Goal: Task Accomplishment & Management: Complete application form

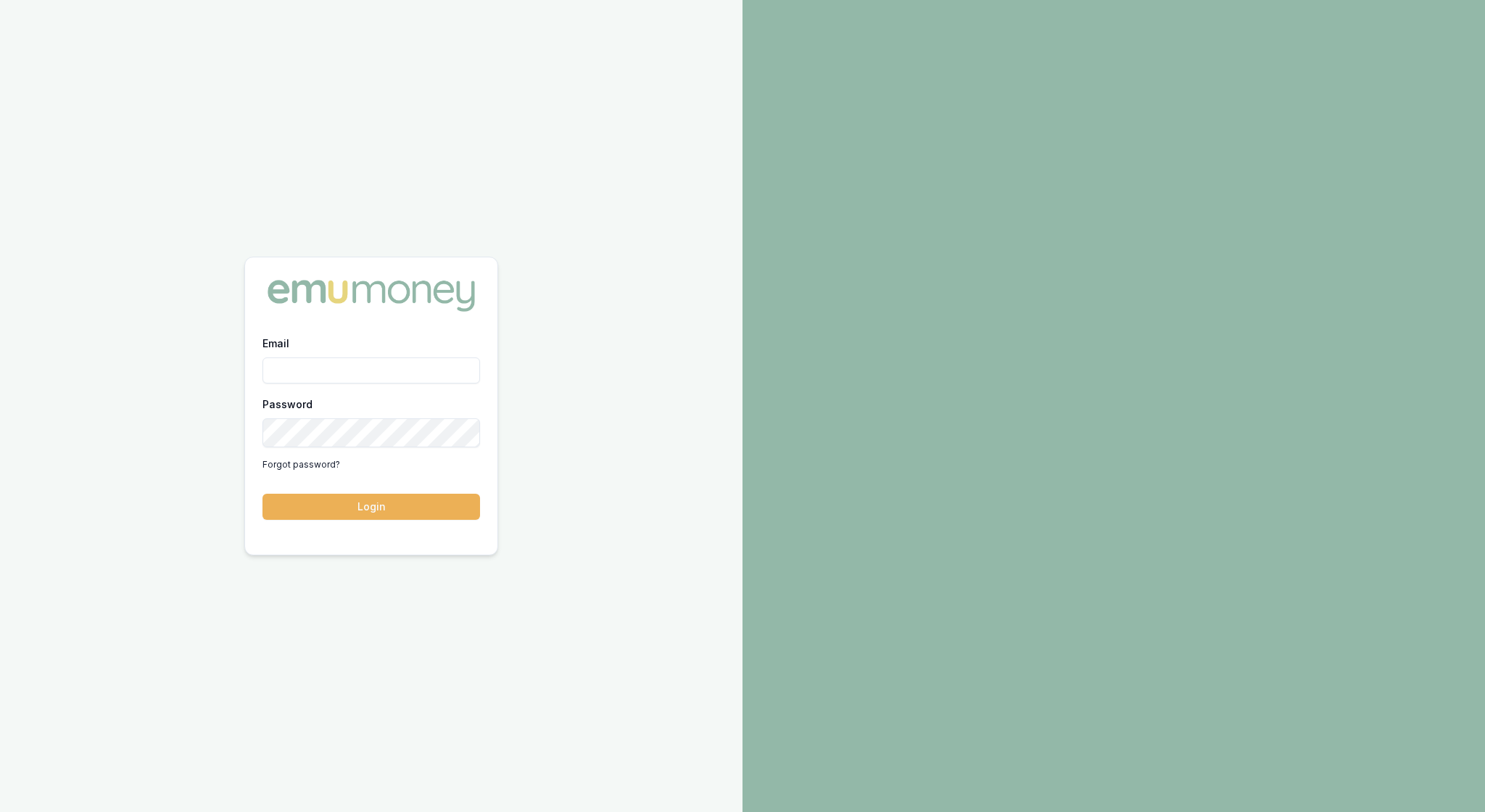
type input "[EMAIL_ADDRESS][PERSON_NAME][DOMAIN_NAME]"
click at [383, 510] on button "Login" at bounding box center [371, 507] width 217 height 26
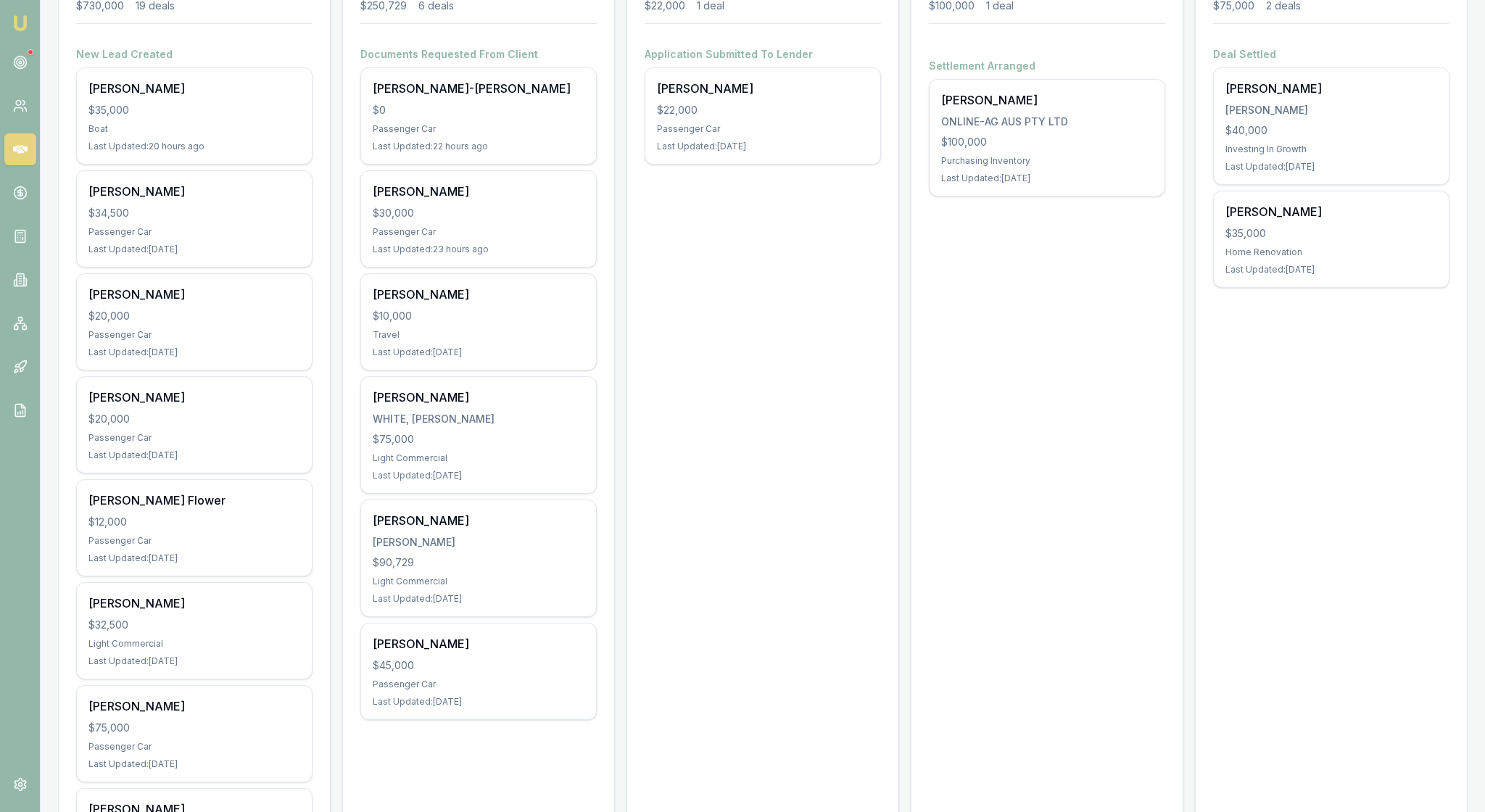
scroll to position [240, 0]
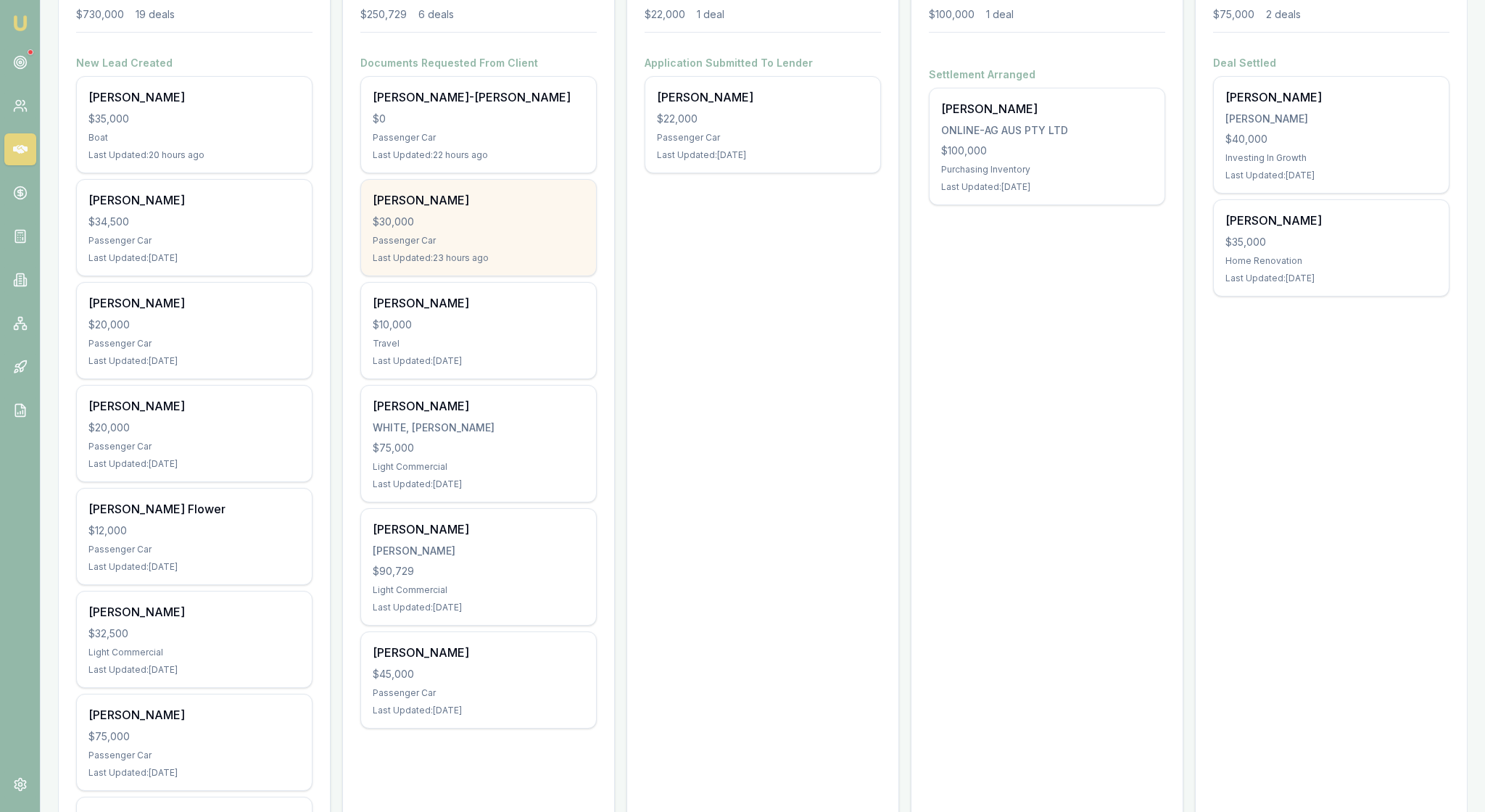
click at [496, 229] on div "$30,000" at bounding box center [479, 222] width 212 height 15
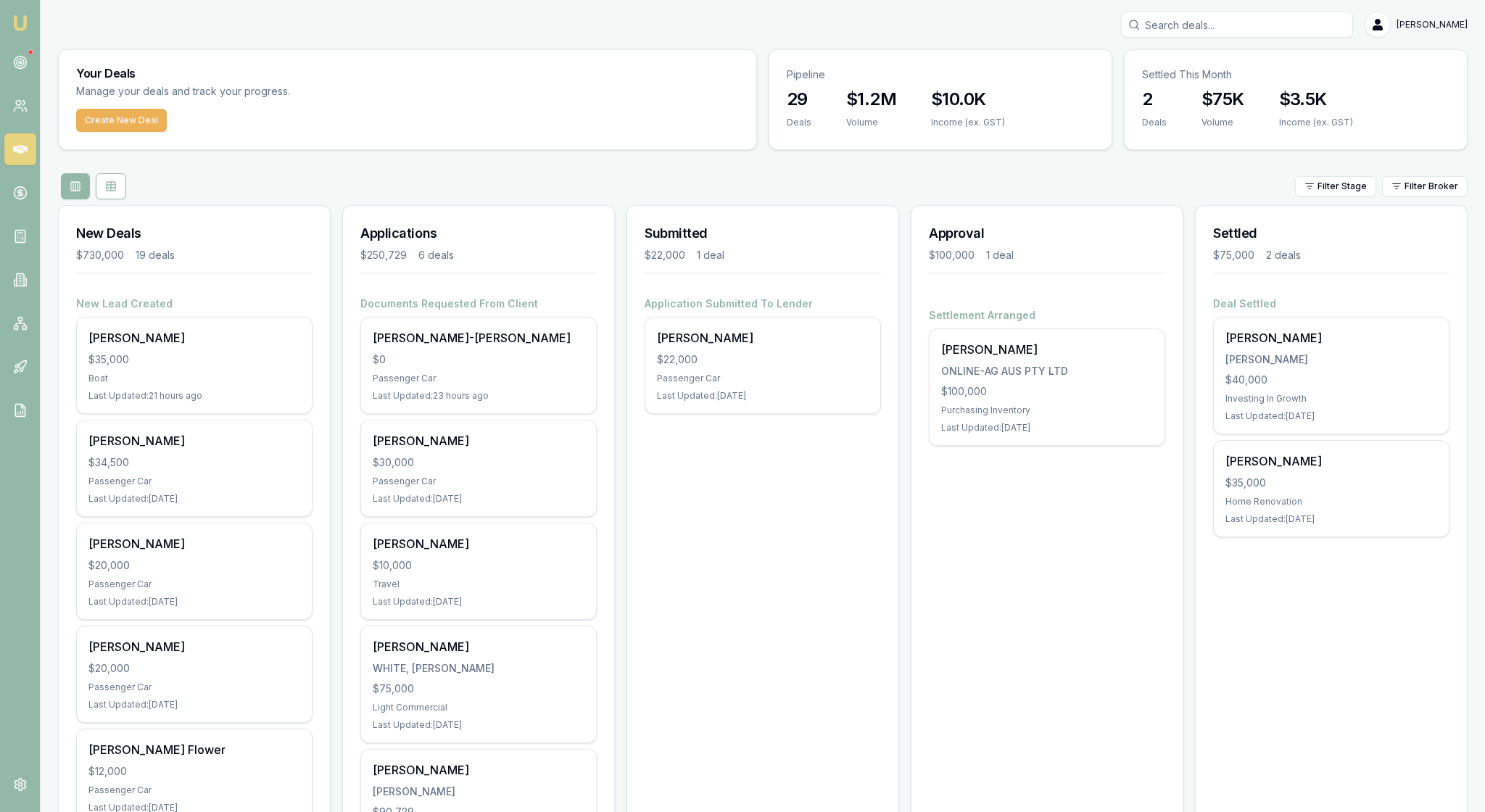
scroll to position [0, 0]
click at [19, 22] on img at bounding box center [20, 23] width 17 height 17
click at [26, 70] on icon at bounding box center [20, 62] width 15 height 15
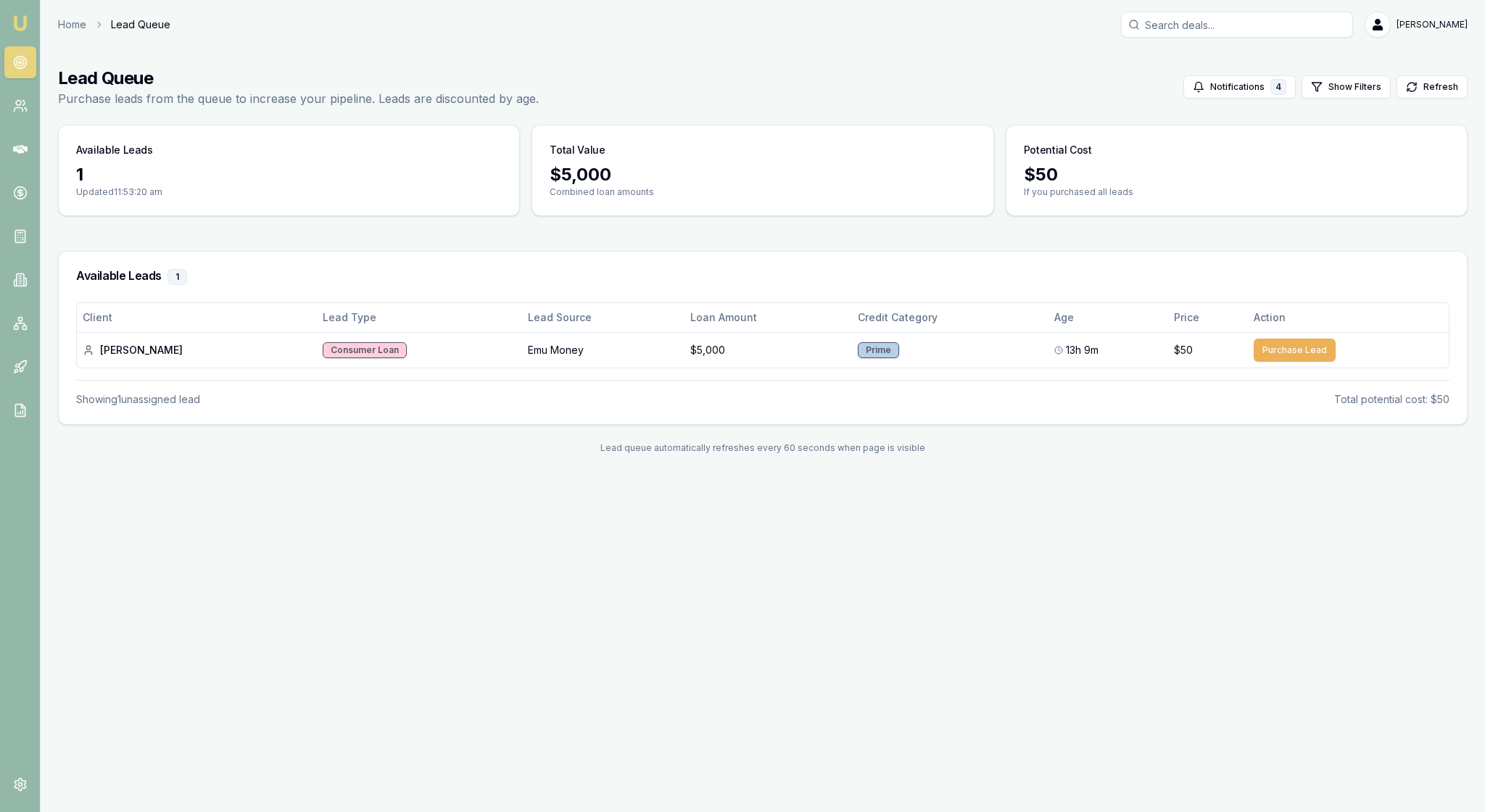
click at [23, 16] on img at bounding box center [20, 23] width 17 height 17
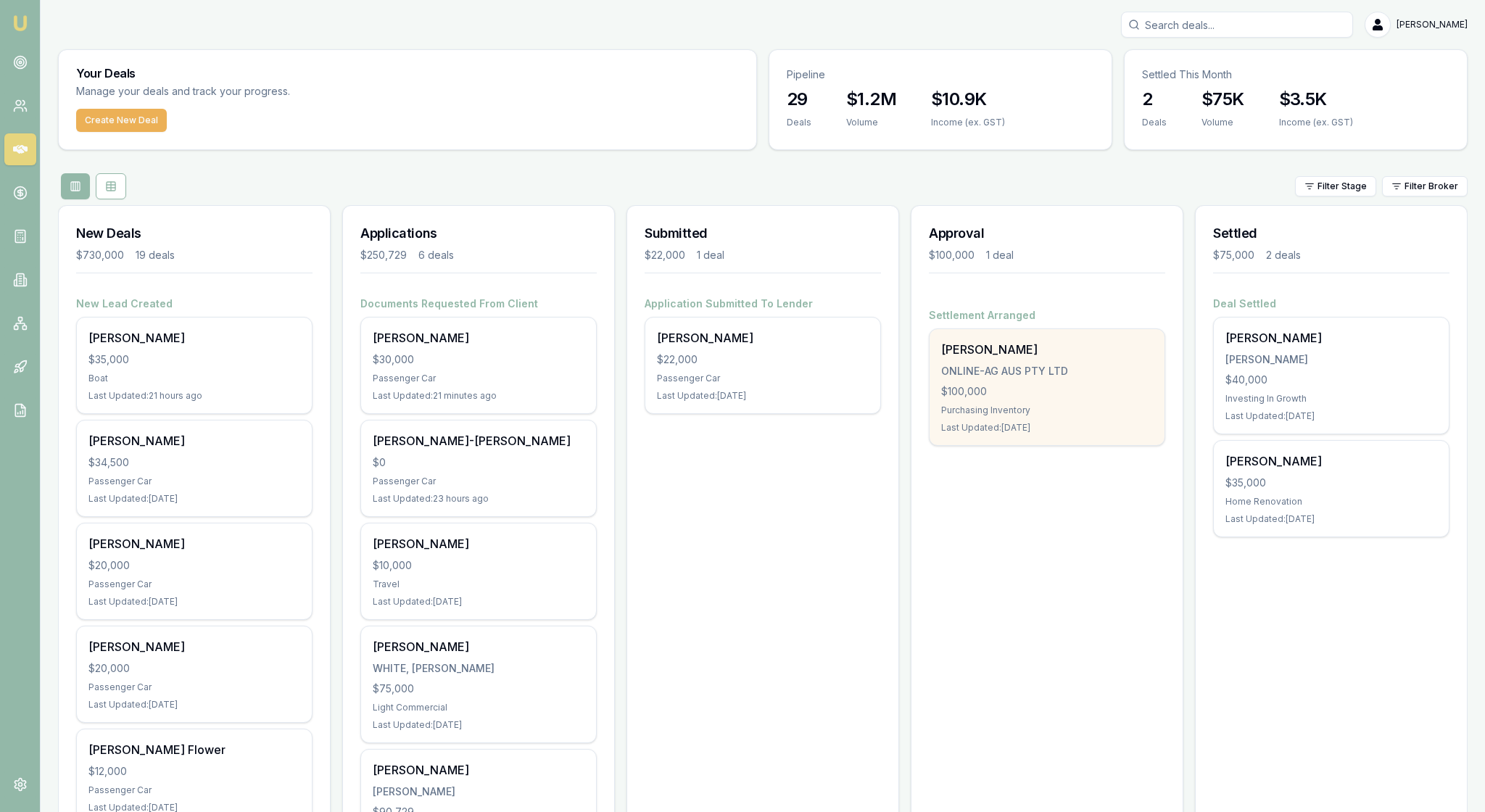
click at [1044, 399] on div "$100,000" at bounding box center [1048, 391] width 212 height 15
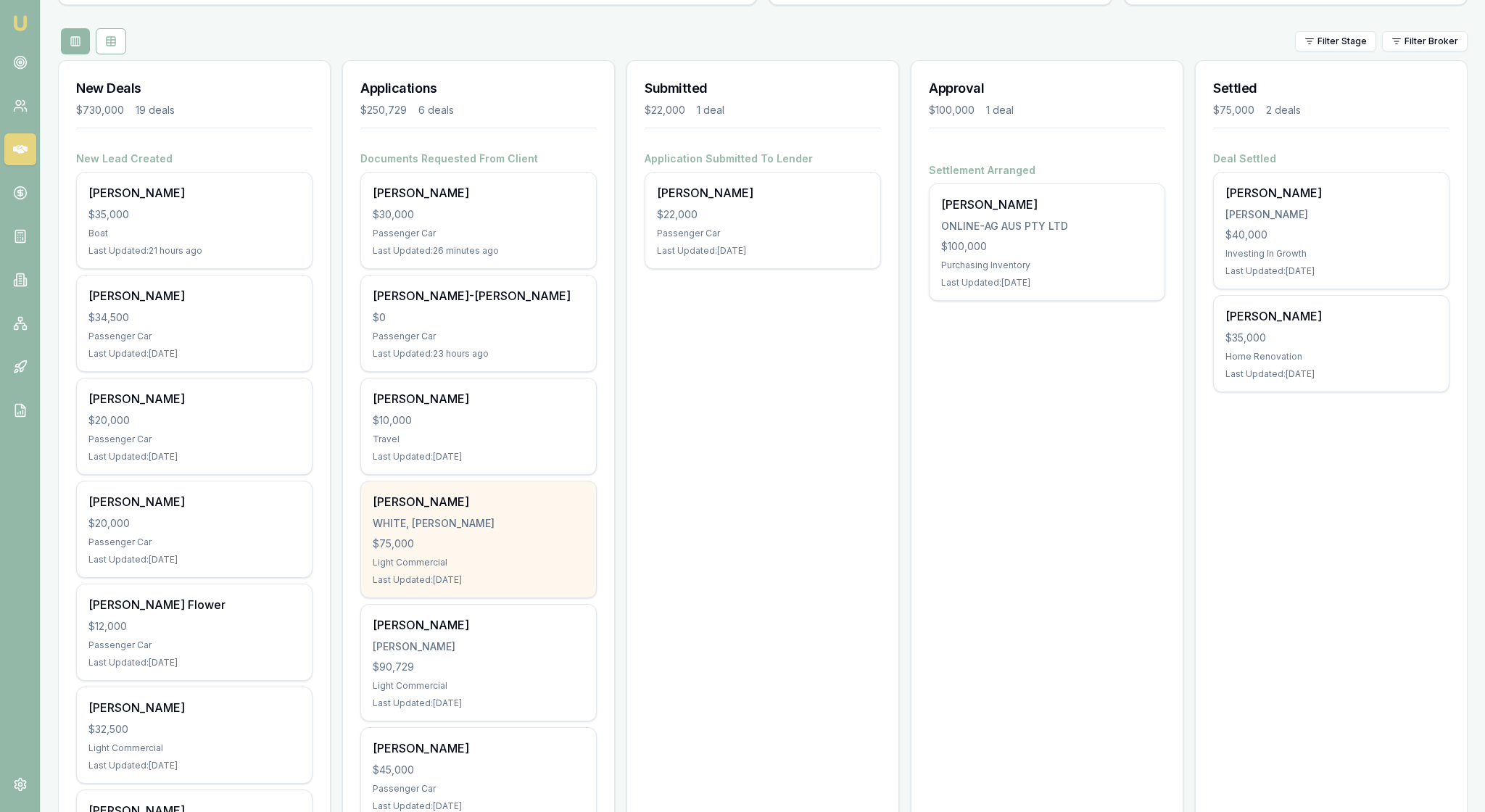
scroll to position [147, 0]
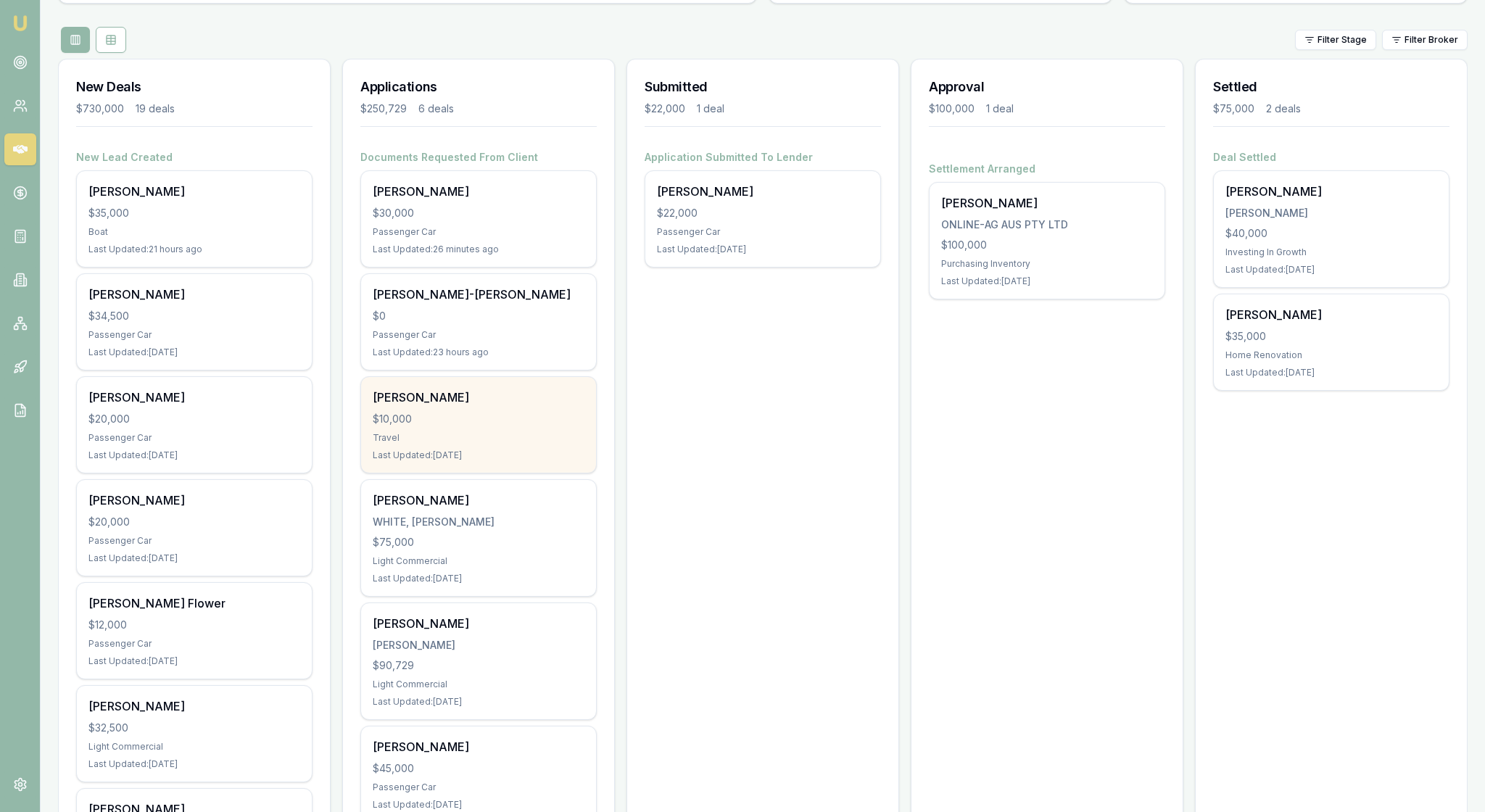
click at [528, 427] on div "$10,000" at bounding box center [479, 419] width 212 height 15
click at [470, 444] on div "Travel" at bounding box center [479, 437] width 212 height 11
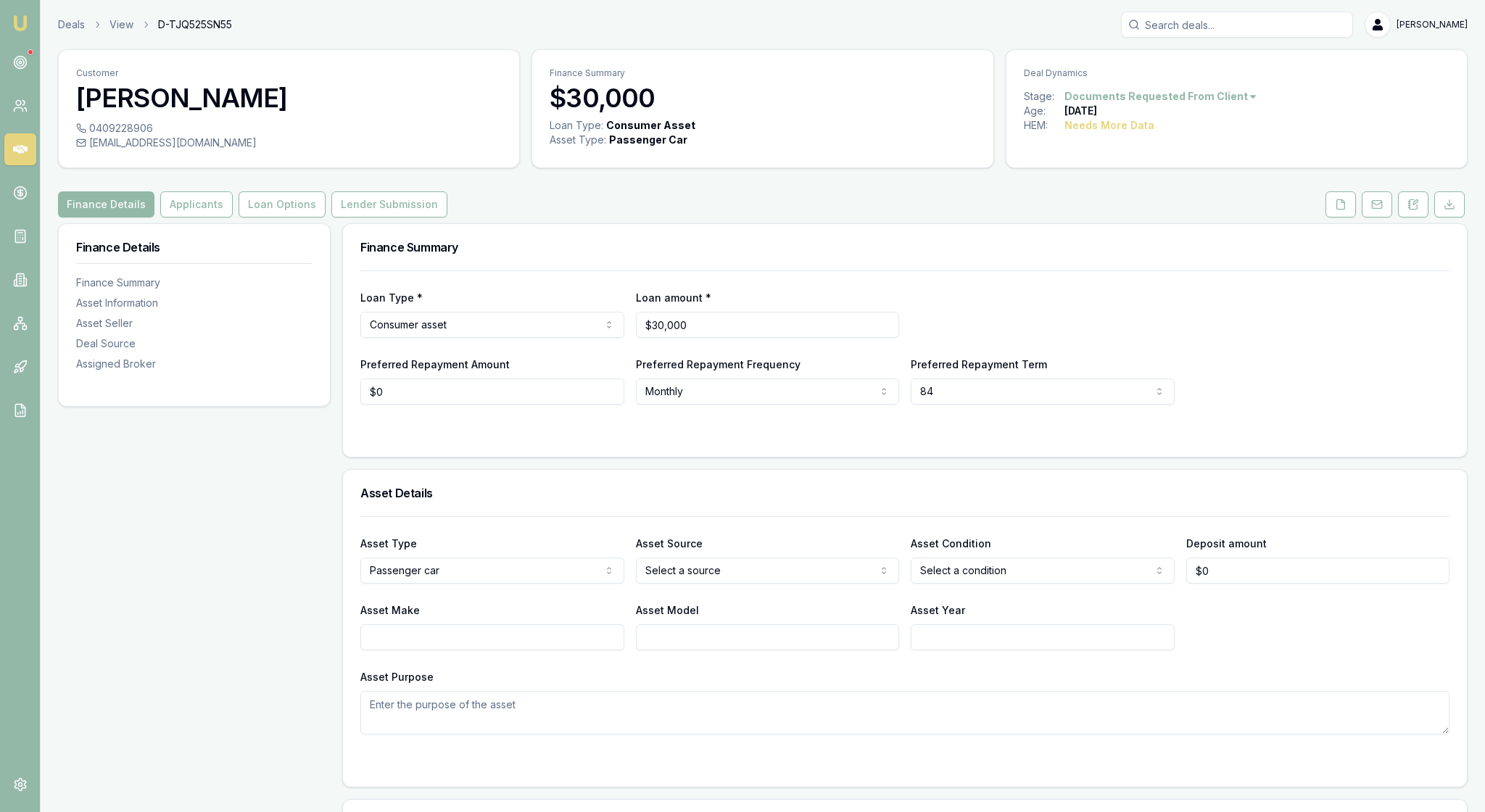
click at [792, 217] on div "Finance Details Applicants Loan Options Lender Submission" at bounding box center [762, 204] width 1410 height 26
click at [831, 253] on h3 "Finance Summary" at bounding box center [905, 247] width 1089 height 11
click at [904, 316] on div "Loan Type * Consumer asset Consumer loan Consumer asset Commercial loan Commerc…" at bounding box center [905, 338] width 1089 height 134
click at [233, 217] on button "Applicants" at bounding box center [197, 204] width 72 height 26
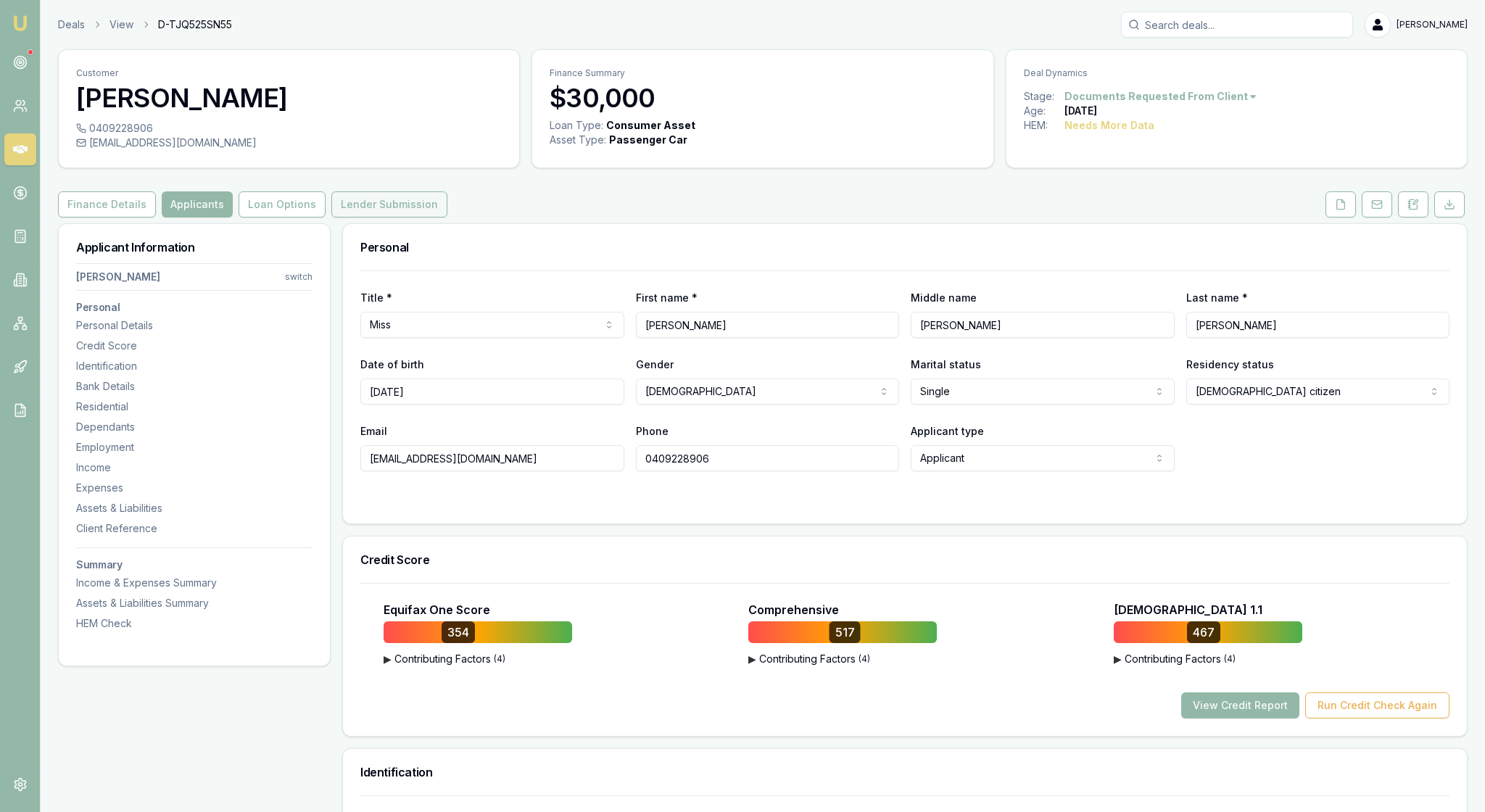
click at [448, 217] on button "Lender Submission" at bounding box center [389, 204] width 116 height 26
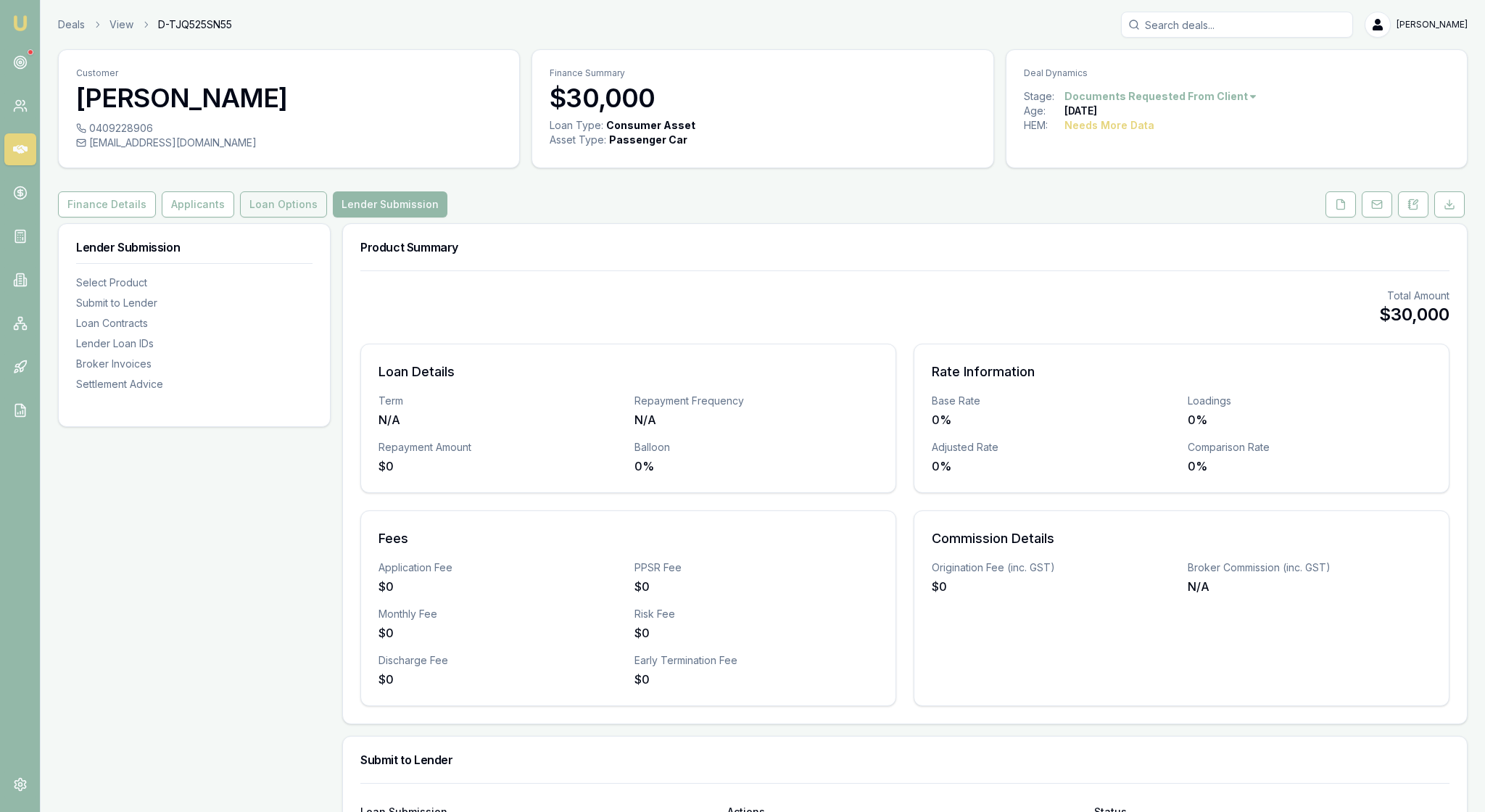
click at [327, 217] on button "Loan Options" at bounding box center [283, 204] width 87 height 26
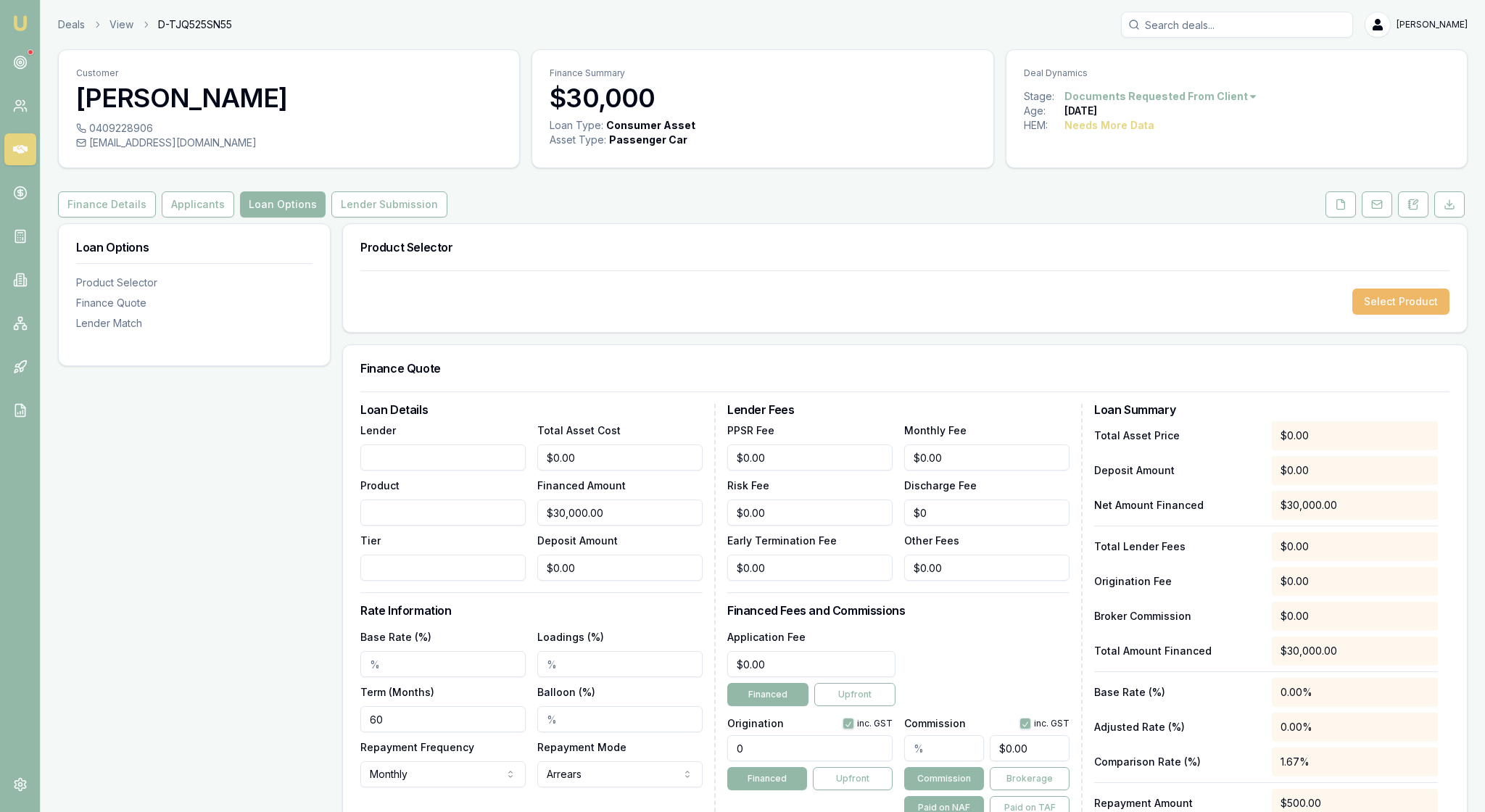
click at [1382, 315] on button "Select Product" at bounding box center [1401, 302] width 97 height 26
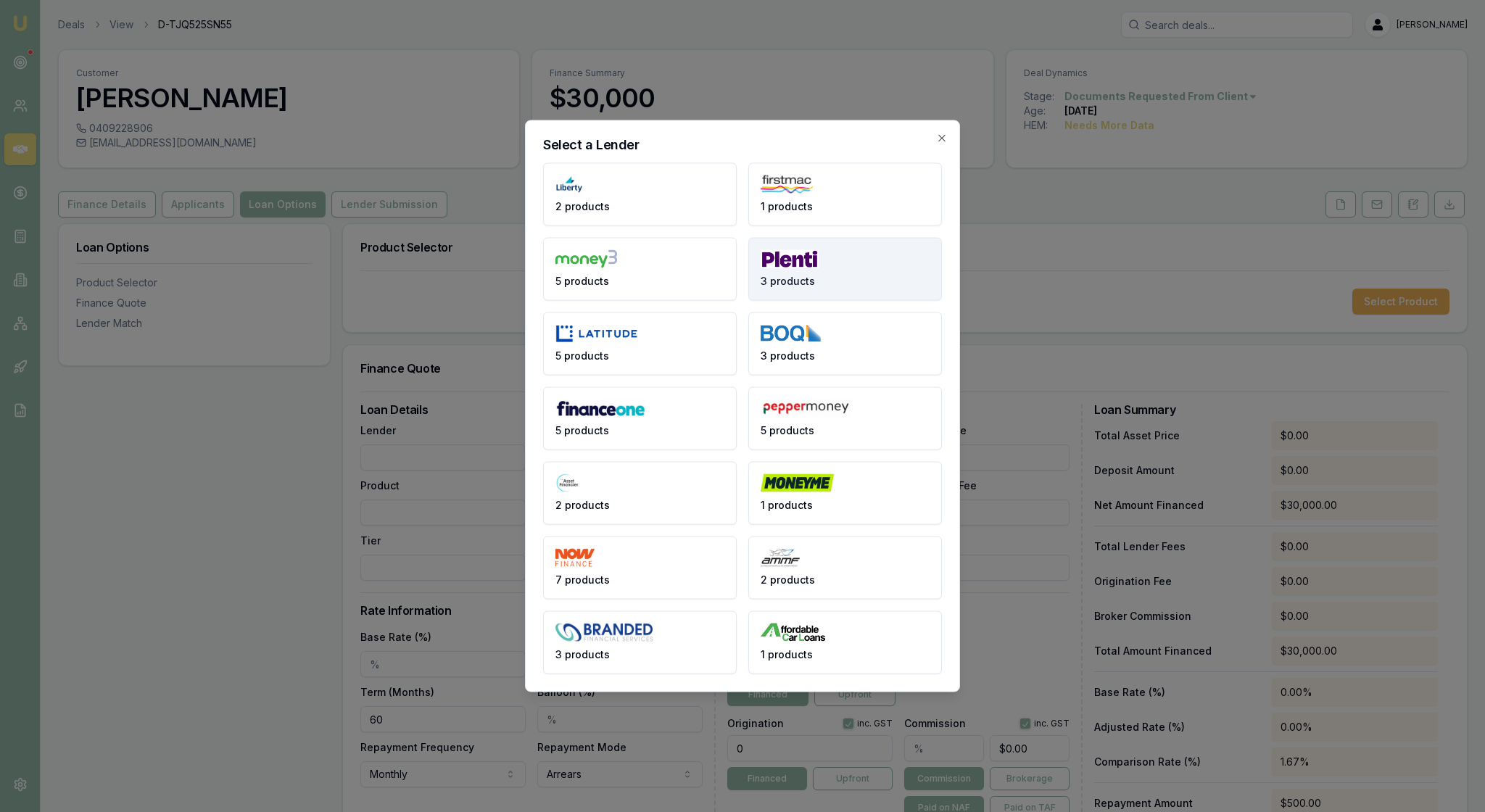
click at [850, 253] on button "3 products" at bounding box center [845, 269] width 194 height 63
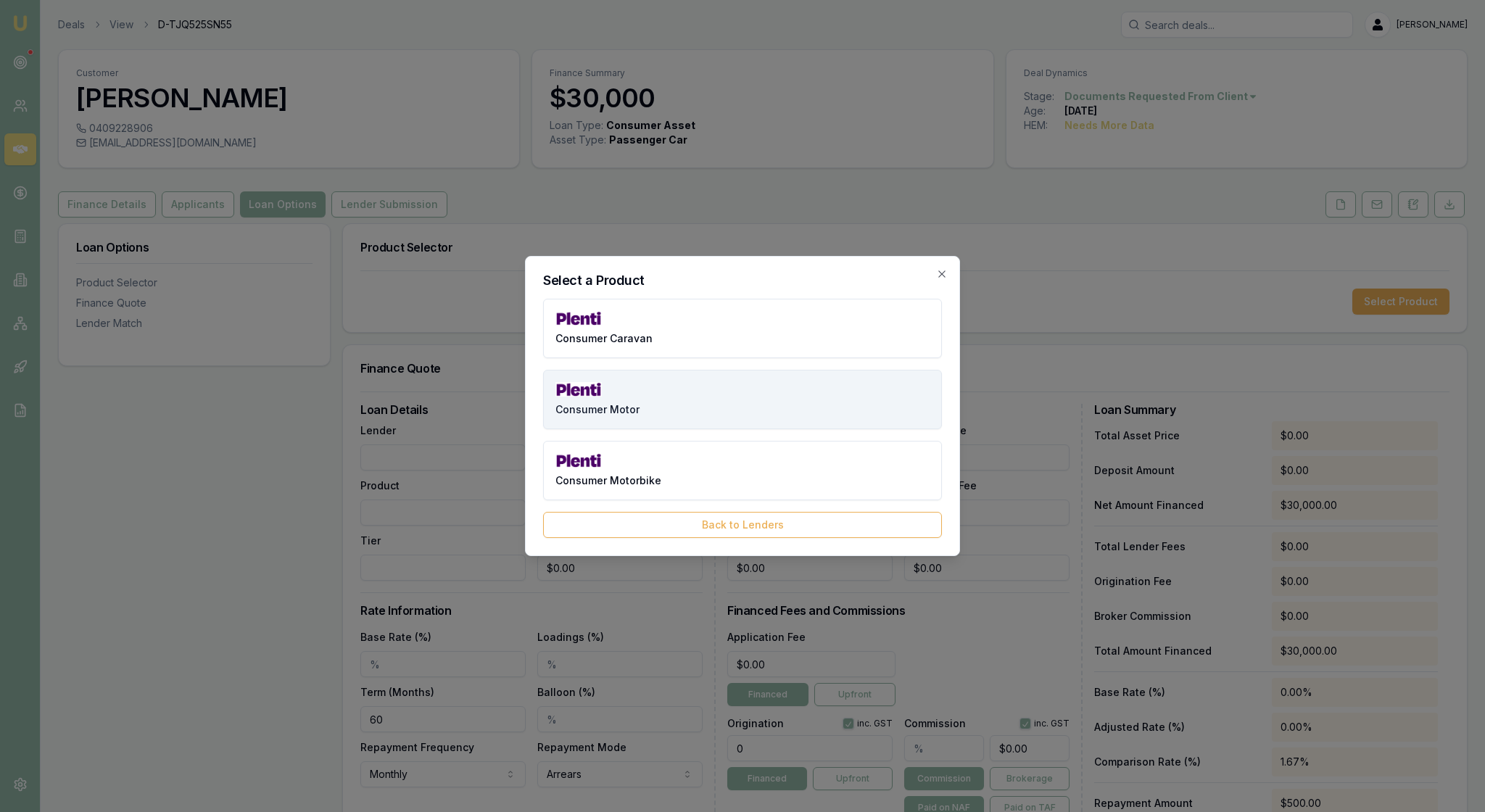
click at [760, 399] on button "Consumer Motor" at bounding box center [742, 399] width 399 height 59
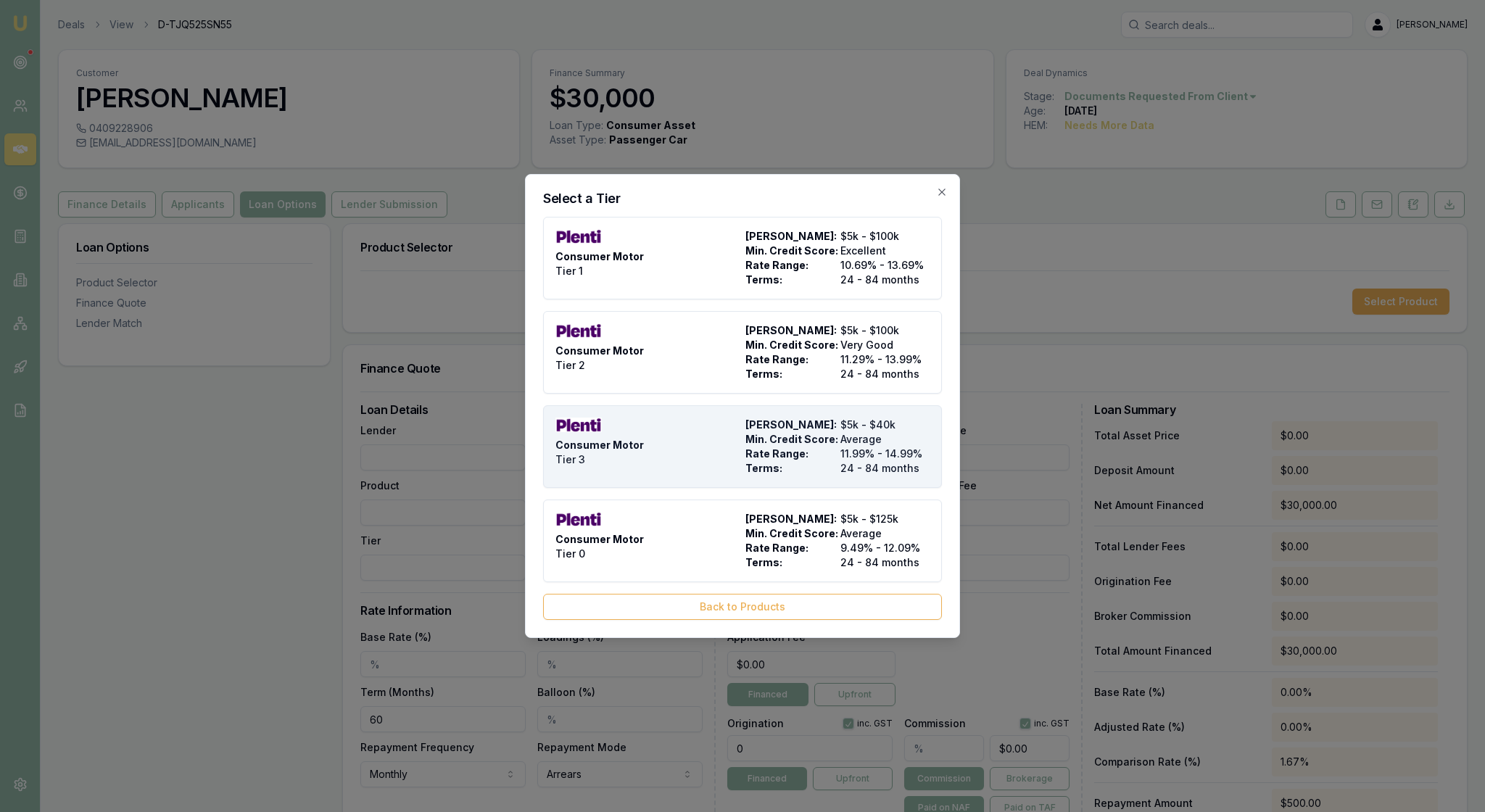
click at [704, 445] on div "Consumer Motor Tier 3" at bounding box center [648, 446] width 185 height 58
type input "Plenti"
type input "Consumer Motor"
type input "Tier 3"
type input "11.99"
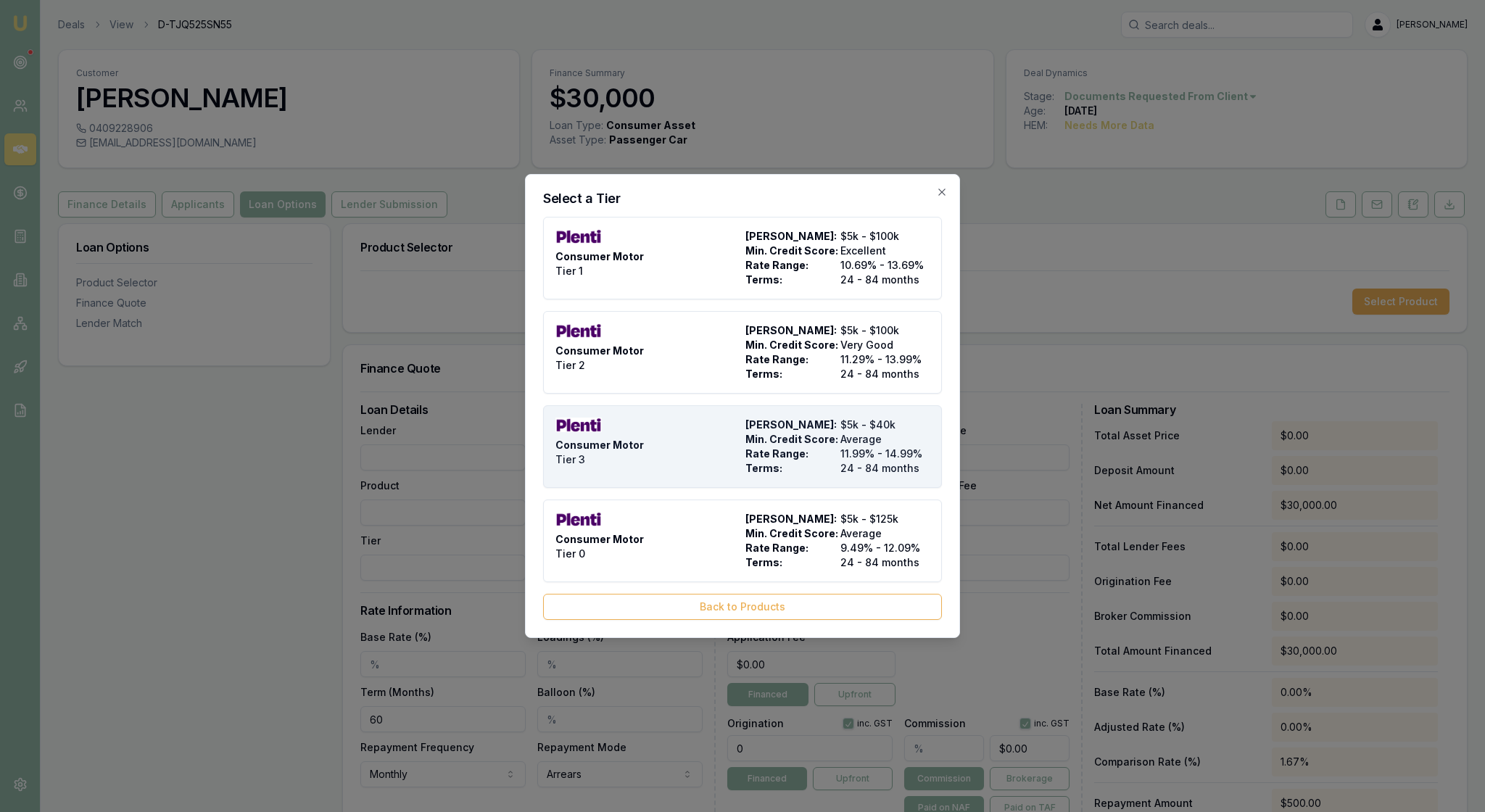
type input "24"
type input "$9.90"
type input "$599.00"
type input "990"
type input "4"
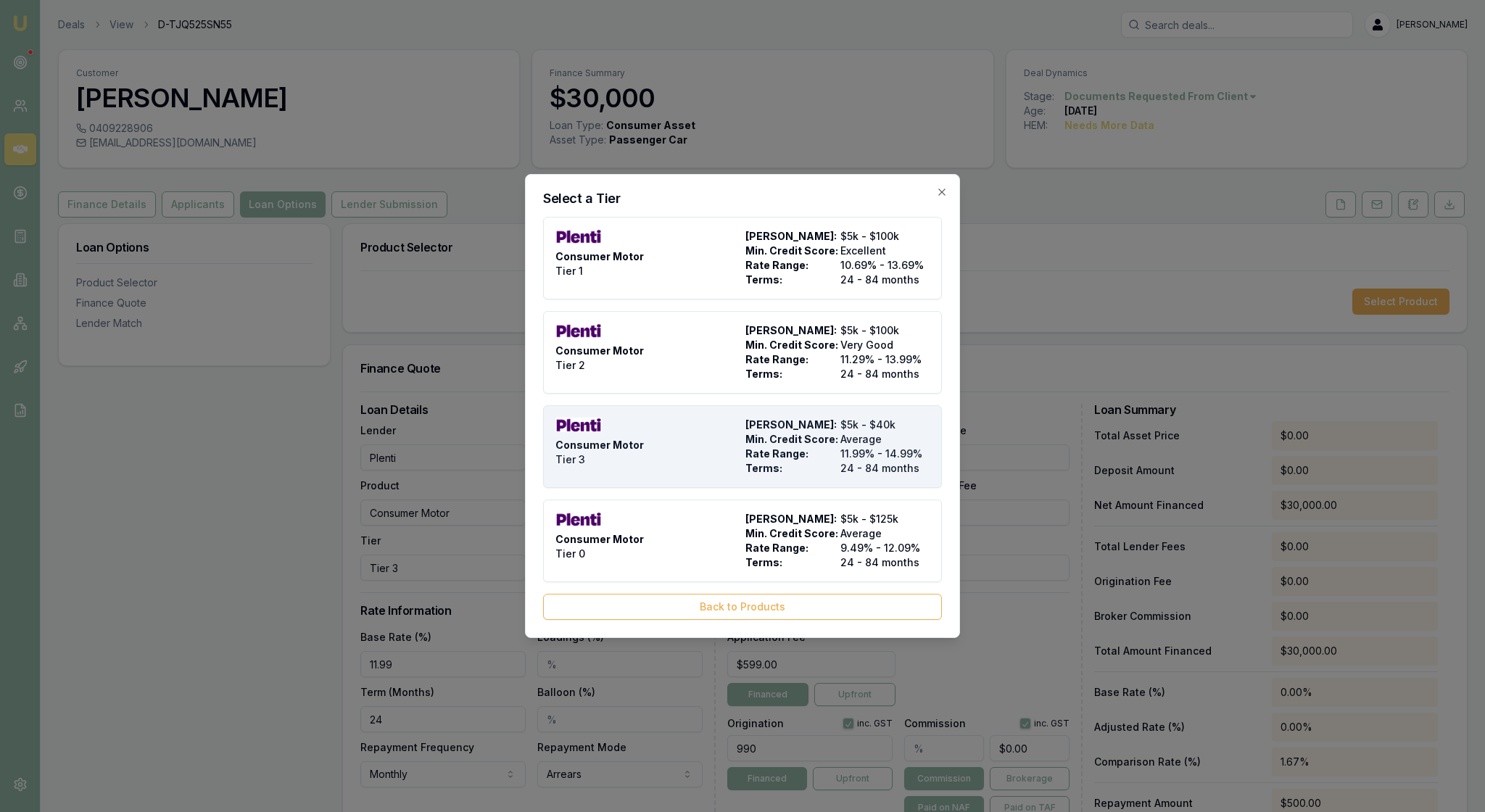
type input "$1,200.00"
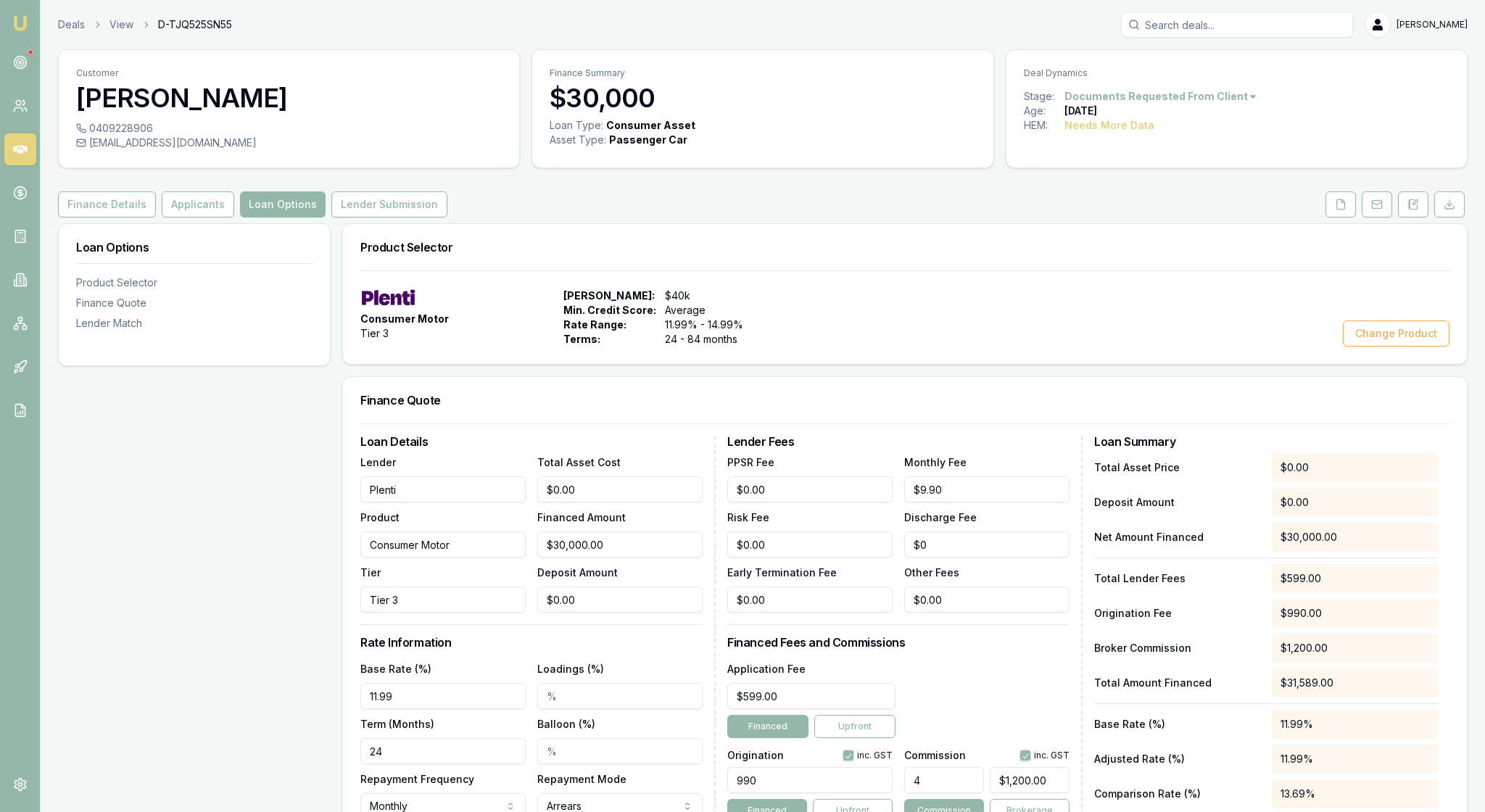
click at [938, 364] on div "Consumer Motor Tier 3 Max Loan Amount: $40k Min. Credit Score: Average Rate Ran…" at bounding box center [905, 317] width 1125 height 93
click at [21, 278] on icon at bounding box center [20, 278] width 3 height 0
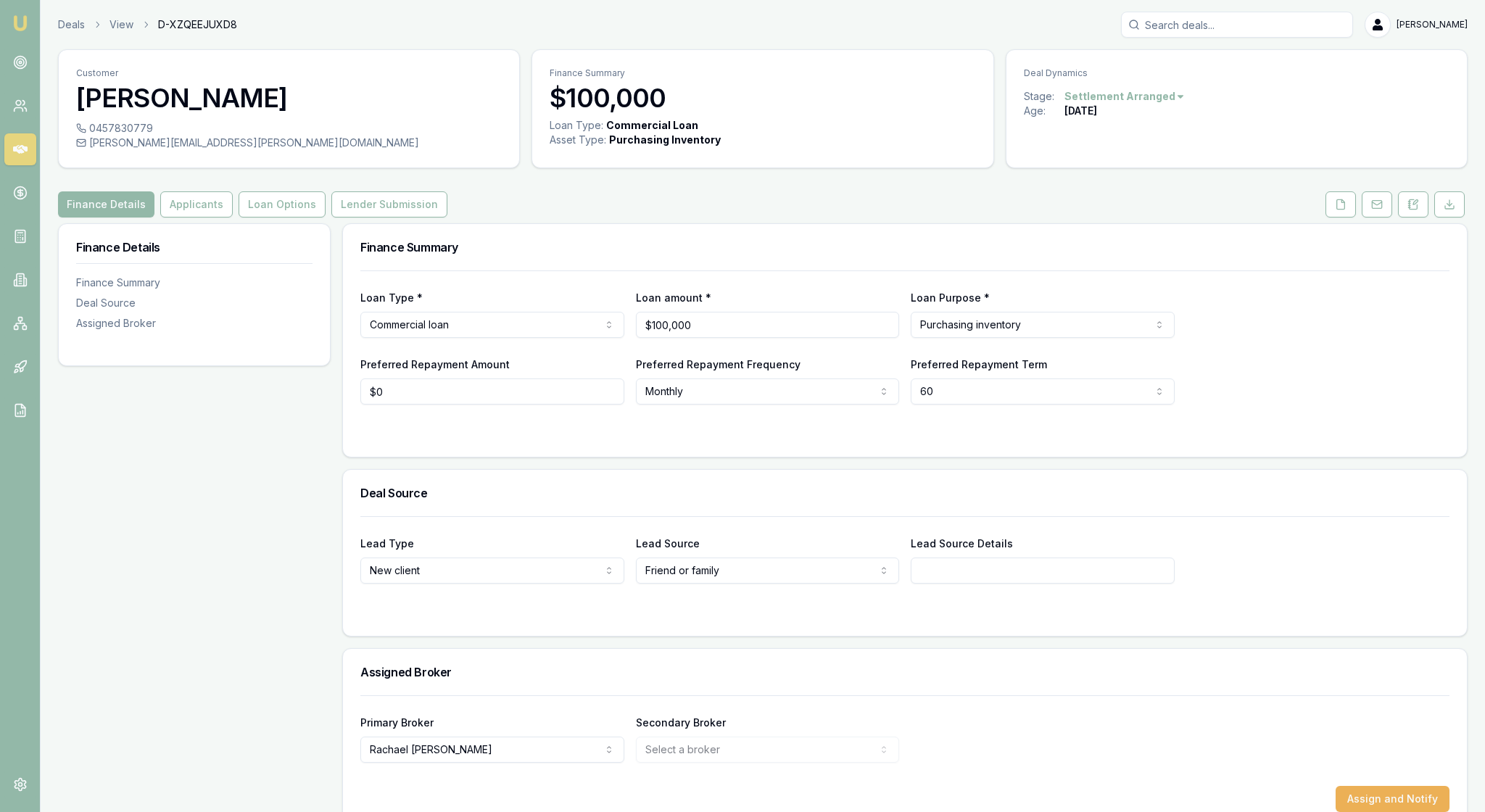
click at [1359, 404] on div "Preferred Repayment Amount $0 Preferred Repayment Frequency Monthly Weekly Fort…" at bounding box center [905, 379] width 1089 height 49
click at [233, 217] on button "Applicants" at bounding box center [197, 204] width 72 height 26
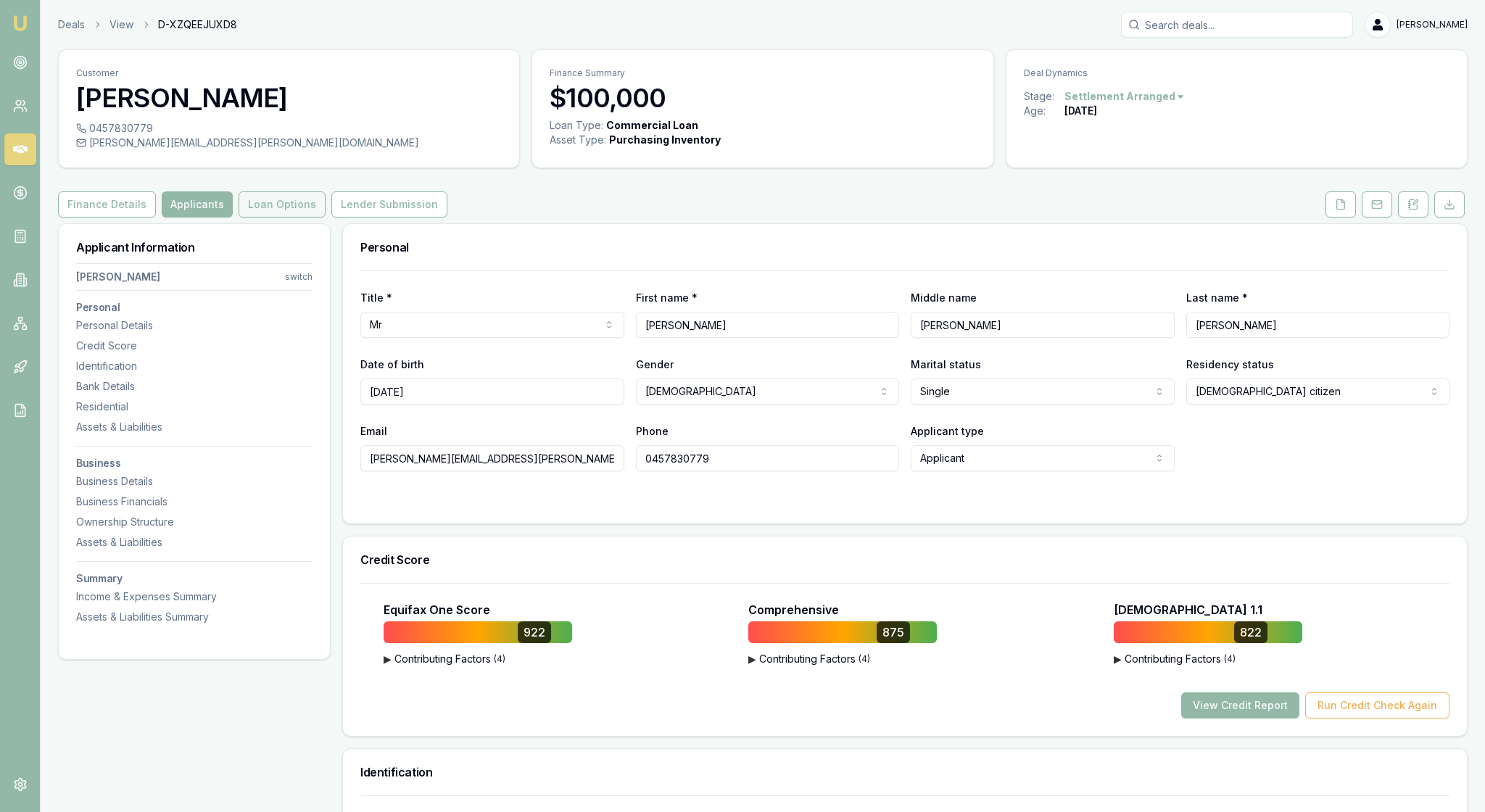
click at [326, 217] on button "Loan Options" at bounding box center [282, 204] width 87 height 26
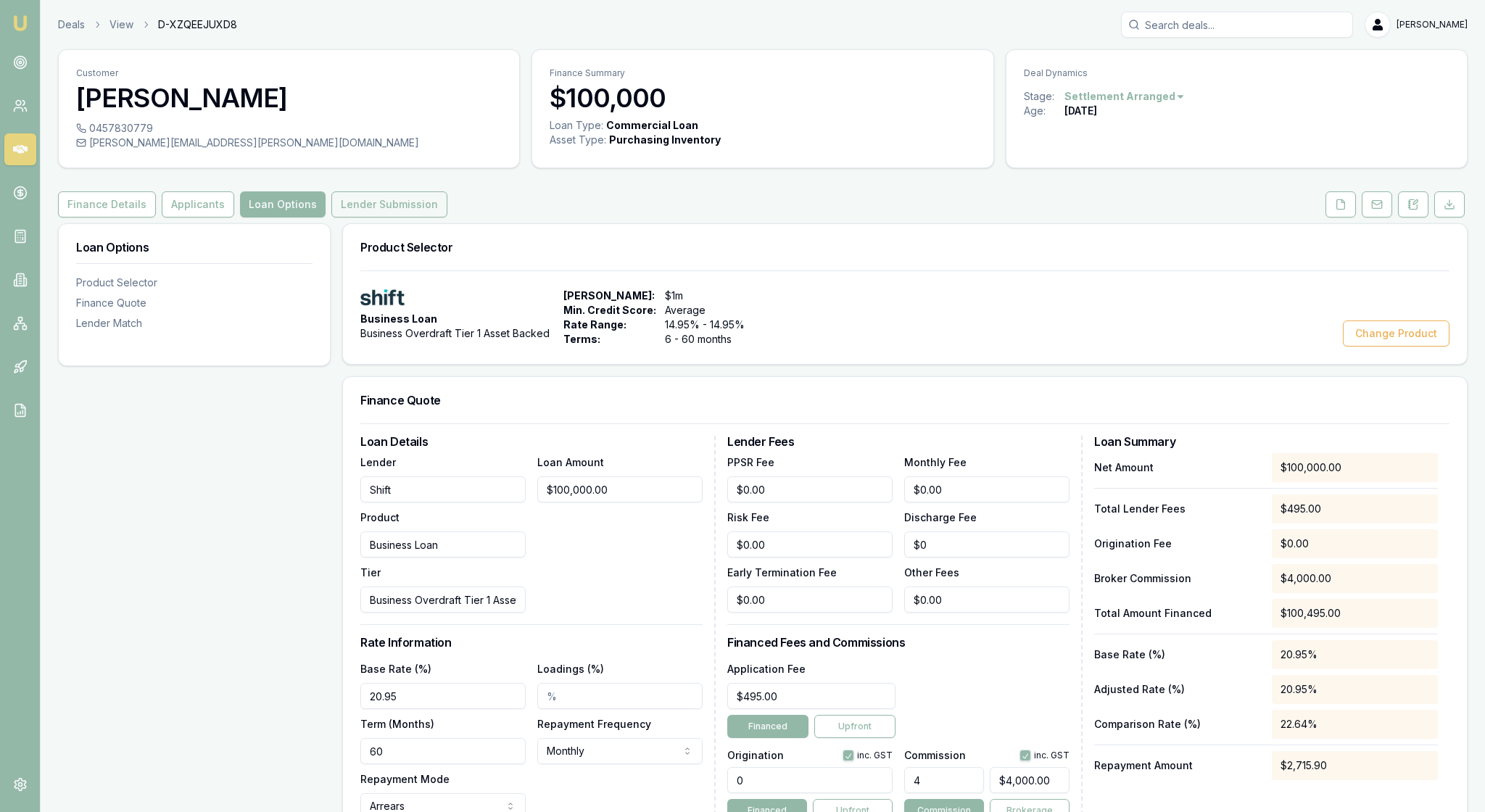
click at [448, 217] on button "Lender Submission" at bounding box center [389, 204] width 116 height 26
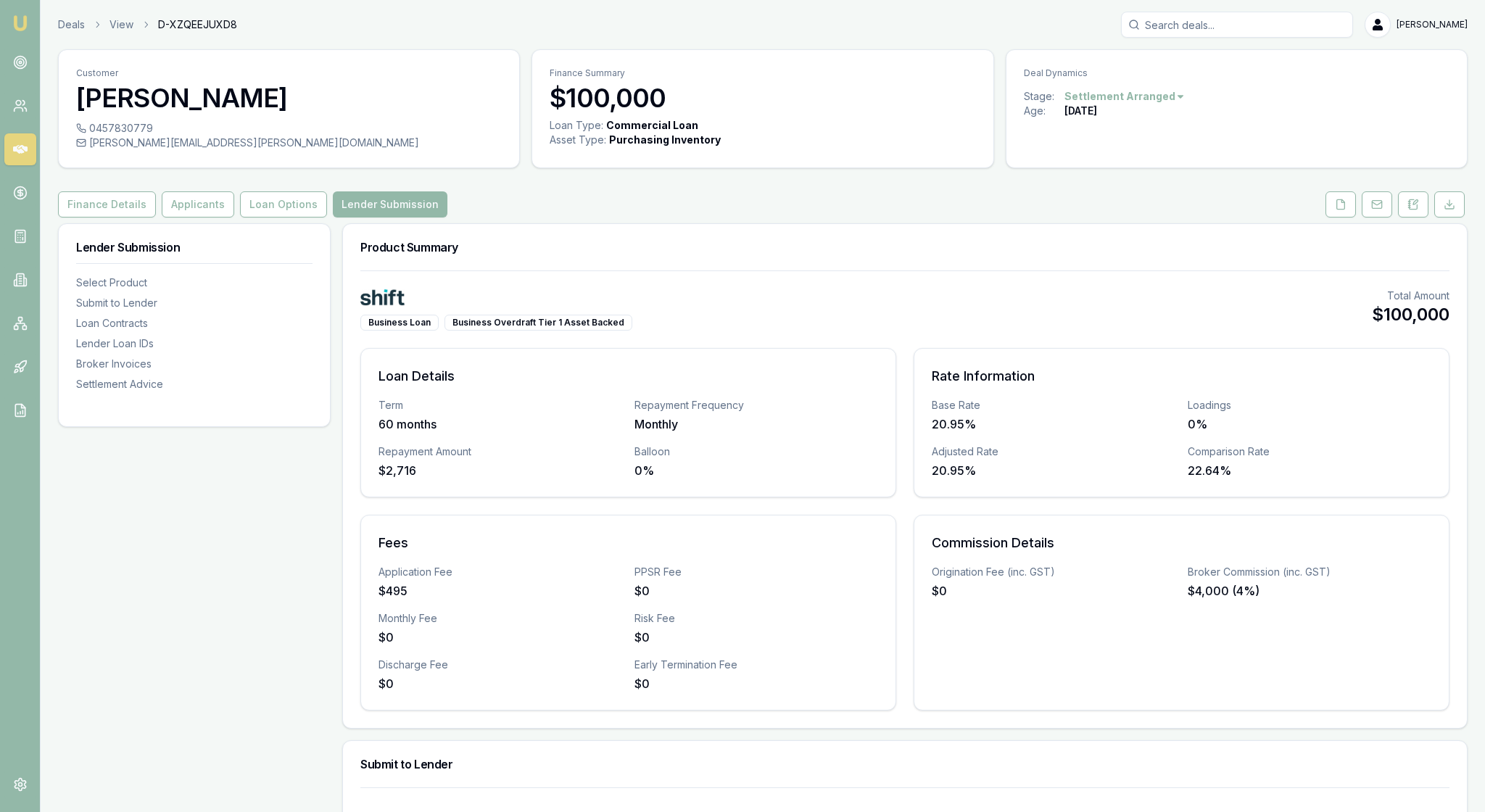
click at [1210, 331] on div "Business Loan Business Overdraft Tier 1 Asset Backed Total Amount $100,000" at bounding box center [905, 309] width 1089 height 42
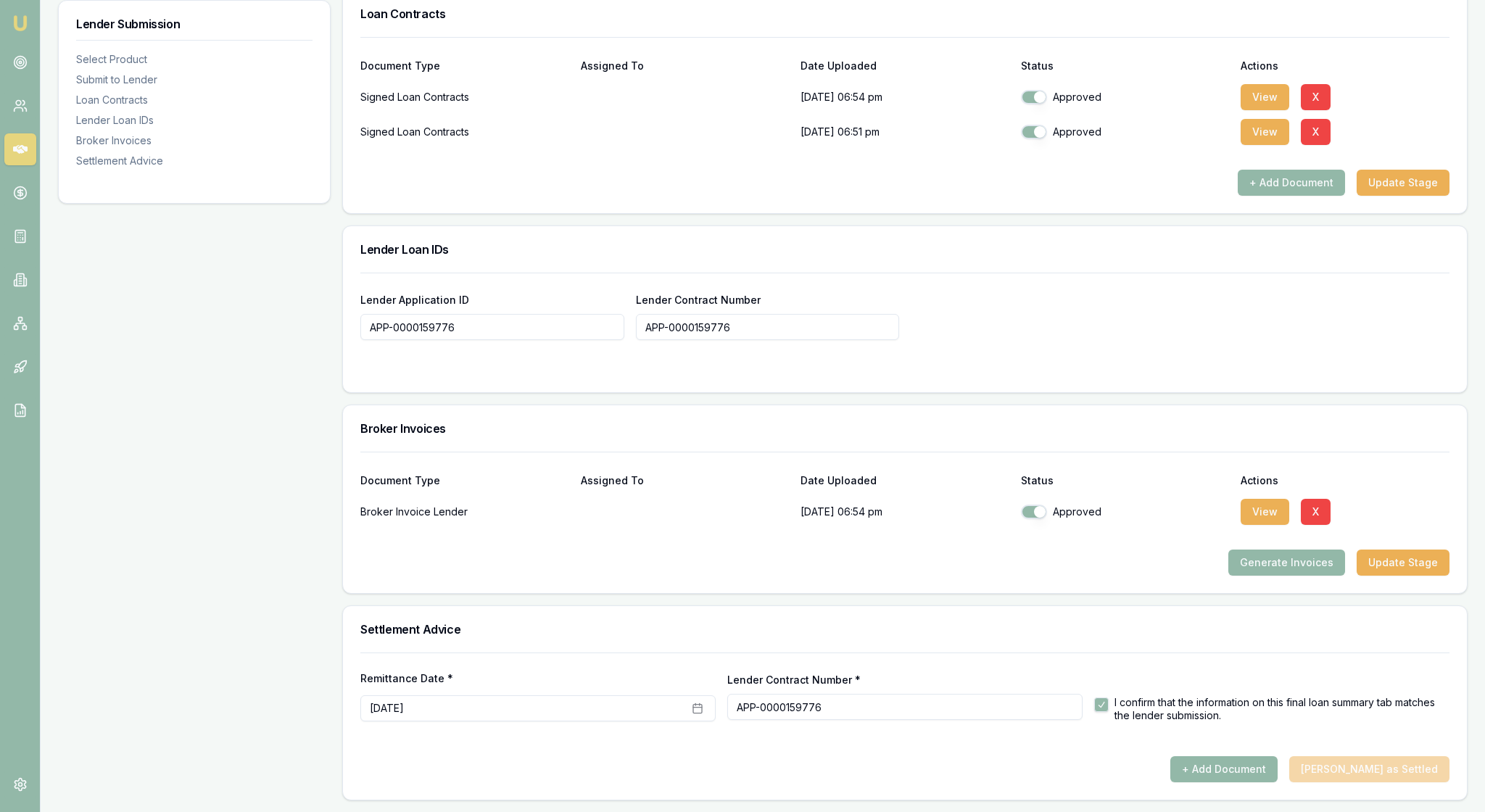
scroll to position [1180, 0]
click at [176, 364] on div "Lender Submission Select Product Submit to Lender Loan Contracts Lender Loan ID…" at bounding box center [194, 36] width 273 height 1528
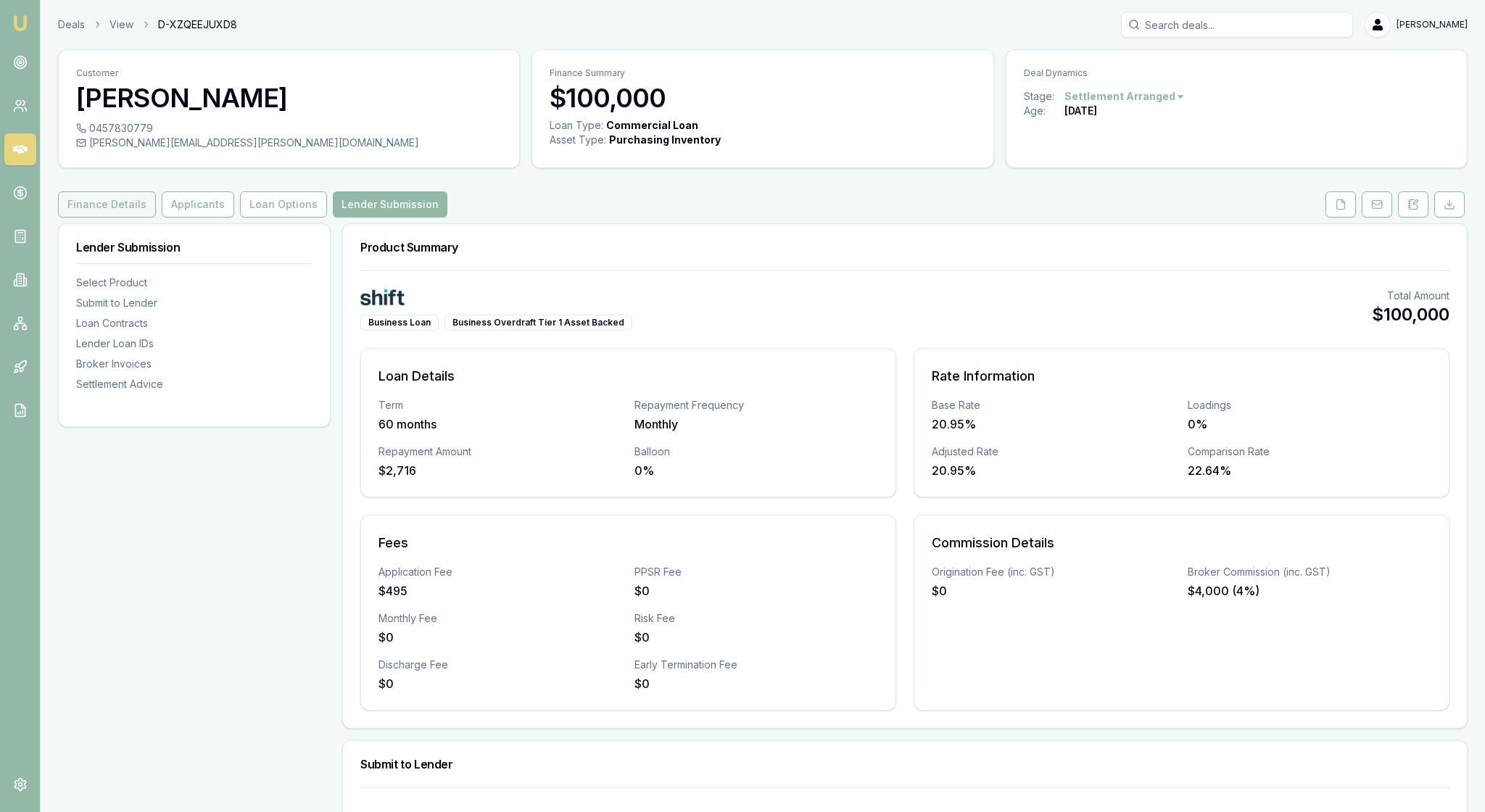
scroll to position [0, 0]
click at [26, 26] on img at bounding box center [20, 23] width 17 height 17
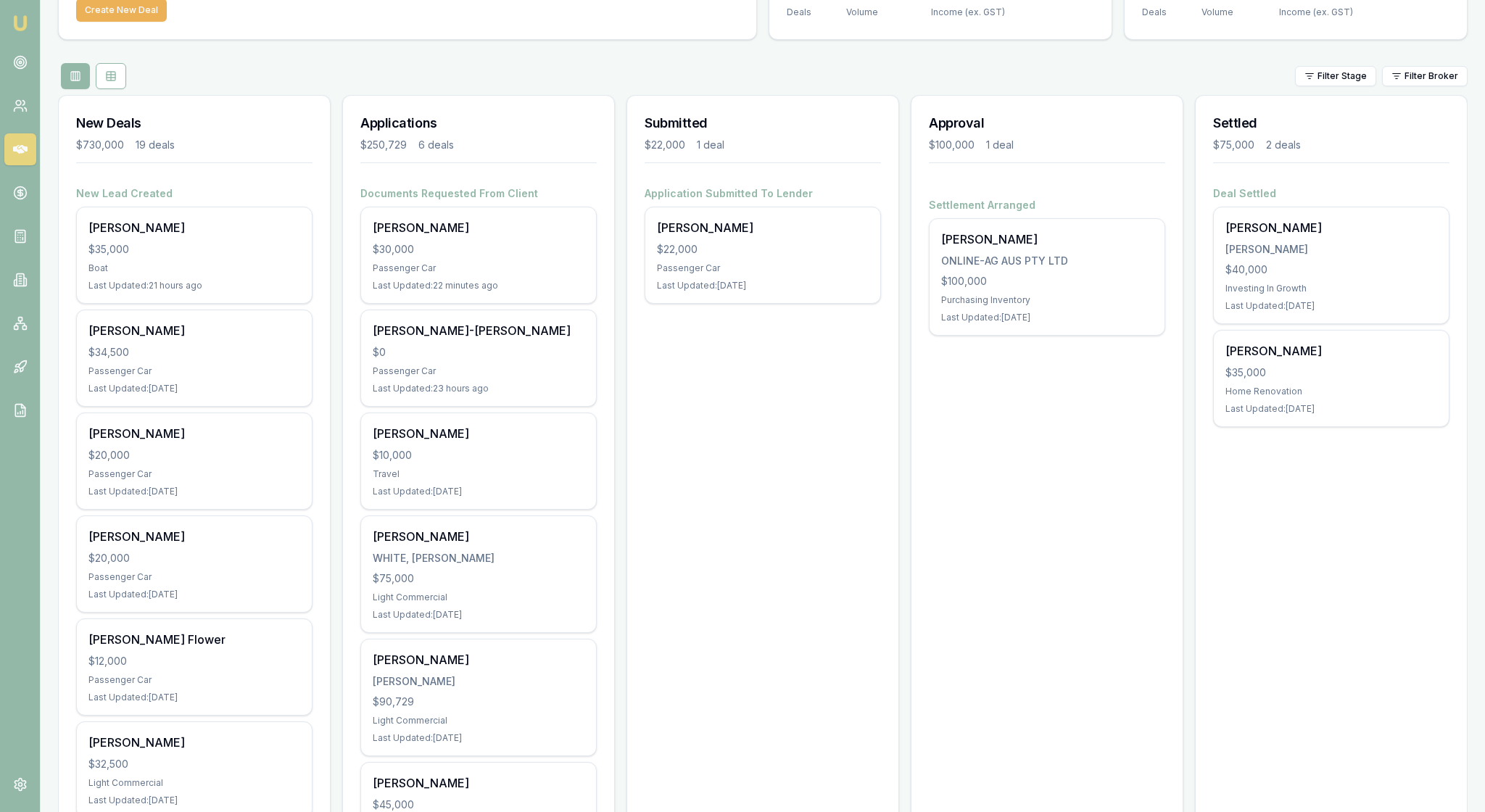
scroll to position [47, 0]
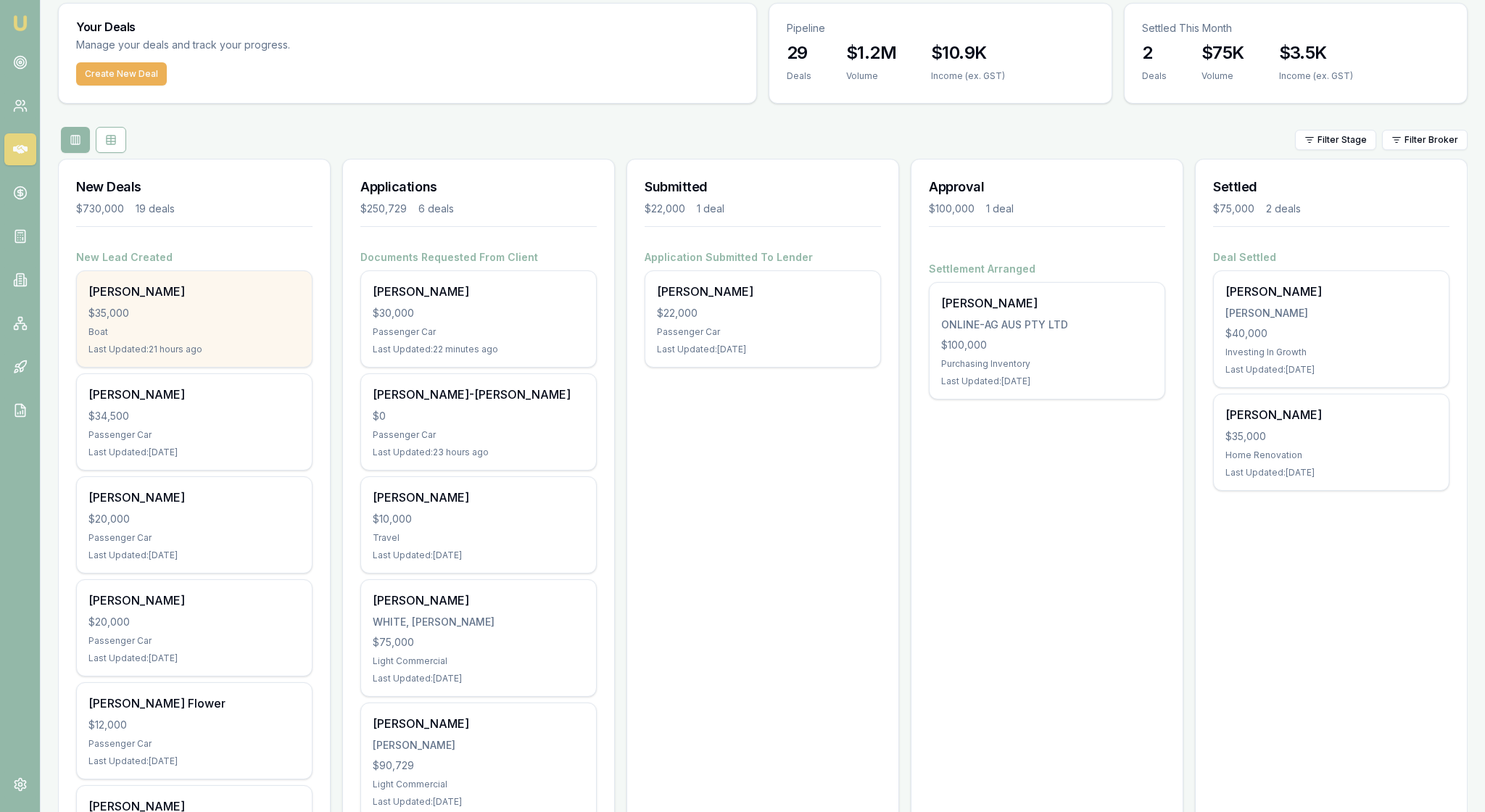
click at [229, 367] on div "Nathan Marsden $35,000 Boat Last Updated: 21 hours ago" at bounding box center [194, 319] width 235 height 96
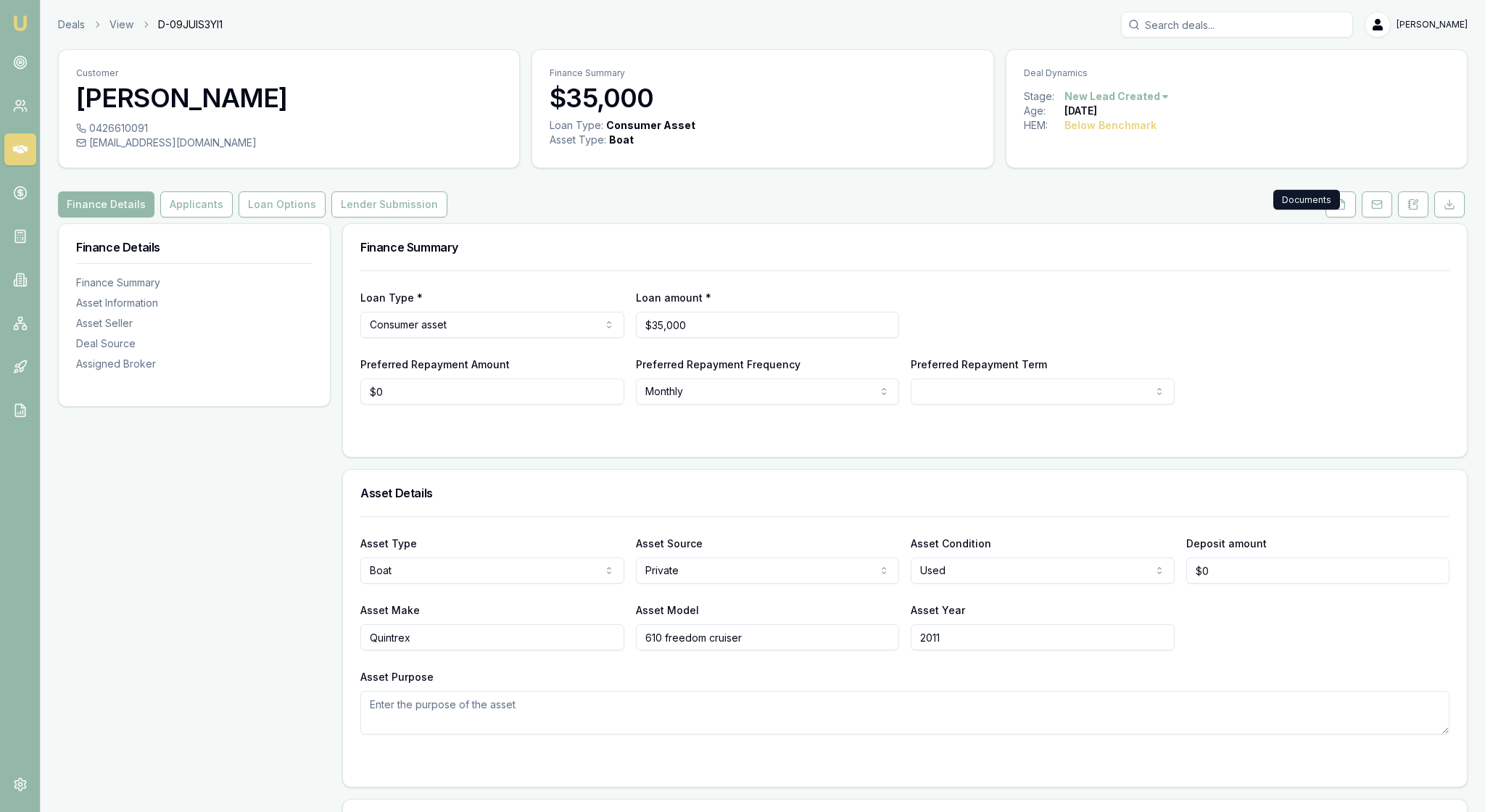
click at [1317, 404] on div "Preferred Repayment Amount $0 Preferred Repayment Frequency Monthly Weekly Fort…" at bounding box center [905, 379] width 1089 height 49
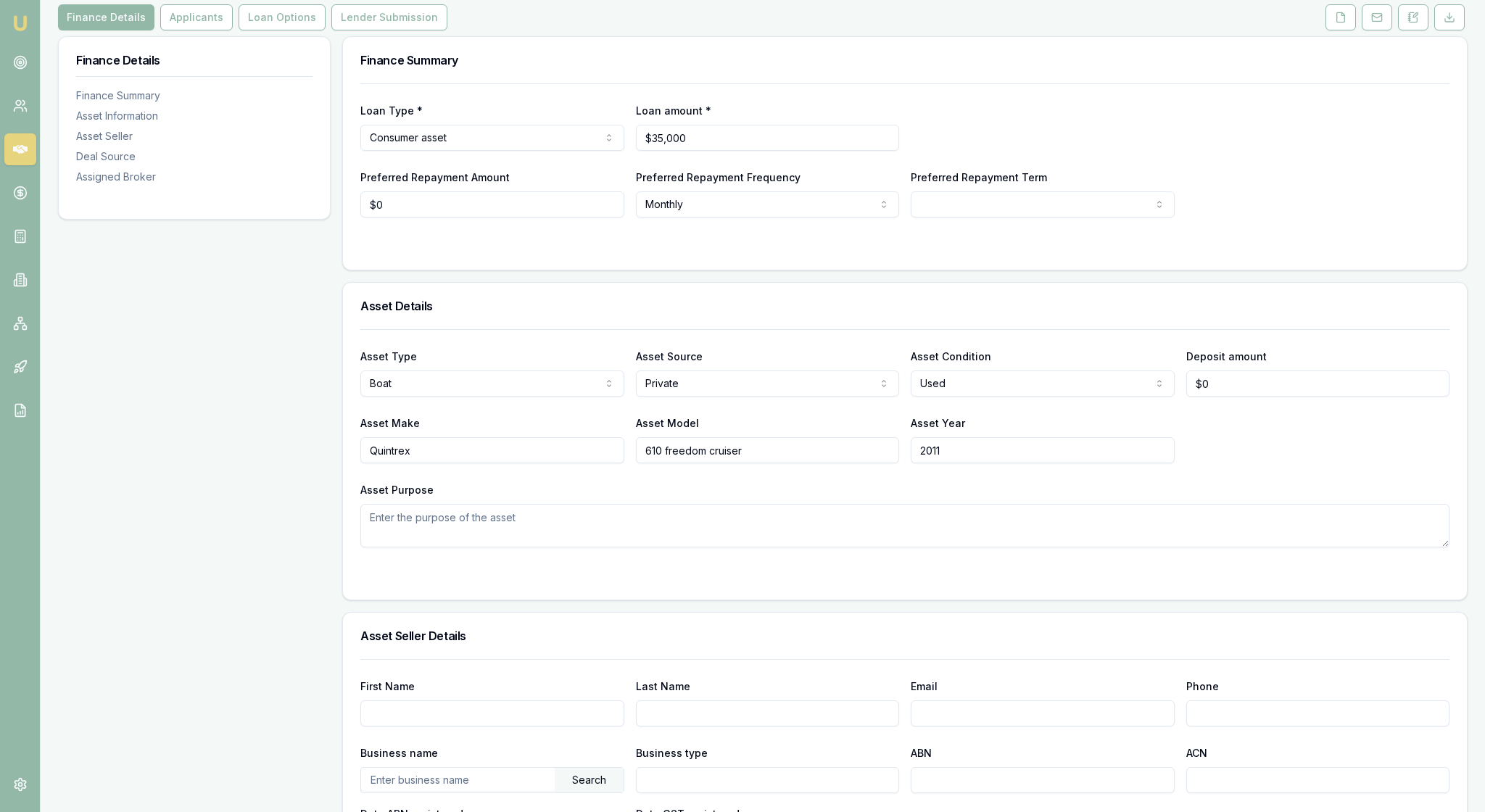
scroll to position [185, 0]
drag, startPoint x: 1217, startPoint y: 459, endPoint x: 1202, endPoint y: 457, distance: 15.1
click at [1204, 398] on input "0" at bounding box center [1319, 384] width 264 height 26
drag, startPoint x: 1202, startPoint y: 457, endPoint x: 1180, endPoint y: 459, distance: 22.1
click at [1180, 398] on div "Asset Type Boat Passenger car Electric vehicle Light commercial Caravan Motorho…" at bounding box center [905, 373] width 1089 height 49
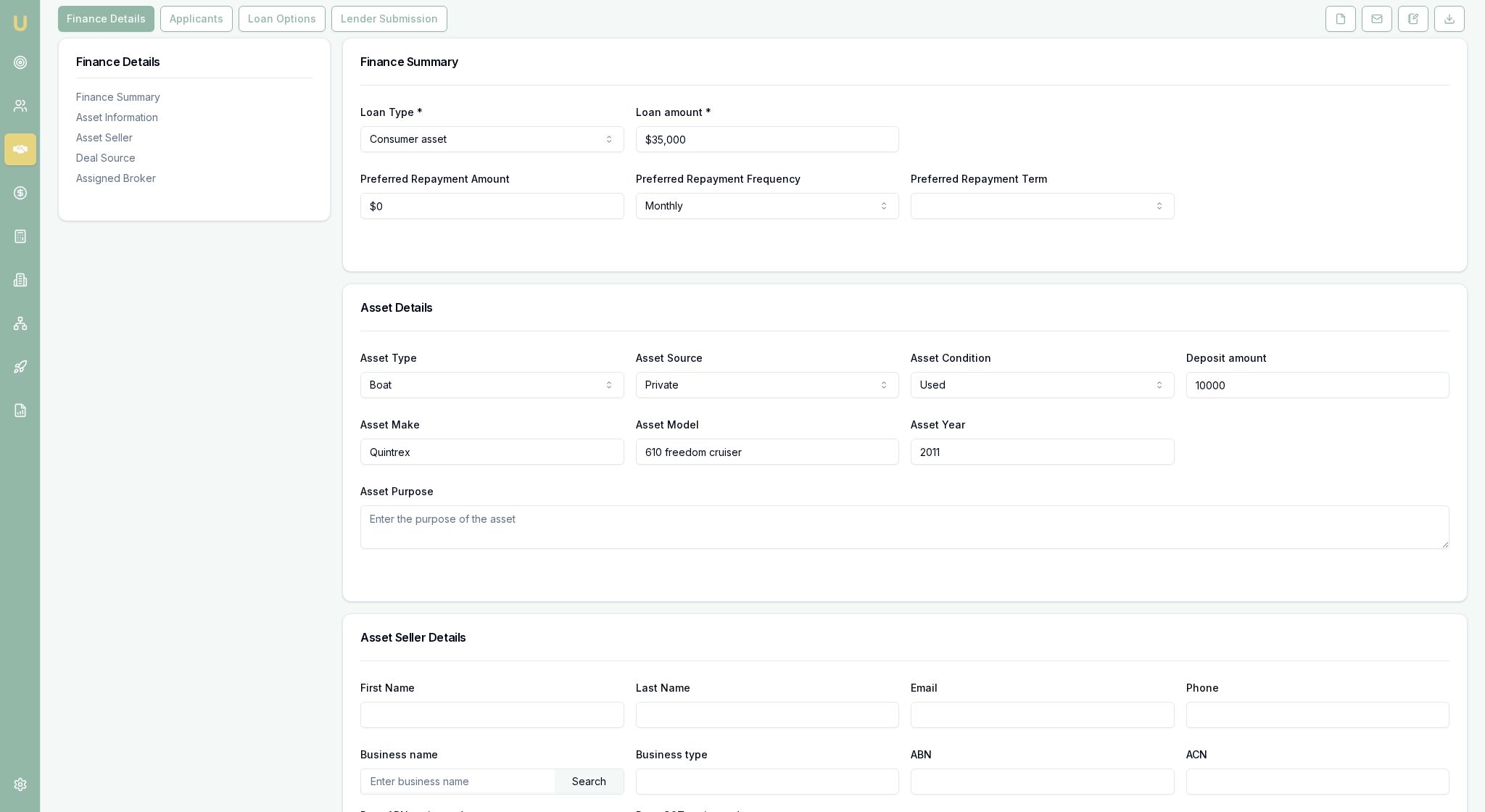
type input "$10,000"
click at [1303, 545] on div "Asset Type Boat Passenger car Electric vehicle Light commercial Caravan Motorho…" at bounding box center [905, 440] width 1089 height 218
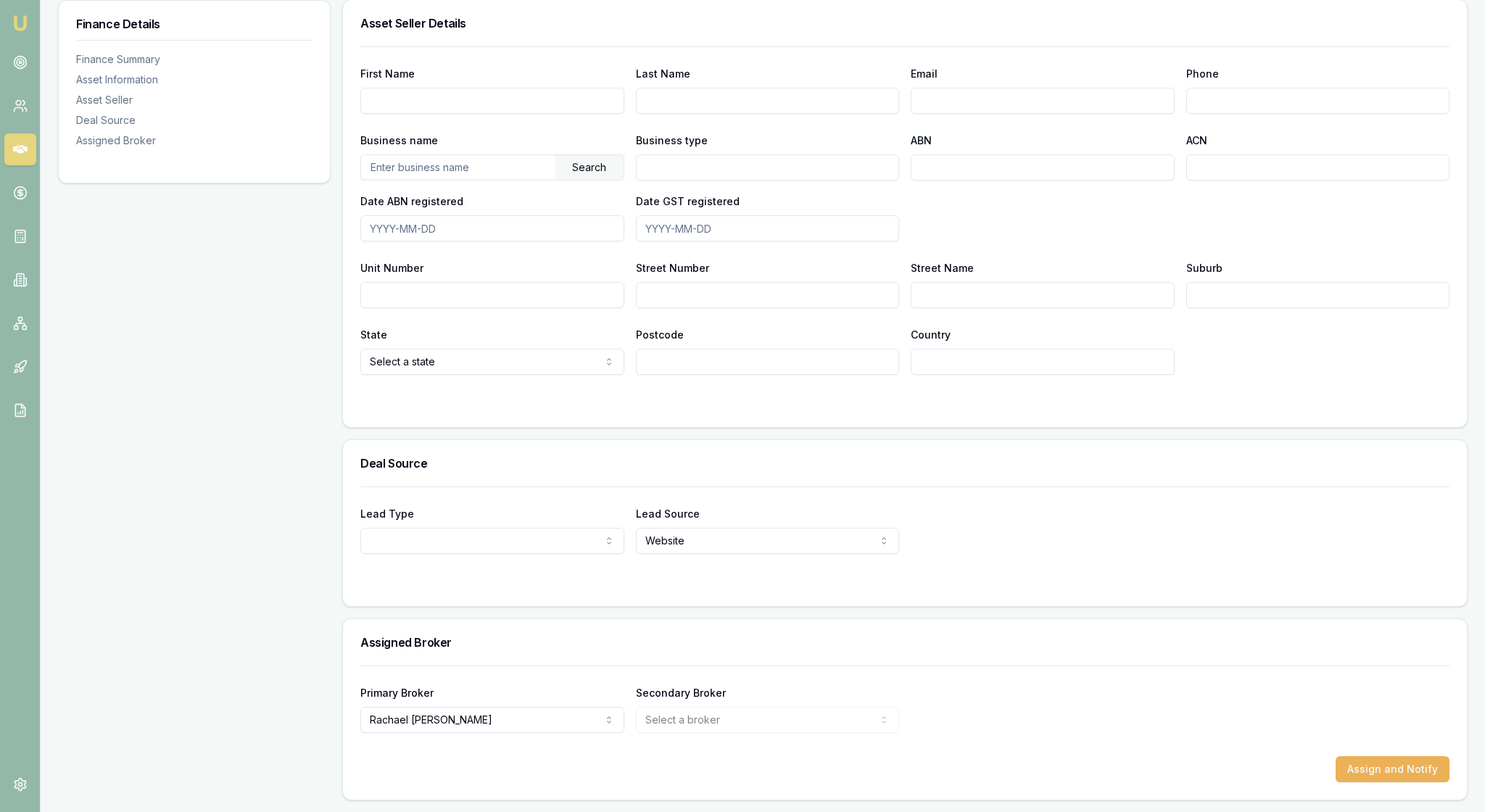
scroll to position [997, 0]
click at [1403, 761] on button "Assign and Notify" at bounding box center [1393, 769] width 114 height 26
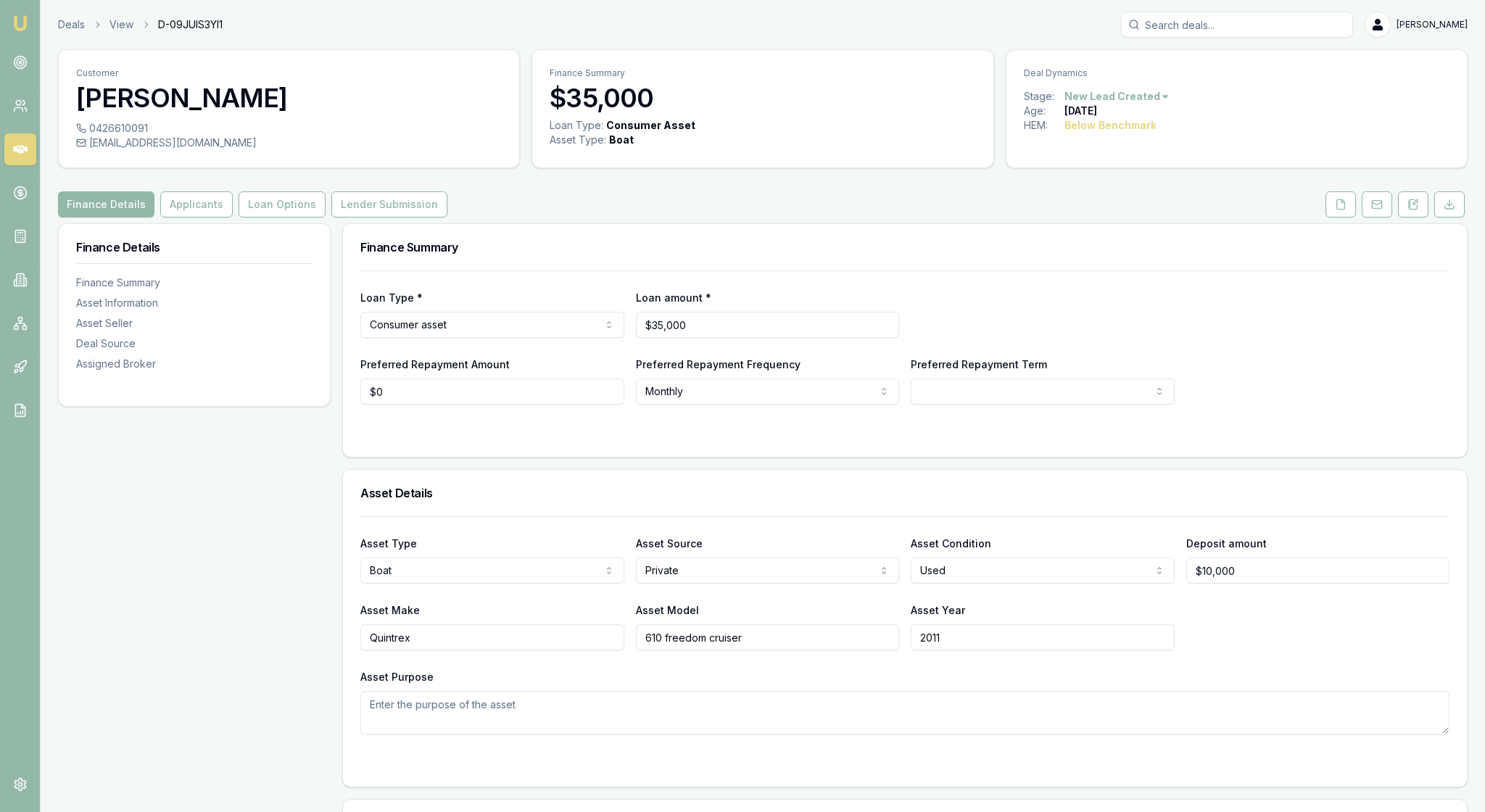
scroll to position [0, 0]
click at [233, 217] on button "Applicants" at bounding box center [197, 204] width 72 height 26
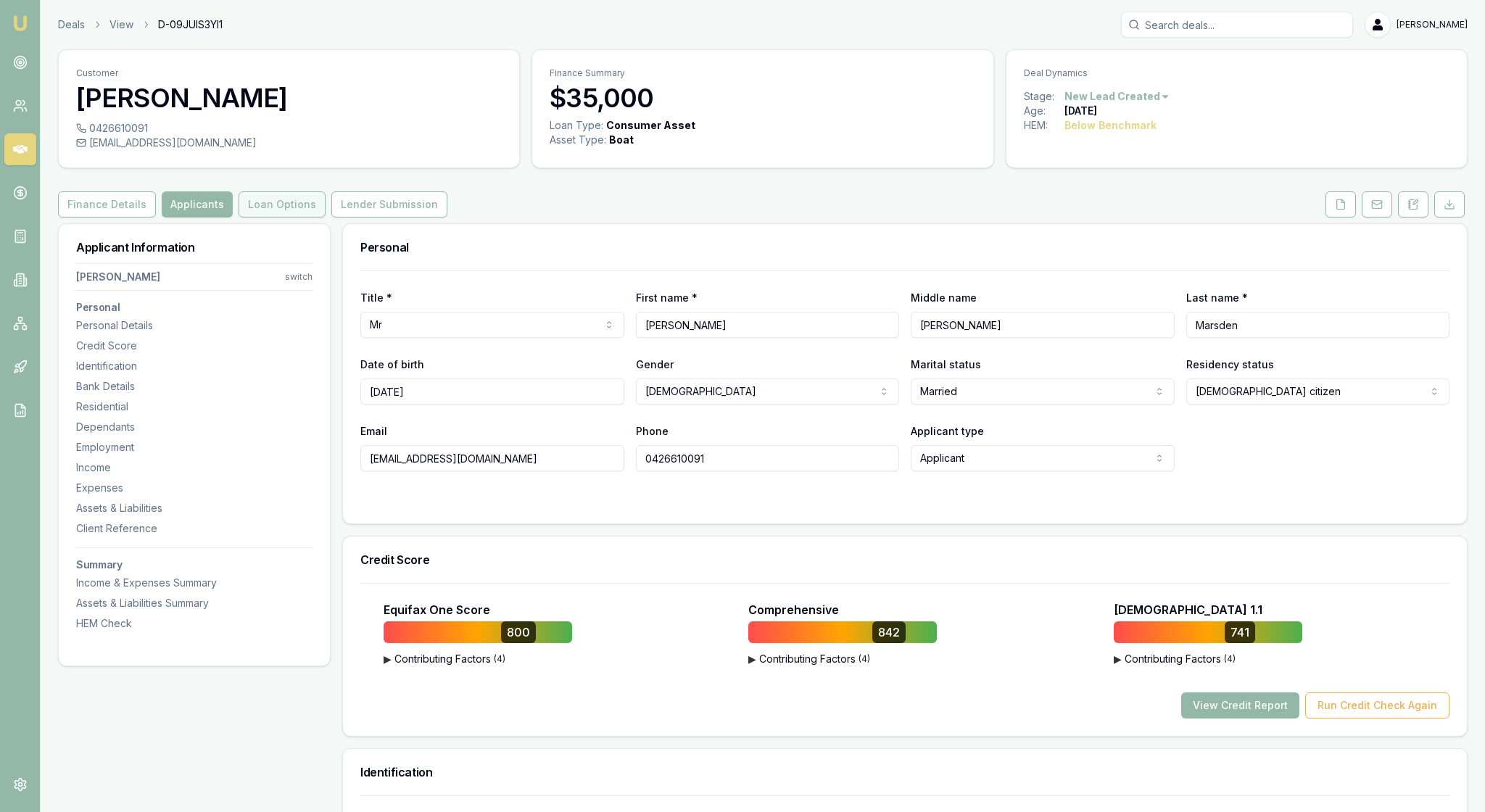
click at [326, 217] on button "Loan Options" at bounding box center [282, 204] width 87 height 26
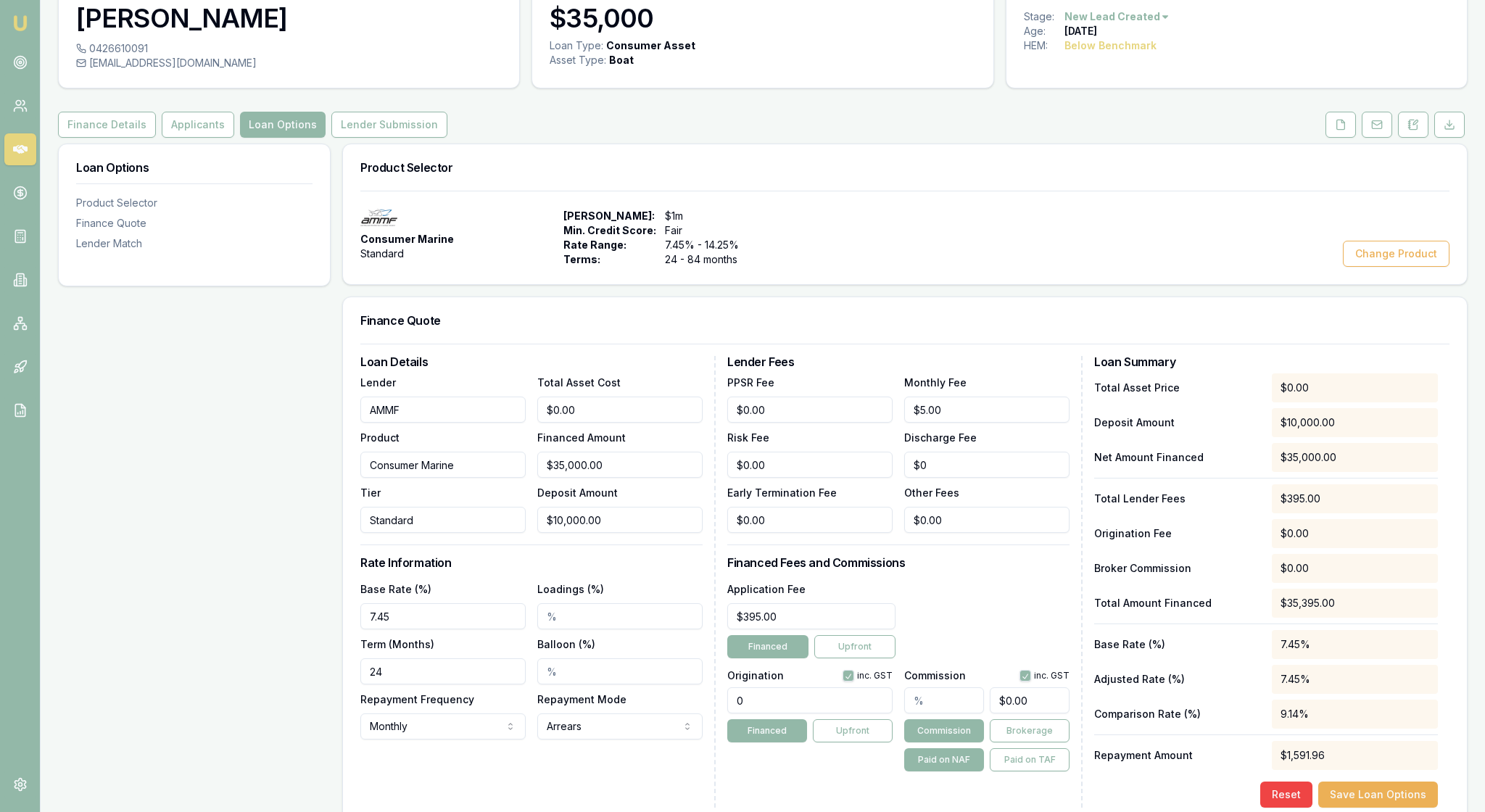
scroll to position [71, 0]
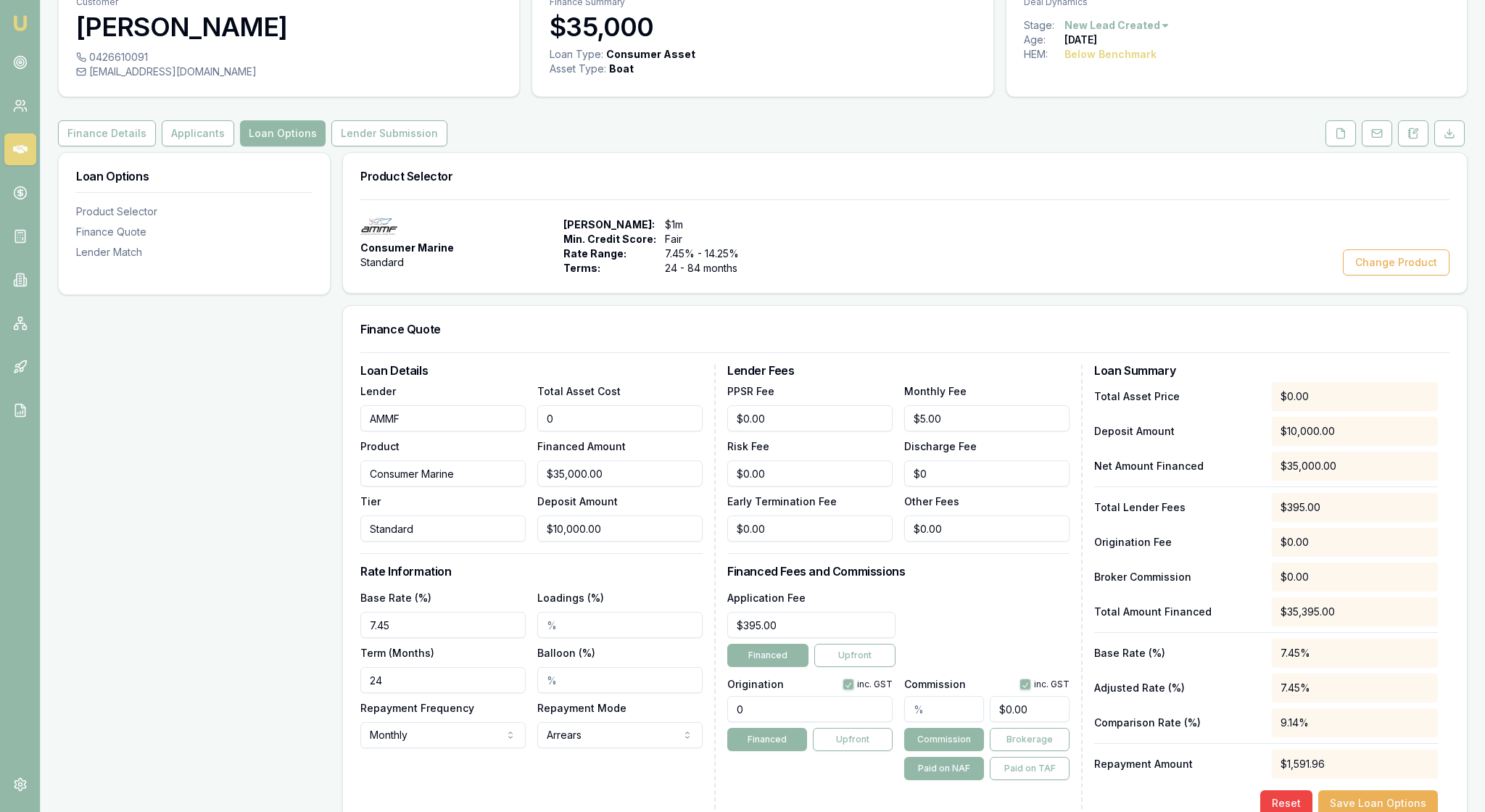
drag, startPoint x: 617, startPoint y: 480, endPoint x: 521, endPoint y: 474, distance: 96.2
click at [521, 474] on div "Lender AMMF Product Consumer Marine Tier Standard Total Asset Cost 0 Financed A…" at bounding box center [531, 461] width 342 height 159
type input "4"
type input "$0.00"
type input "45000"
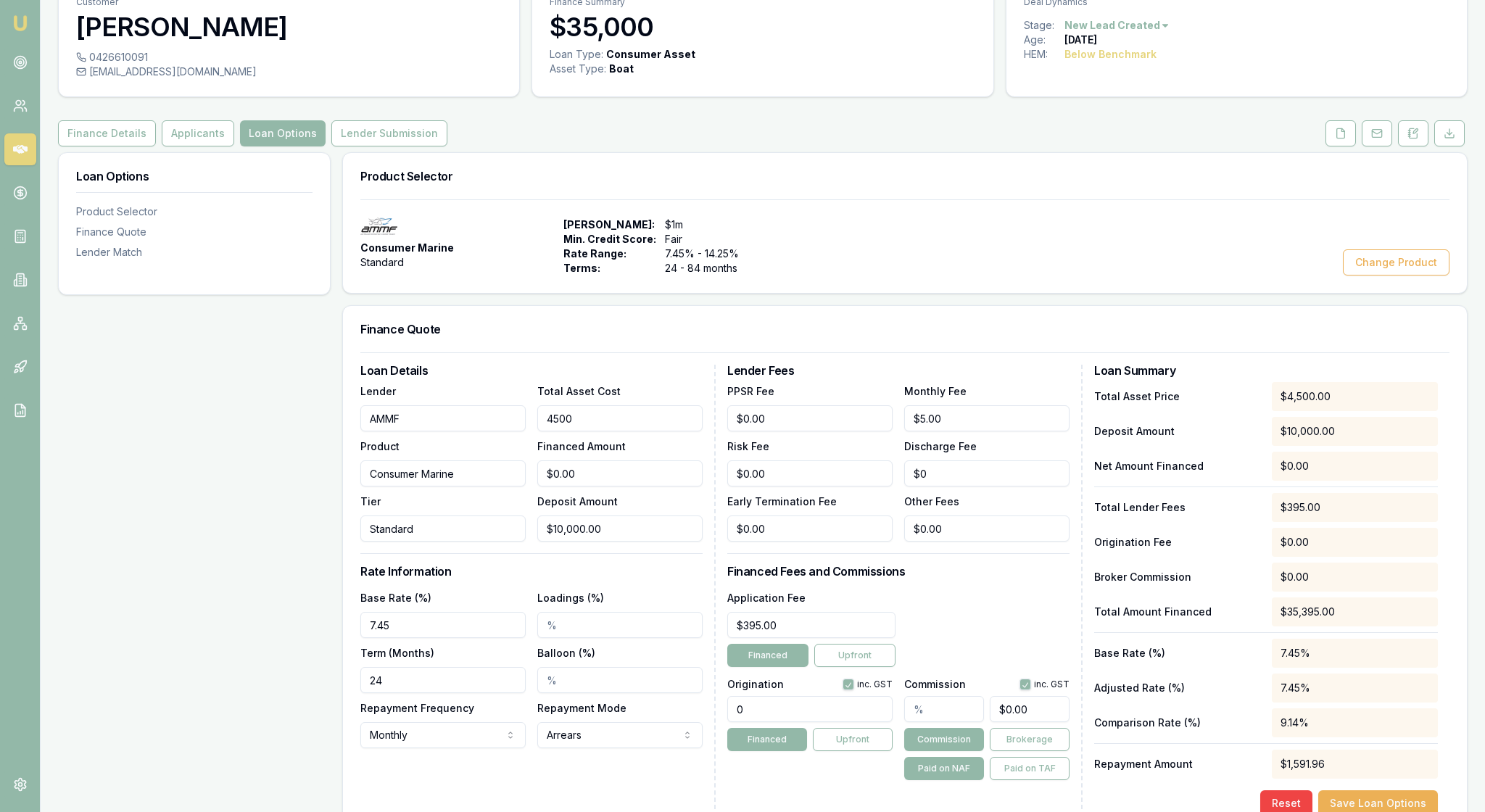
type input "$35,000.00"
type input "$45,000.00"
click at [655, 377] on h3 "Loan Details" at bounding box center [531, 370] width 342 height 11
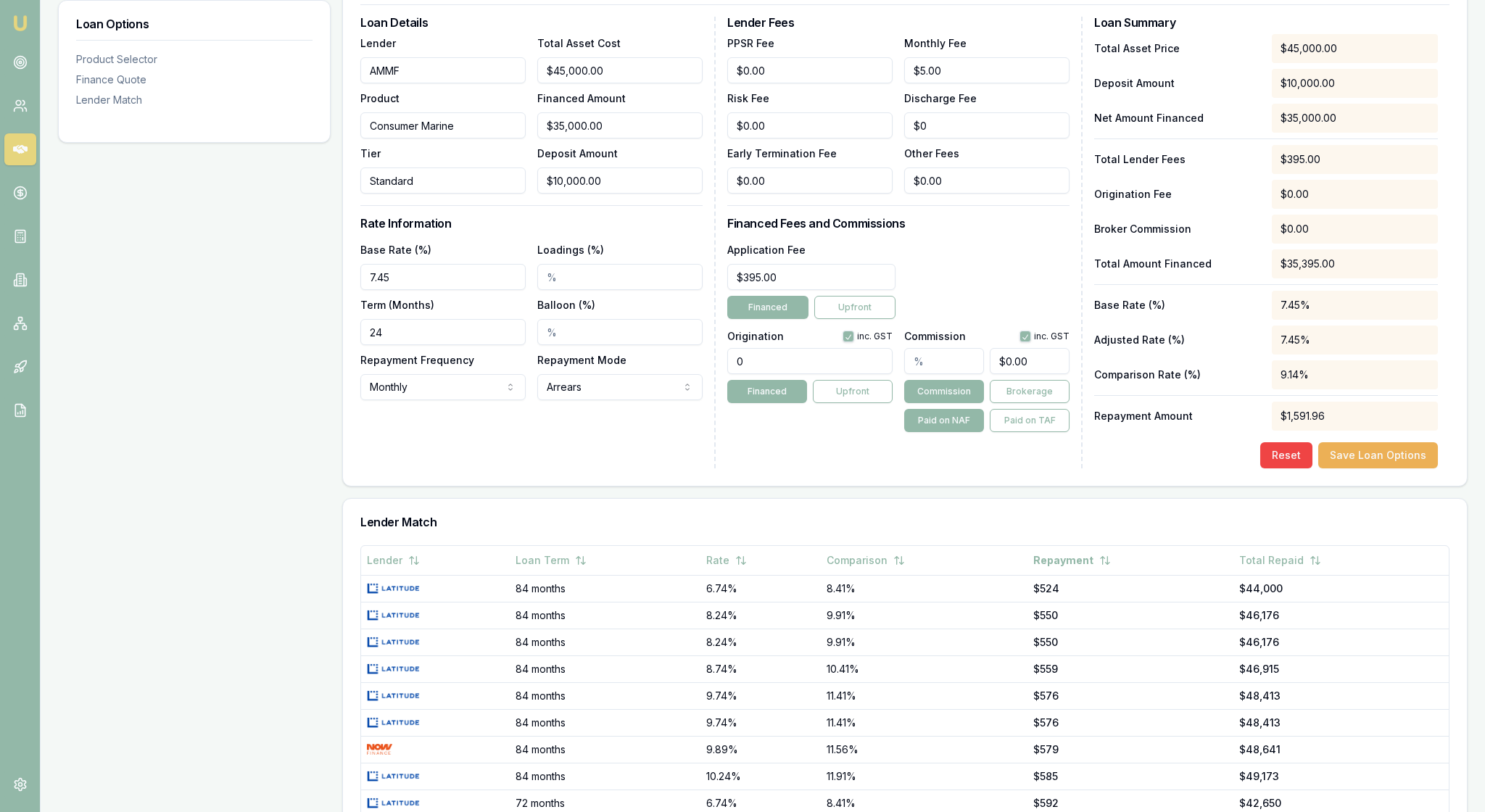
scroll to position [421, 0]
drag, startPoint x: 404, startPoint y: 423, endPoint x: 340, endPoint y: 423, distance: 64.0
click at [340, 423] on div "Loan Options Product Selector Finance Quote Lender Match Product Selector Consu…" at bounding box center [762, 354] width 1410 height 1104
type input "60"
click at [373, 467] on div "Loan Details Lender AMMF Product Consumer Marine Tier Standard Total Asset Cost…" at bounding box center [538, 241] width 355 height 452
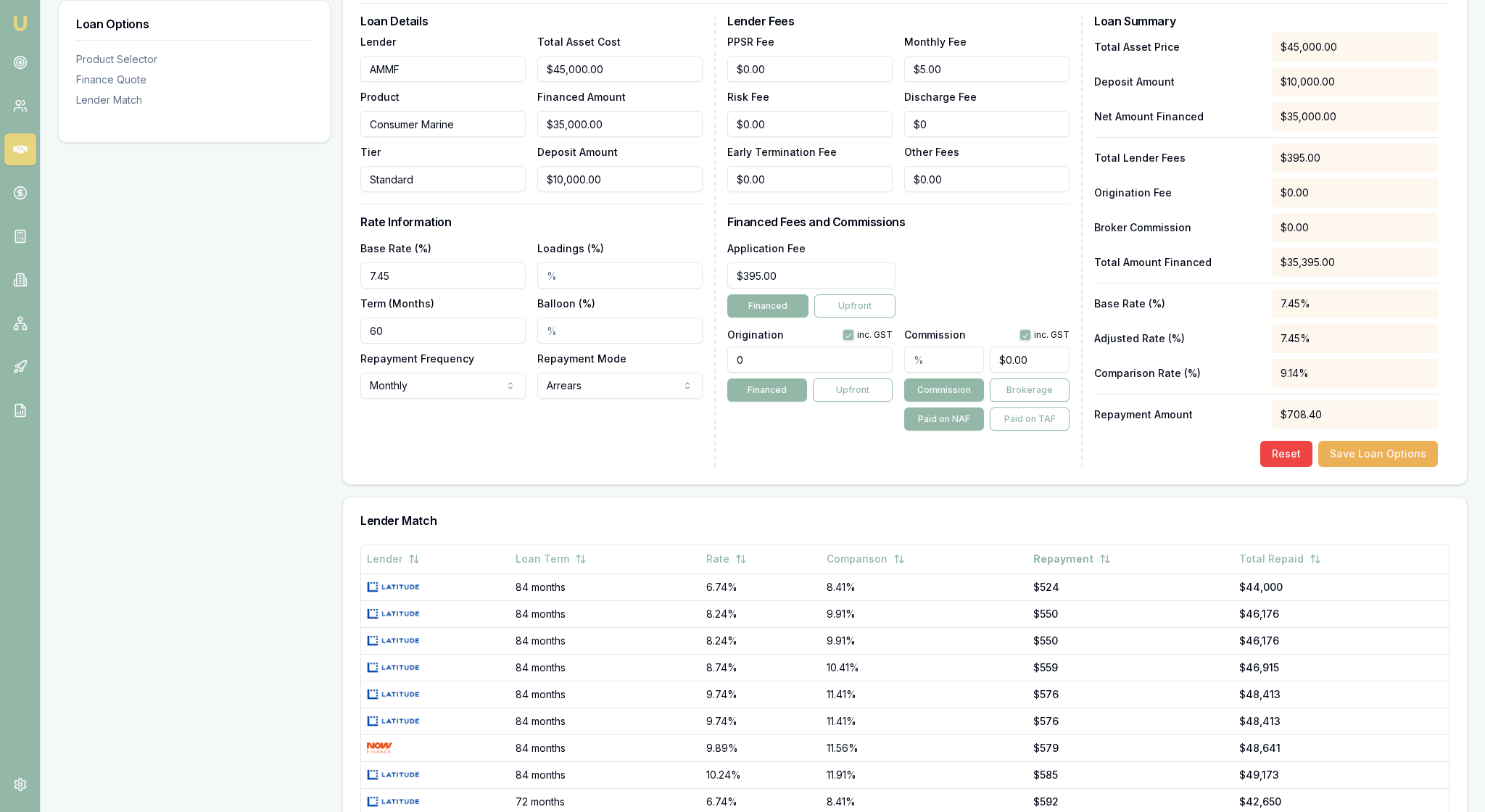
drag, startPoint x: 770, startPoint y: 453, endPoint x: 738, endPoint y: 453, distance: 32.0
click at [738, 372] on input "0" at bounding box center [811, 359] width 166 height 26
type input "990.00"
click at [1033, 317] on div "Application Fee $395.00 Financed Upfront" at bounding box center [899, 278] width 342 height 78
click at [942, 372] on input "text" at bounding box center [944, 359] width 80 height 26
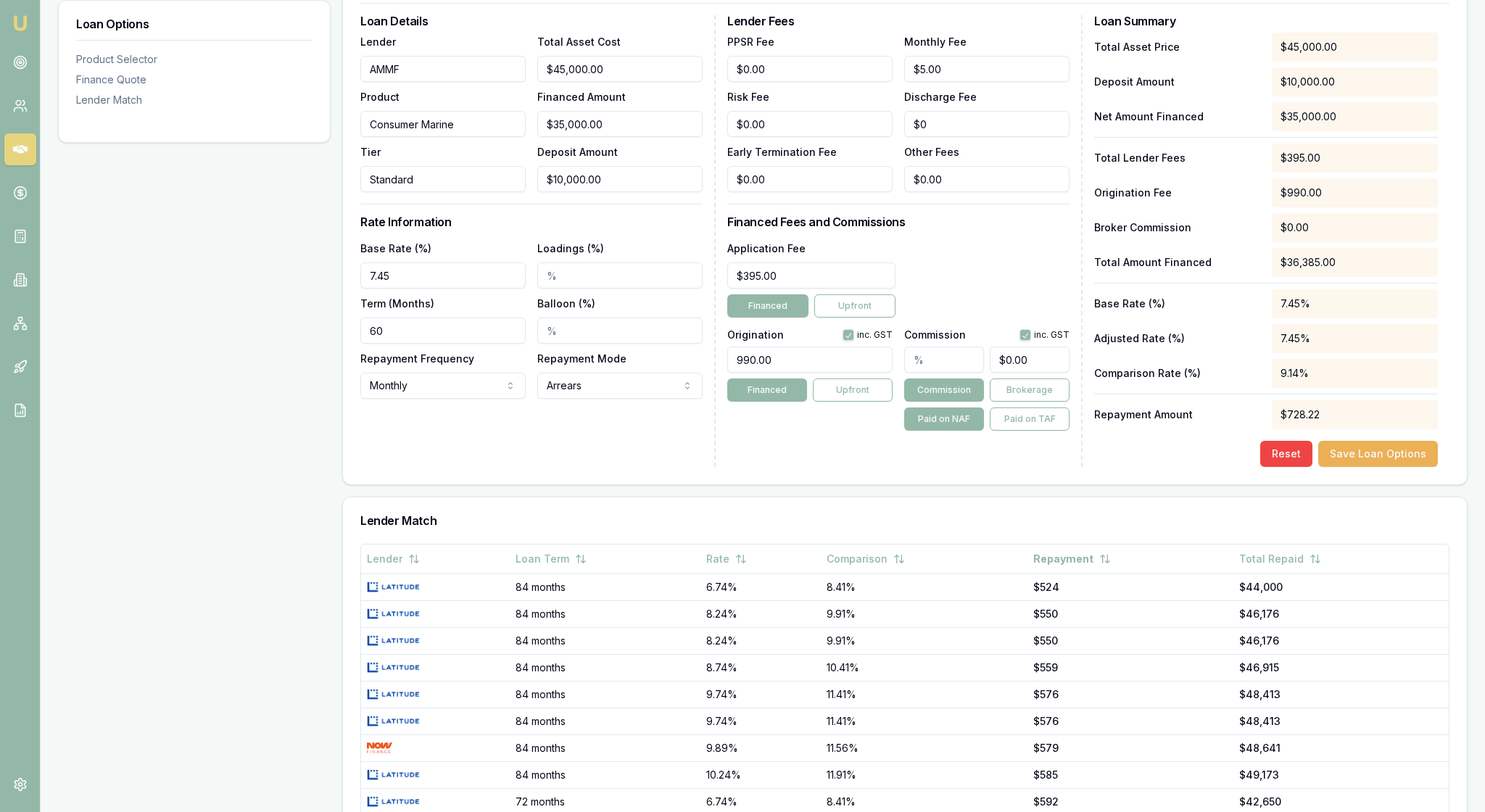
type input "5"
type input "$1,750.00"
type input "5.00%"
click at [999, 317] on div "Application Fee $395.00 Financed Upfront" at bounding box center [899, 278] width 342 height 78
click at [577, 289] on input "Loadings (%)" at bounding box center [620, 275] width 166 height 26
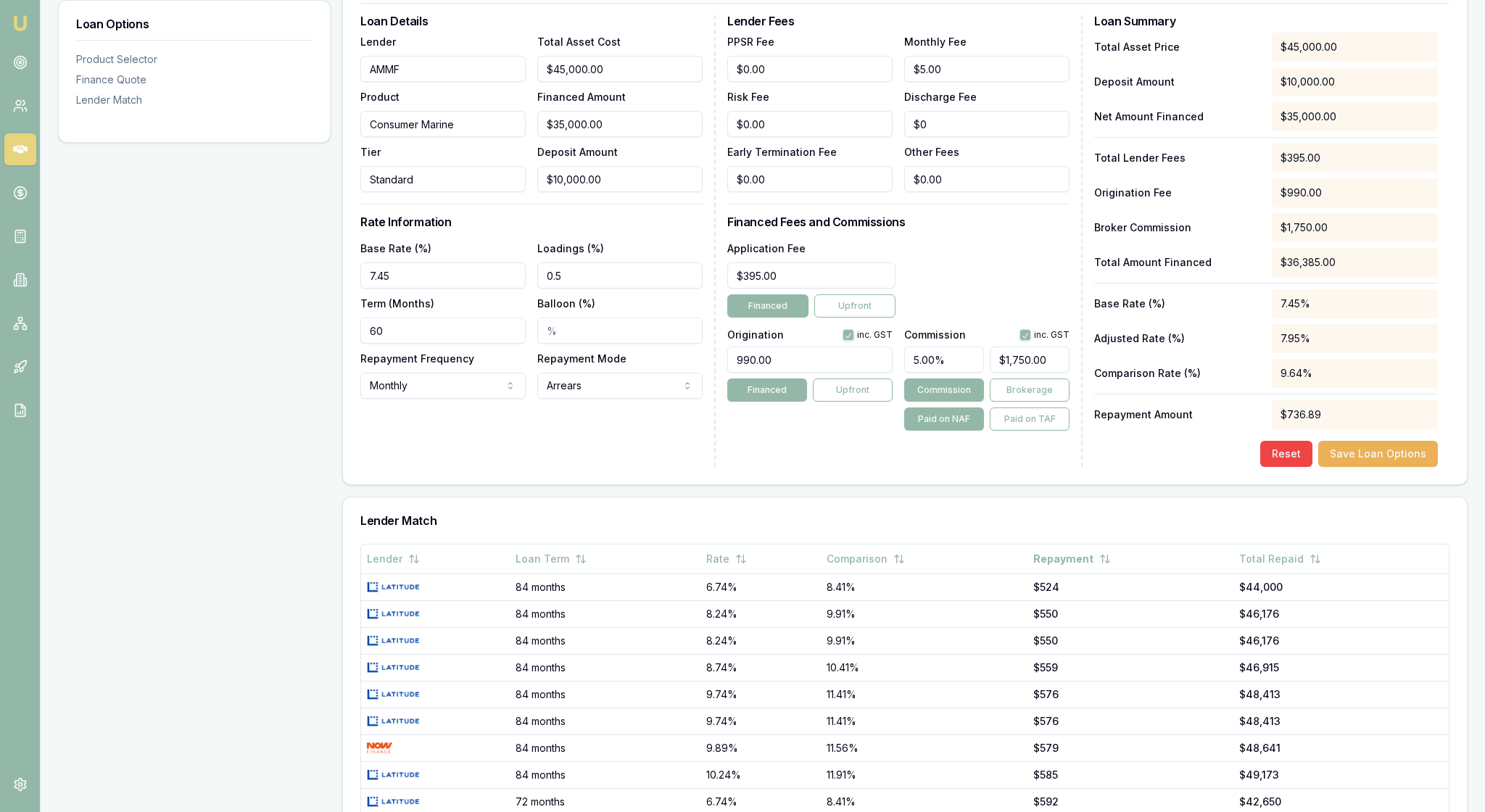
type input "0.50%"
click at [683, 228] on h3 "Rate Information" at bounding box center [531, 222] width 342 height 11
click at [1024, 467] on div "Lender Fees PPSR Fee $0.00 Monthly Fee $5.00 Risk Fee $0.00 Discharge Fee $0 Ea…" at bounding box center [905, 241] width 355 height 452
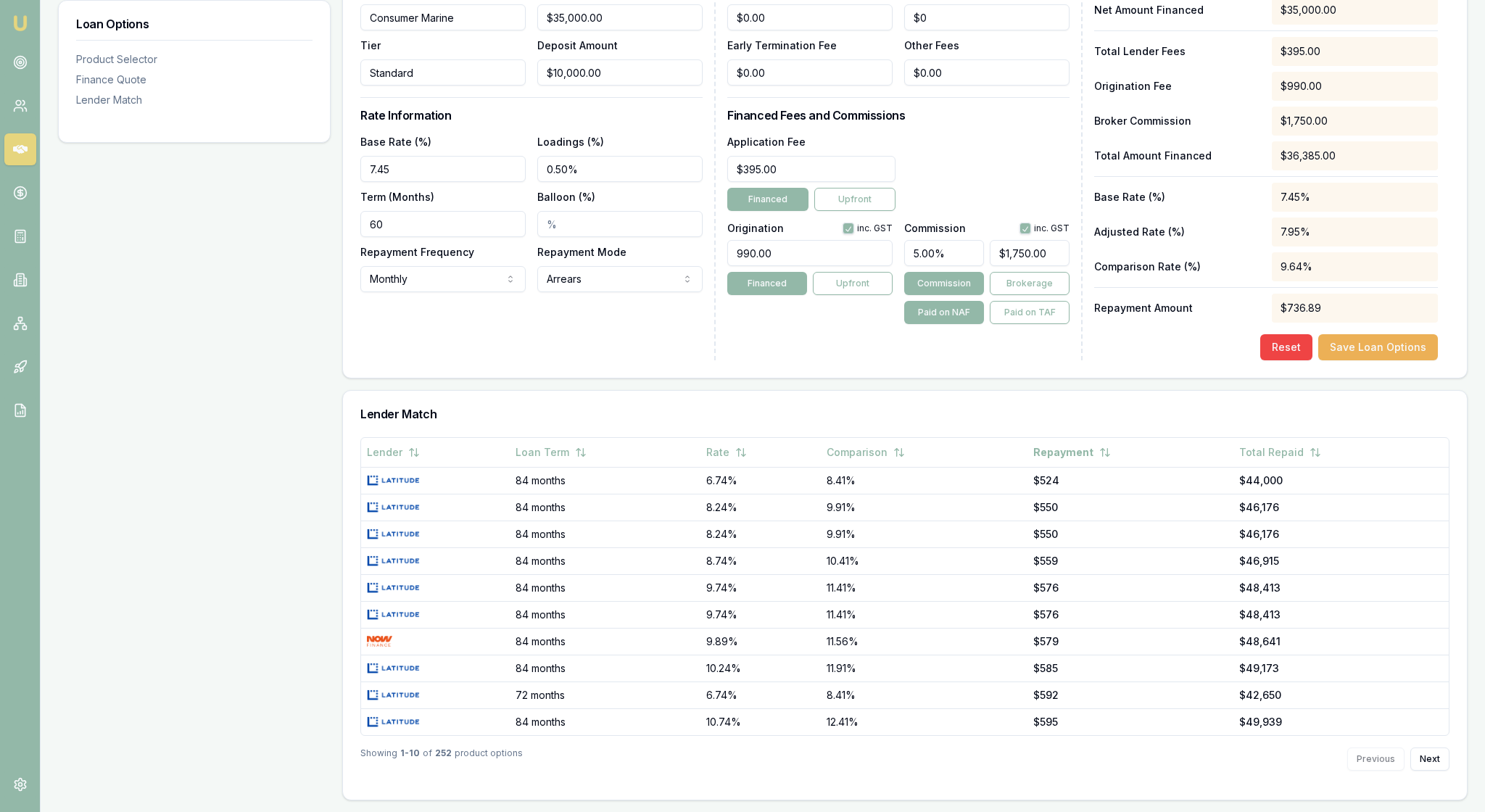
scroll to position [570, 0]
click at [1353, 360] on button "Save Loan Options" at bounding box center [1378, 347] width 120 height 26
click at [241, 338] on div "Loan Options Product Selector Finance Quote Lender Match" at bounding box center [194, 248] width 273 height 1104
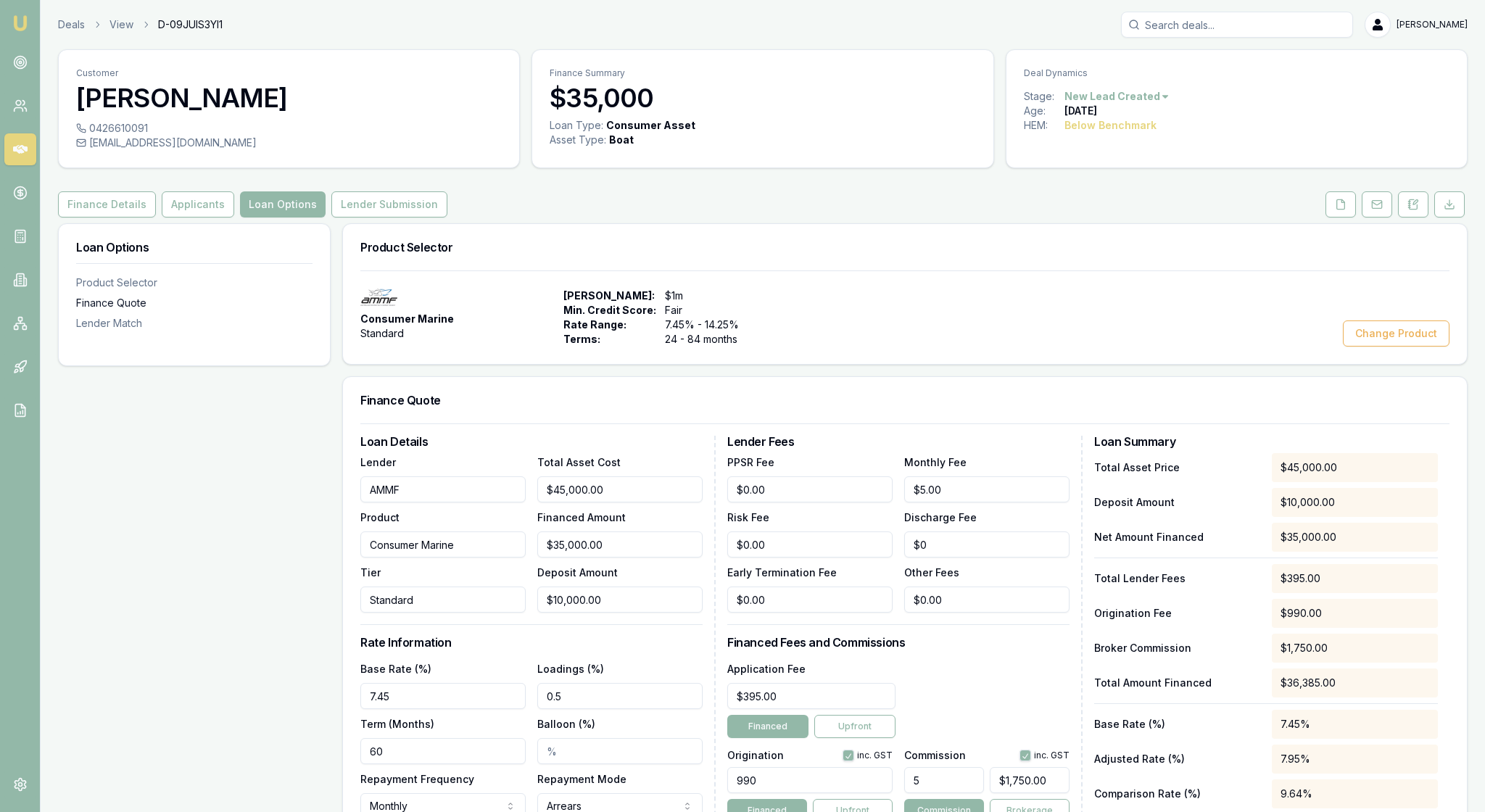
scroll to position [0, 0]
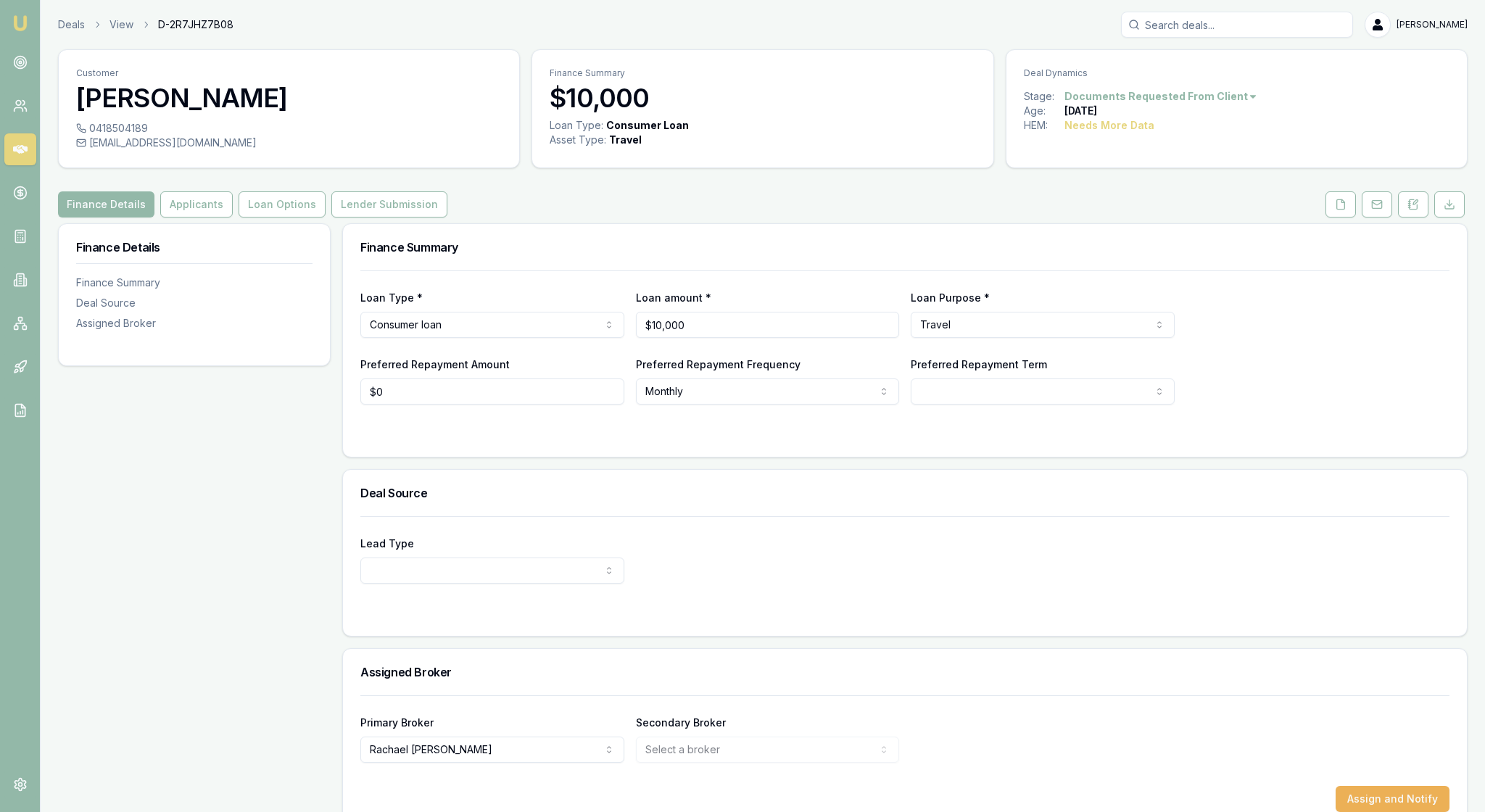
click at [499, 440] on div at bounding box center [905, 433] width 1089 height 11
click at [233, 217] on button "Applicants" at bounding box center [197, 204] width 72 height 26
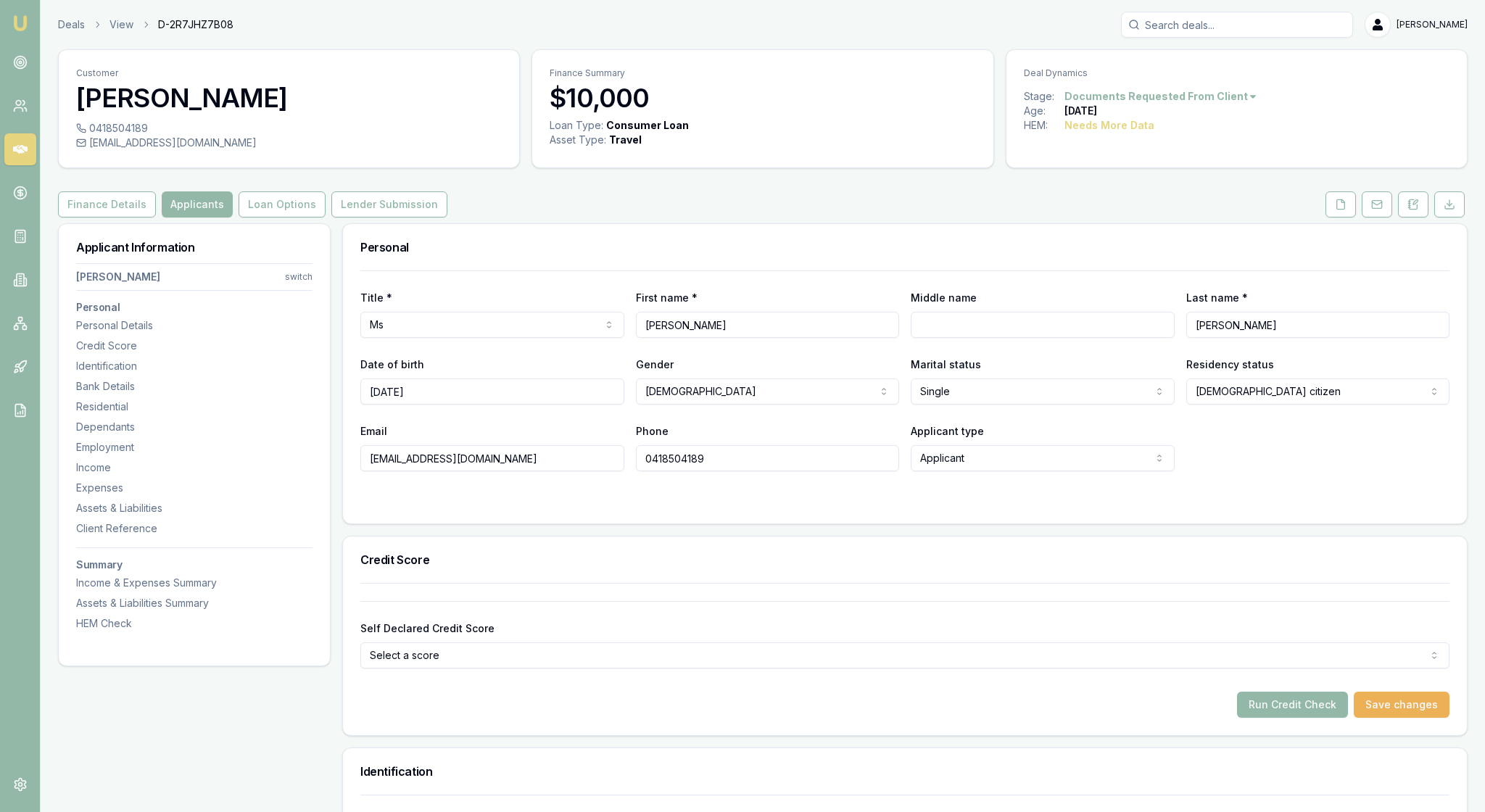
click at [611, 506] on div at bounding box center [905, 500] width 1089 height 11
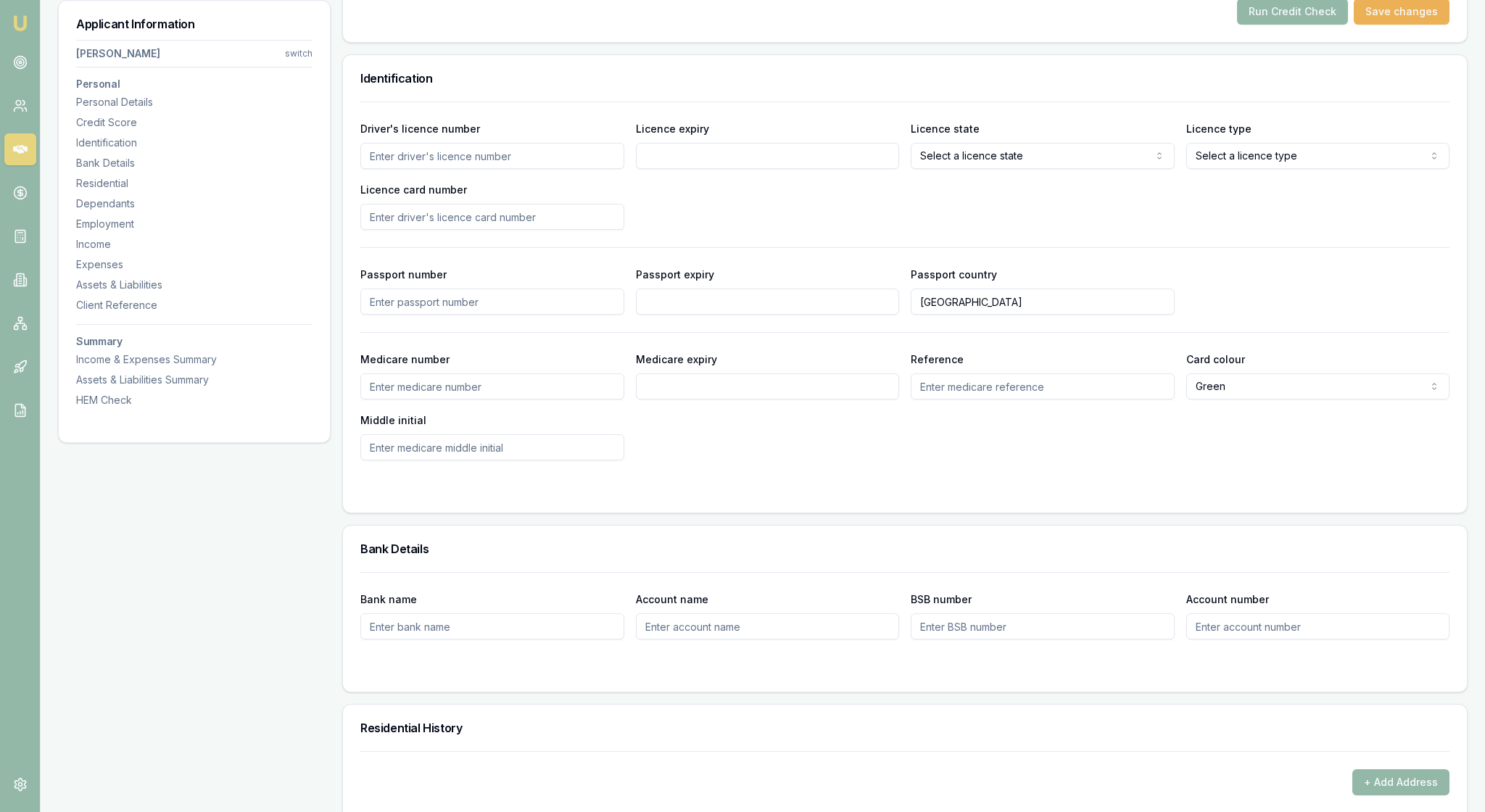
scroll to position [696, 0]
click at [485, 166] on input "Driver's licence number" at bounding box center [492, 153] width 264 height 26
click at [404, 227] on input "Licence card number" at bounding box center [492, 214] width 264 height 26
type input "P0338744"
click at [441, 166] on input "Driver's licence number" at bounding box center [492, 153] width 264 height 26
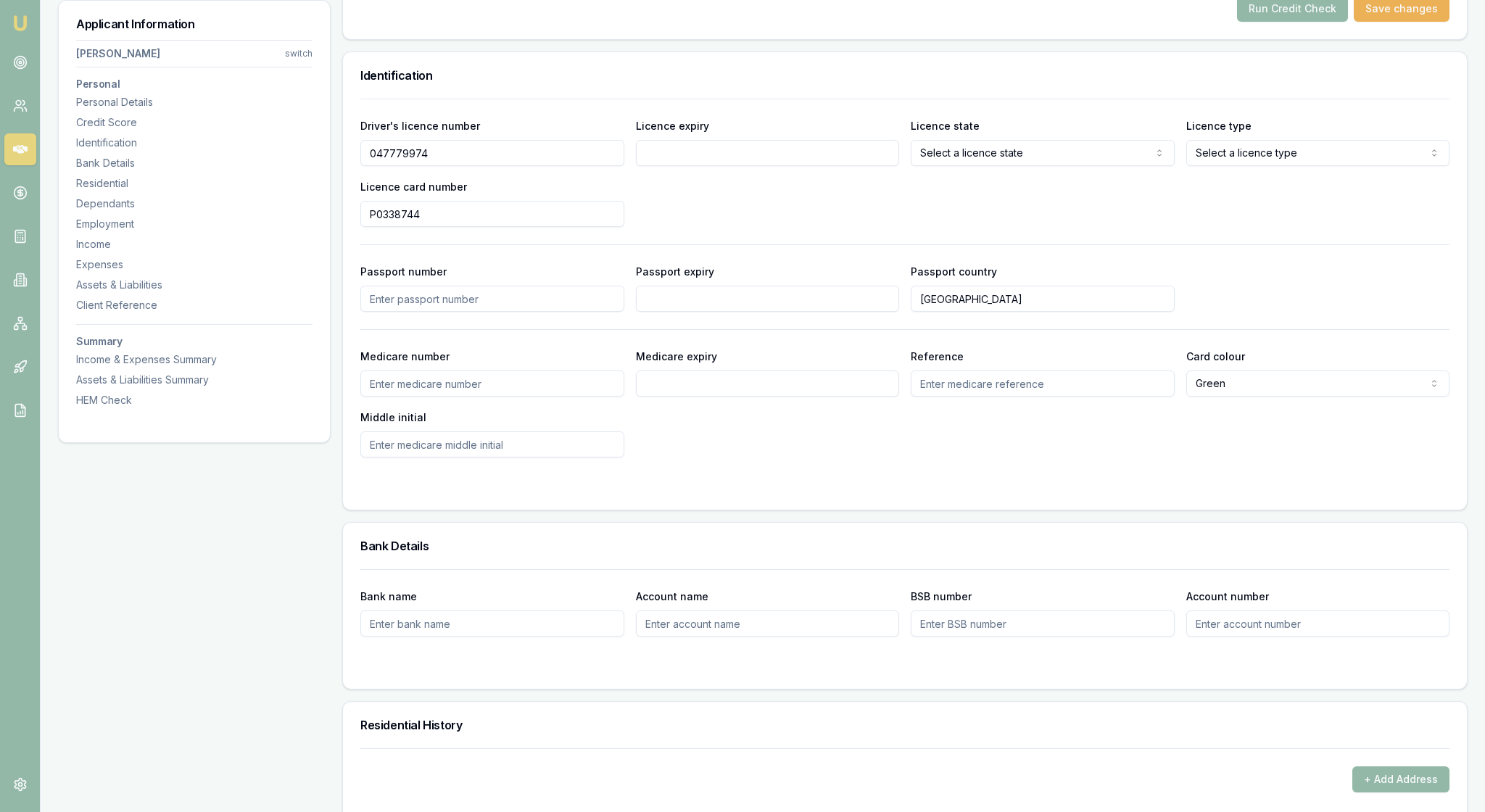
type input "047779974"
click at [689, 166] on input "Licence expiry" at bounding box center [768, 153] width 264 height 26
type input "[DATE]"
select select "VIC"
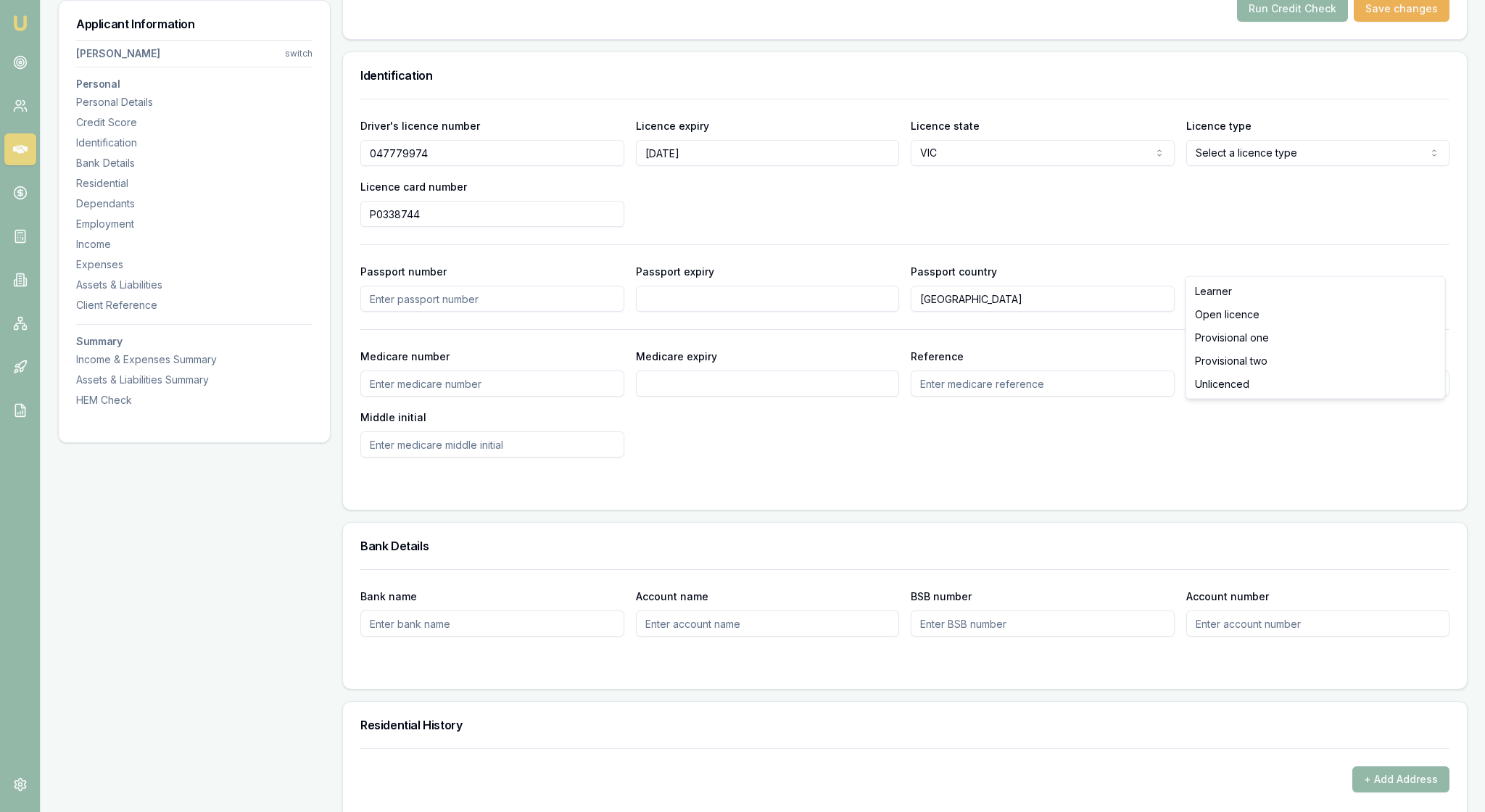
select select "PROVISIONAL_ONE"
click at [843, 227] on div "Driver's licence number [DRIVERS_LICENSE_NUMBER] Licence expiry [DATE] Licence …" at bounding box center [905, 172] width 1089 height 110
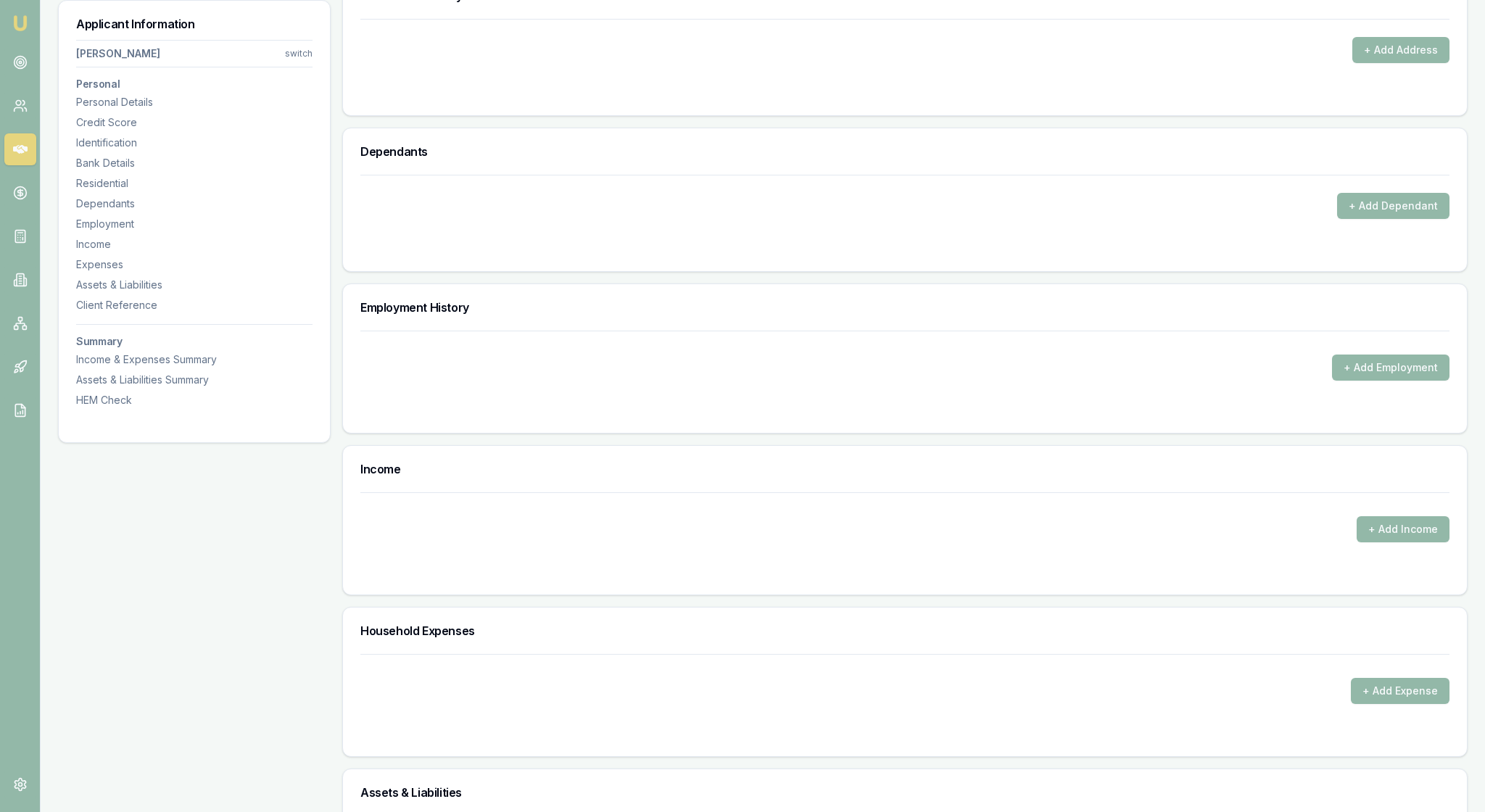
scroll to position [1430, 0]
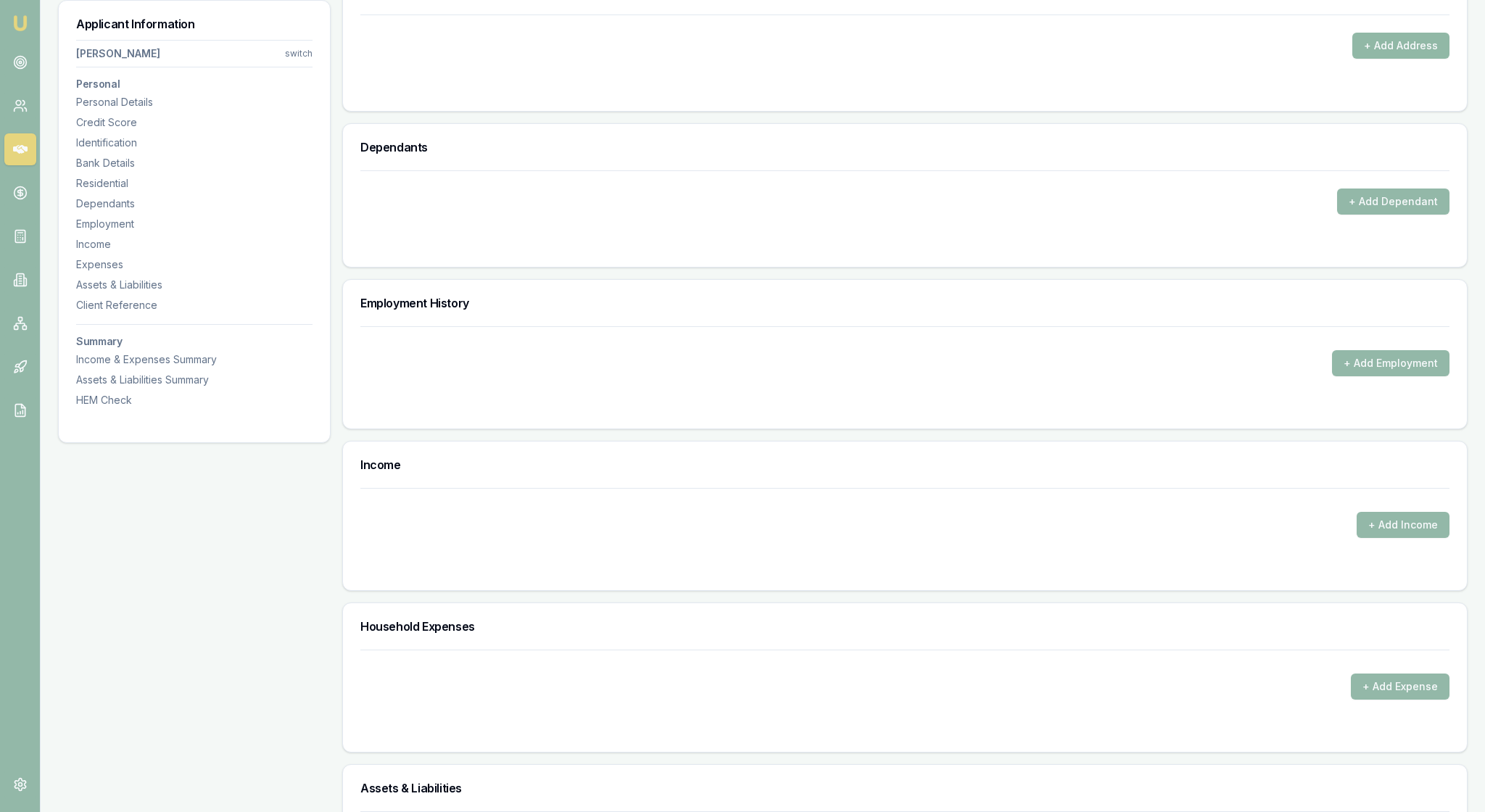
click at [1384, 59] on button "+ Add Address" at bounding box center [1401, 46] width 97 height 26
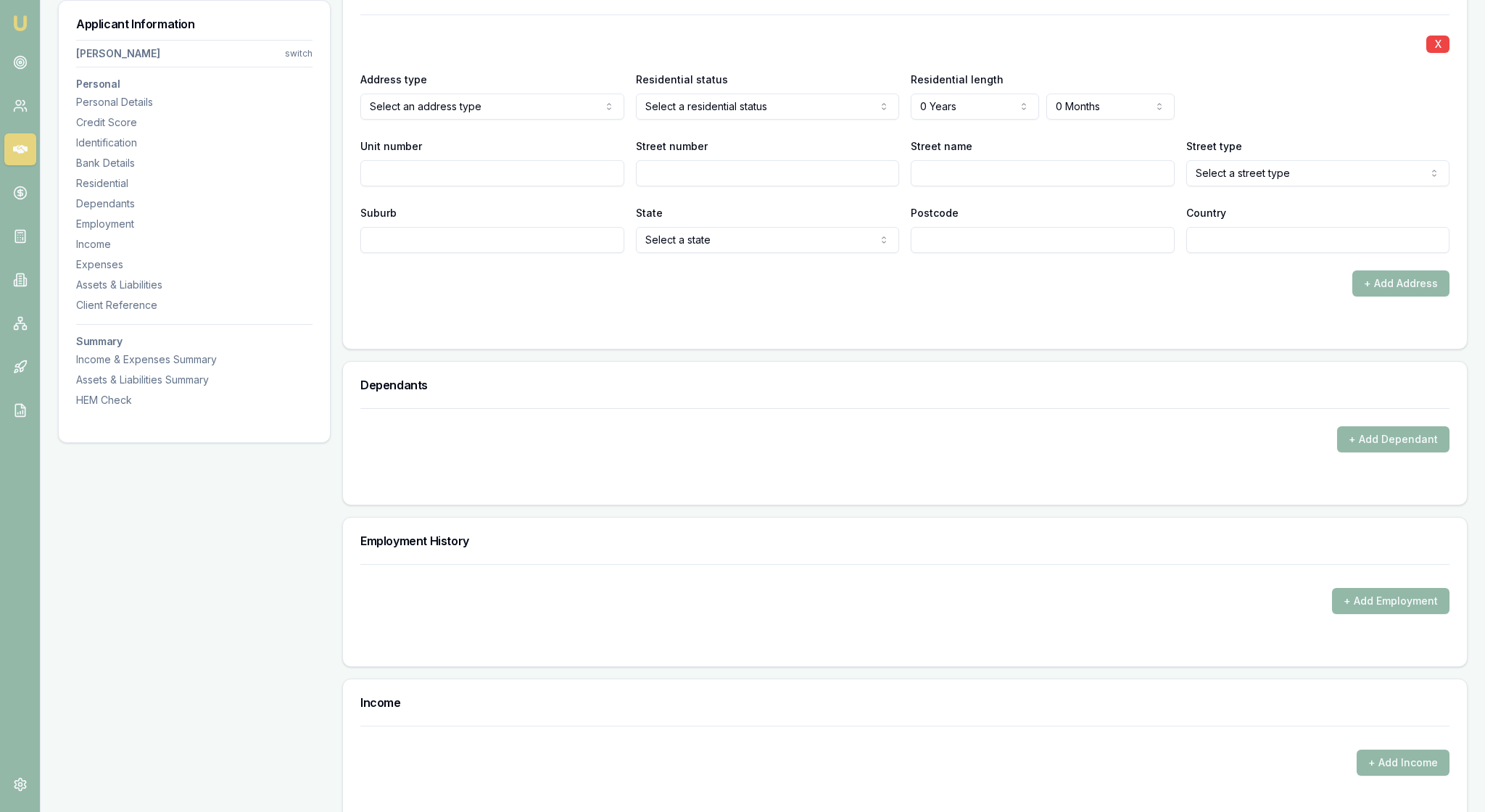
select select "RENTER"
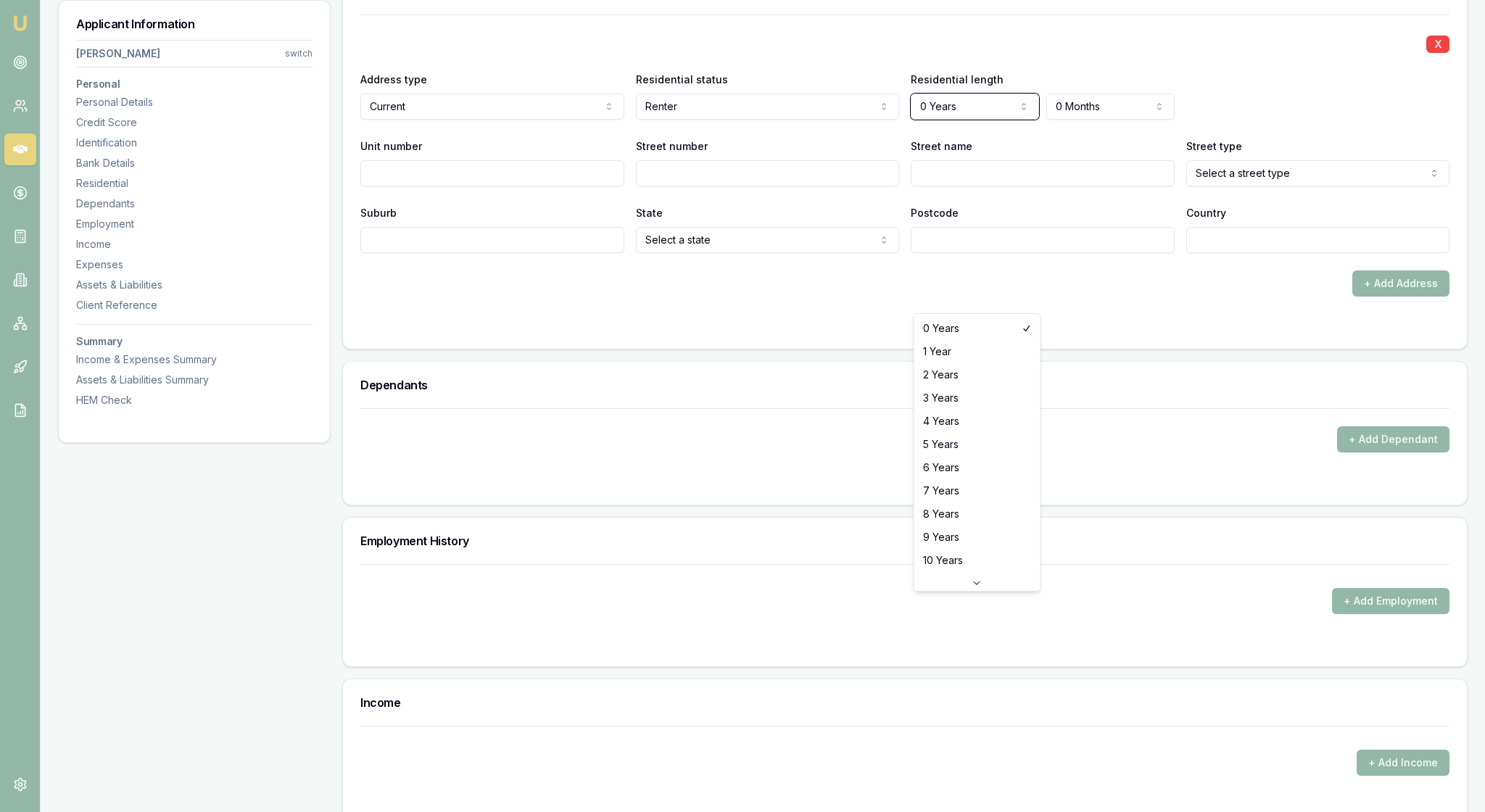
drag, startPoint x: 1038, startPoint y: 319, endPoint x: 1081, endPoint y: 347, distance: 51.3
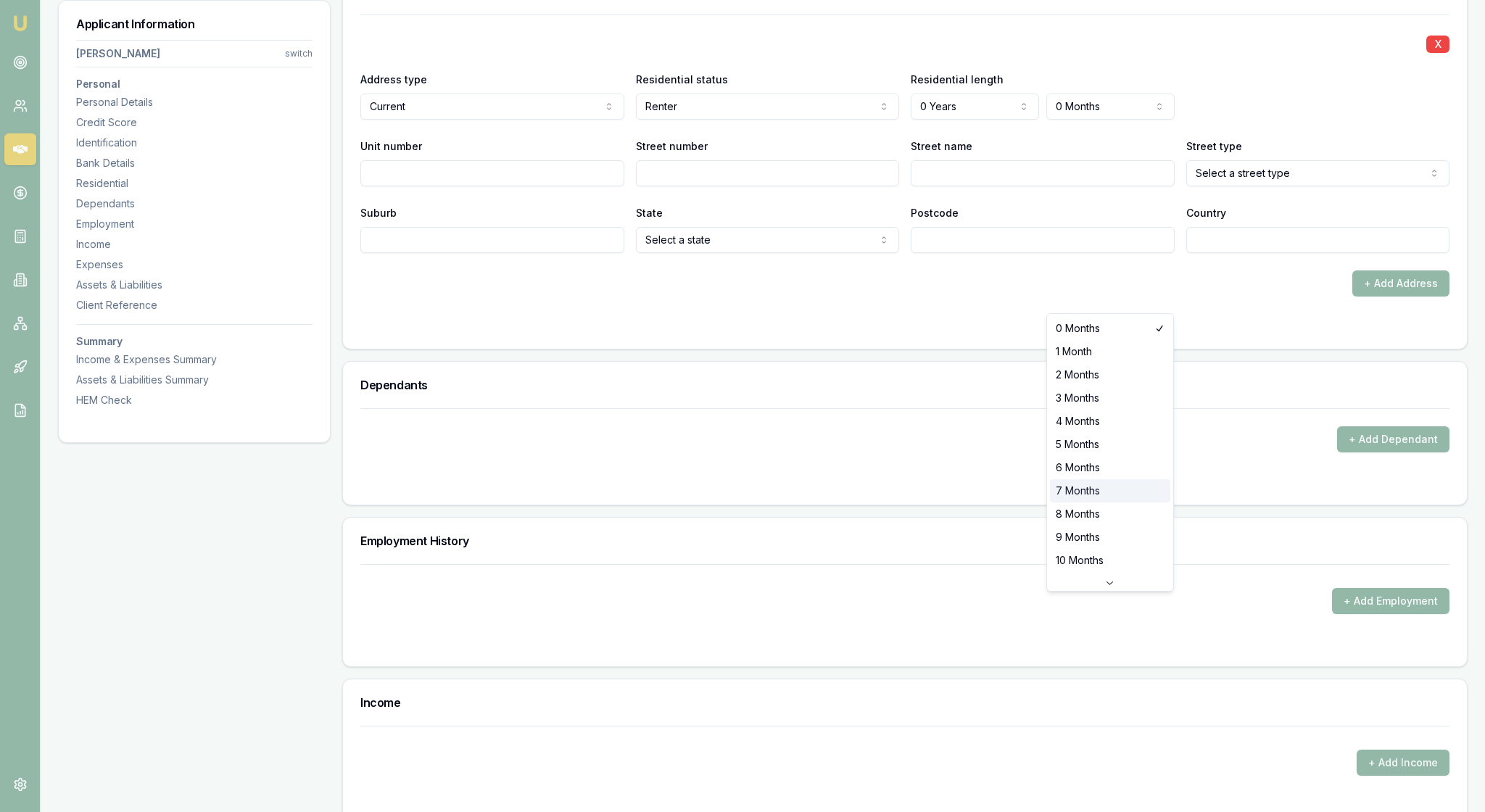
select select "7"
click at [1249, 120] on div "Address type Current Current Previous Residential status Renter Owner with mort…" at bounding box center [905, 95] width 1089 height 49
type input "39"
type input "Parer"
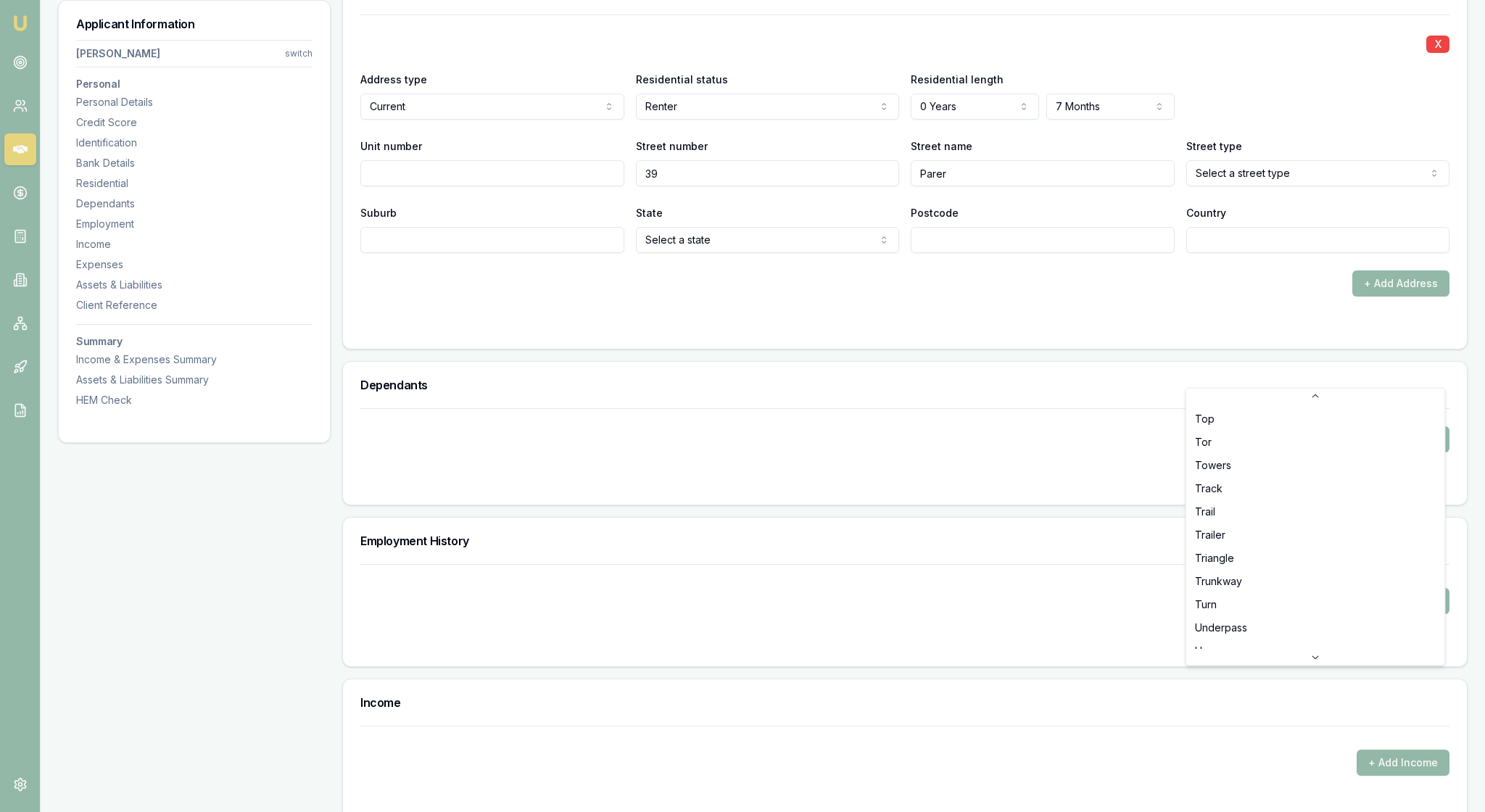
scroll to position [4234, 0]
select select "Street"
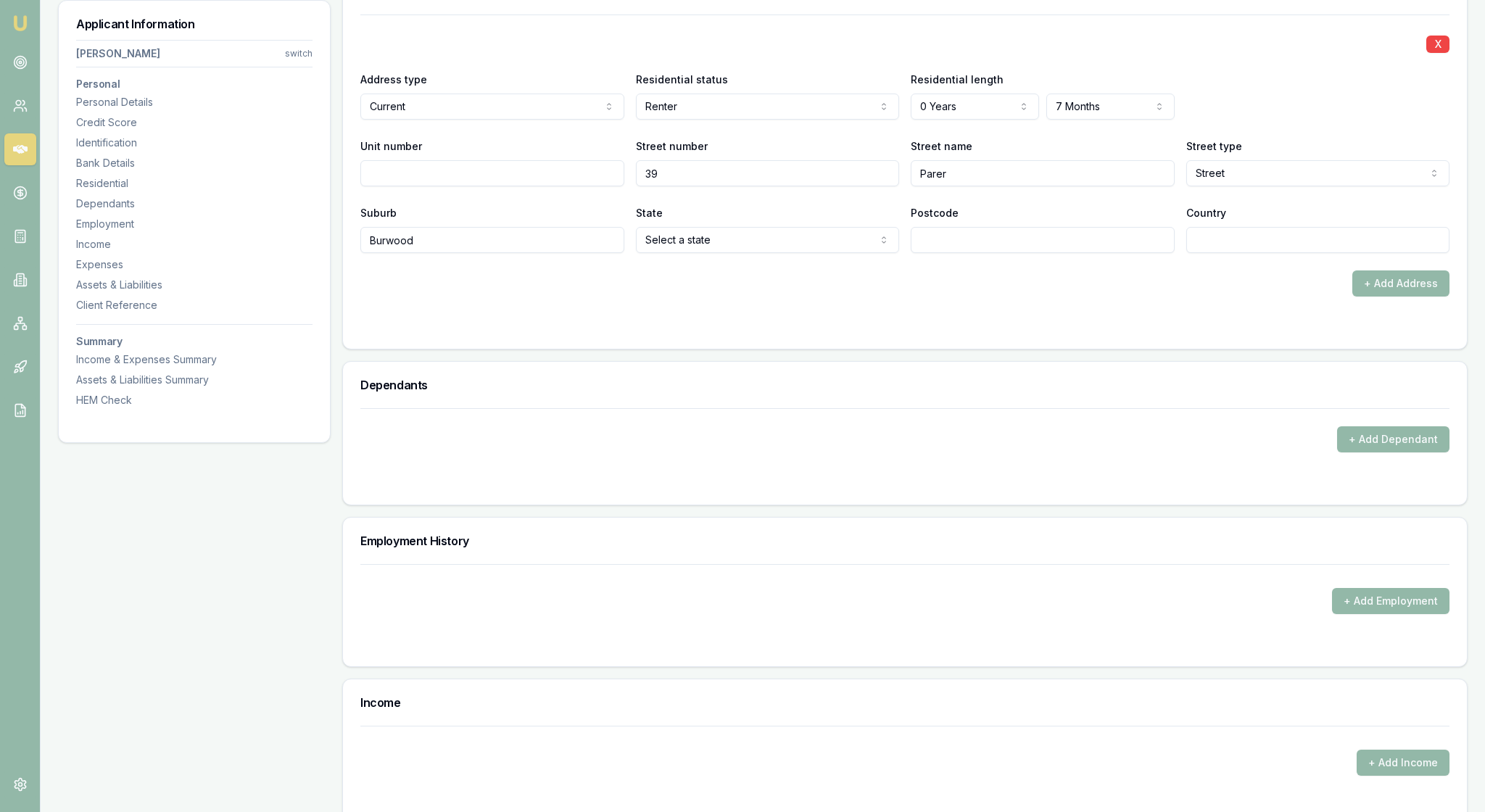
type input "Burwood"
select select "VIC"
type input "3151"
type input "31"
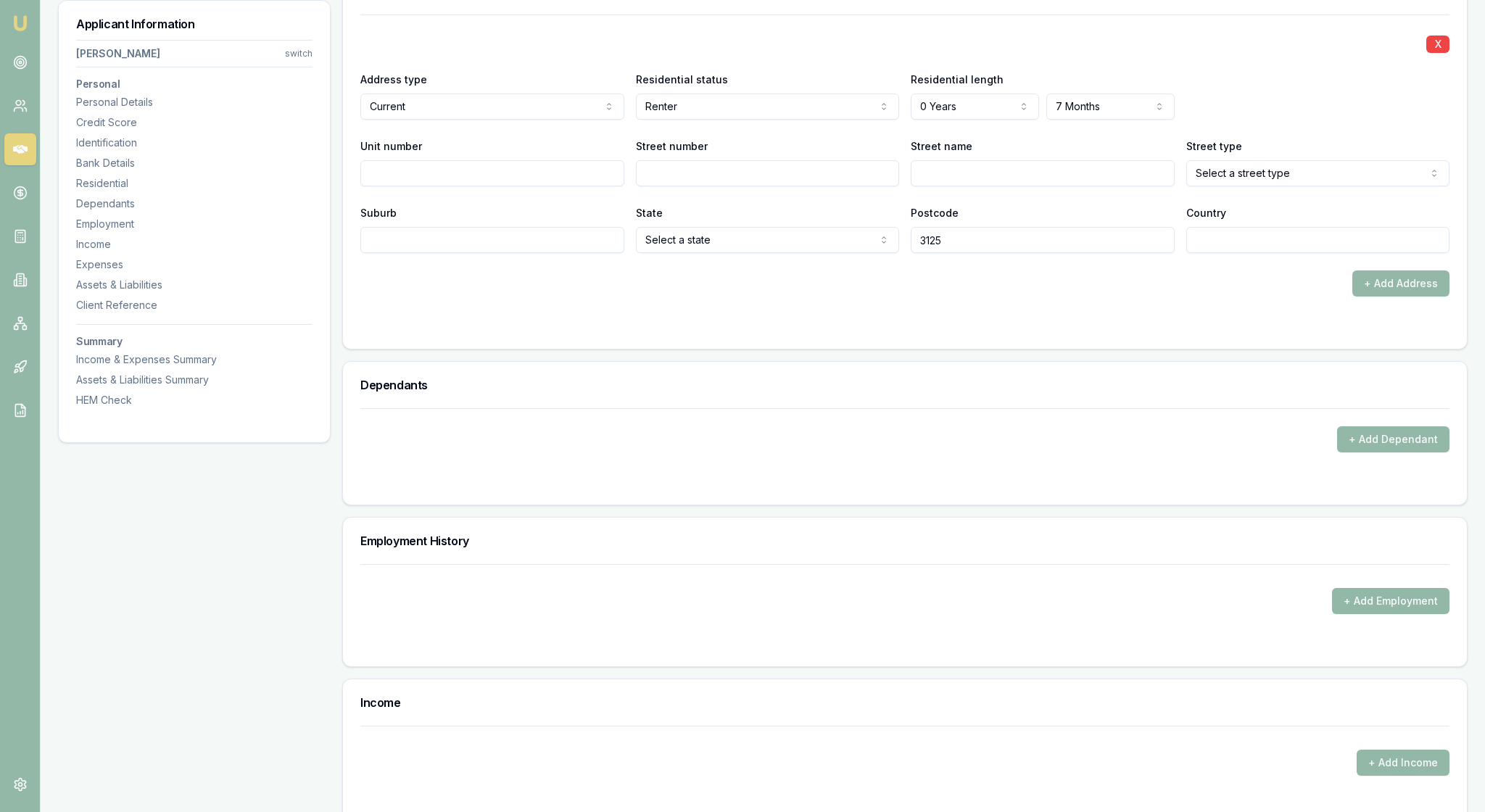
type input "3125"
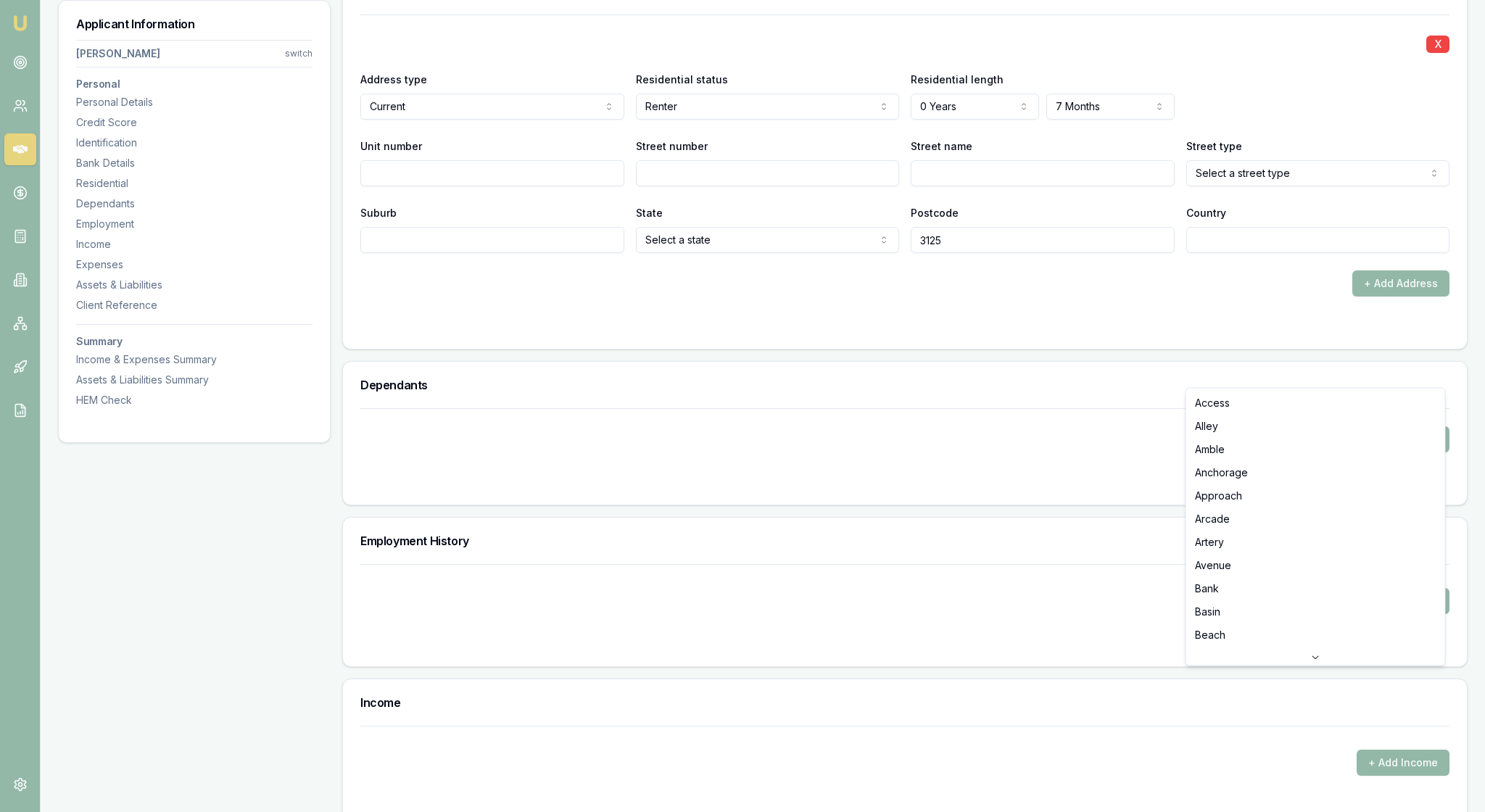
select select "Street"
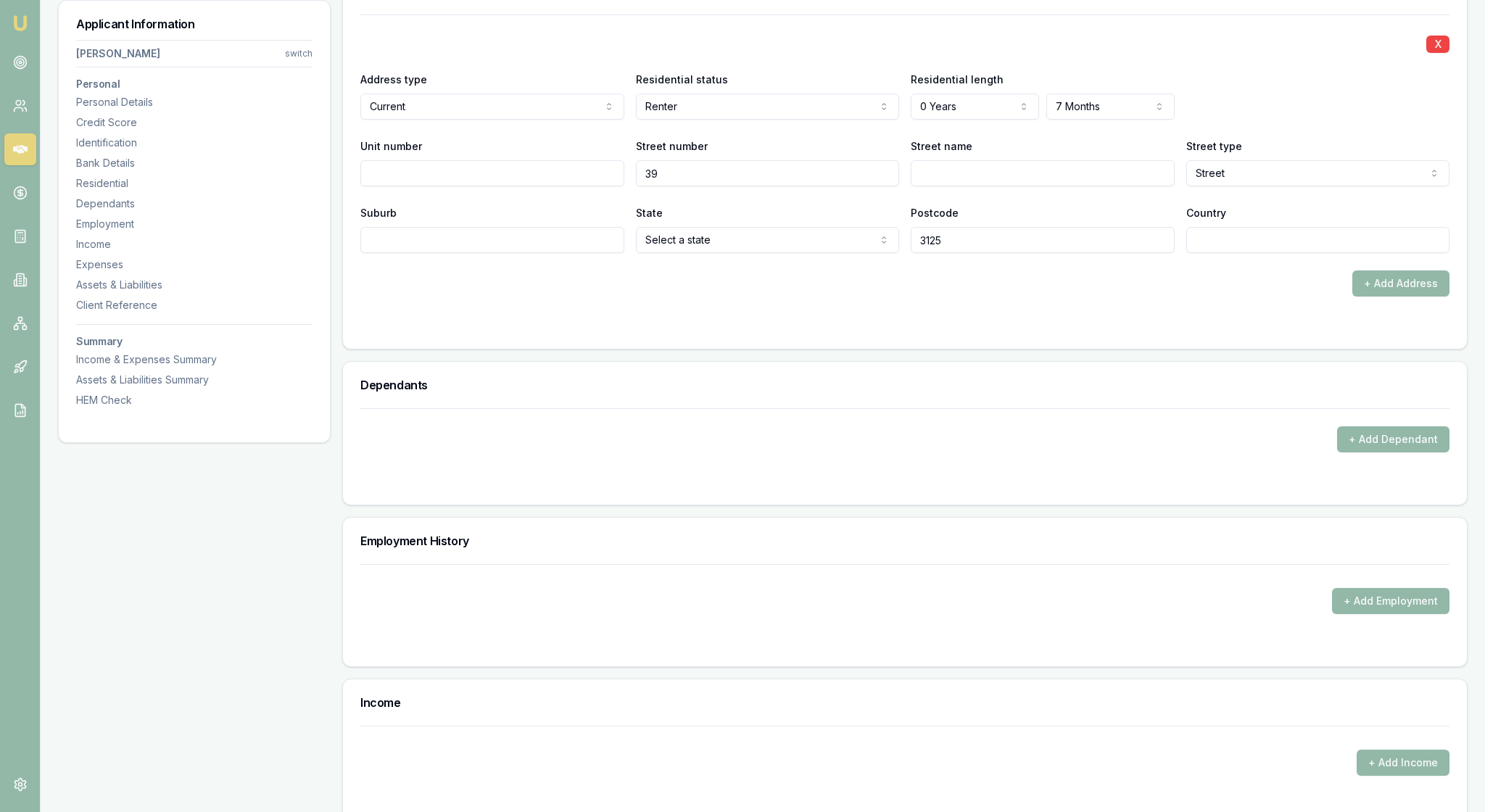
type input "39"
type input "Parer"
select select "VIC"
type input "Burwood"
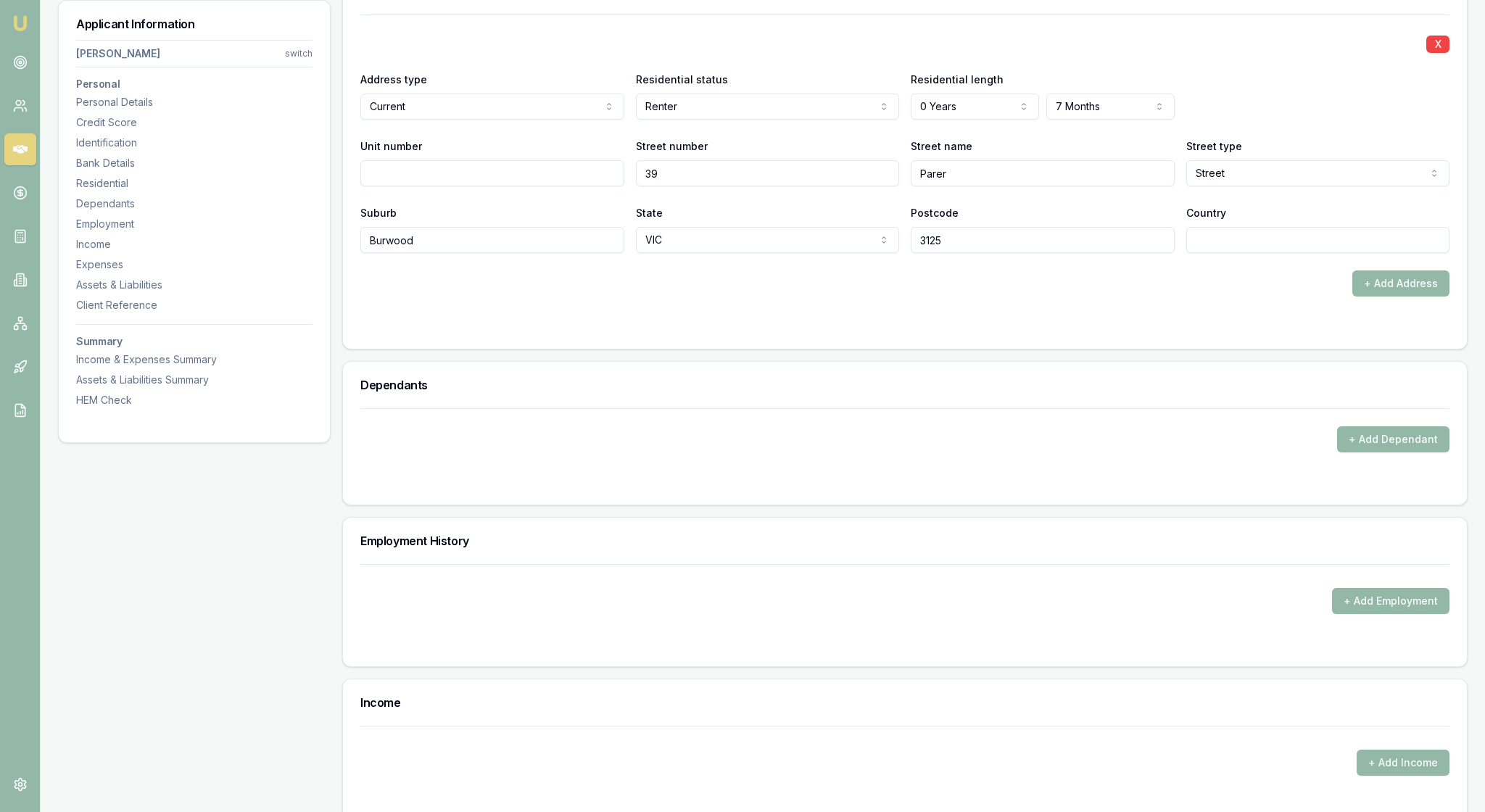
click at [611, 331] on div at bounding box center [905, 325] width 1089 height 11
click at [1376, 297] on button "+ Add Address" at bounding box center [1401, 284] width 97 height 26
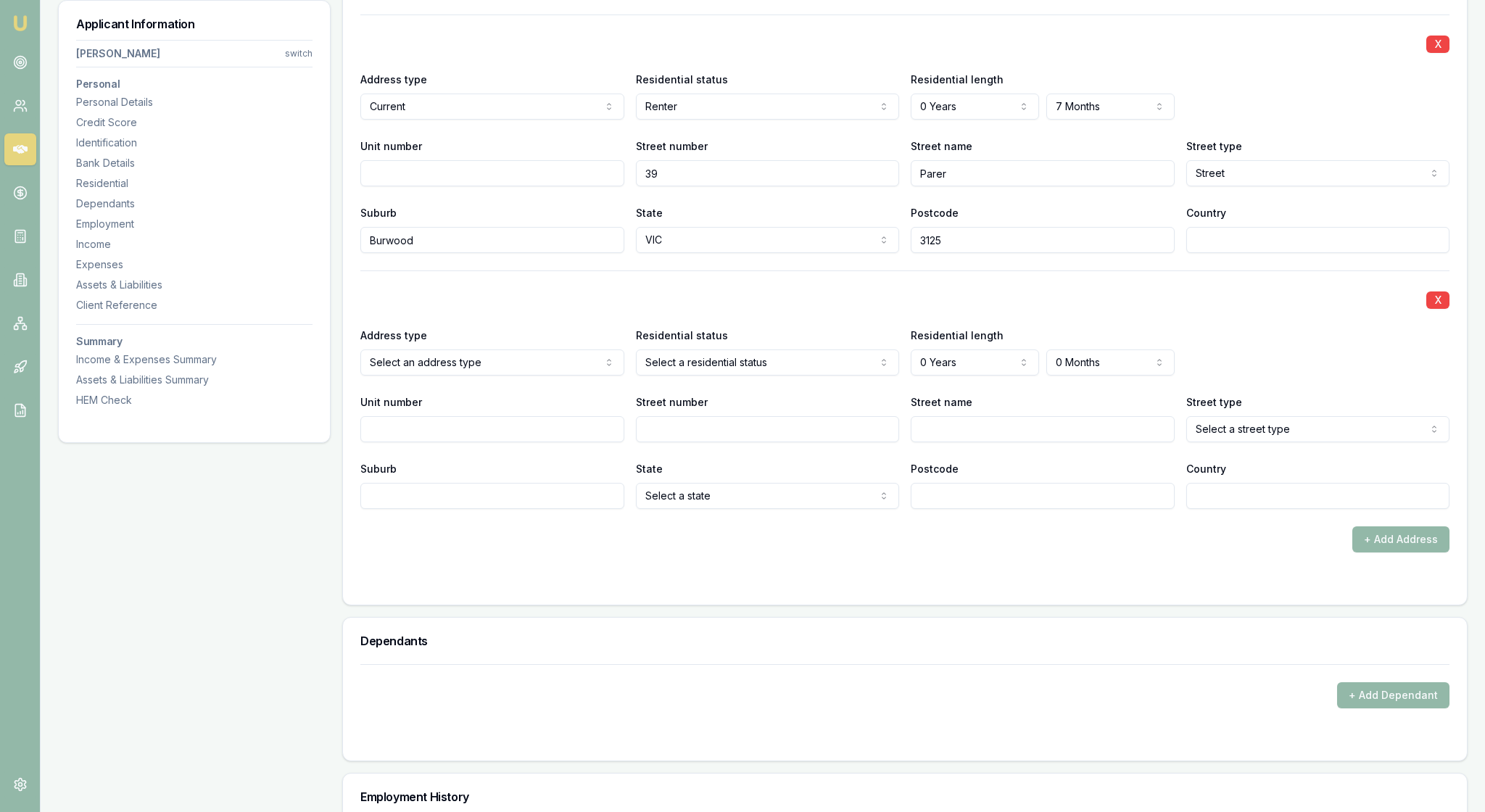
click at [1261, 309] on div "X" at bounding box center [905, 299] width 1089 height 21
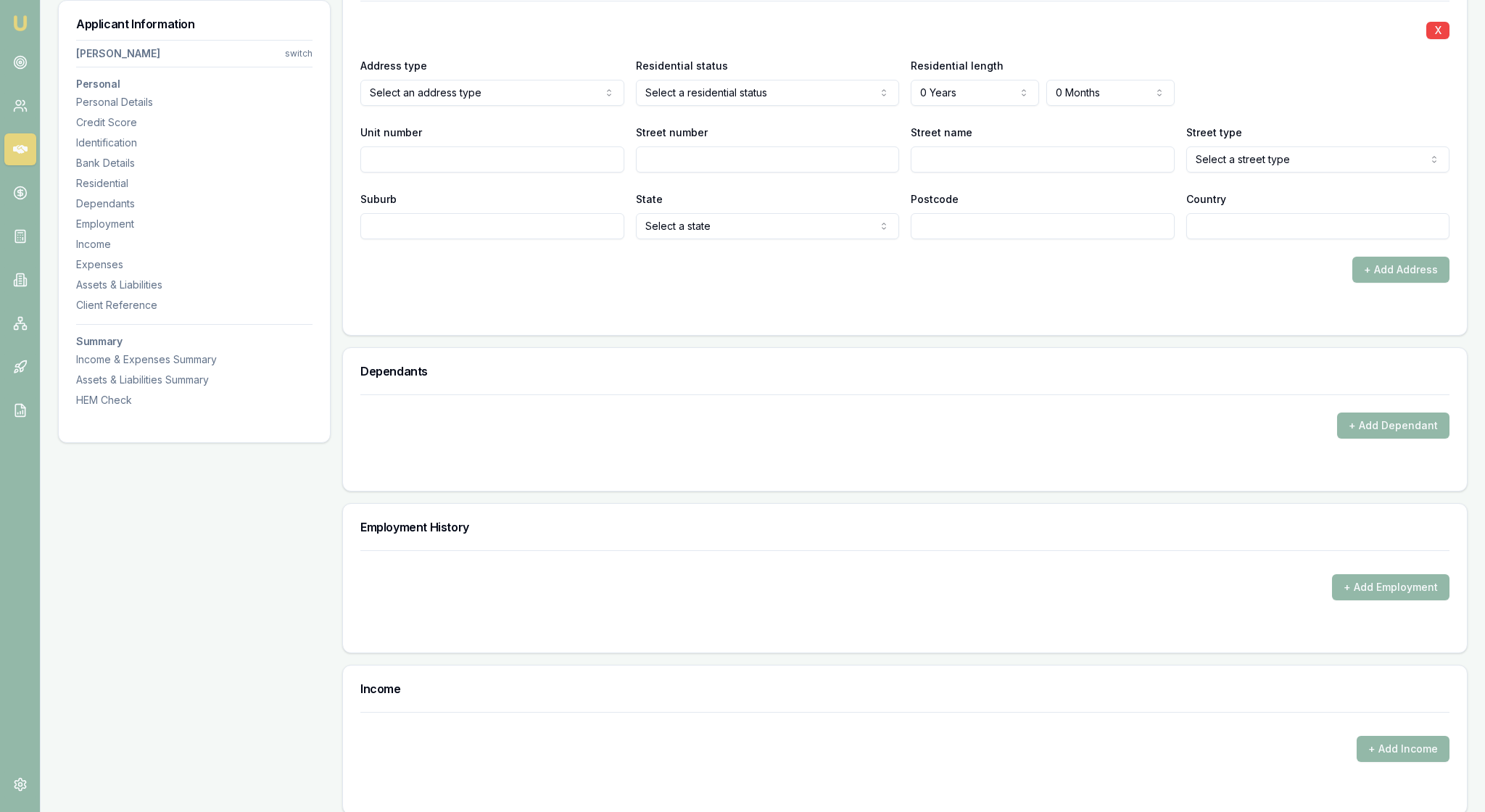
scroll to position [1717, 0]
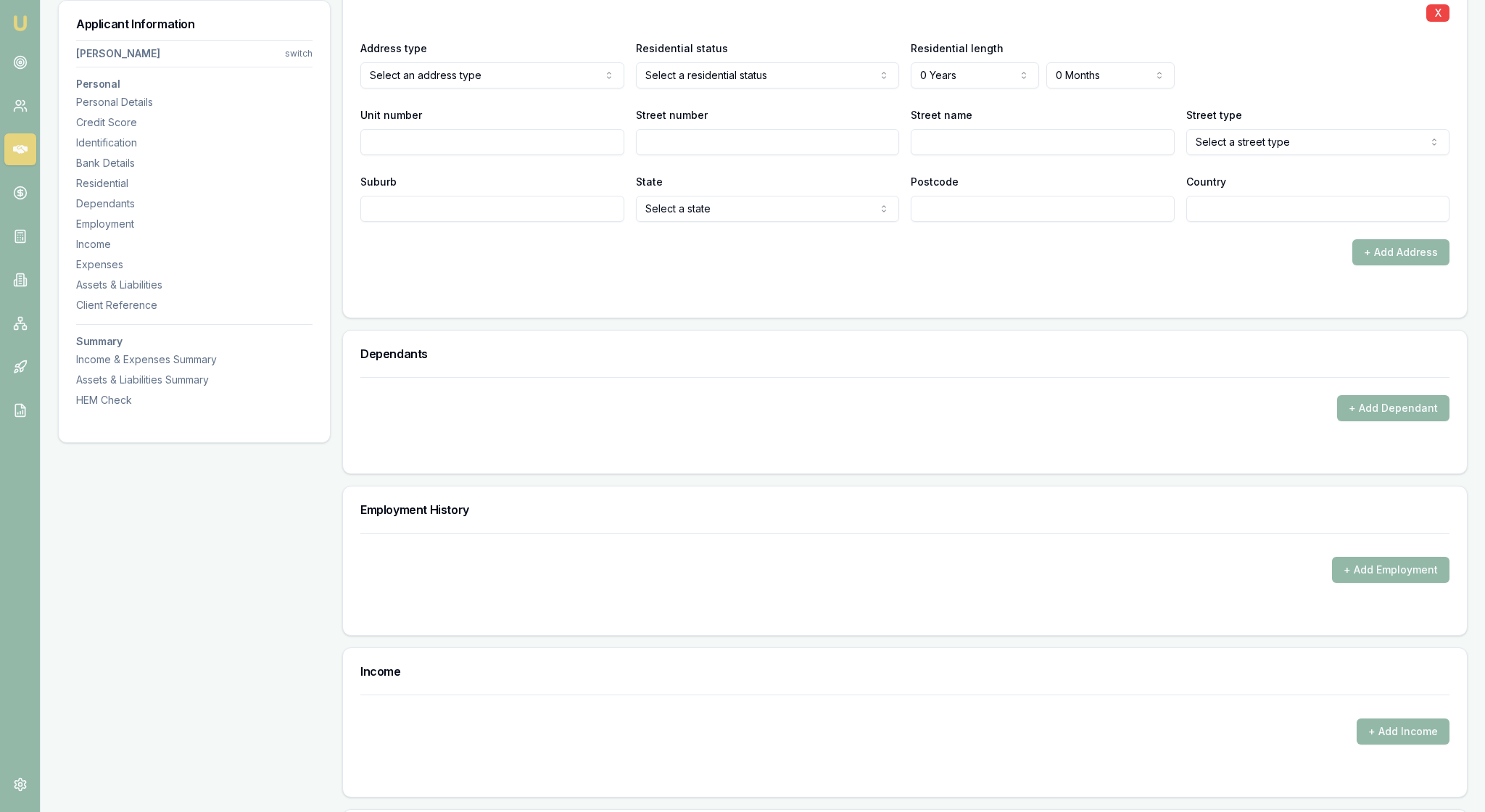
select select "PREVIOUS"
select select "RENTER"
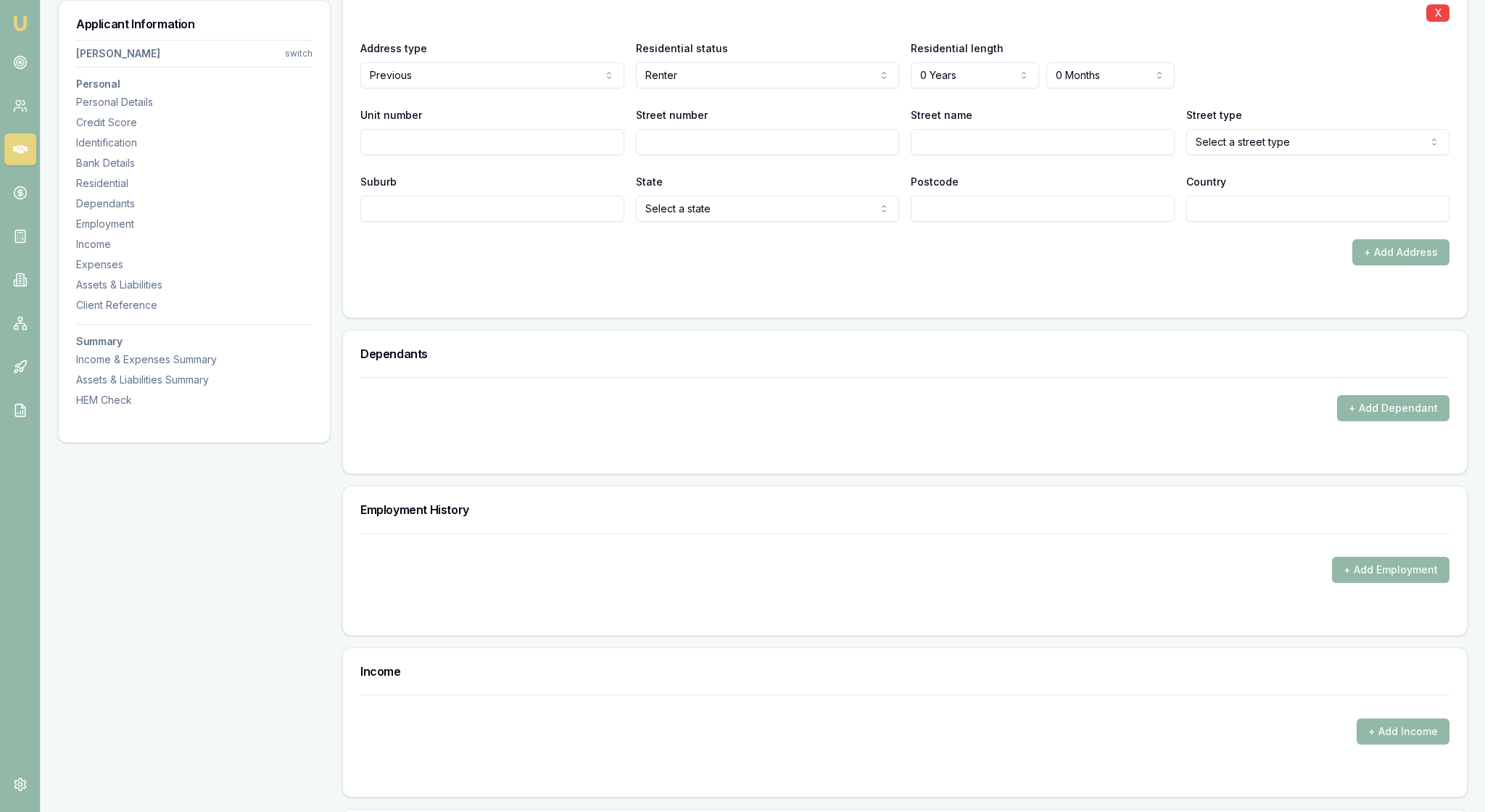
select select "5"
click at [544, 155] on input "Unit number" at bounding box center [492, 142] width 264 height 26
click at [442, 155] on input "Unit number" at bounding box center [492, 142] width 264 height 26
type input "2"
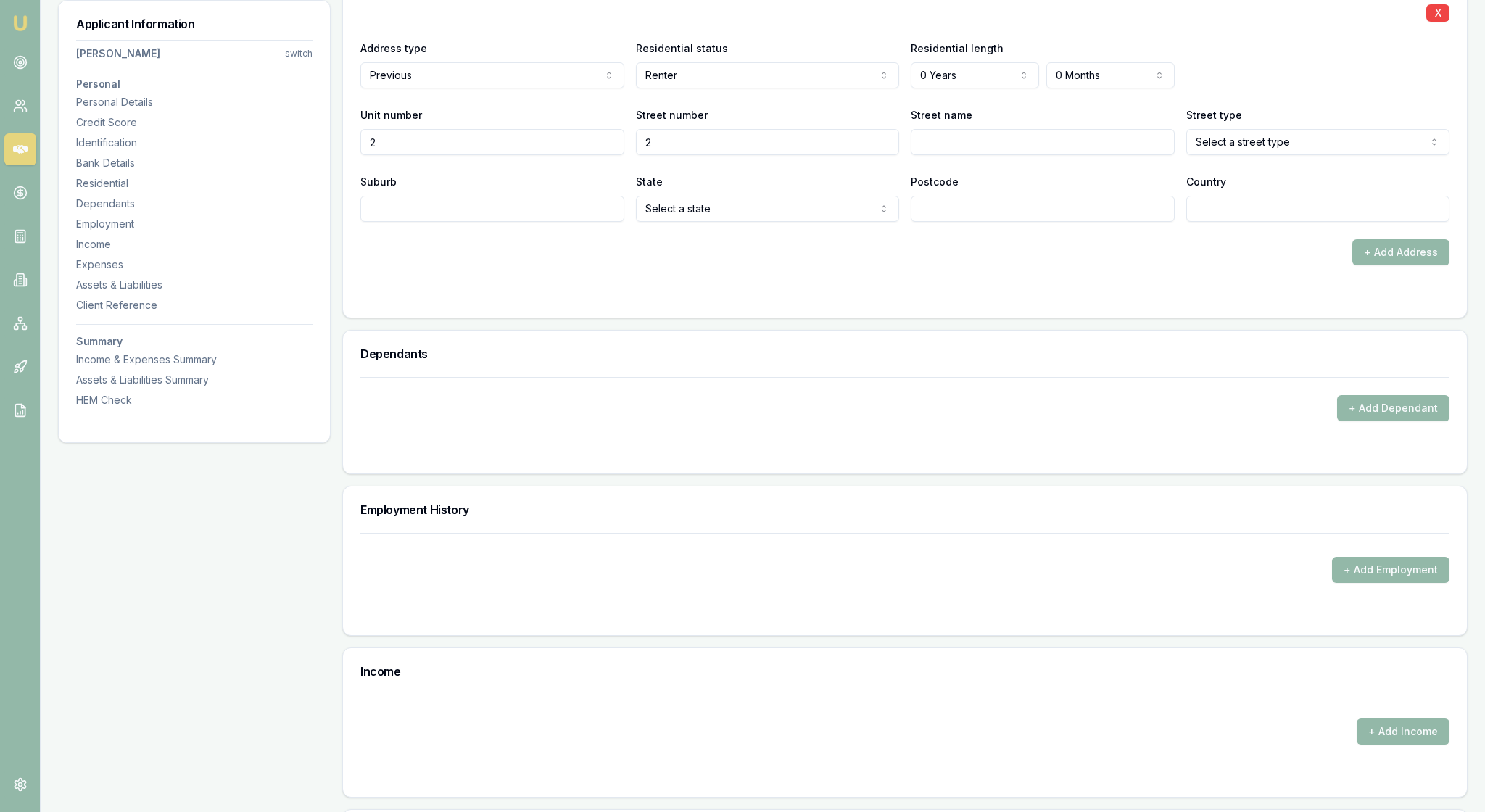
type input "2"
type input "Newbigin"
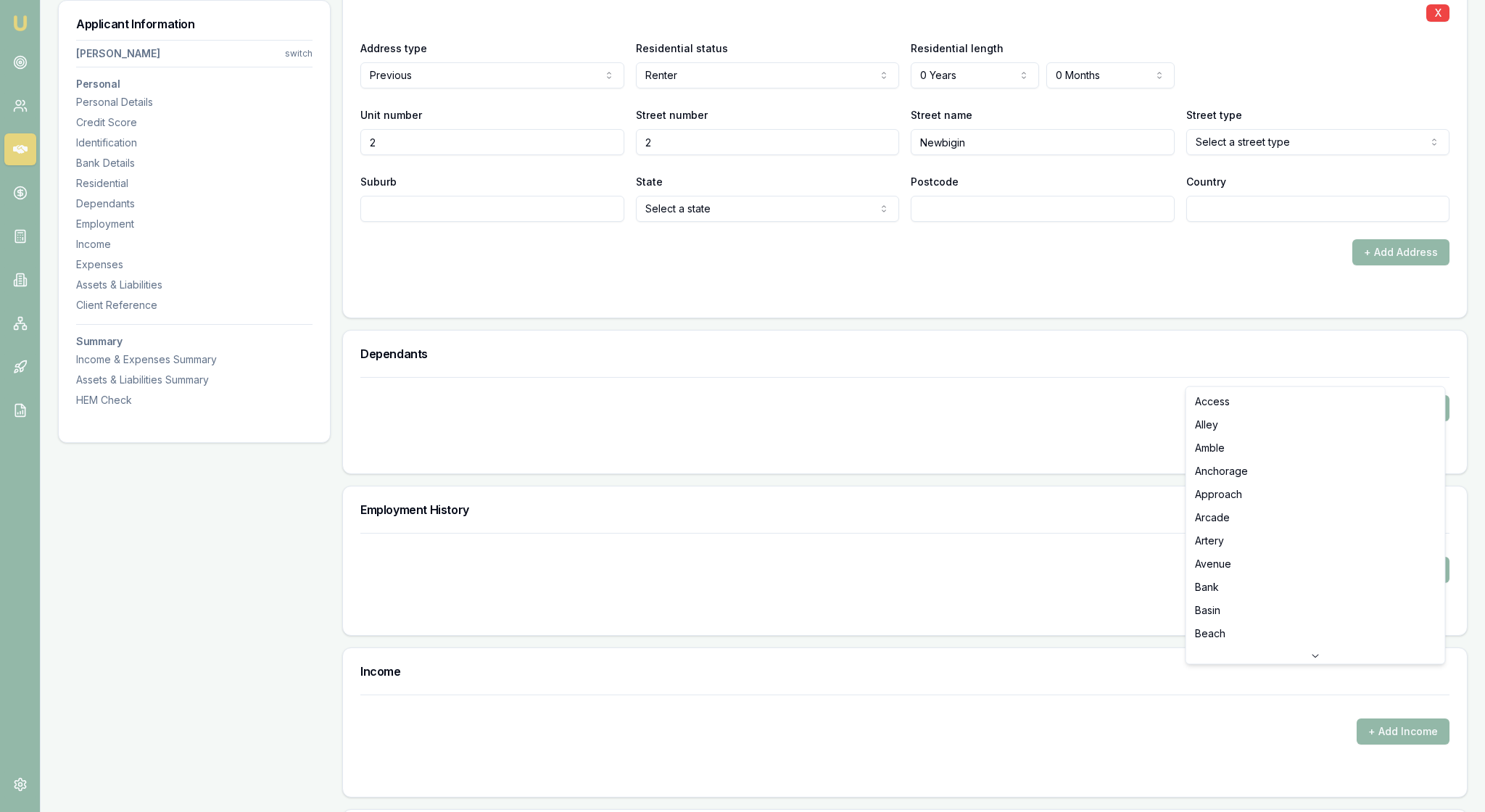
select select "Street"
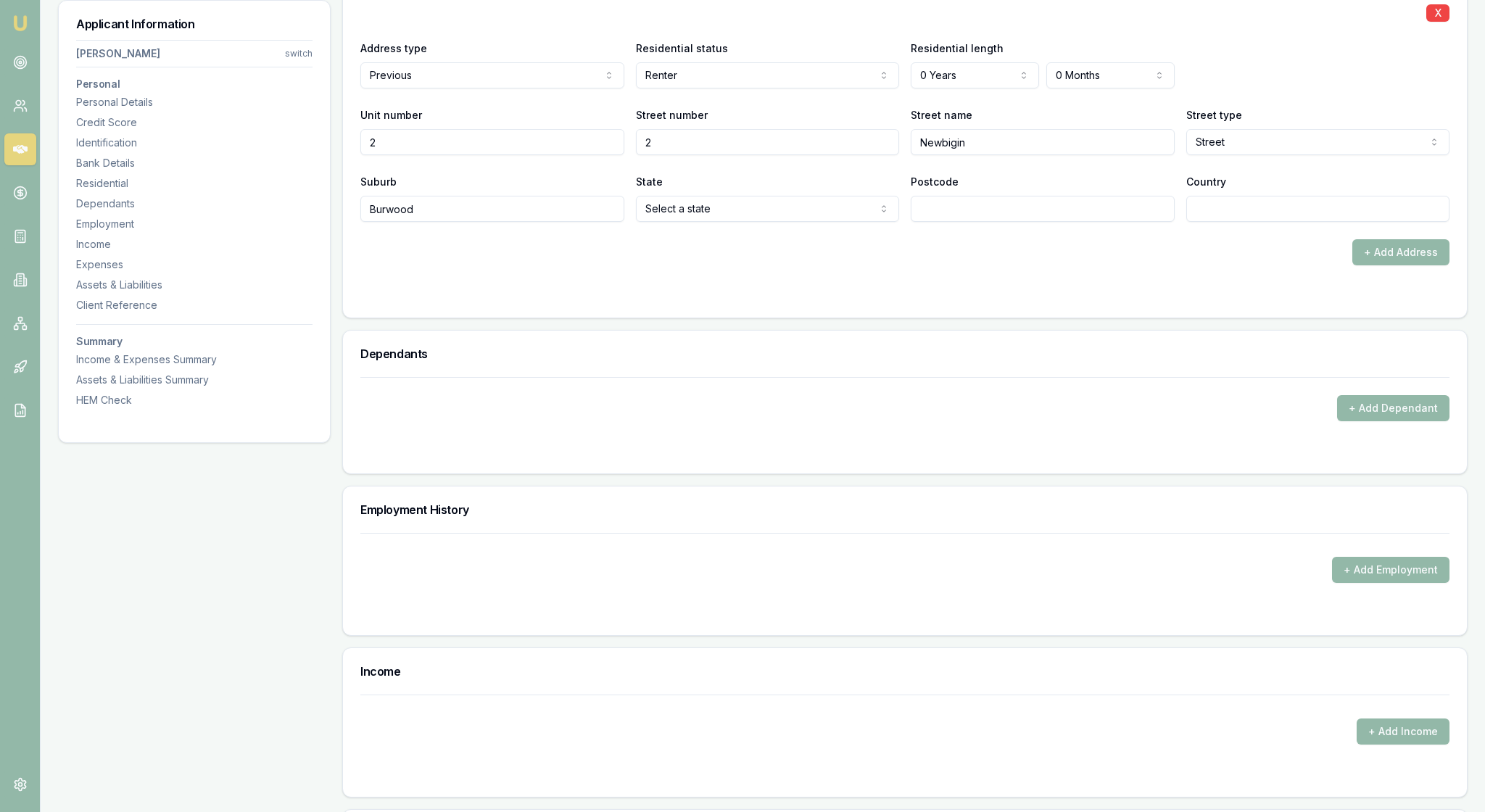
type input "Burwood"
select select "VIC"
type input "3125"
click at [1248, 300] on div at bounding box center [905, 294] width 1089 height 11
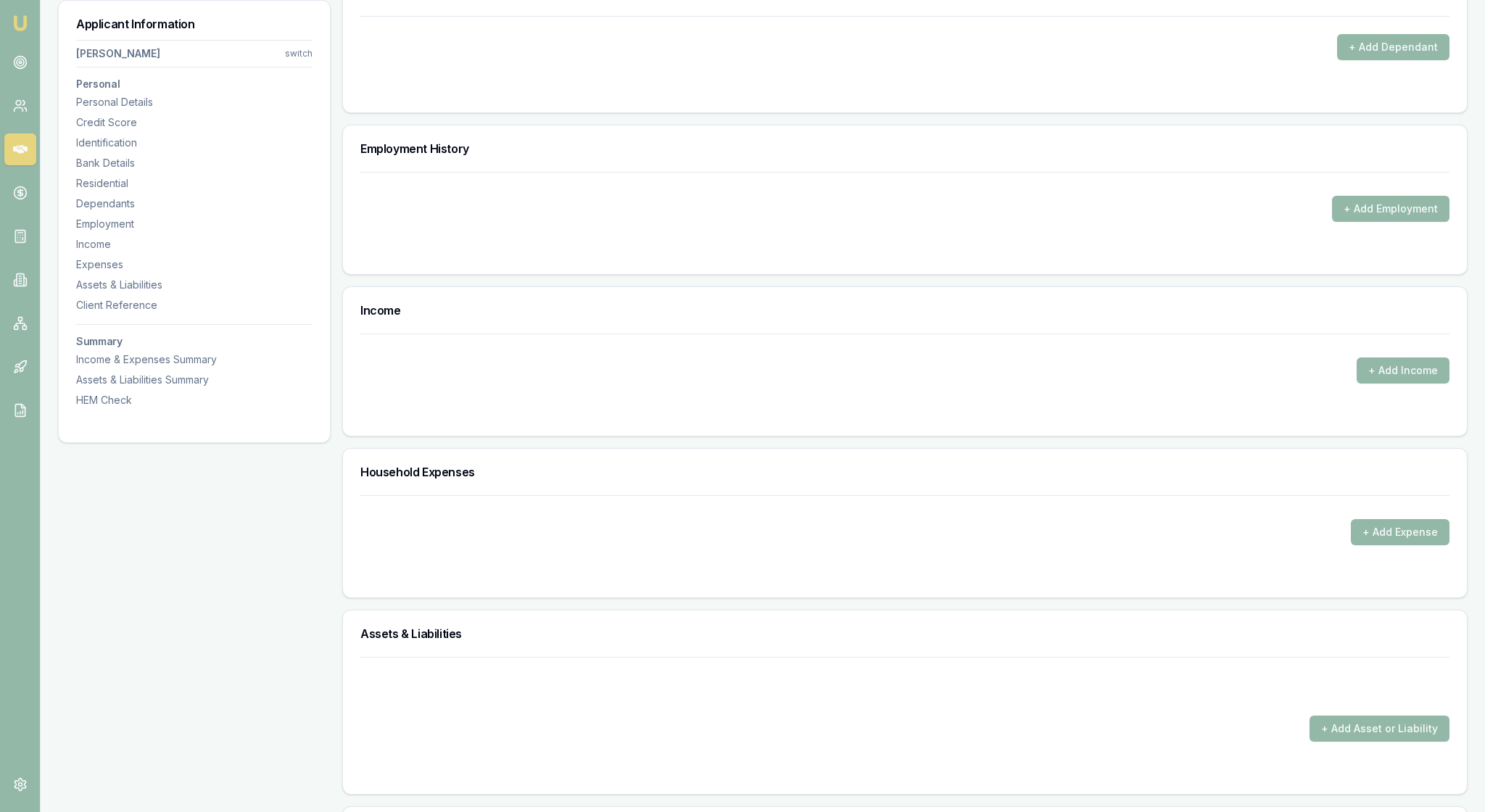
scroll to position [2062, 0]
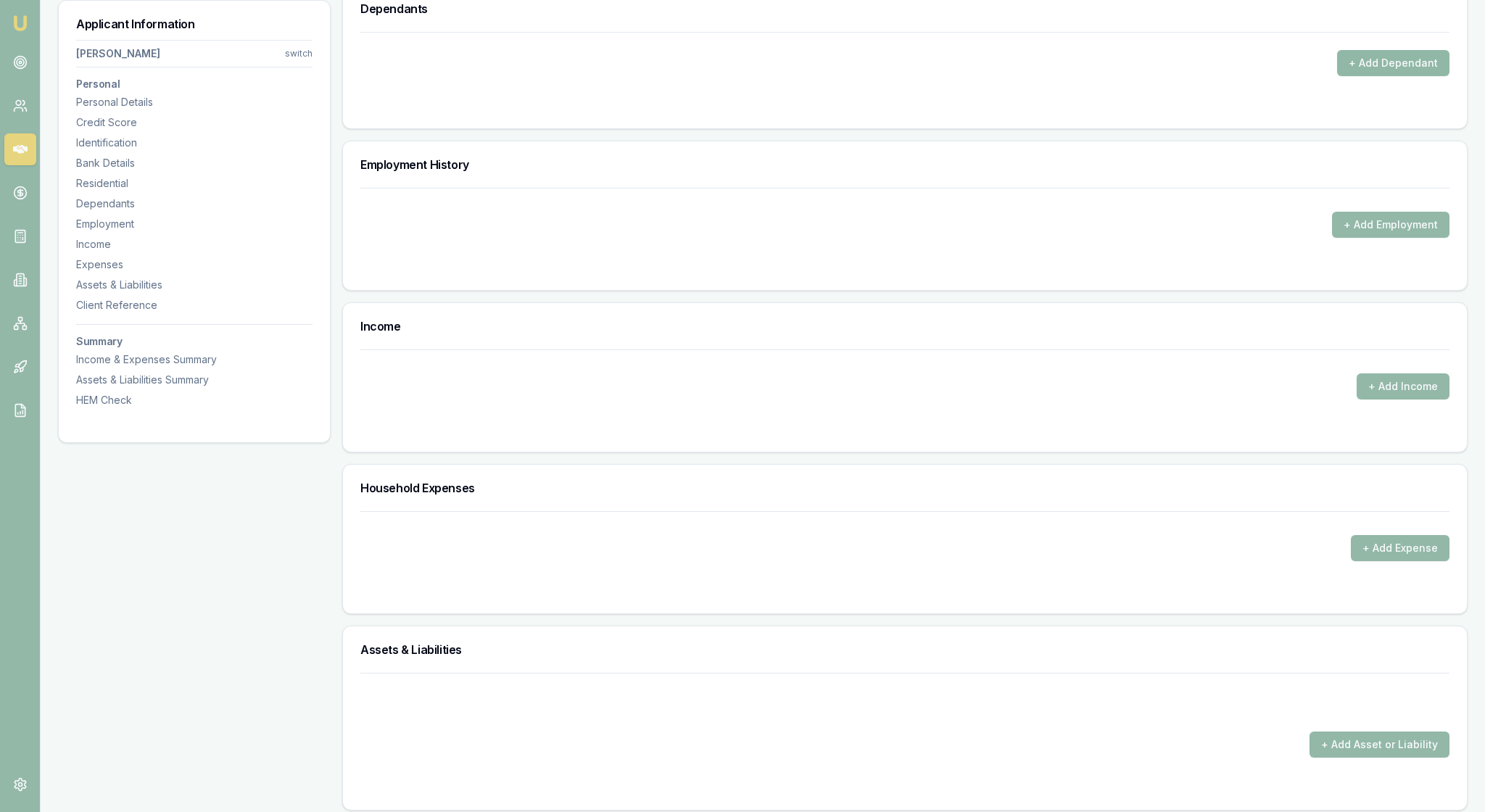
click at [1371, 76] on button "+ Add Dependant" at bounding box center [1394, 63] width 112 height 26
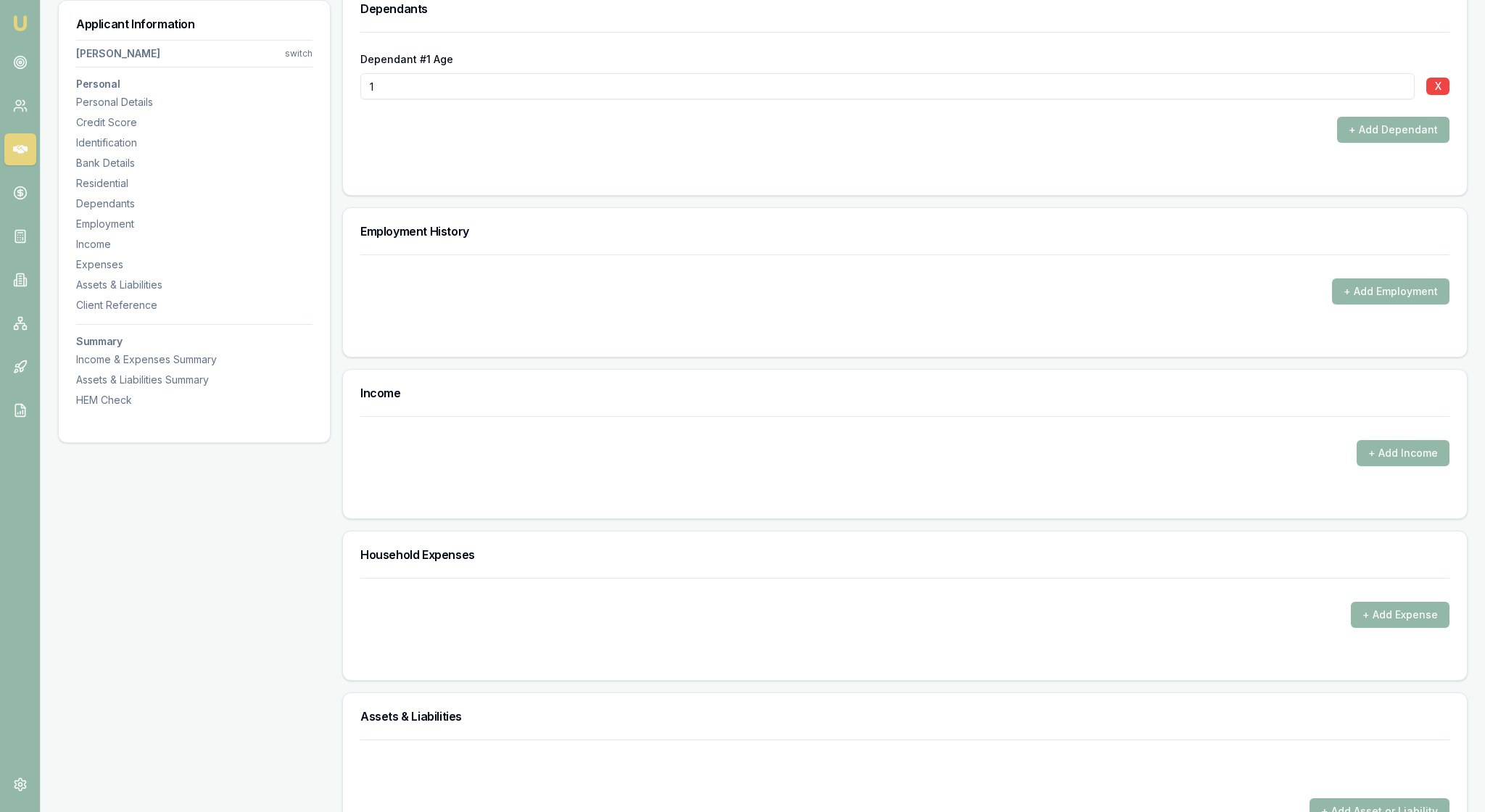
type input "1"
click at [1106, 143] on div "+ Add Dependant" at bounding box center [905, 129] width 1089 height 26
click at [1342, 304] on button "+ Add Employment" at bounding box center [1391, 291] width 117 height 26
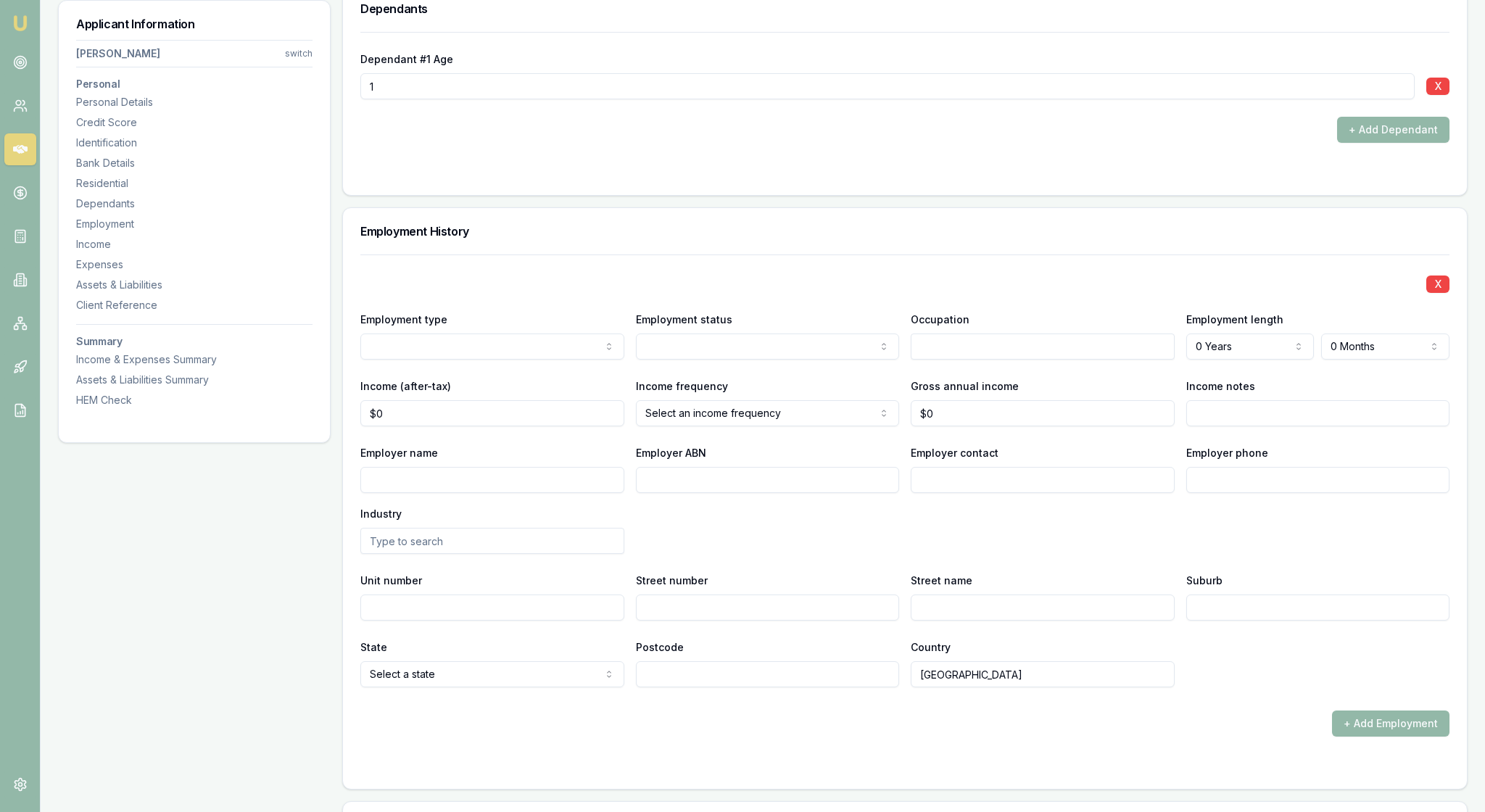
click at [1182, 237] on h3 "Employment History" at bounding box center [905, 231] width 1089 height 11
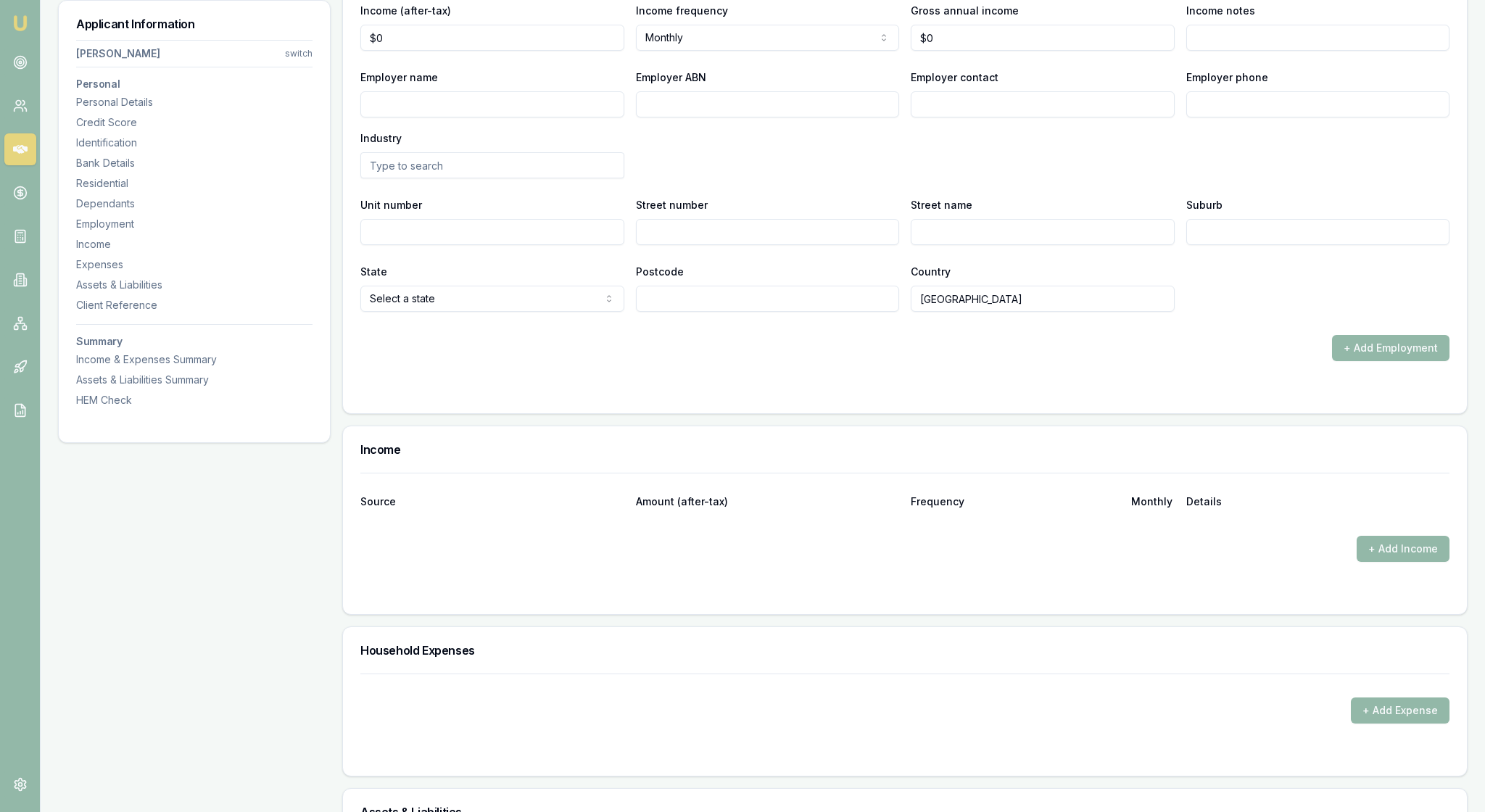
scroll to position [2442, 0]
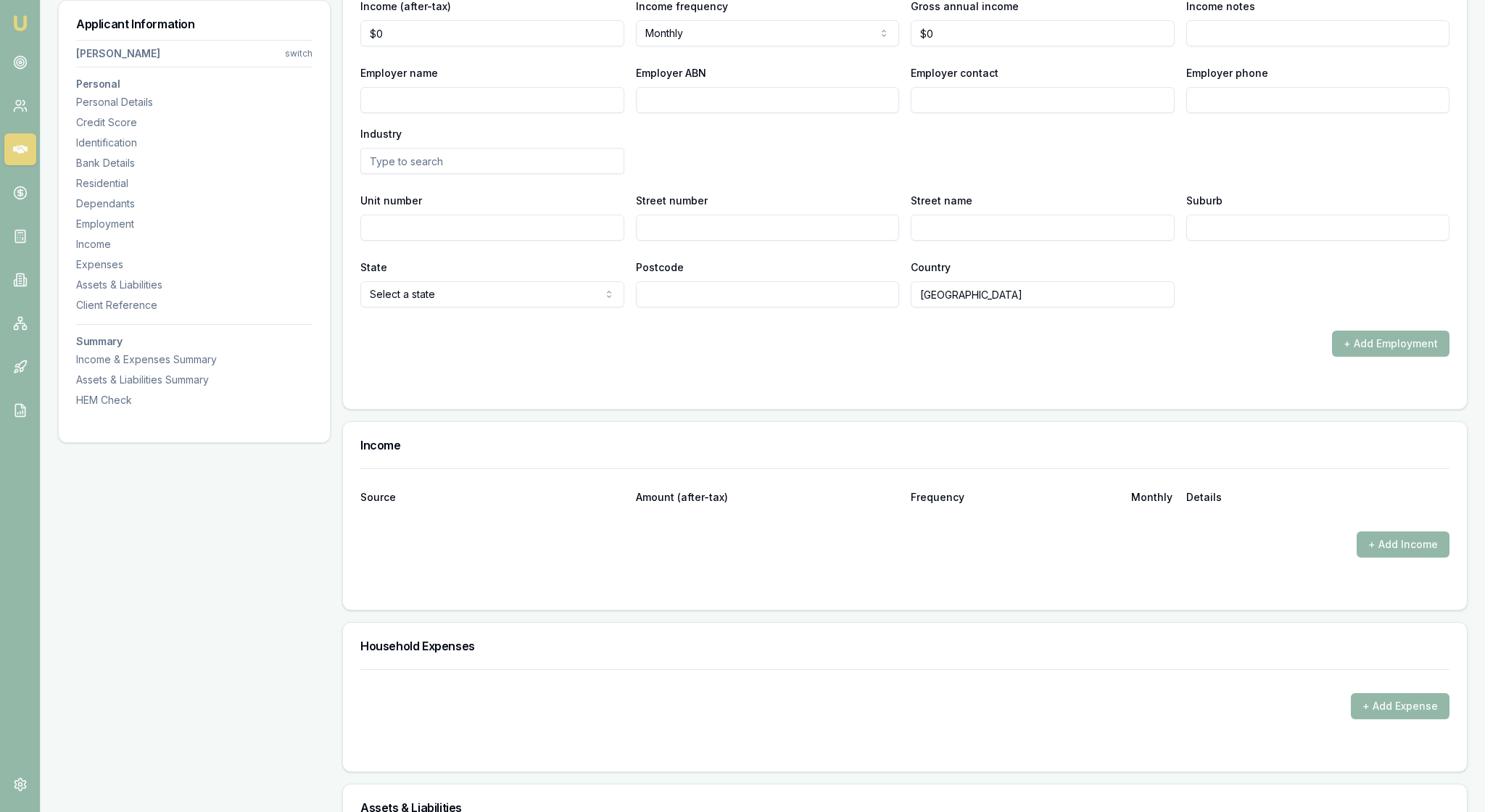
select select "PART_TIME"
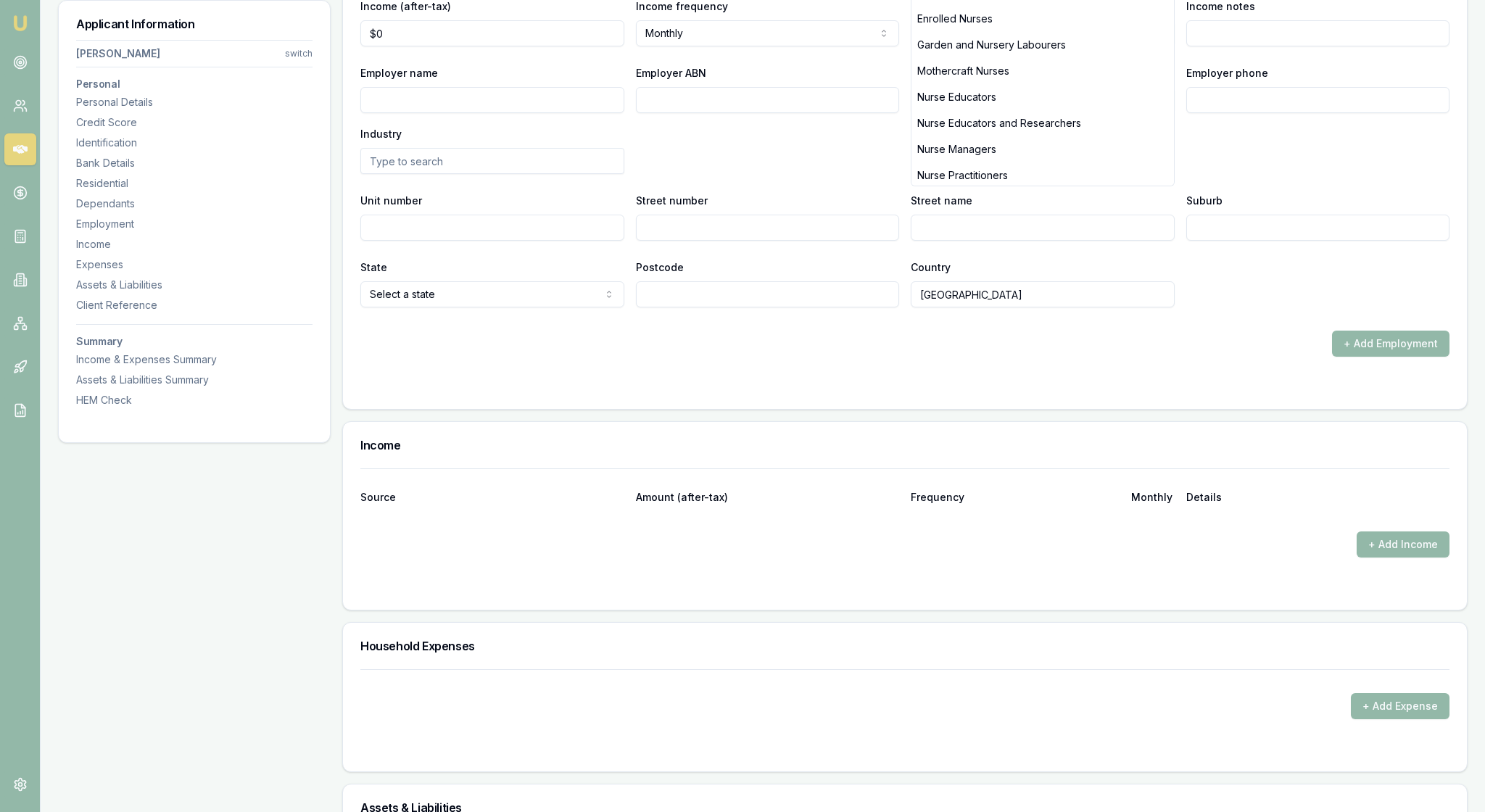
click at [1017, 32] on div "Enrolled Nurses" at bounding box center [1043, 19] width 262 height 26
type input "Enrolled Nurses"
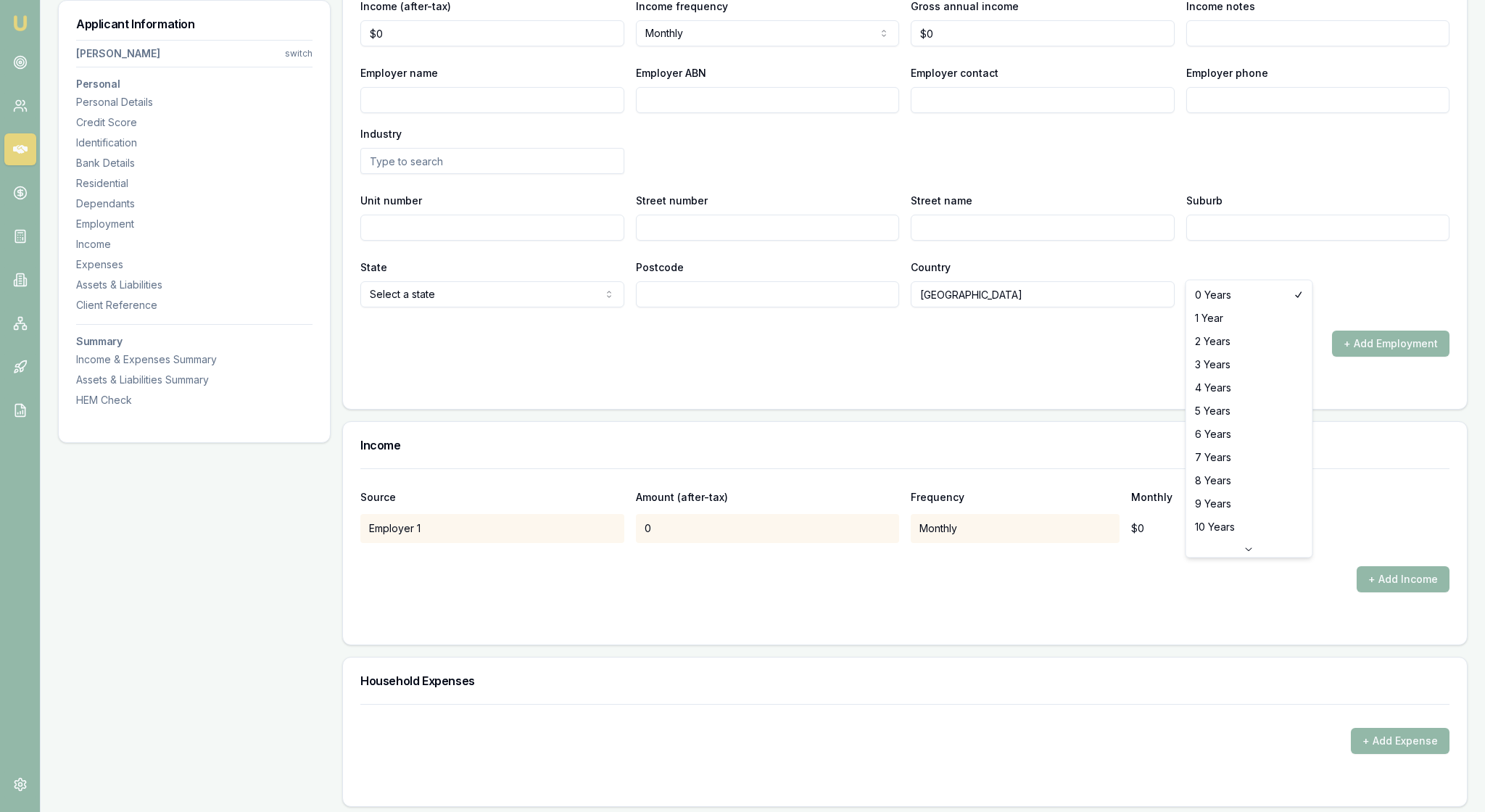
select select "5"
drag, startPoint x: 409, startPoint y: 338, endPoint x: 348, endPoint y: 335, distance: 61.1
click at [348, 335] on div "X Employment type Current Current Previous Employment status [DEMOGRAPHIC_DATA]…" at bounding box center [905, 141] width 1125 height 534
type input "$0"
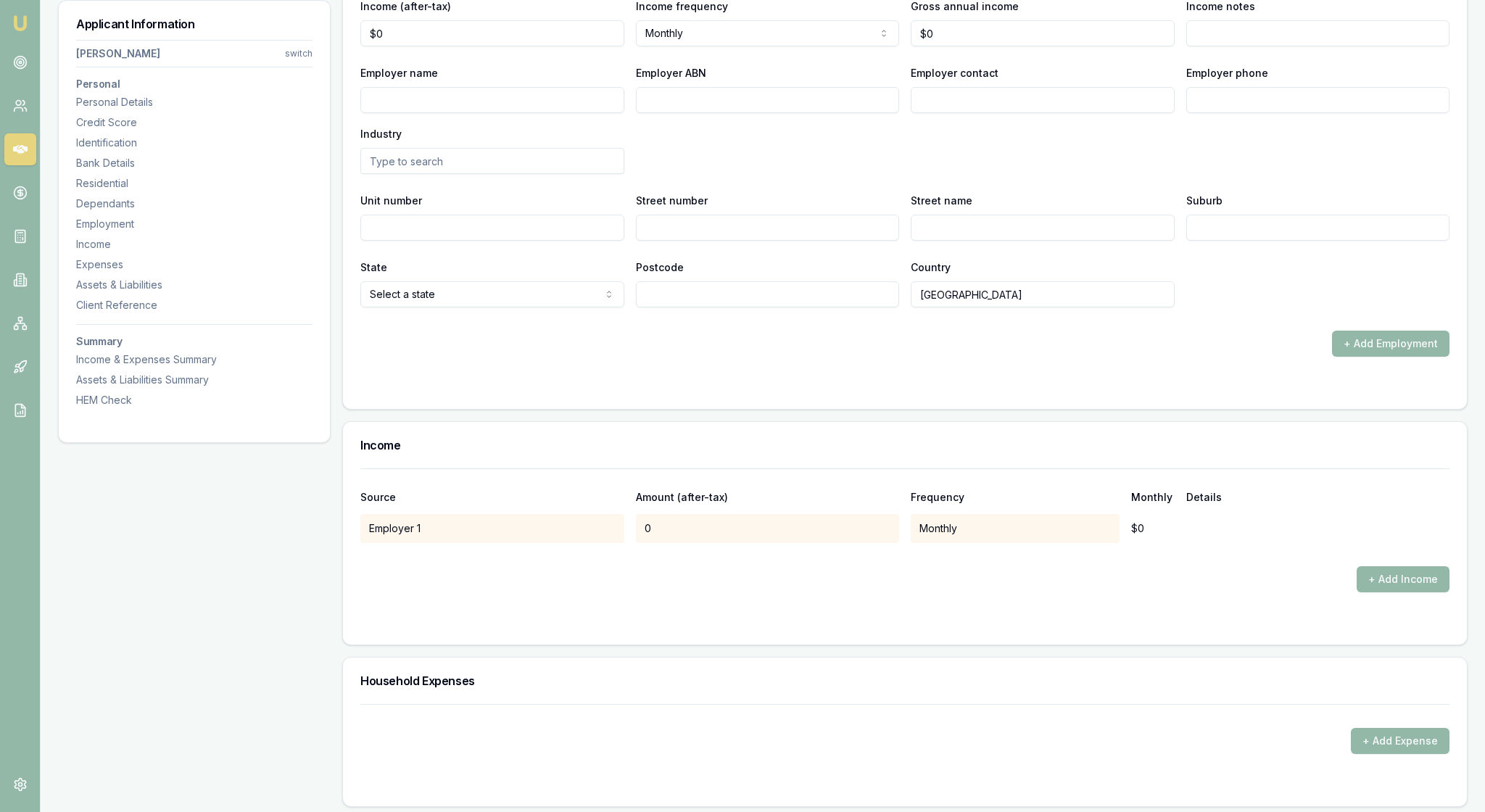
select select "FORTNIGHTLY"
drag, startPoint x: 402, startPoint y: 334, endPoint x: 347, endPoint y: 334, distance: 55.0
click at [347, 334] on div "Employment History X Employment type Current Current Previous Employment status…" at bounding box center [905, 118] width 1125 height 582
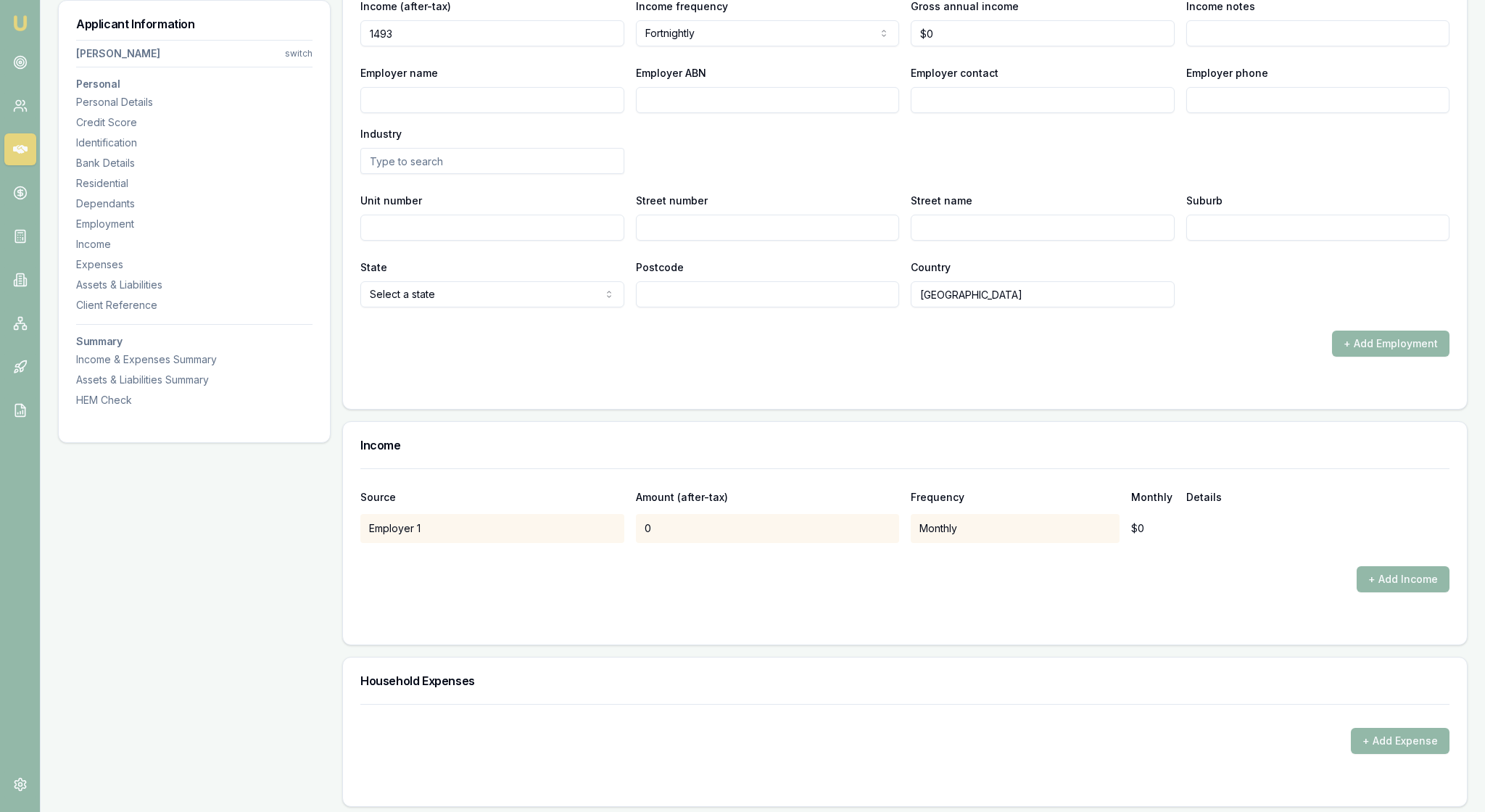
type input "$1,493"
click at [602, 113] on div "Employer name" at bounding box center [492, 88] width 264 height 49
drag, startPoint x: 962, startPoint y: 335, endPoint x: 902, endPoint y: 332, distance: 60.1
click at [902, 47] on div "Income (after-tax) $1,493 Income frequency Fortnightly Weekly Fortnightly Month…" at bounding box center [905, 22] width 1089 height 49
type input "$43,758"
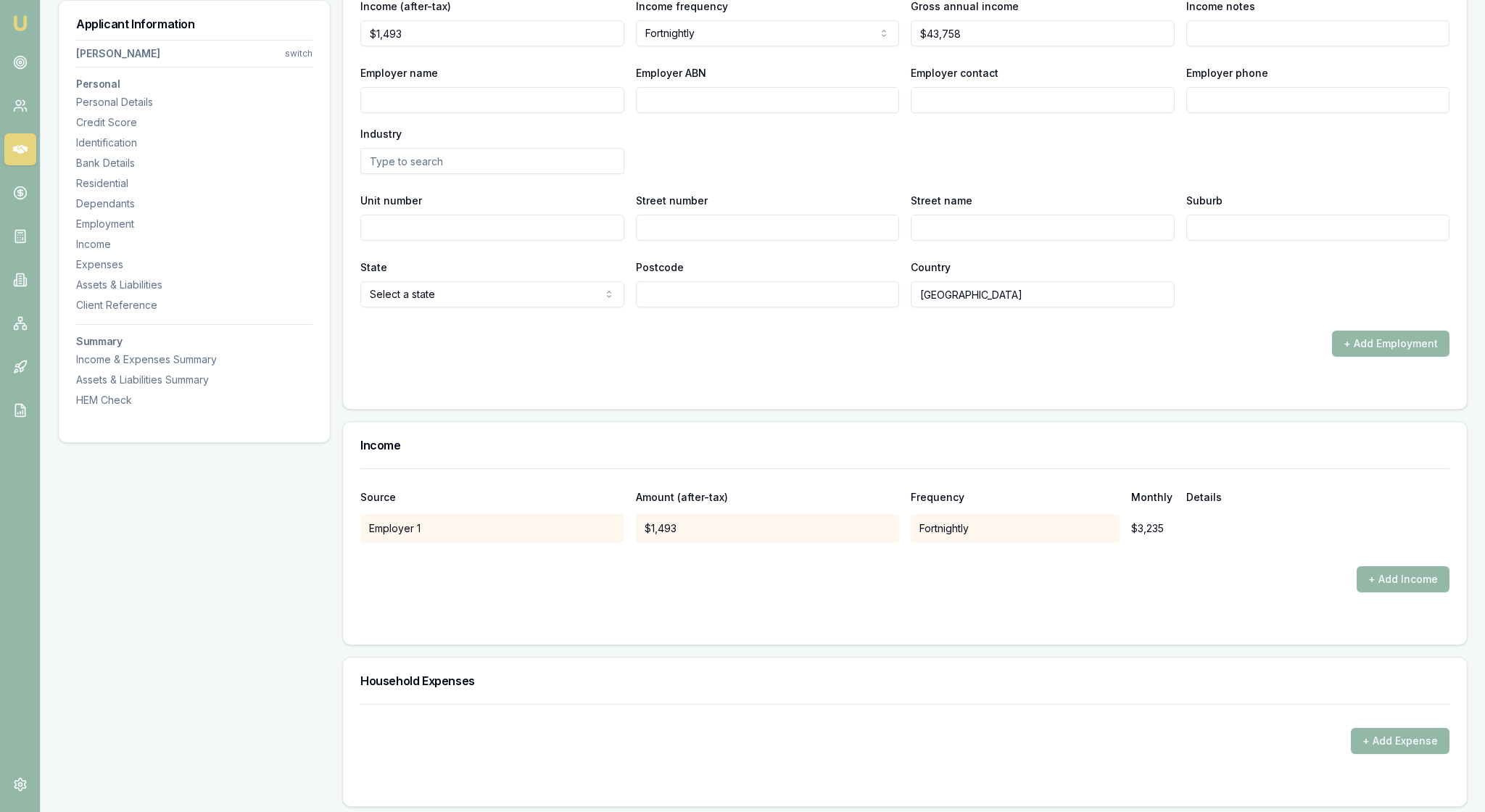
click at [1120, 113] on div "Employer contact" at bounding box center [1043, 88] width 264 height 49
type input "Ashburton Medical Clinic"
click at [711, 174] on div "Employer name Ashburton Medical Clinic Employer ABN Employer contact Employer p…" at bounding box center [905, 119] width 1089 height 110
click at [406, 174] on input "text" at bounding box center [492, 161] width 264 height 26
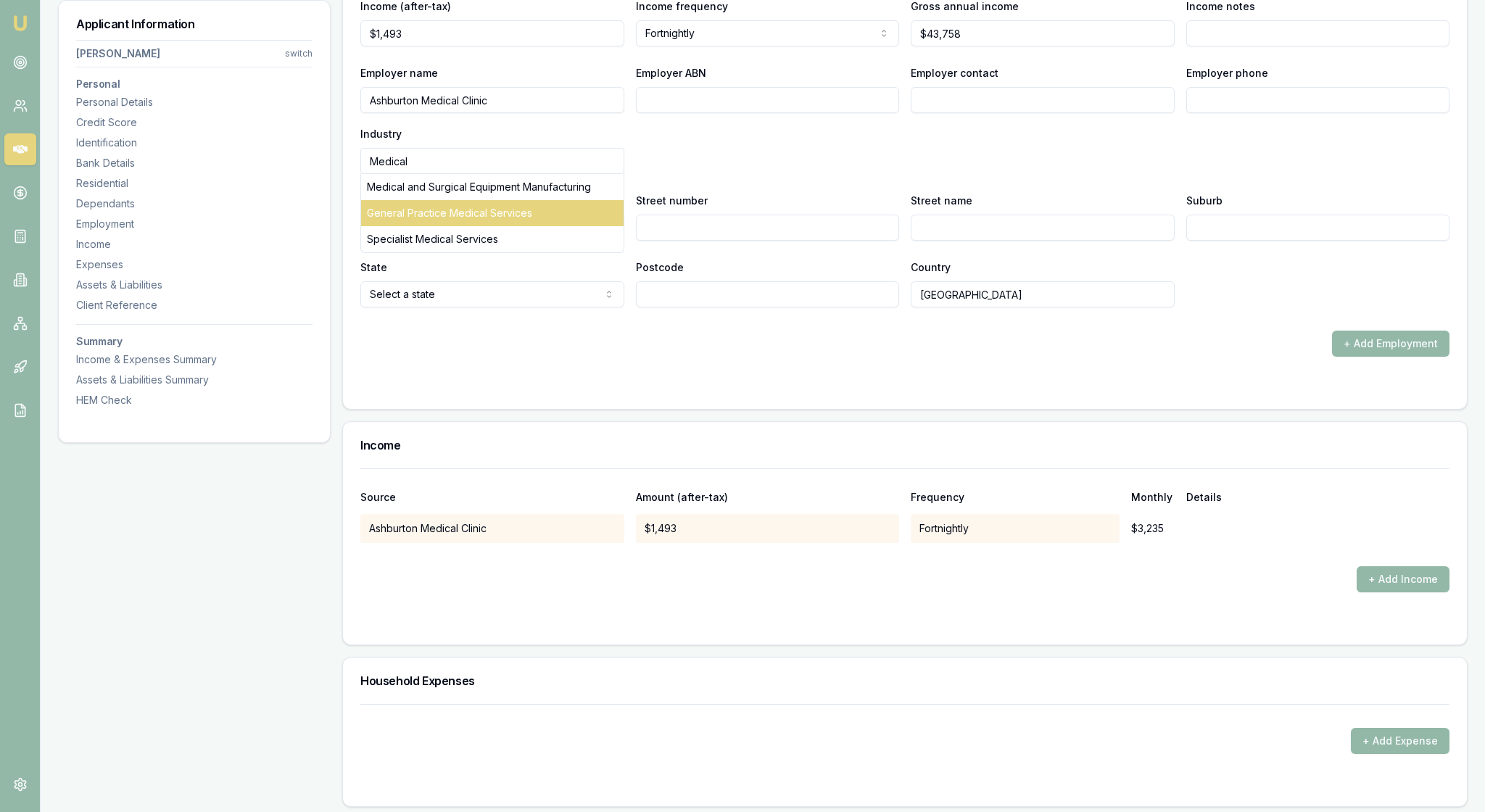
click at [483, 226] on div "General Practice Medical Services" at bounding box center [492, 213] width 262 height 26
type input "General Practice Medical Services"
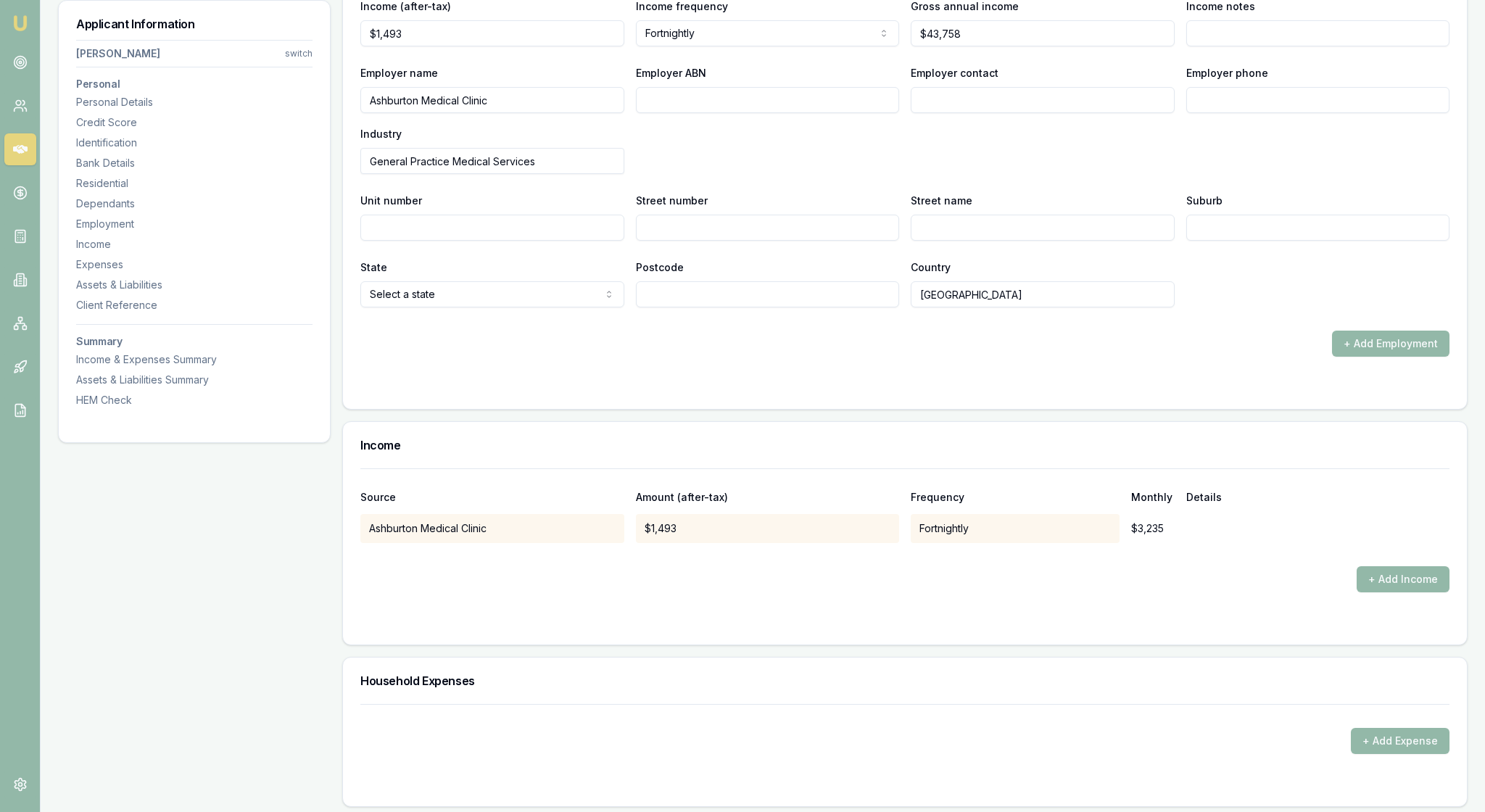
click at [763, 174] on div "Employer name Ashburton Medical Clinic Employer ABN Employer contact Employer p…" at bounding box center [905, 119] width 1089 height 110
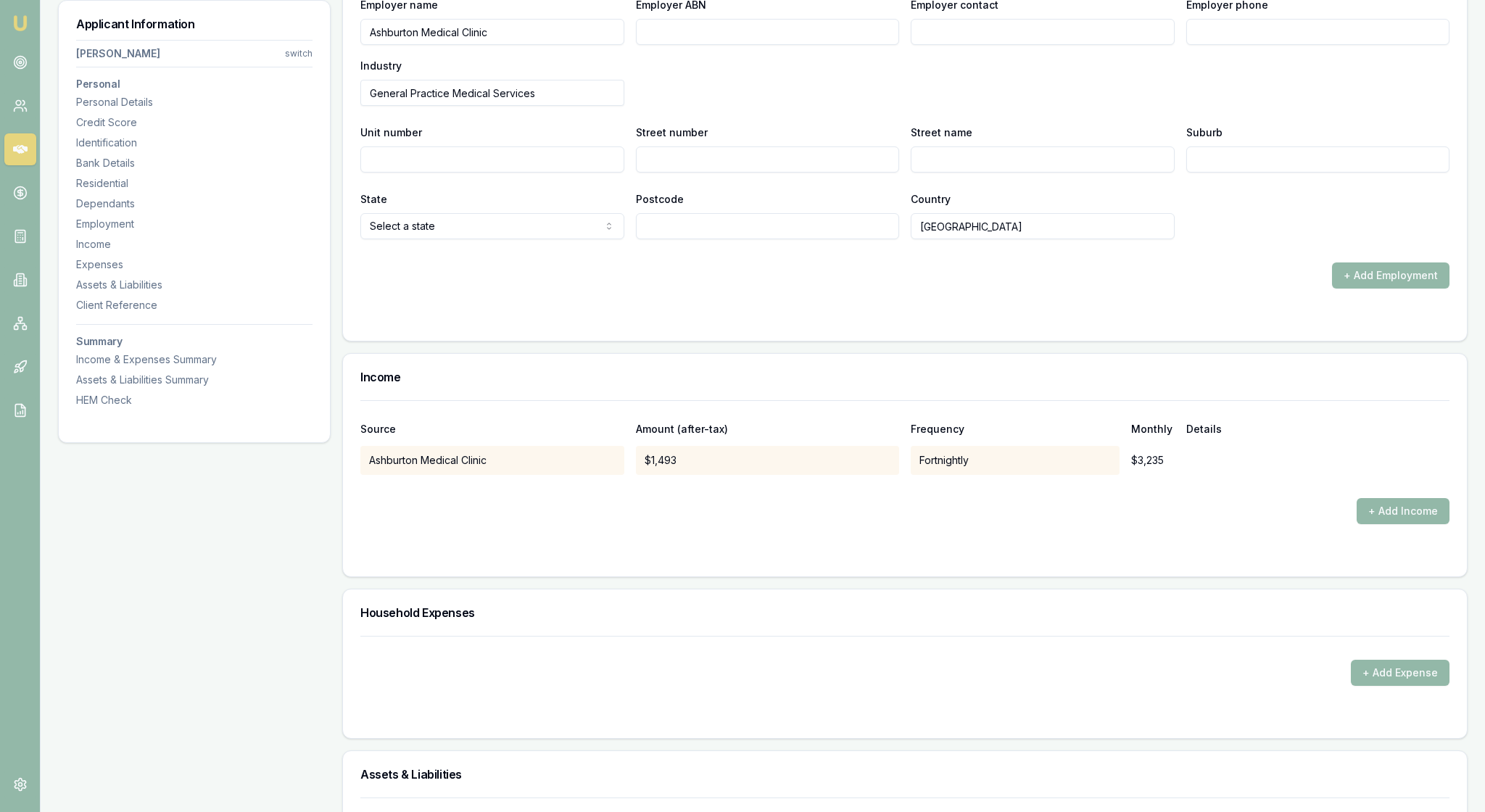
scroll to position [2506, 0]
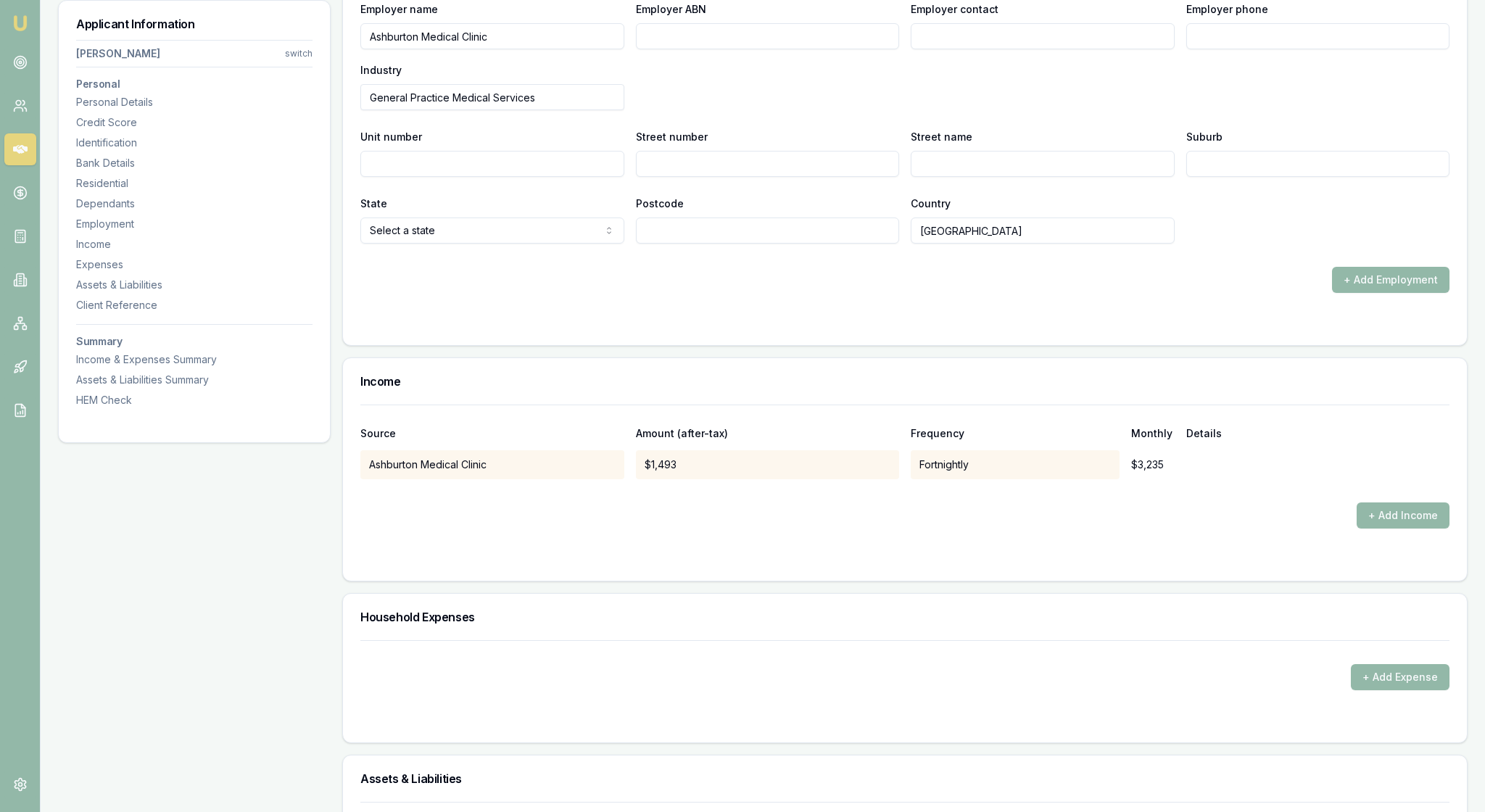
click at [674, 49] on input "Employer ABN" at bounding box center [768, 36] width 264 height 26
type input "20989145498"
click at [855, 110] on div "Employer name [GEOGRAPHIC_DATA] Employer ABN 20989145498 Employer contact Emplo…" at bounding box center [905, 55] width 1089 height 110
type input "0398 856 447"
click at [1056, 110] on div "Employer name [GEOGRAPHIC_DATA] Employer ABN 20989145498 Employer contact Emplo…" at bounding box center [905, 55] width 1089 height 110
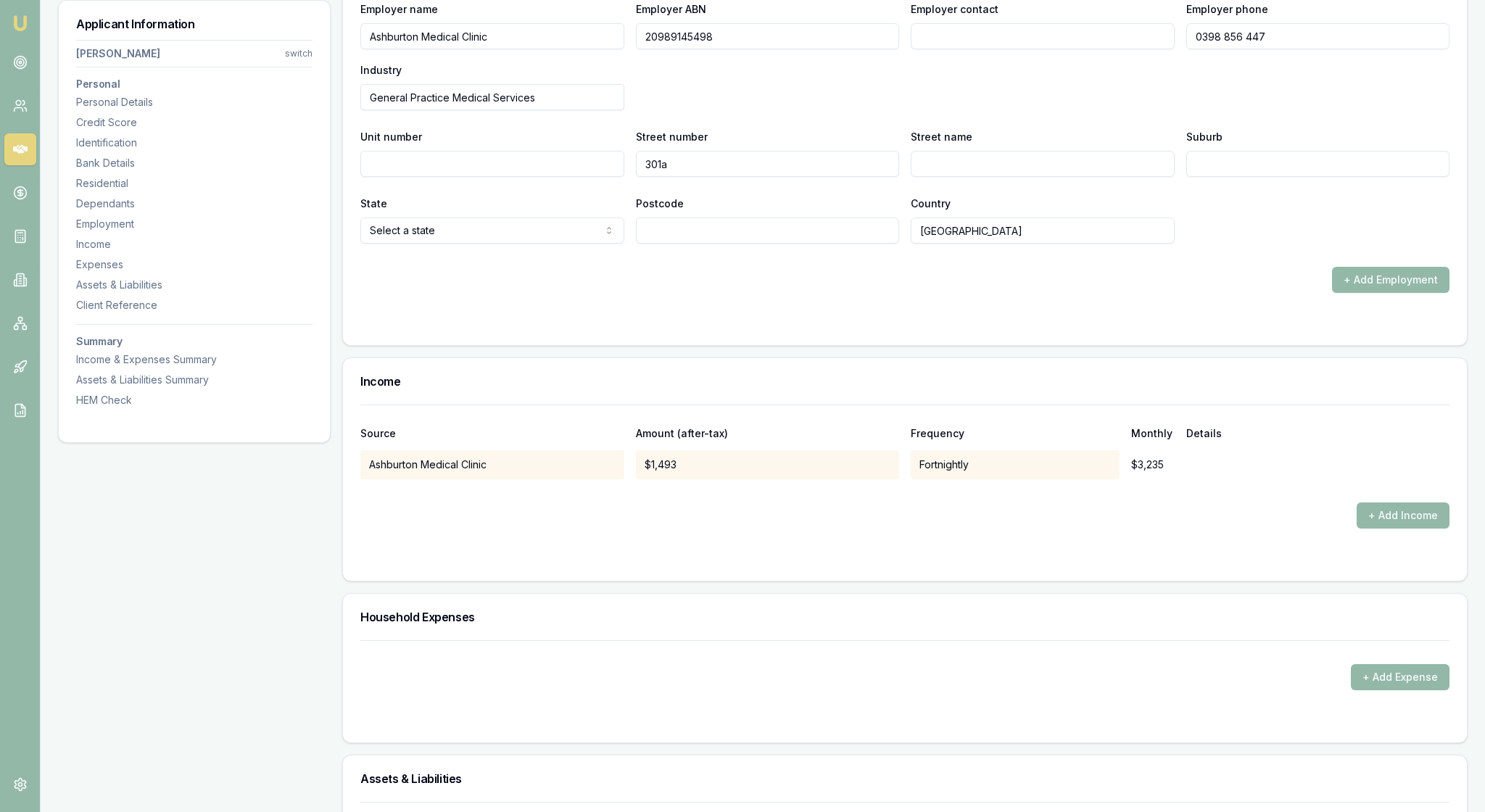
type input "301a"
click at [1156, 177] on input "High St" at bounding box center [1043, 164] width 264 height 26
type input "High St"
type input "Ashburton"
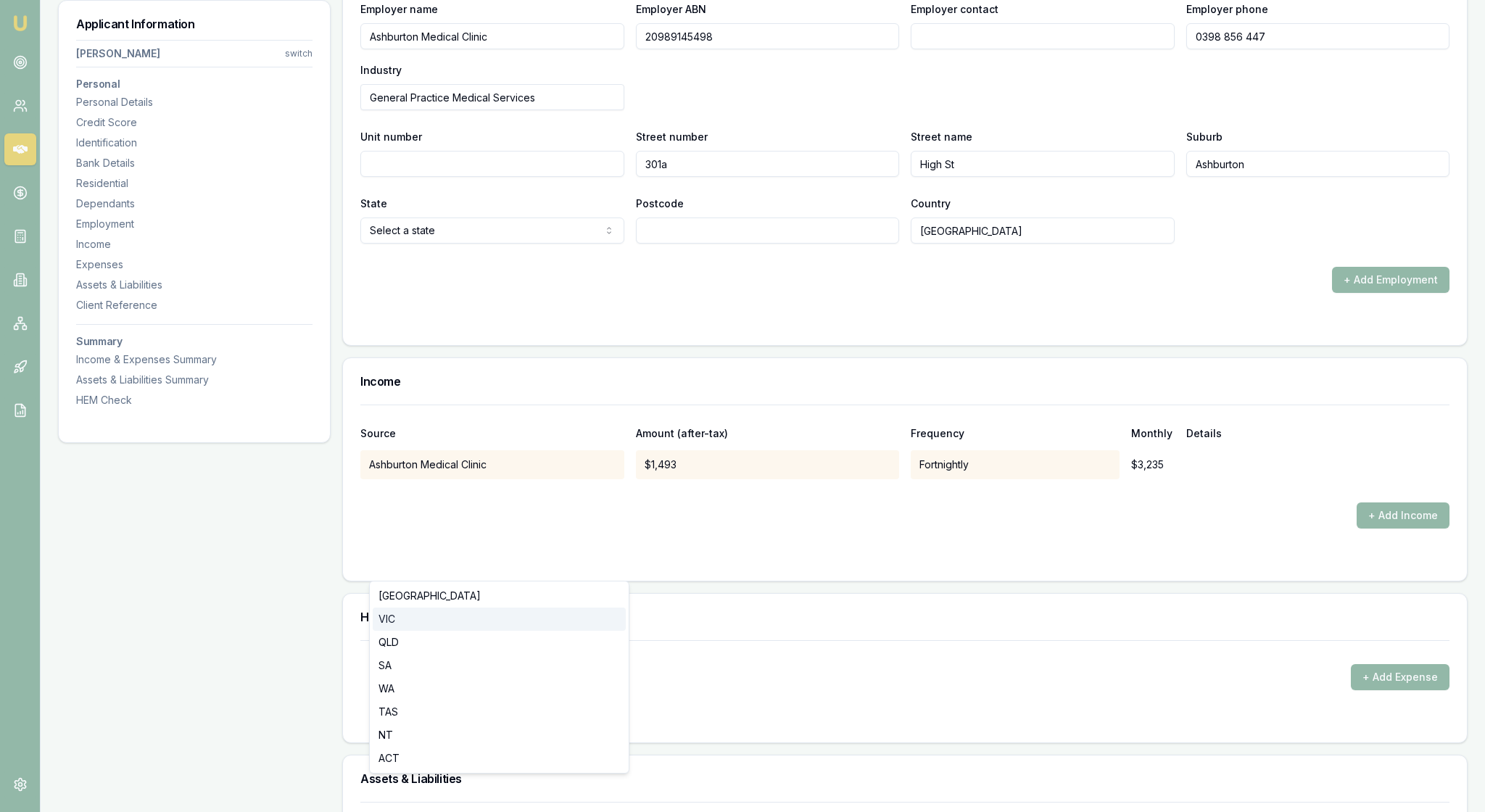
select select "VIC"
type input "4"
type input "3147"
click at [1033, 345] on div "X Employment type Current Current Previous Employment status [DEMOGRAPHIC_DATA]…" at bounding box center [905, 78] width 1125 height 534
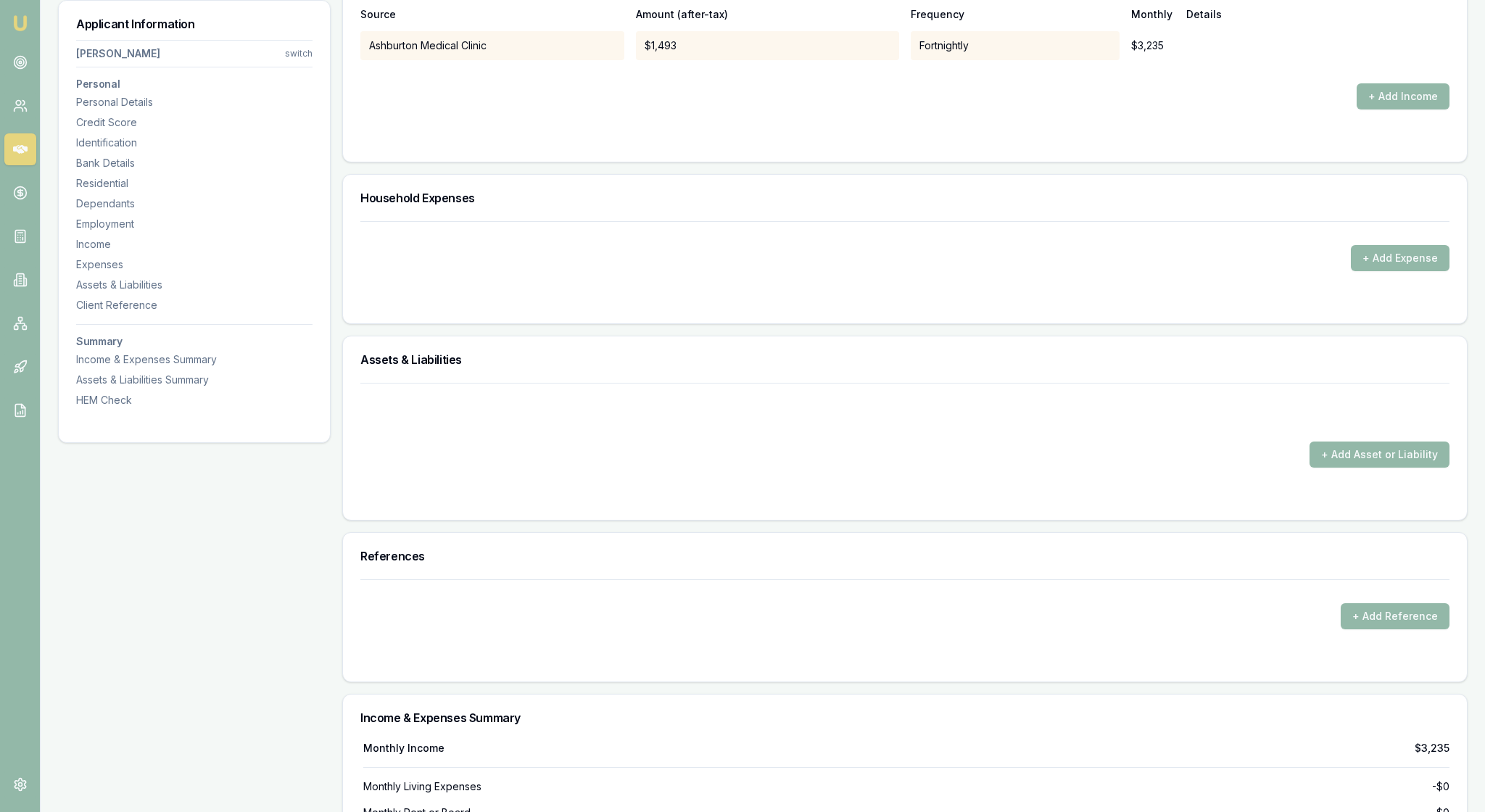
scroll to position [2970, 0]
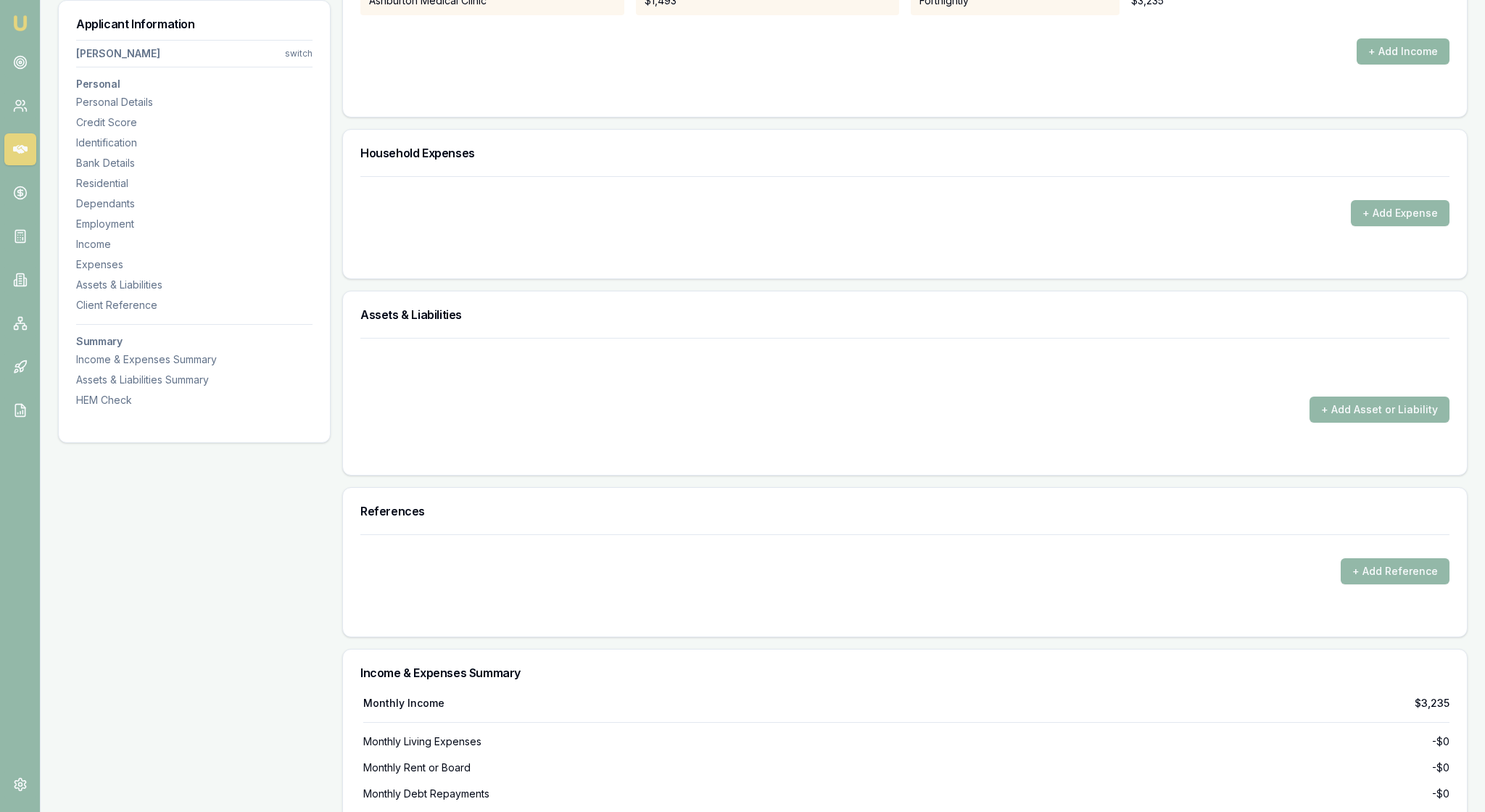
click at [1393, 65] on button "+ Add Income" at bounding box center [1404, 52] width 93 height 26
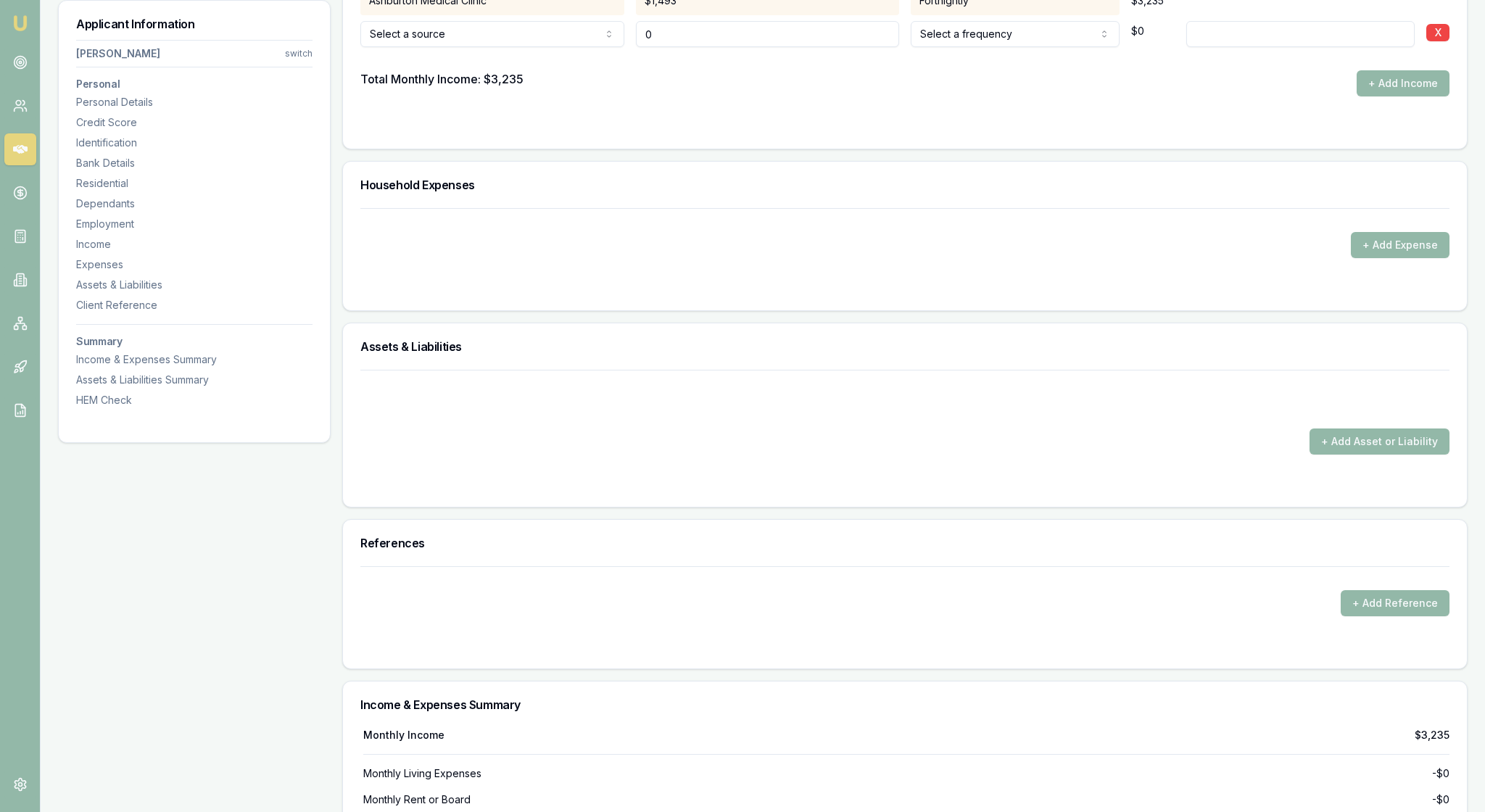
type input "$0"
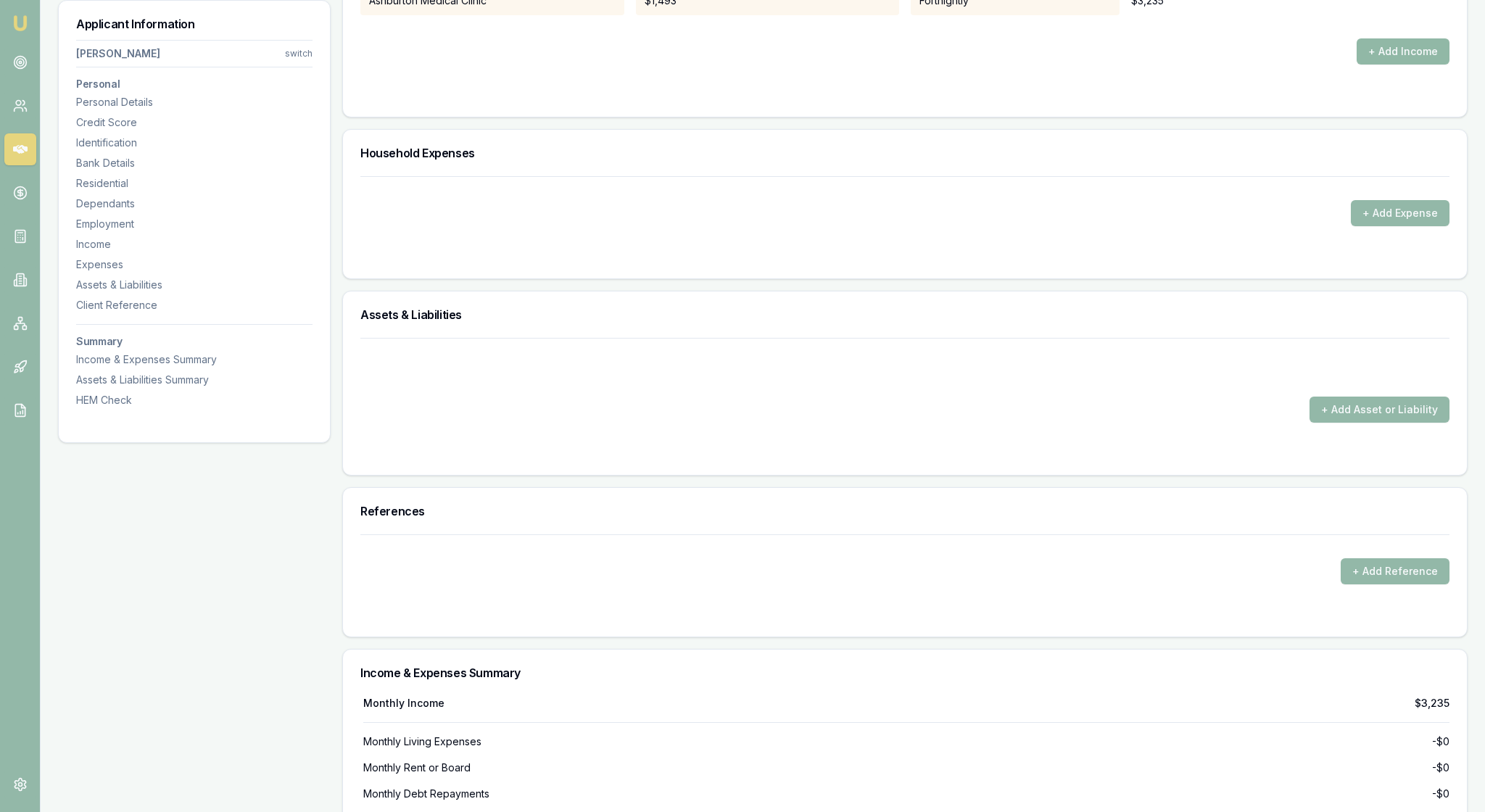
click at [1381, 65] on button "+ Add Income" at bounding box center [1404, 52] width 93 height 26
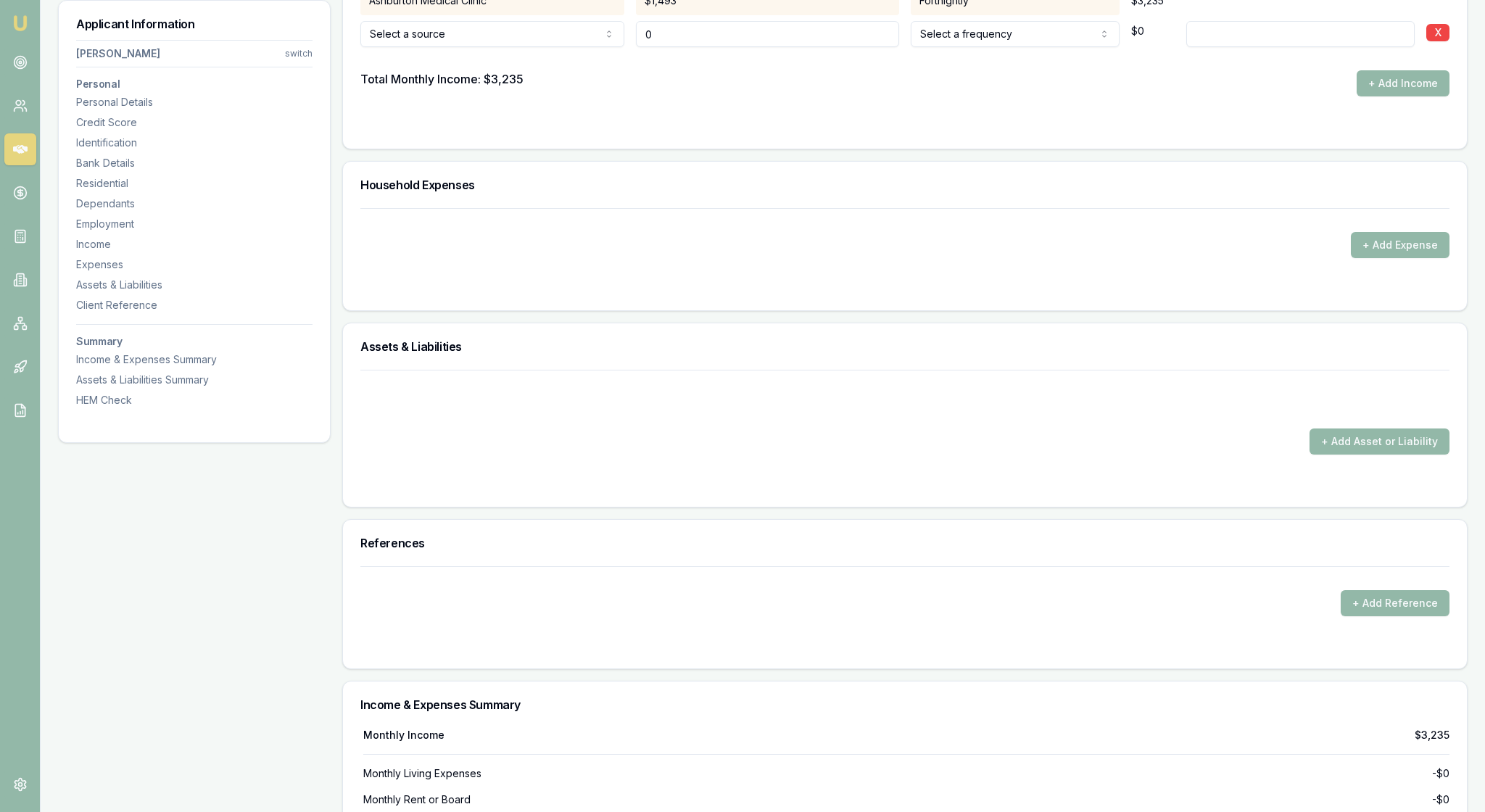
type input "$0"
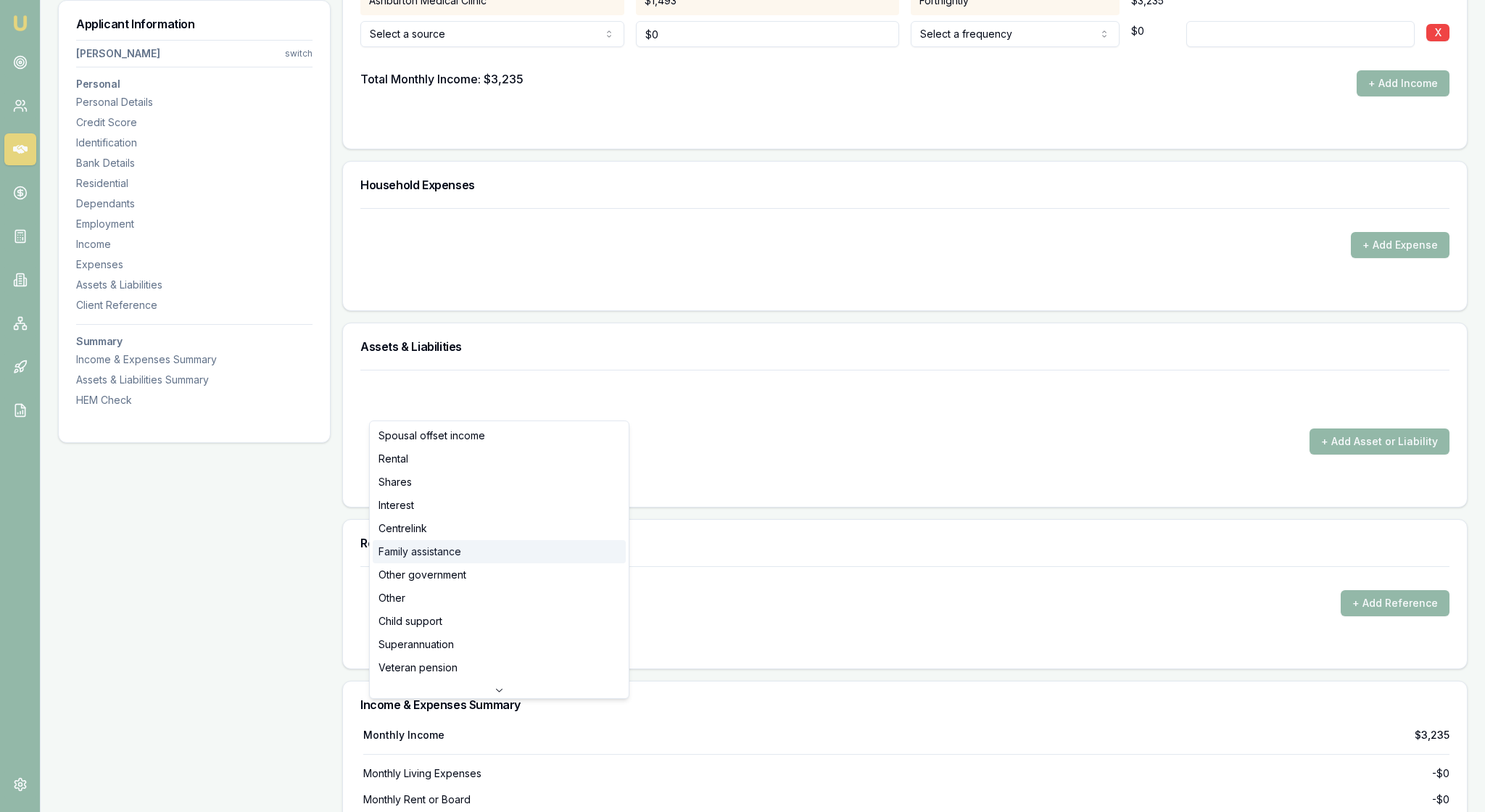
select select "FAMILY_ASSISTANCE"
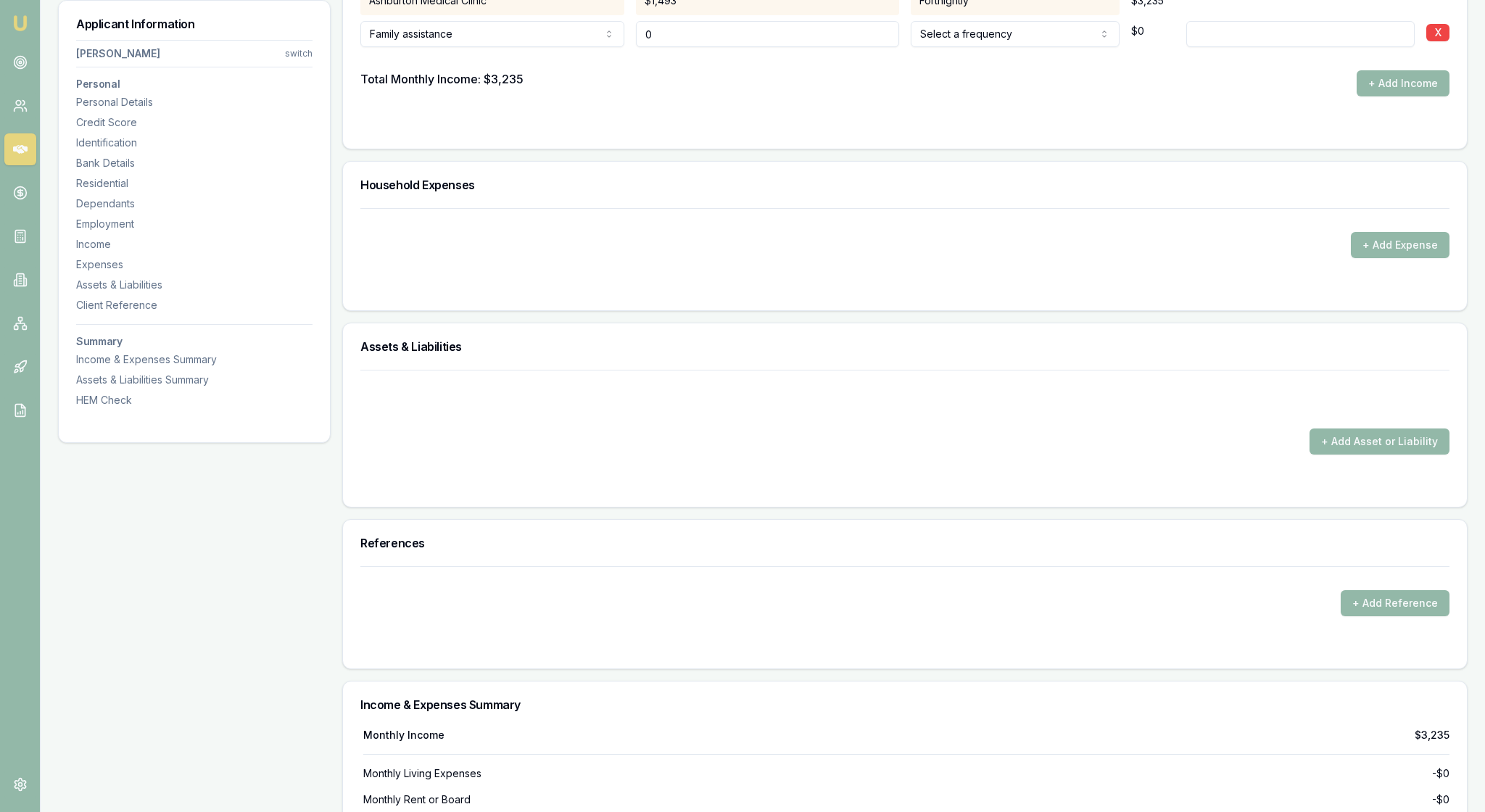
drag, startPoint x: 678, startPoint y: 403, endPoint x: 647, endPoint y: 402, distance: 31.0
click at [647, 47] on input "0" at bounding box center [768, 34] width 264 height 26
type input "$1,998"
select select "MONTHLY"
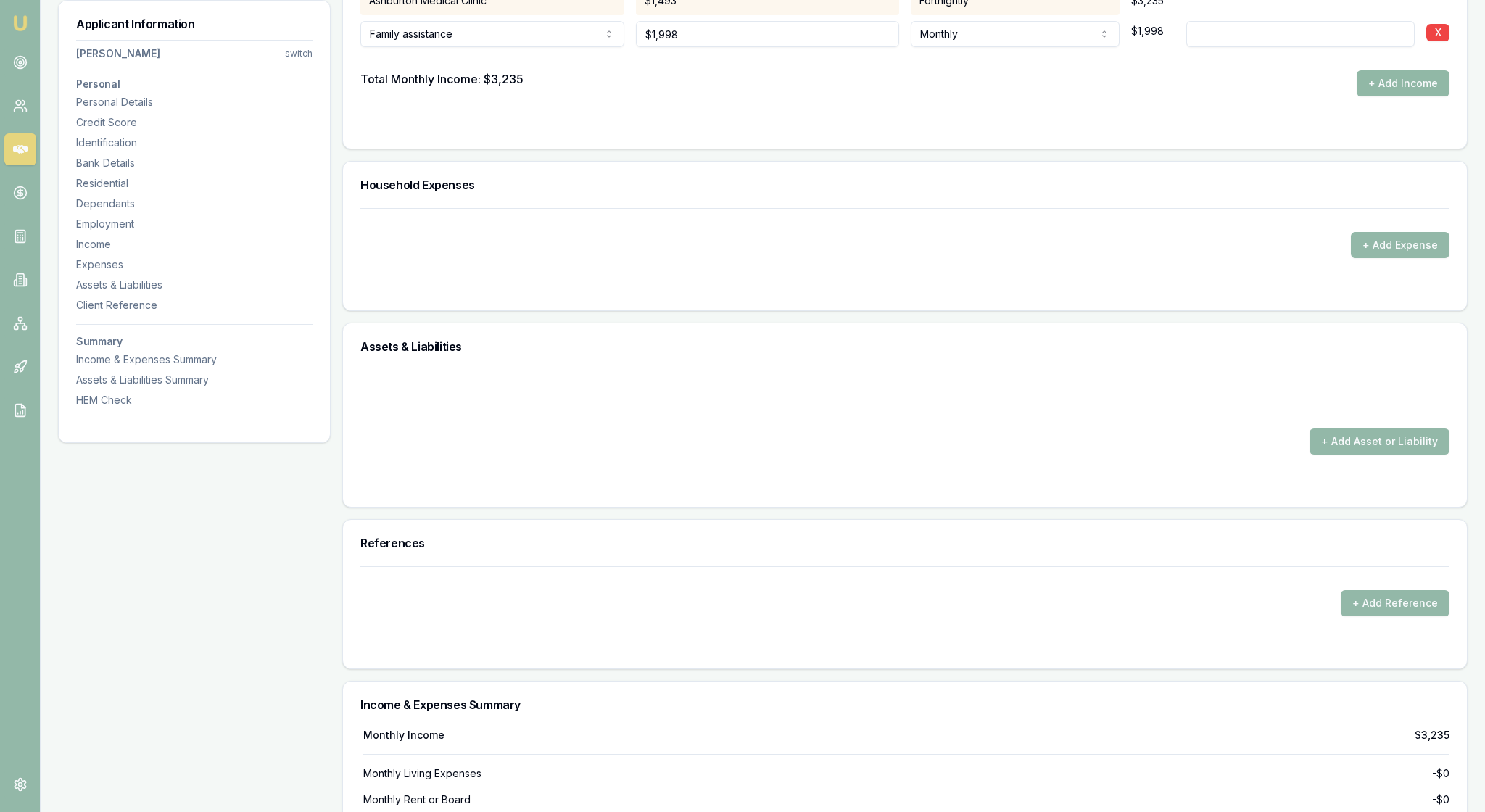
click at [1403, 97] on button "+ Add Income" at bounding box center [1404, 84] width 93 height 26
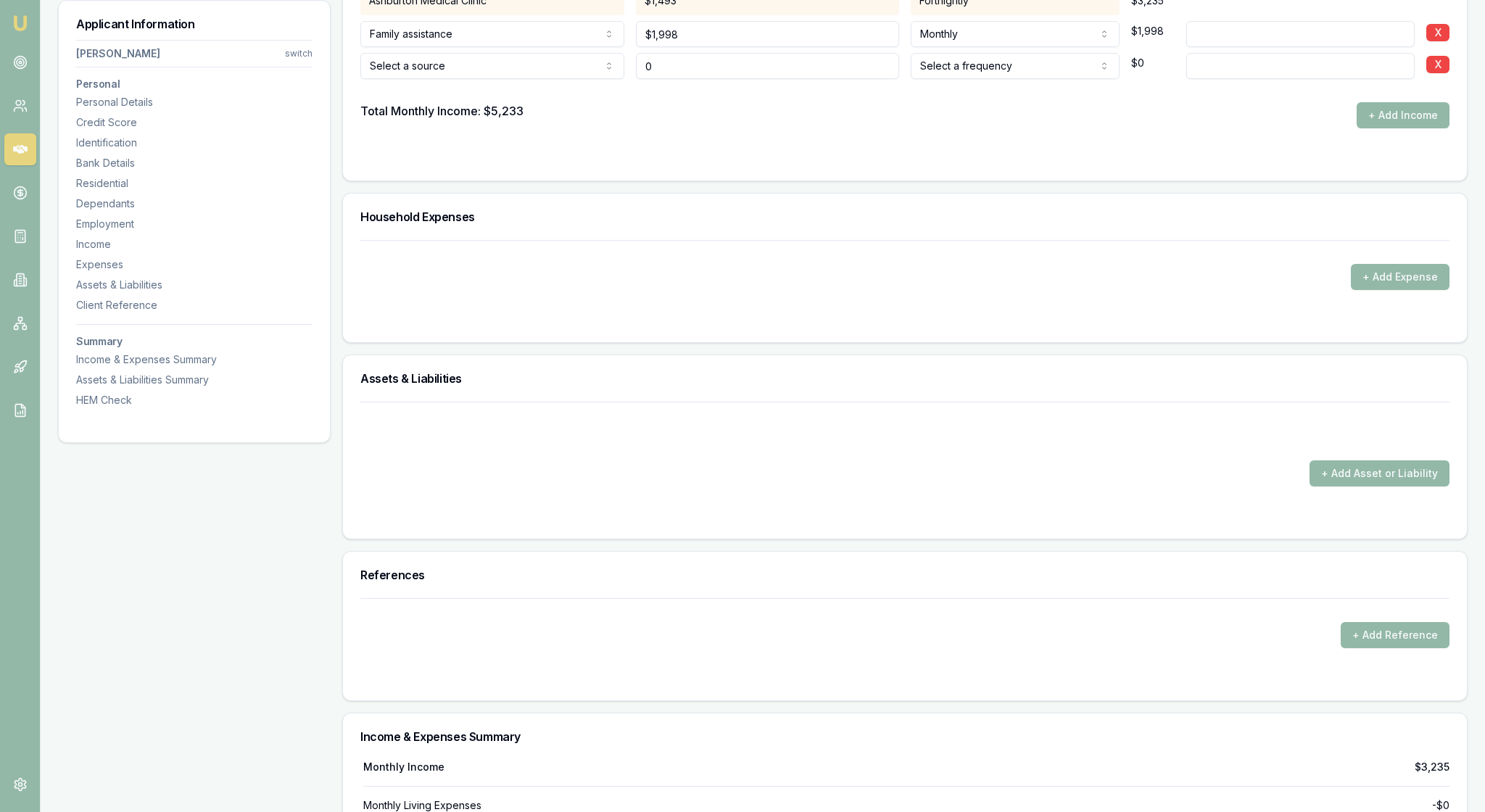
type input "$0"
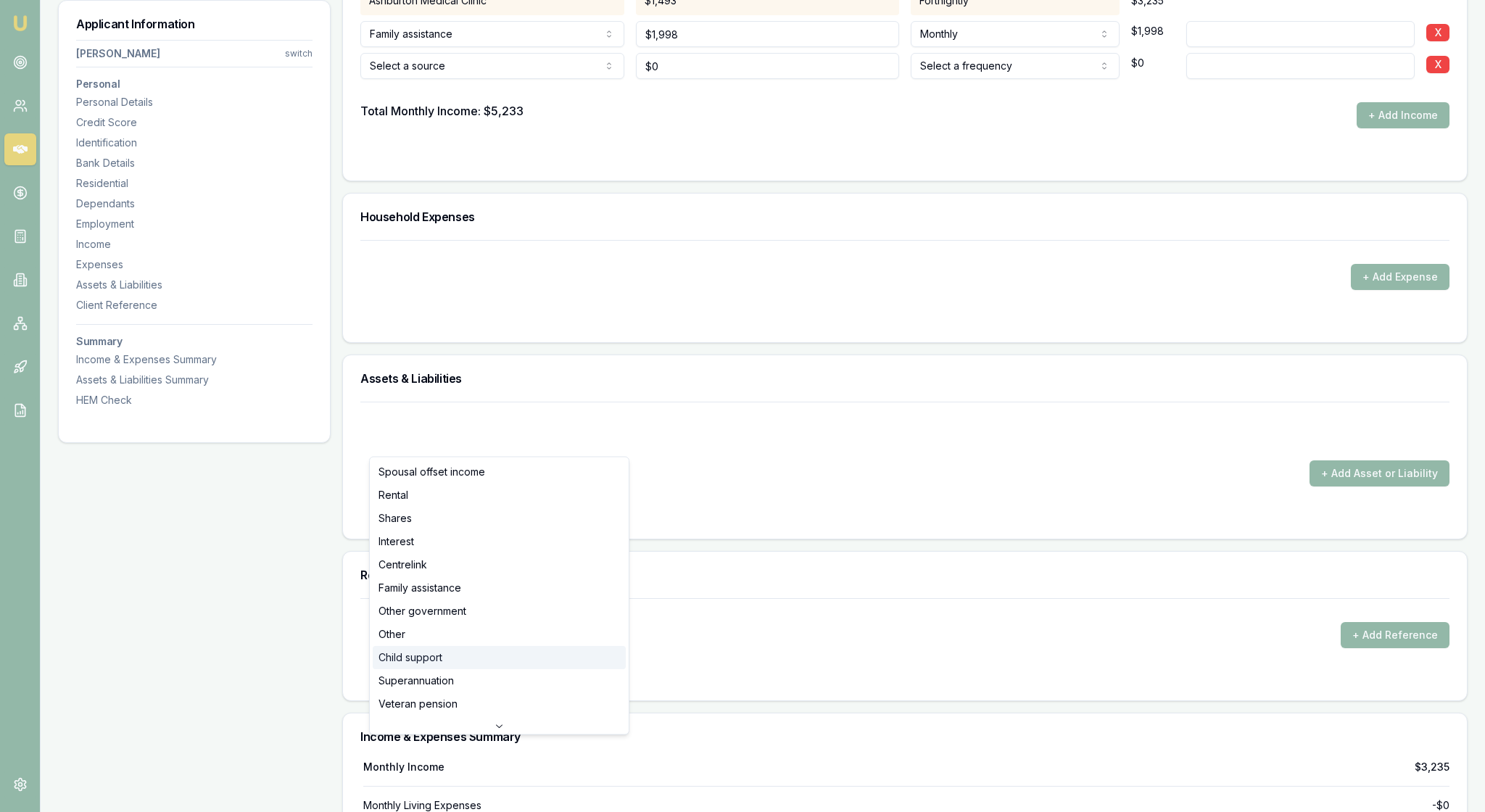
select select "CHILD_SUPPORT"
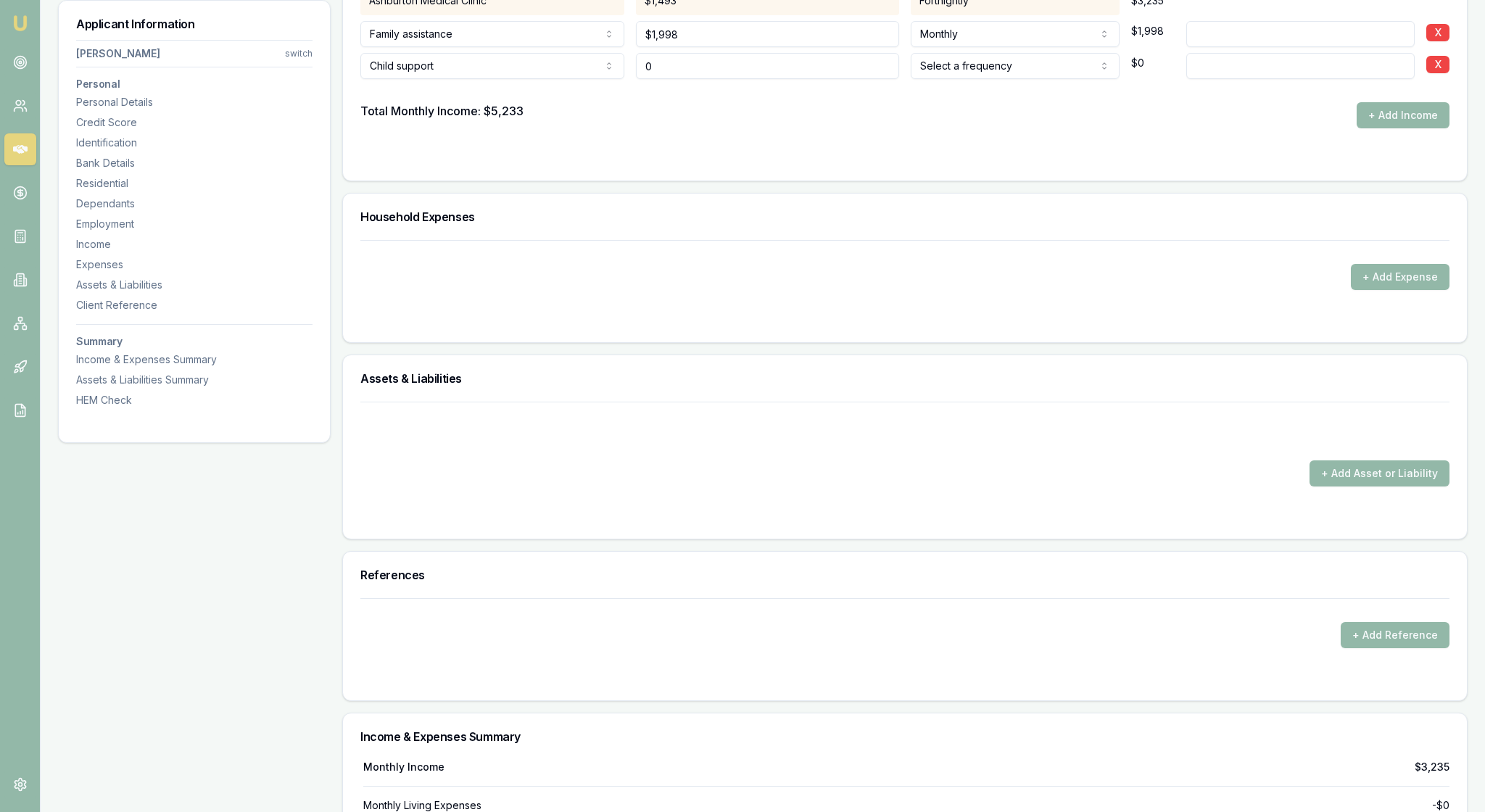
drag, startPoint x: 672, startPoint y: 442, endPoint x: 642, endPoint y: 442, distance: 30.0
click at [642, 79] on input "0" at bounding box center [768, 66] width 264 height 26
type input "$133"
click at [1023, 128] on div "Total Monthly Income: $5,233 + Add Income" at bounding box center [905, 116] width 1089 height 26
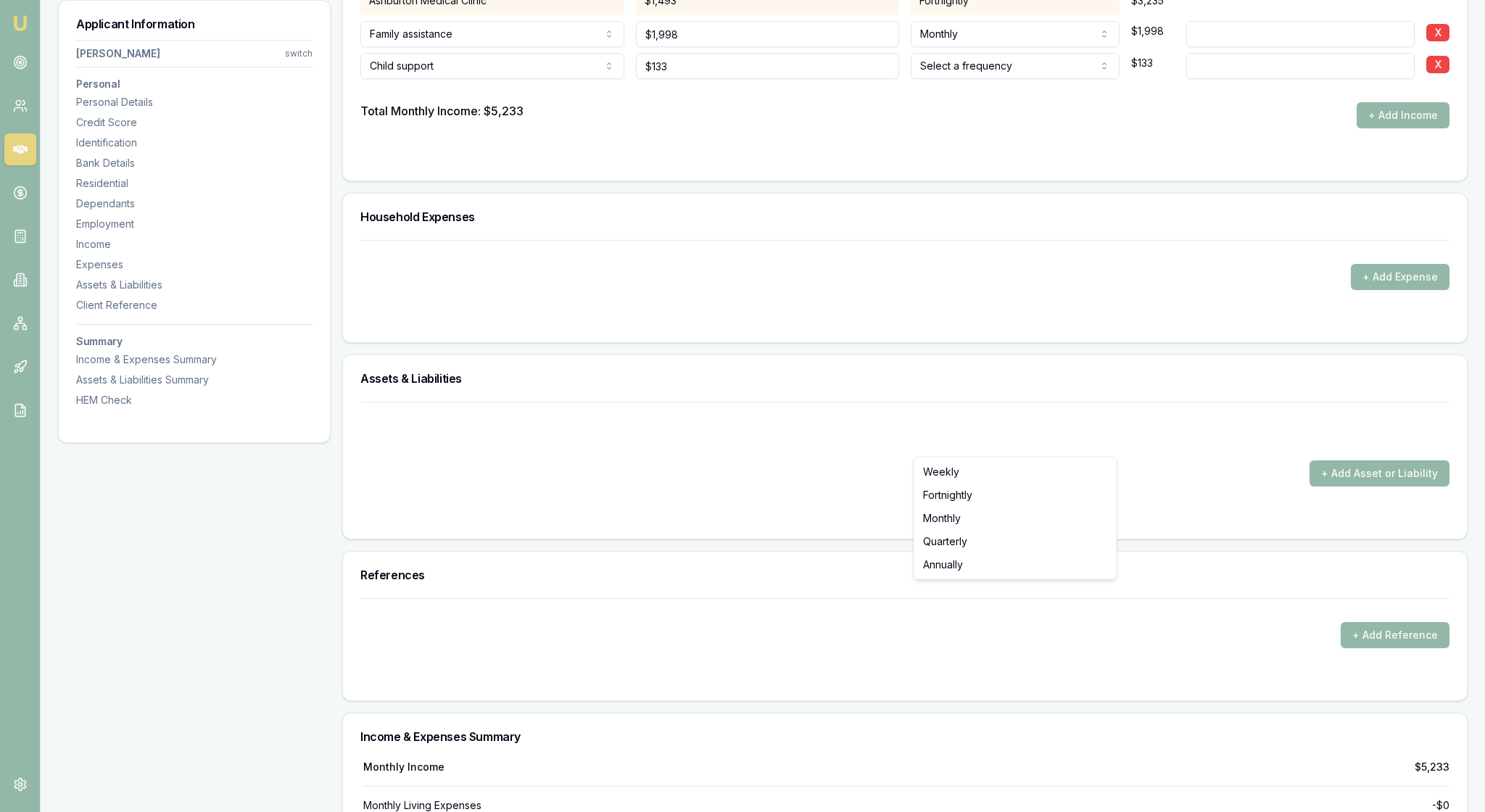
select select "MONTHLY"
click at [1174, 128] on div "Total Monthly Income: $5,233 + Add Income" at bounding box center [905, 116] width 1089 height 26
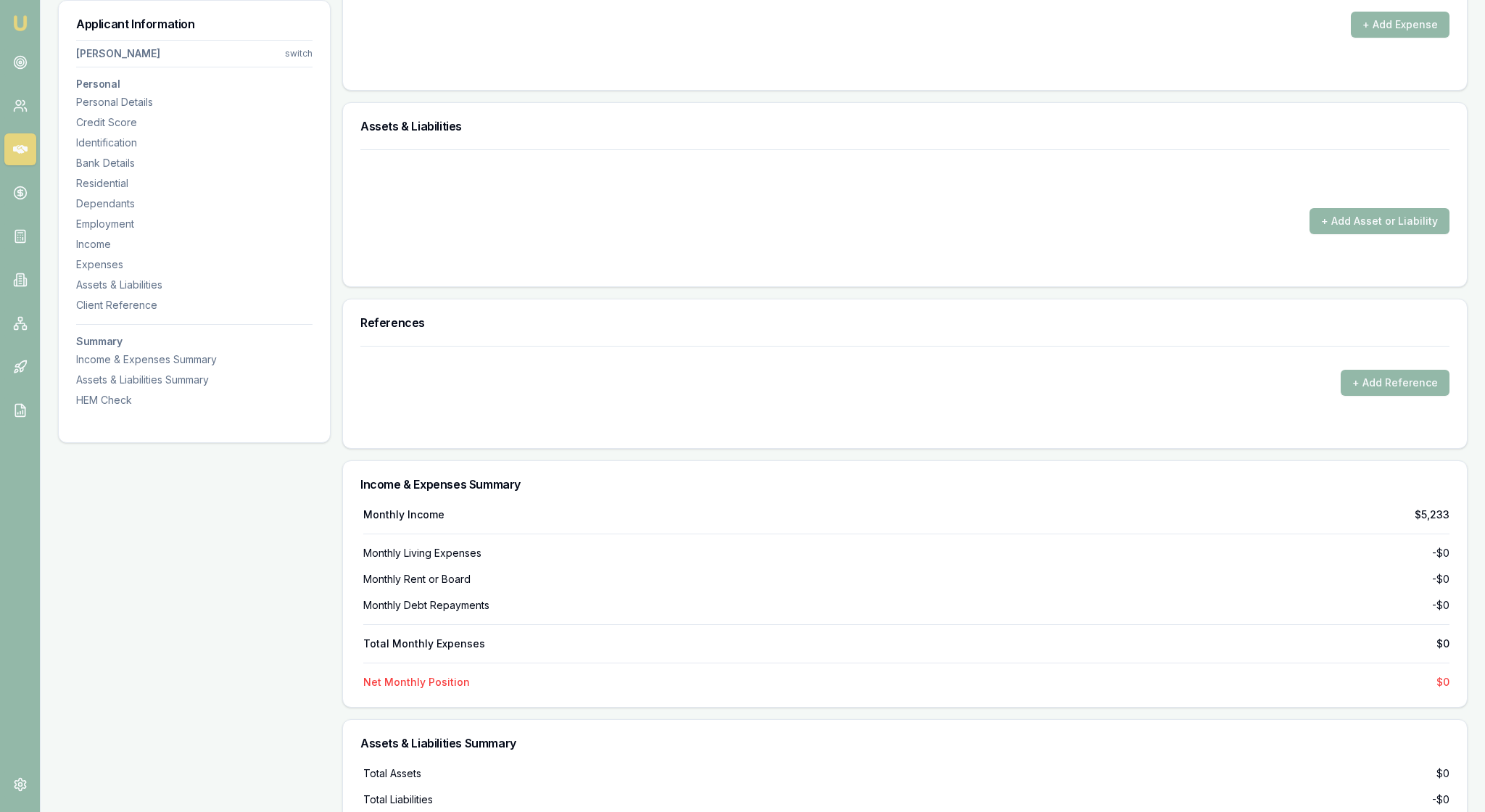
scroll to position [3197, 0]
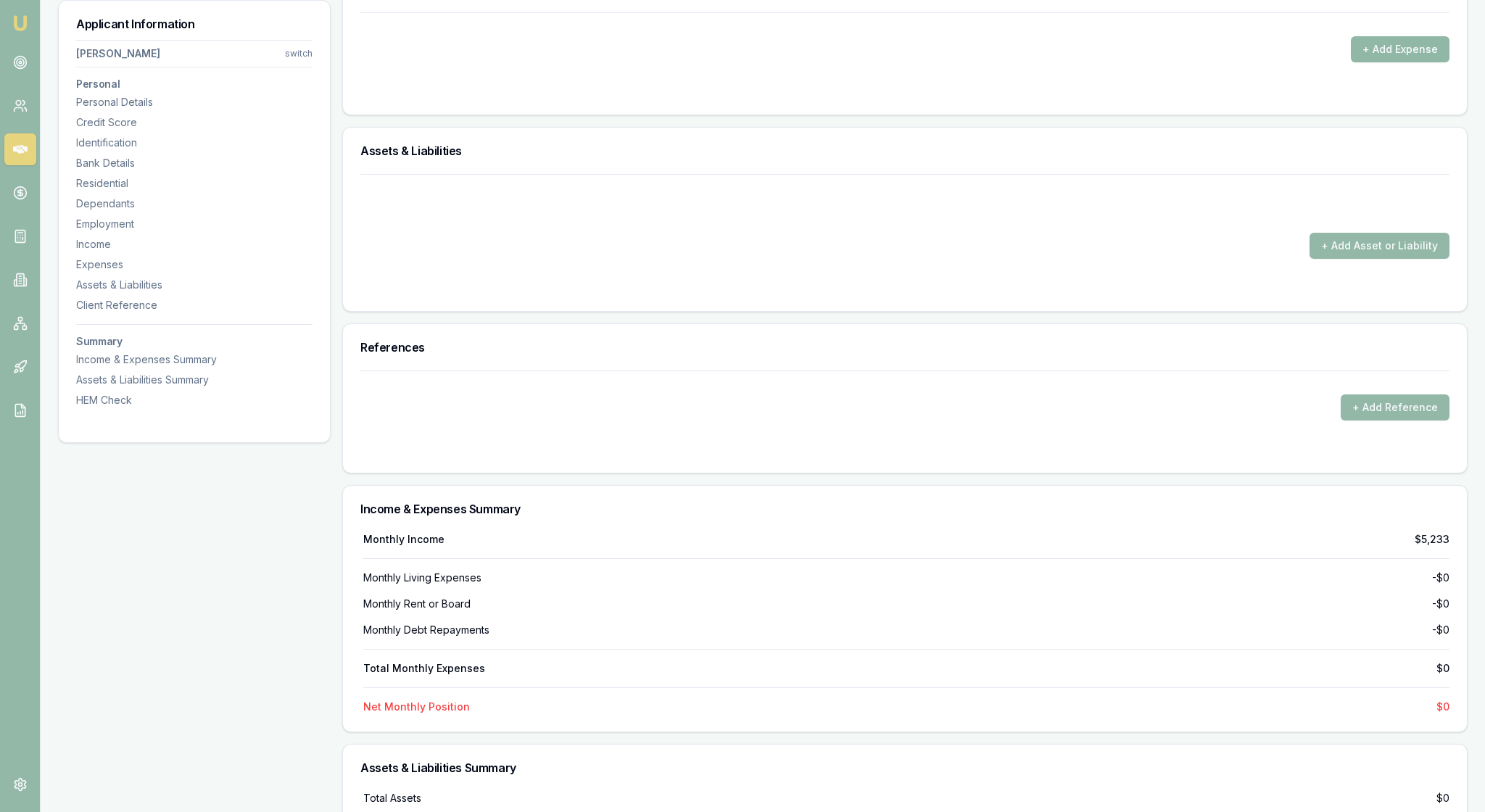
click at [1376, 62] on button "+ Add Expense" at bounding box center [1400, 49] width 98 height 26
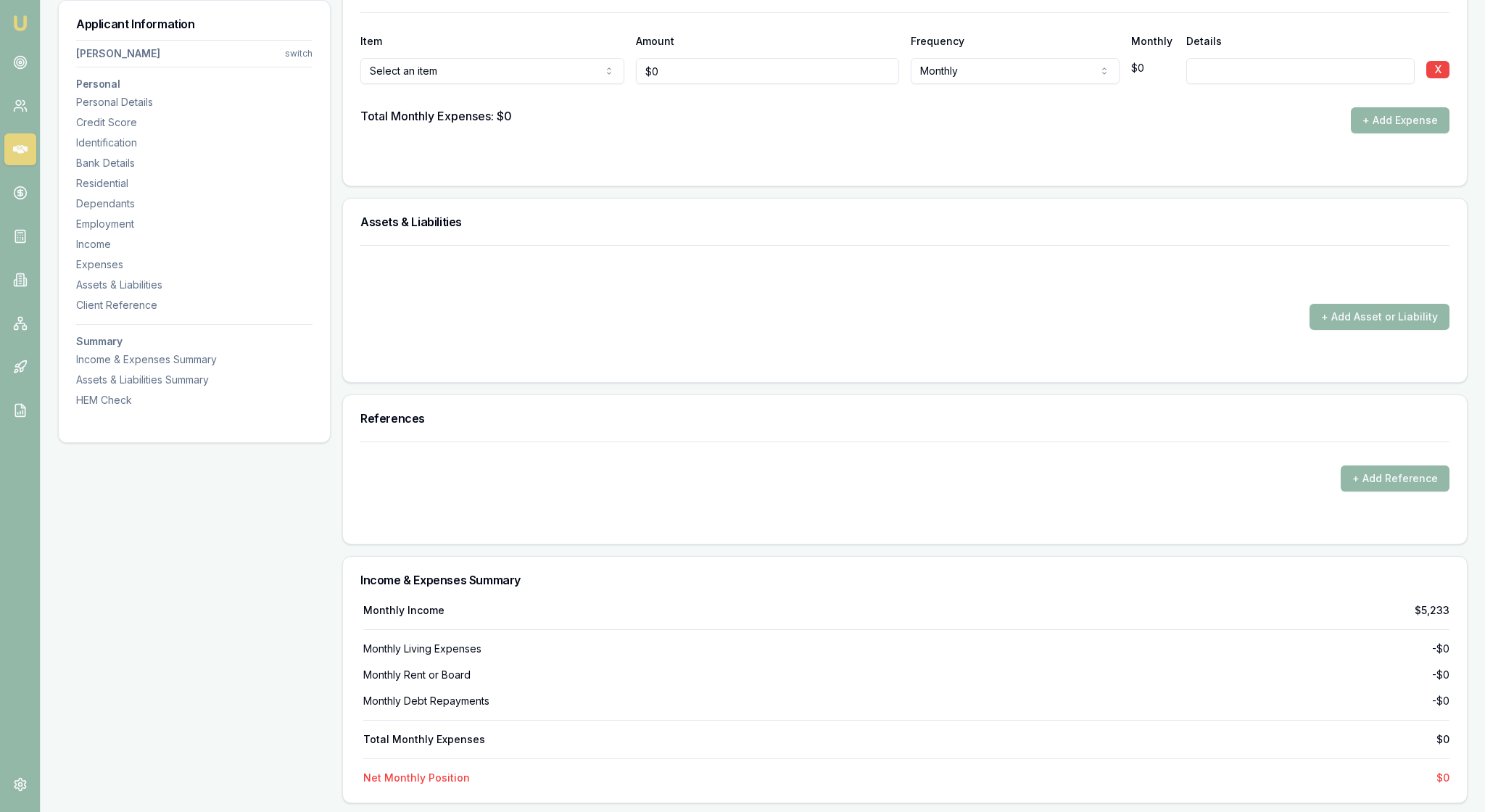
drag, startPoint x: 686, startPoint y: 478, endPoint x: 625, endPoint y: 472, distance: 61.3
click at [625, 84] on div "Rent or board Rent or board Food and groceries Utilities Insurance Transport He…" at bounding box center [905, 68] width 1089 height 32
type input "$200"
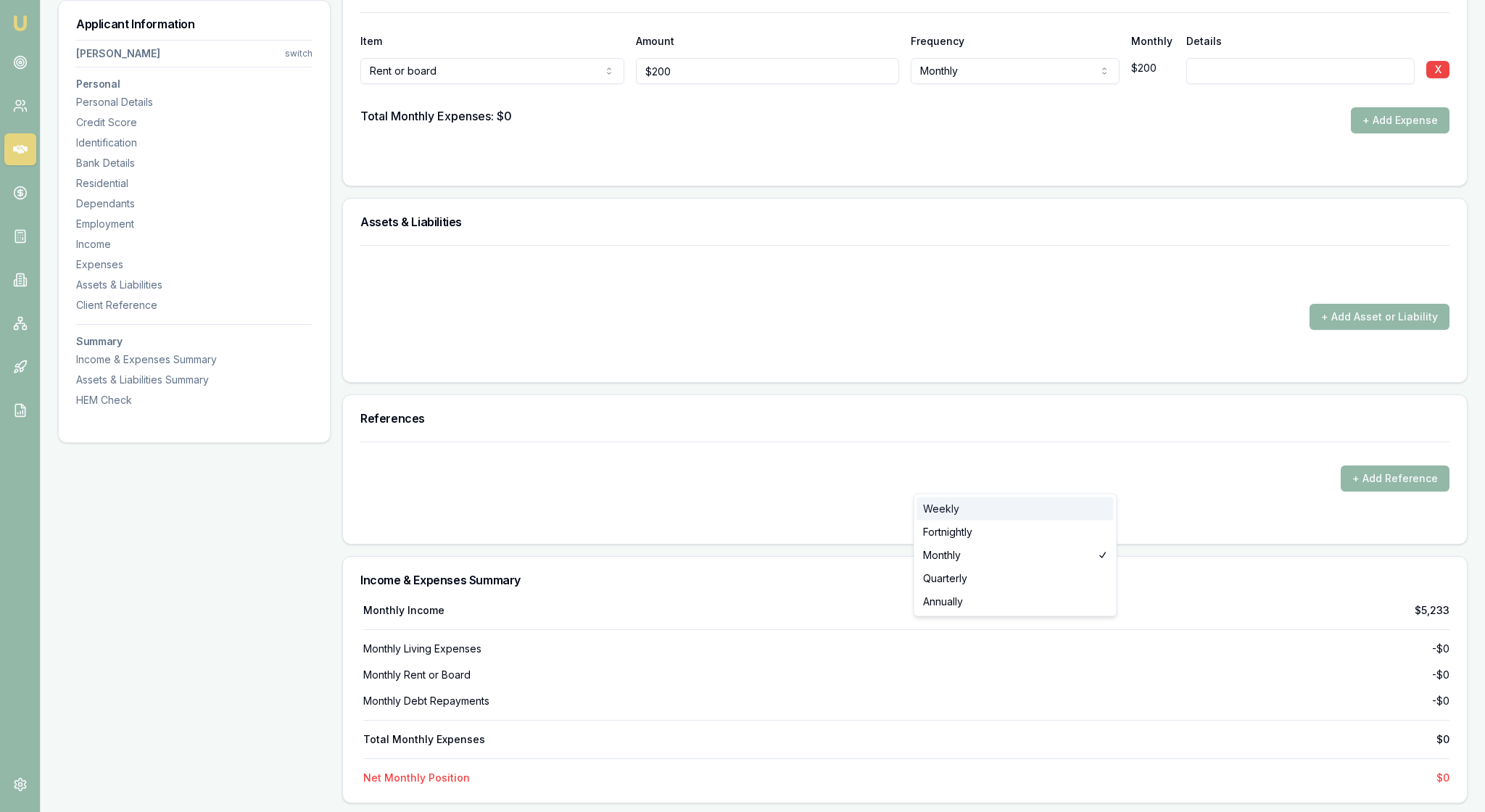
select select "WEEKLY"
click at [1214, 84] on input at bounding box center [1301, 71] width 229 height 26
type input "Rent is shared with her Dad"
click at [1376, 134] on button "+ Add Expense" at bounding box center [1400, 120] width 98 height 26
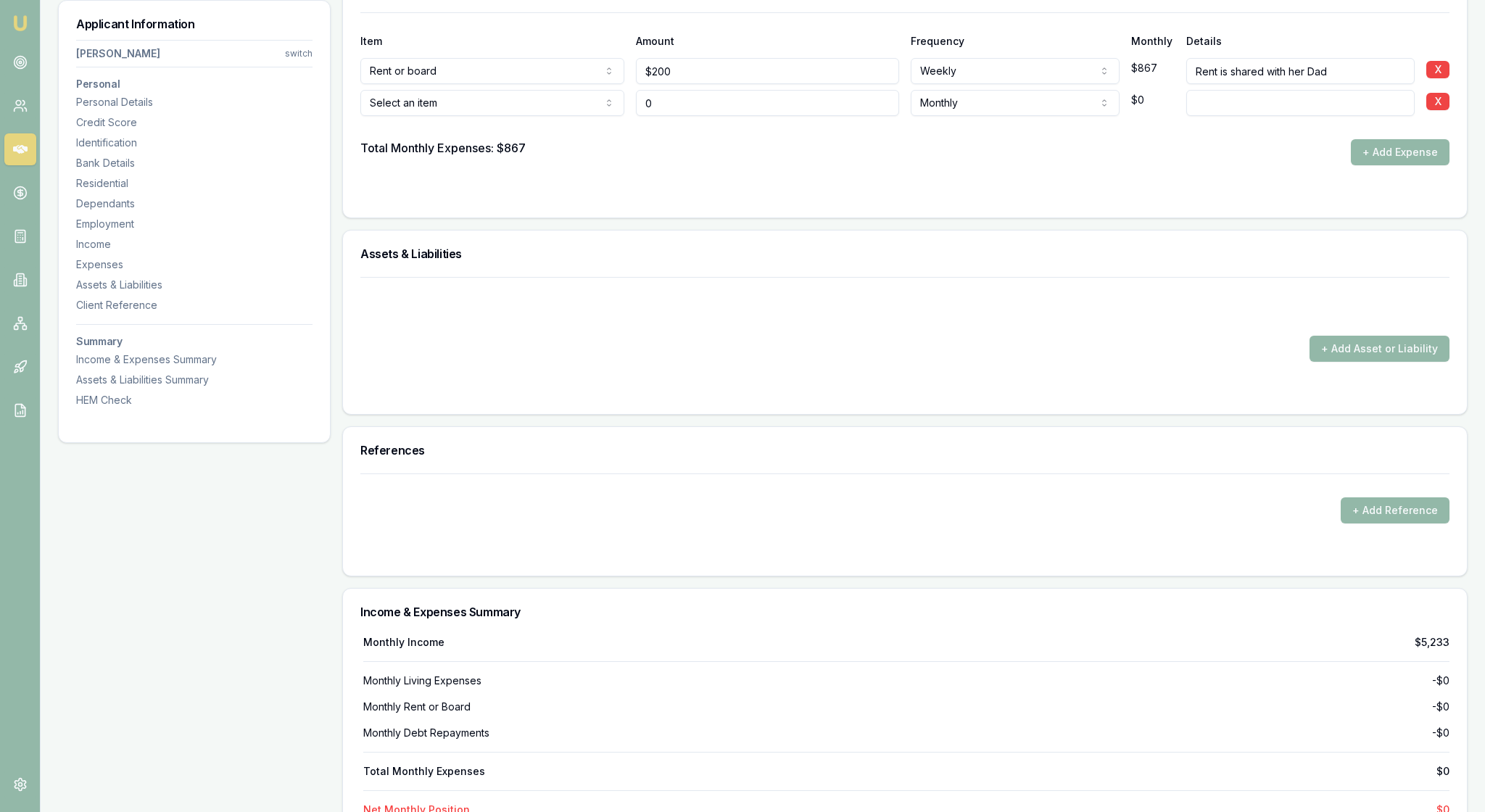
type input "$0"
select select "FOOD_AND_GROCERIES"
drag, startPoint x: 678, startPoint y: 512, endPoint x: 659, endPoint y: 512, distance: 19.0
click at [659, 116] on input "0" at bounding box center [768, 103] width 264 height 26
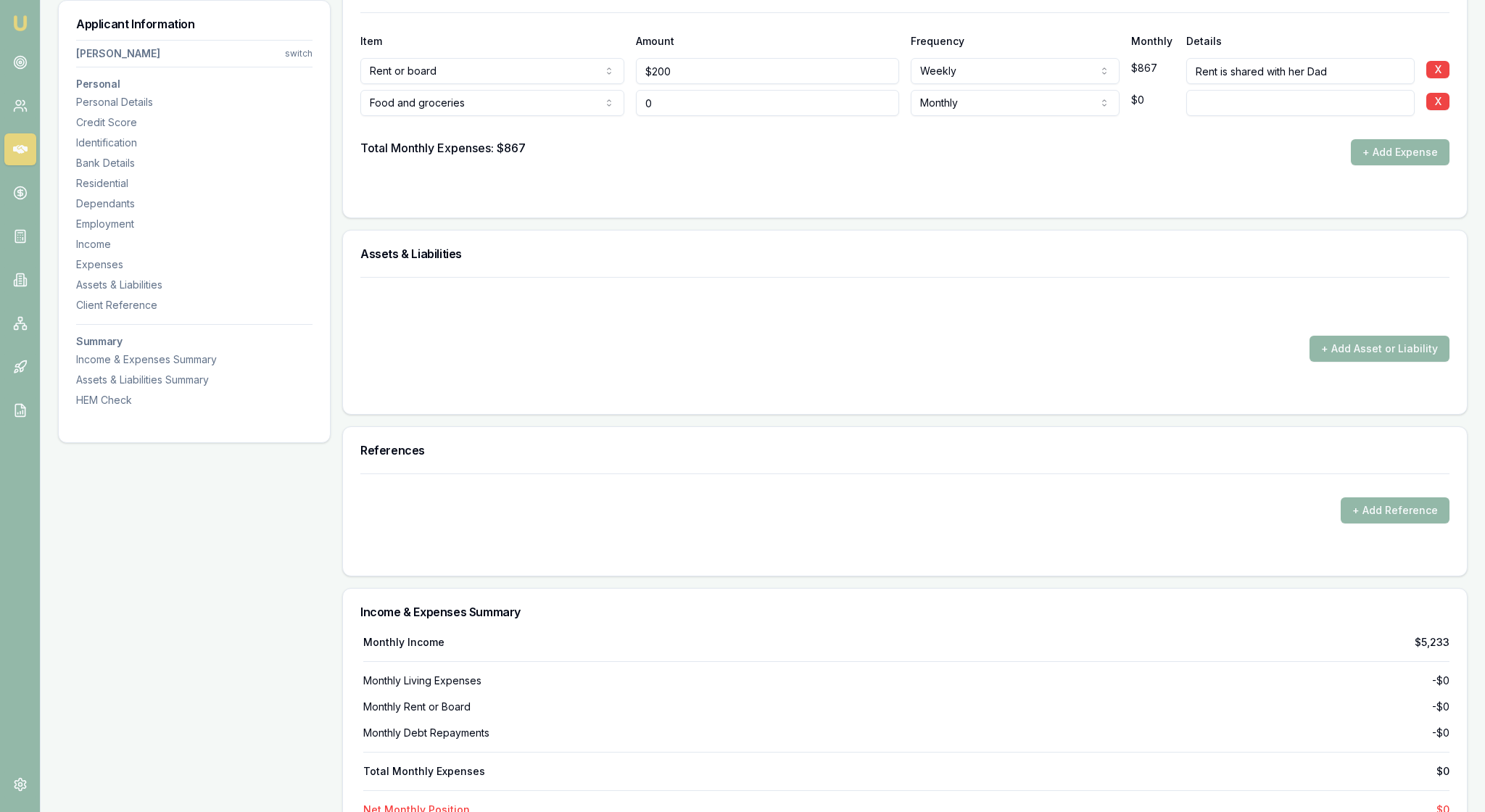
click at [651, 116] on input "0" at bounding box center [768, 103] width 264 height 26
drag, startPoint x: 672, startPoint y: 513, endPoint x: 632, endPoint y: 513, distance: 40.0
click at [632, 116] on div "Food and groceries Rent or board Food and groceries Utilities Insurance Transpo…" at bounding box center [905, 100] width 1089 height 32
type input "$120"
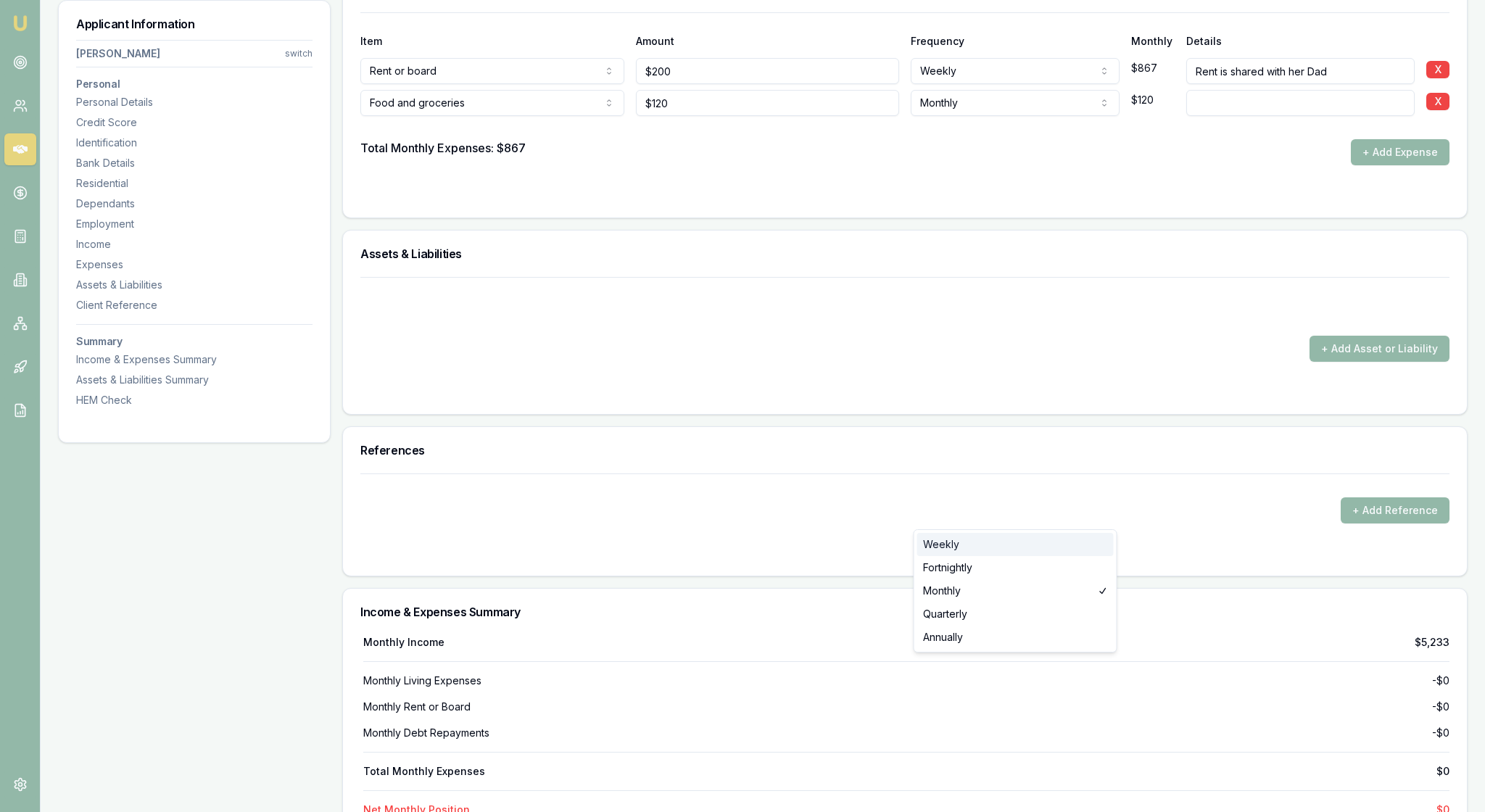
select select "WEEKLY"
click at [1371, 166] on button "+ Add Expense" at bounding box center [1400, 152] width 98 height 26
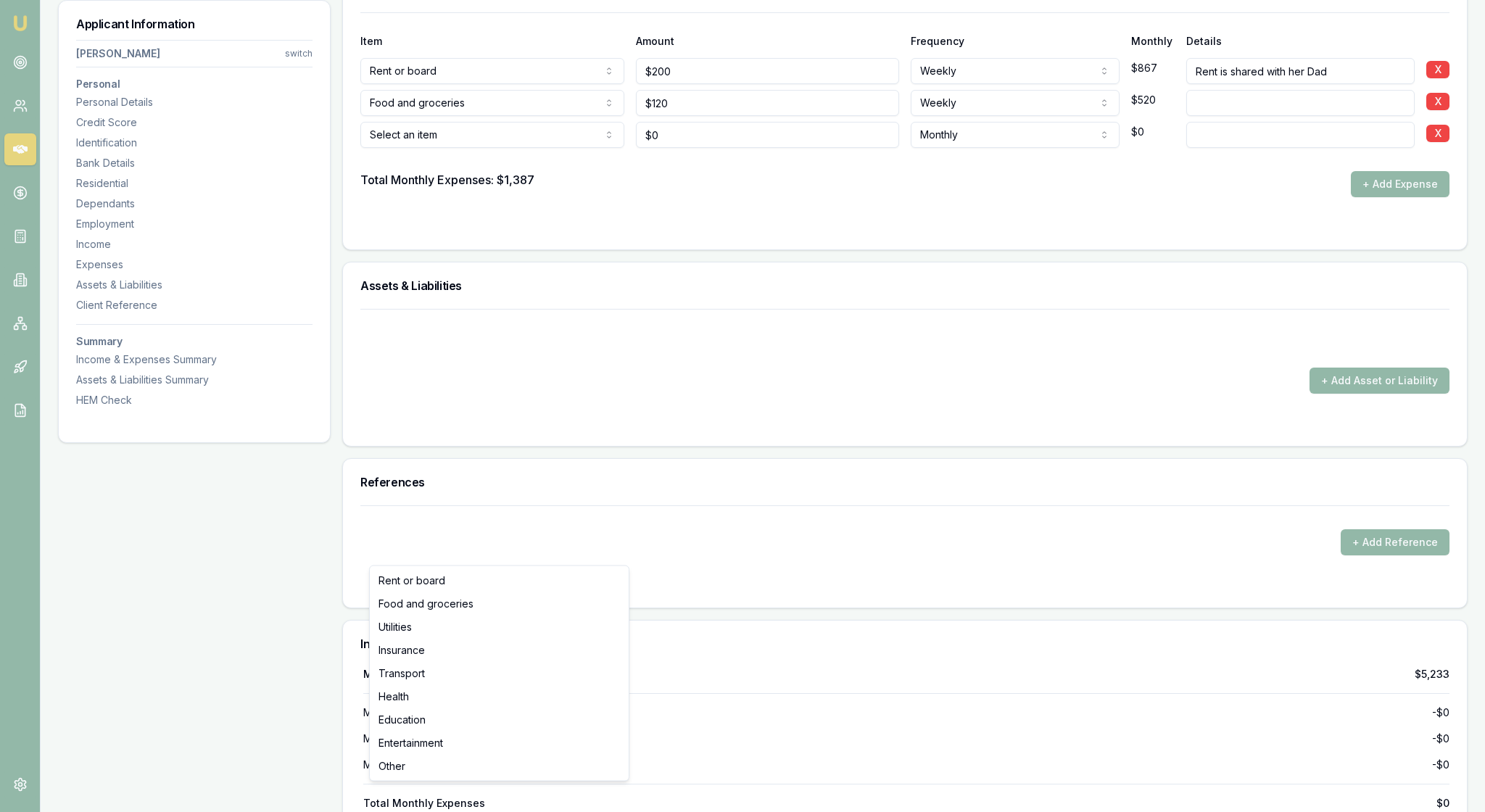
type input "$0"
select select "UTILITIES"
drag, startPoint x: 674, startPoint y: 547, endPoint x: 640, endPoint y: 547, distance: 34.0
click at [640, 148] on div "Utilities Rent or board Food and groceries Utilities Insurance Transport Health…" at bounding box center [905, 132] width 1089 height 32
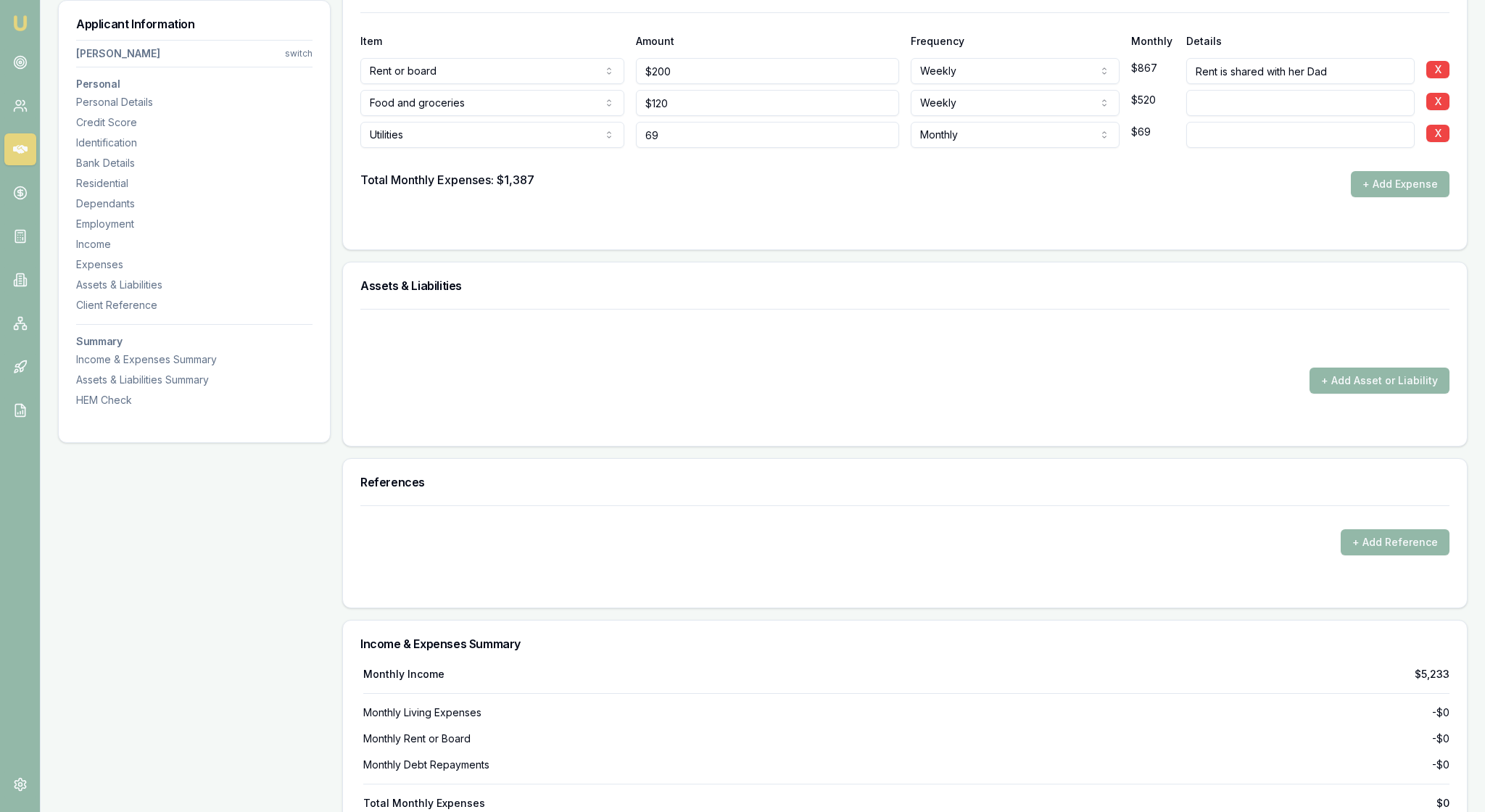
type input "$69"
click at [755, 197] on div "Total Monthly Expenses: $1,387 + Add Expense" at bounding box center [905, 184] width 1089 height 26
click at [1229, 148] on input at bounding box center [1301, 134] width 229 height 26
type input "internet, [PERSON_NAME] dad pays all other bills"
click at [1384, 197] on button "+ Add Expense" at bounding box center [1400, 184] width 98 height 26
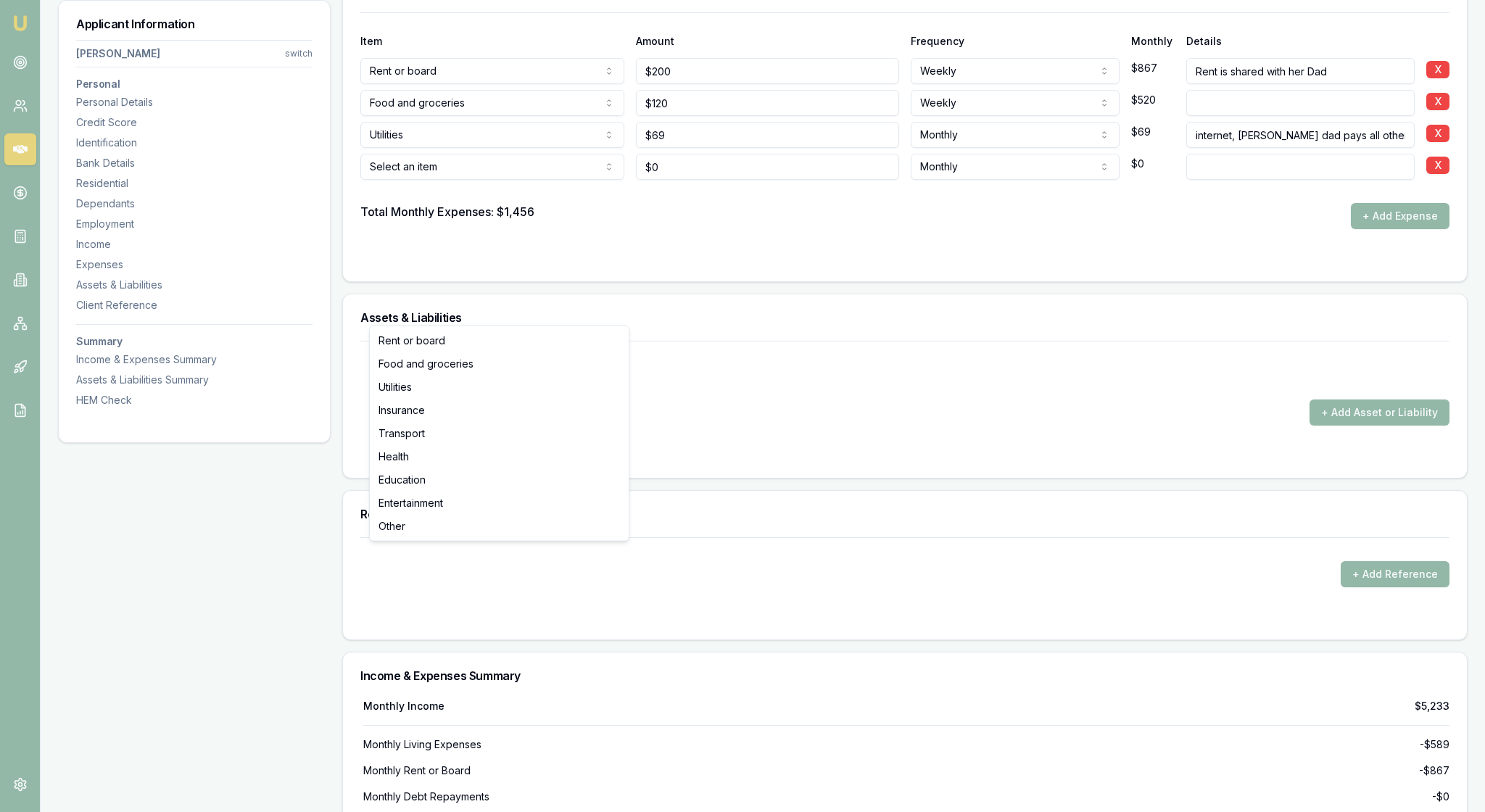
type input "$0"
select select "INSURANCE"
drag, startPoint x: 695, startPoint y: 584, endPoint x: 636, endPoint y: 584, distance: 59.0
click at [636, 180] on div "Insurance Rent or board Food and groceries Utilities Insurance Transport Health…" at bounding box center [905, 164] width 1089 height 32
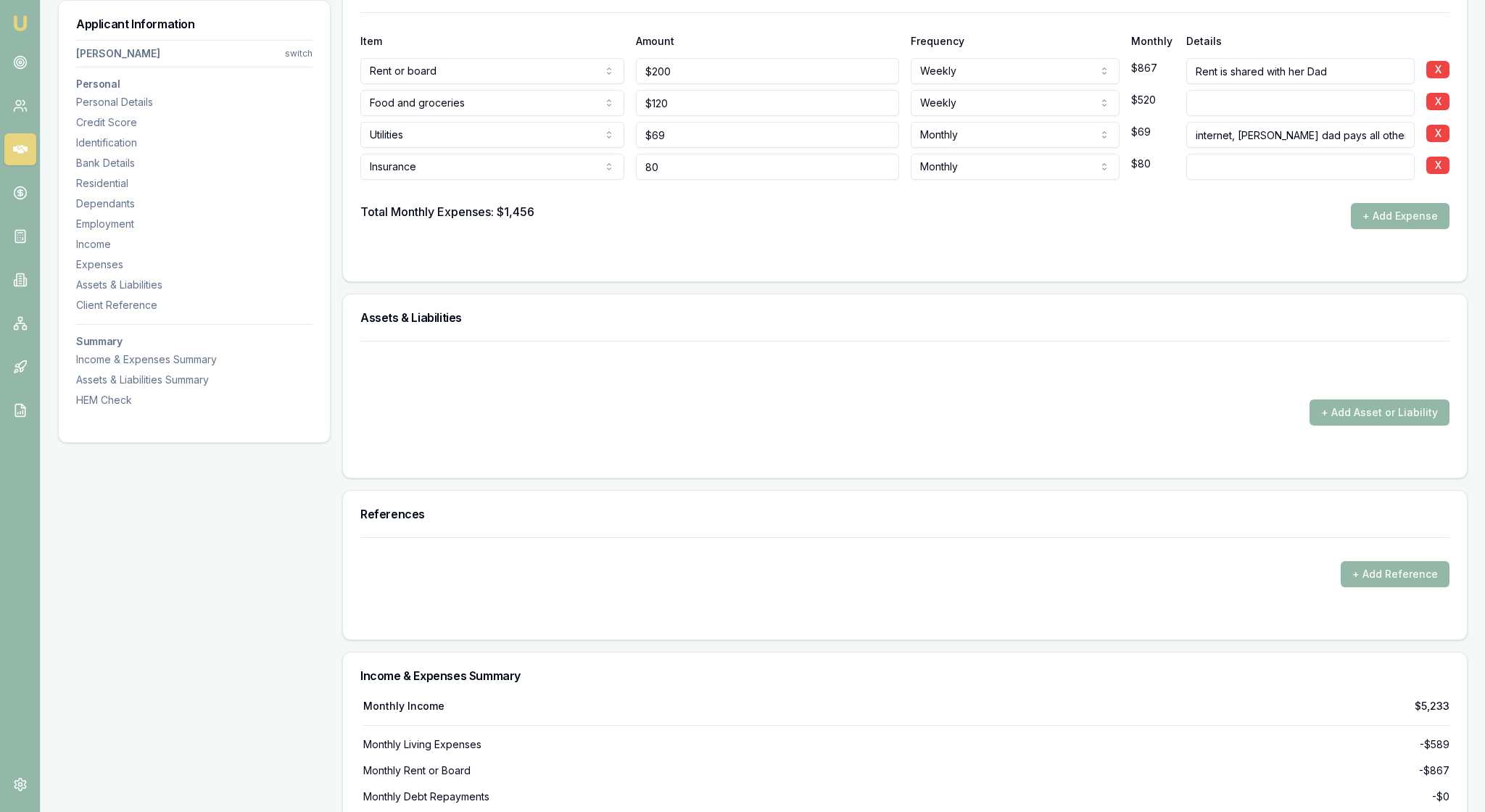
type input "$80"
click at [1157, 203] on div at bounding box center [905, 191] width 1089 height 23
click at [1271, 180] on input at bounding box center [1301, 166] width 229 height 26
type input "Car insurance"
click at [1374, 229] on button "+ Add Expense" at bounding box center [1400, 215] width 98 height 26
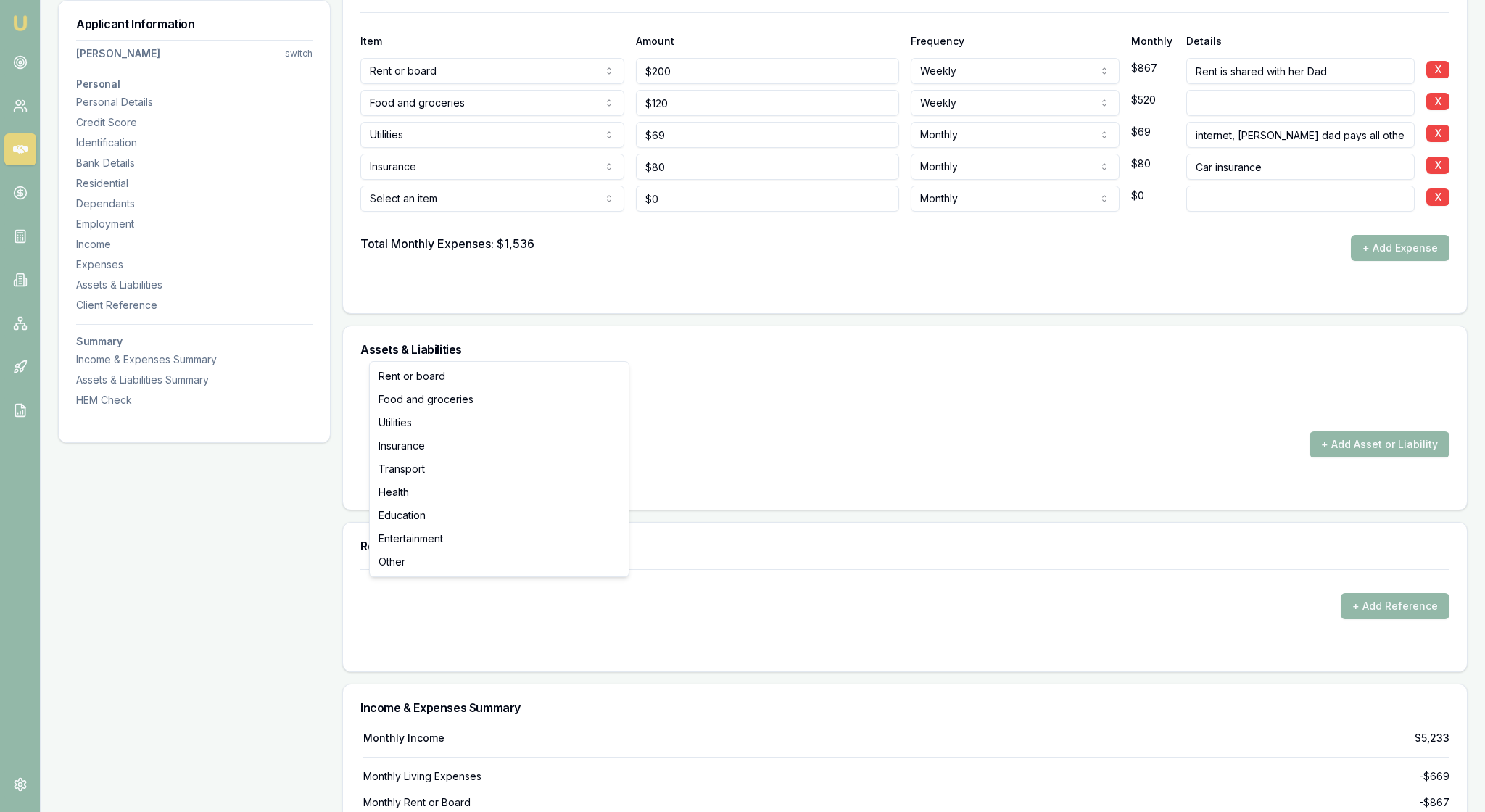
type input "$0"
select select "TRANSPORT"
drag, startPoint x: 678, startPoint y: 614, endPoint x: 632, endPoint y: 612, distance: 46.0
click at [632, 212] on div "Transport Rent or board Food and groceries Utilities Insurance Transport Health…" at bounding box center [905, 196] width 1089 height 32
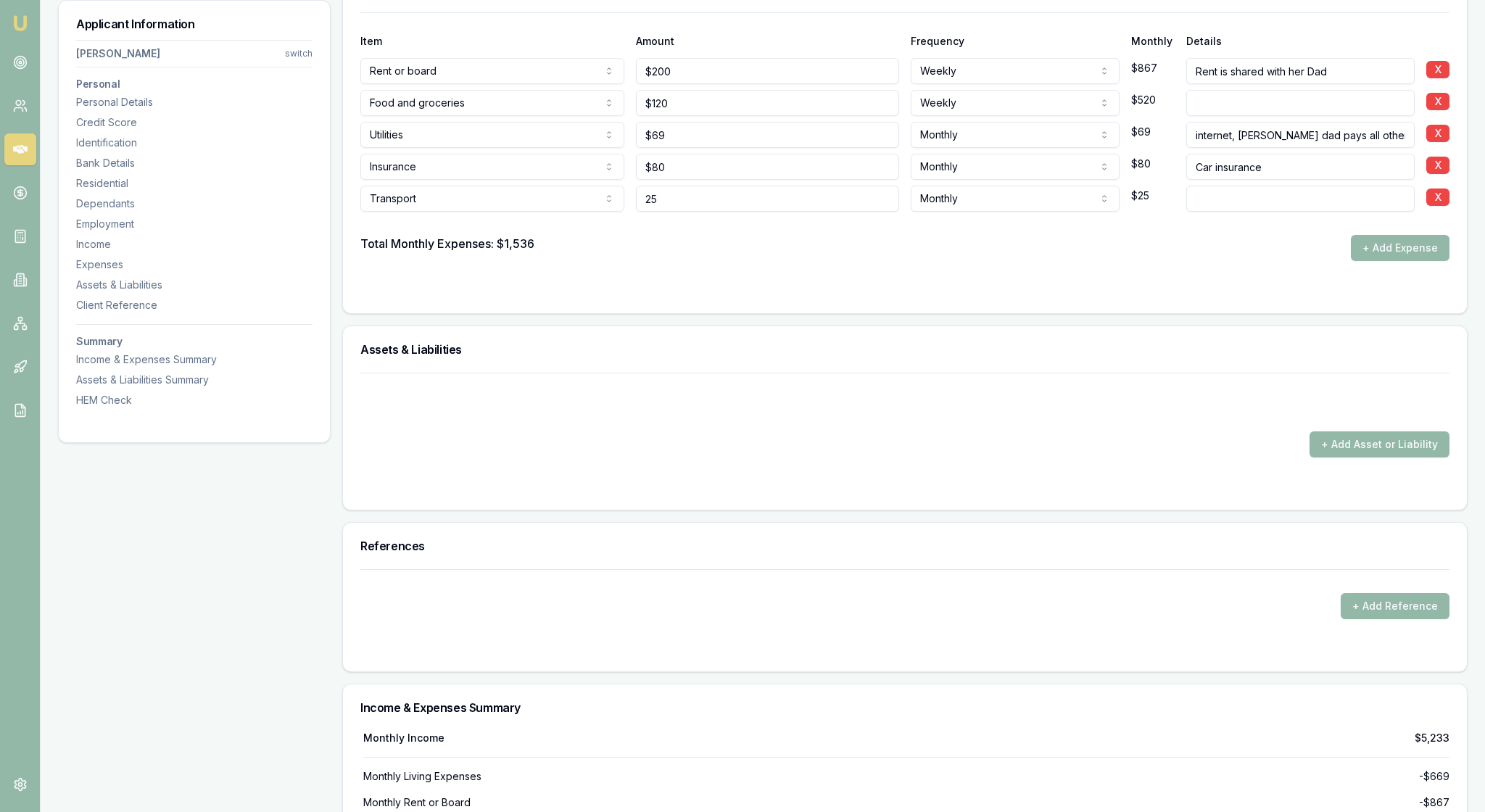
type input "$25"
click at [834, 261] on div "Total Monthly Expenses: $1,536 + Add Expense" at bounding box center [905, 247] width 1089 height 26
select select "WEEKLY"
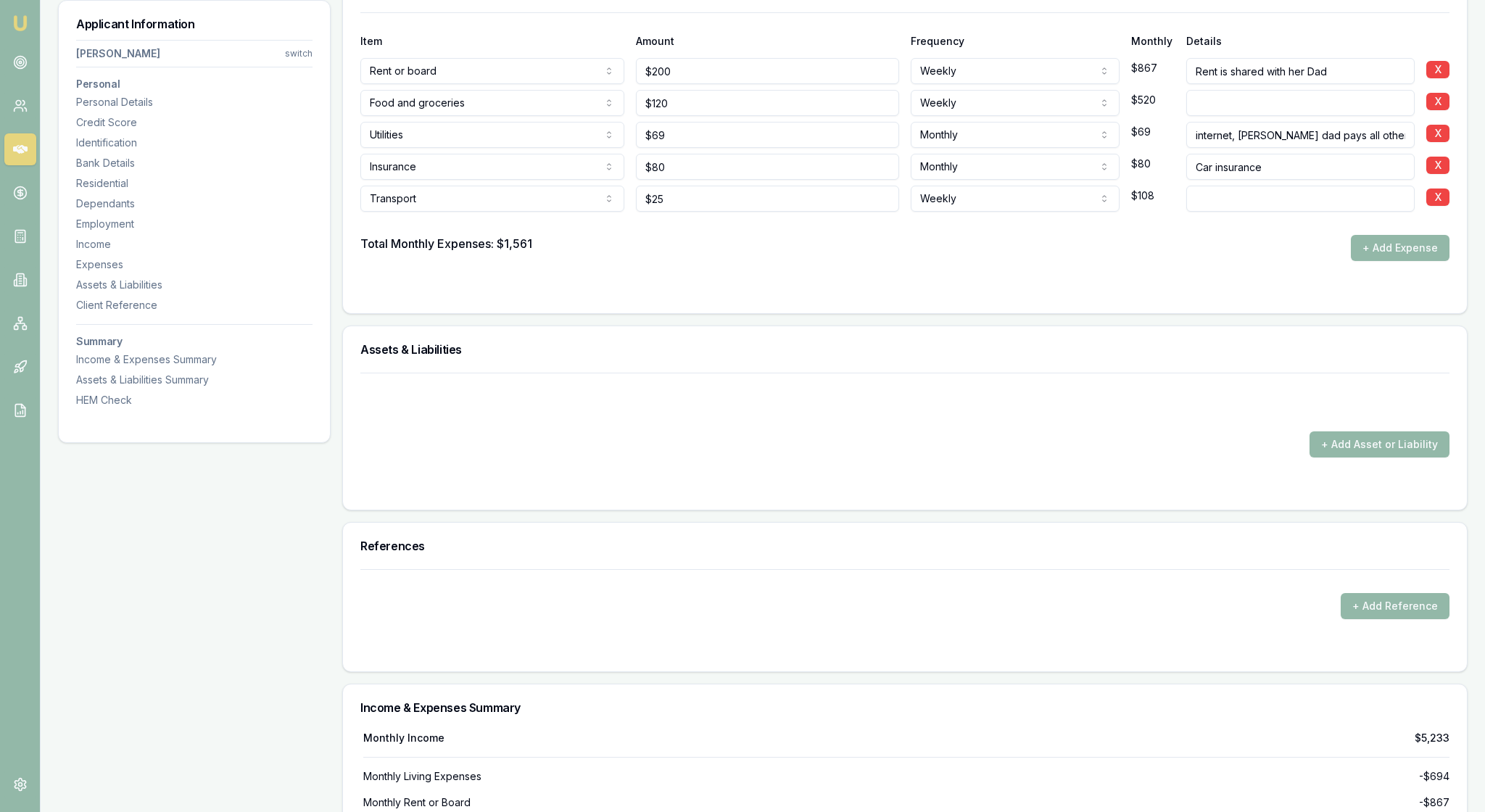
click at [1227, 296] on form "Item Amount Frequency Monthly Details Rent or board Rent or board Food and groc…" at bounding box center [905, 153] width 1089 height 284
click at [1372, 261] on button "+ Add Expense" at bounding box center [1400, 247] width 98 height 26
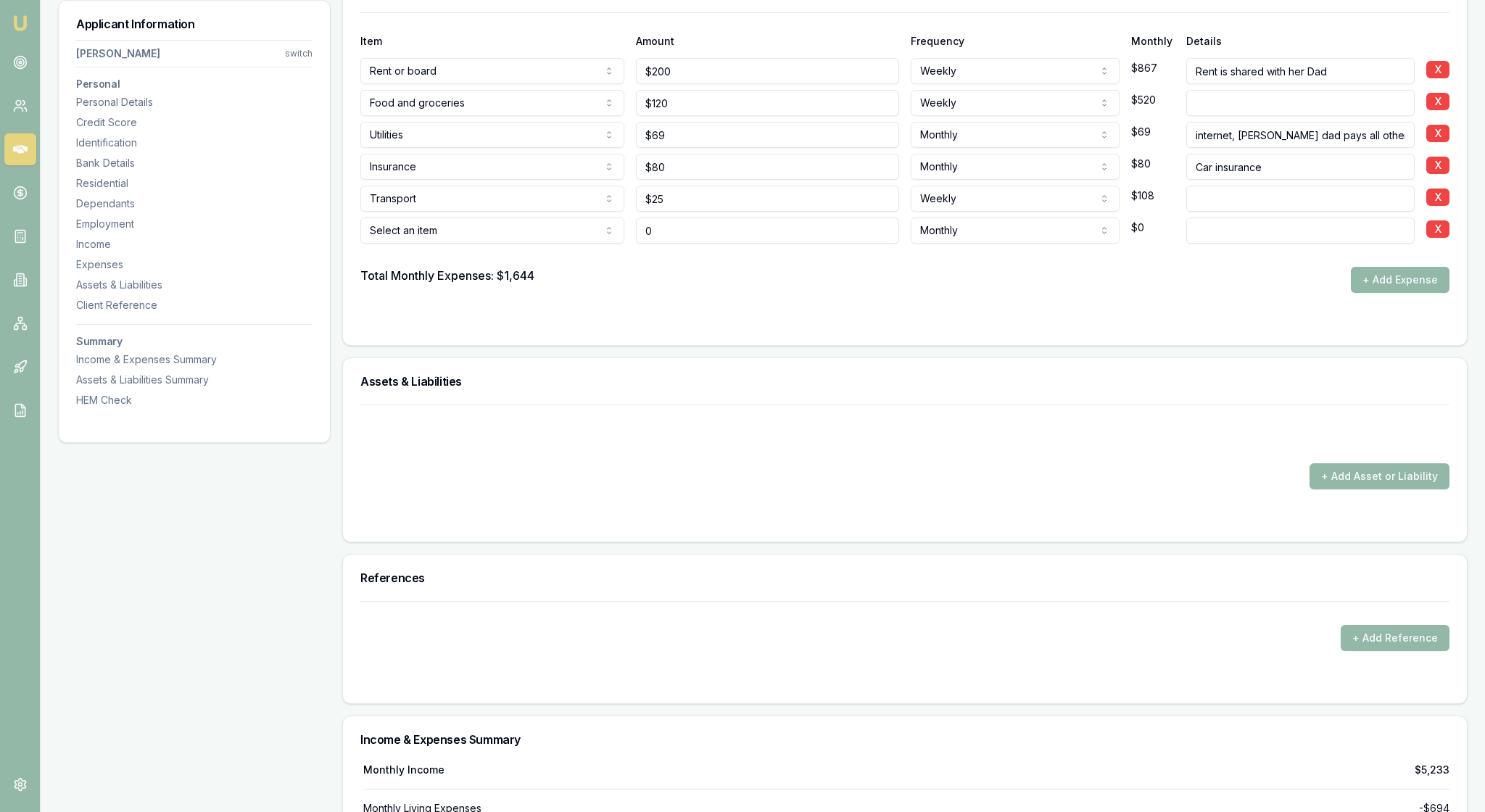
type input "$0"
select select "ENTERTAINMENT"
drag, startPoint x: 678, startPoint y: 659, endPoint x: 636, endPoint y: 659, distance: 42.0
click at [636, 244] on div "Entertainment Rent or board Food and groceries Utilities Insurance Transport He…" at bounding box center [905, 228] width 1089 height 32
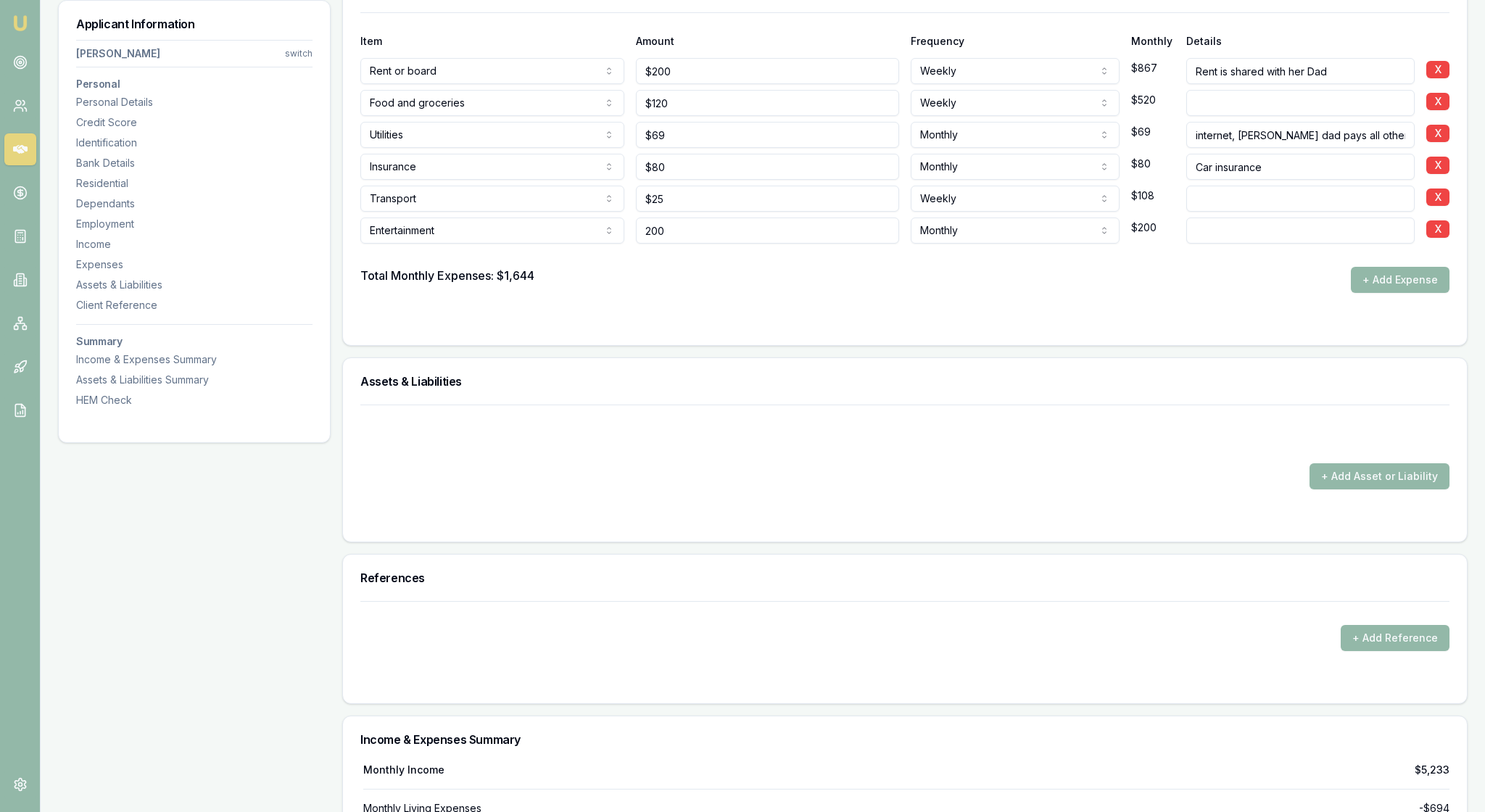
type input "$200"
click at [956, 328] on form "Item Amount Frequency Monthly Details Rent or board Rent or board Food and groc…" at bounding box center [905, 170] width 1089 height 315
click at [1385, 293] on button "+ Add Expense" at bounding box center [1400, 280] width 98 height 26
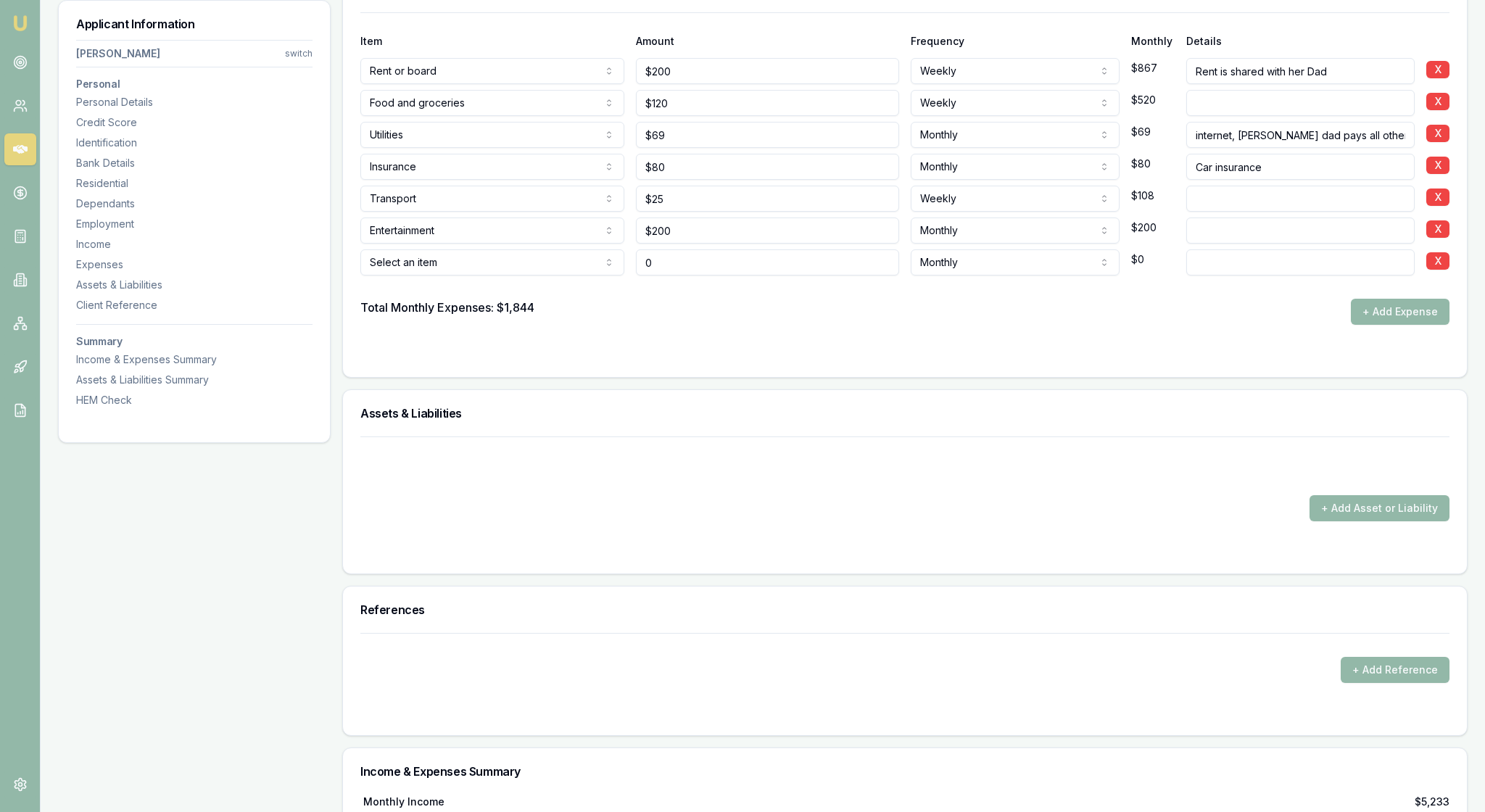
type input "$0"
select select "OTHER"
drag, startPoint x: 679, startPoint y: 695, endPoint x: 632, endPoint y: 695, distance: 47.0
click at [632, 276] on div "Other Rent or board Food and groceries Utilities Insurance Transport Health Edu…" at bounding box center [905, 259] width 1089 height 32
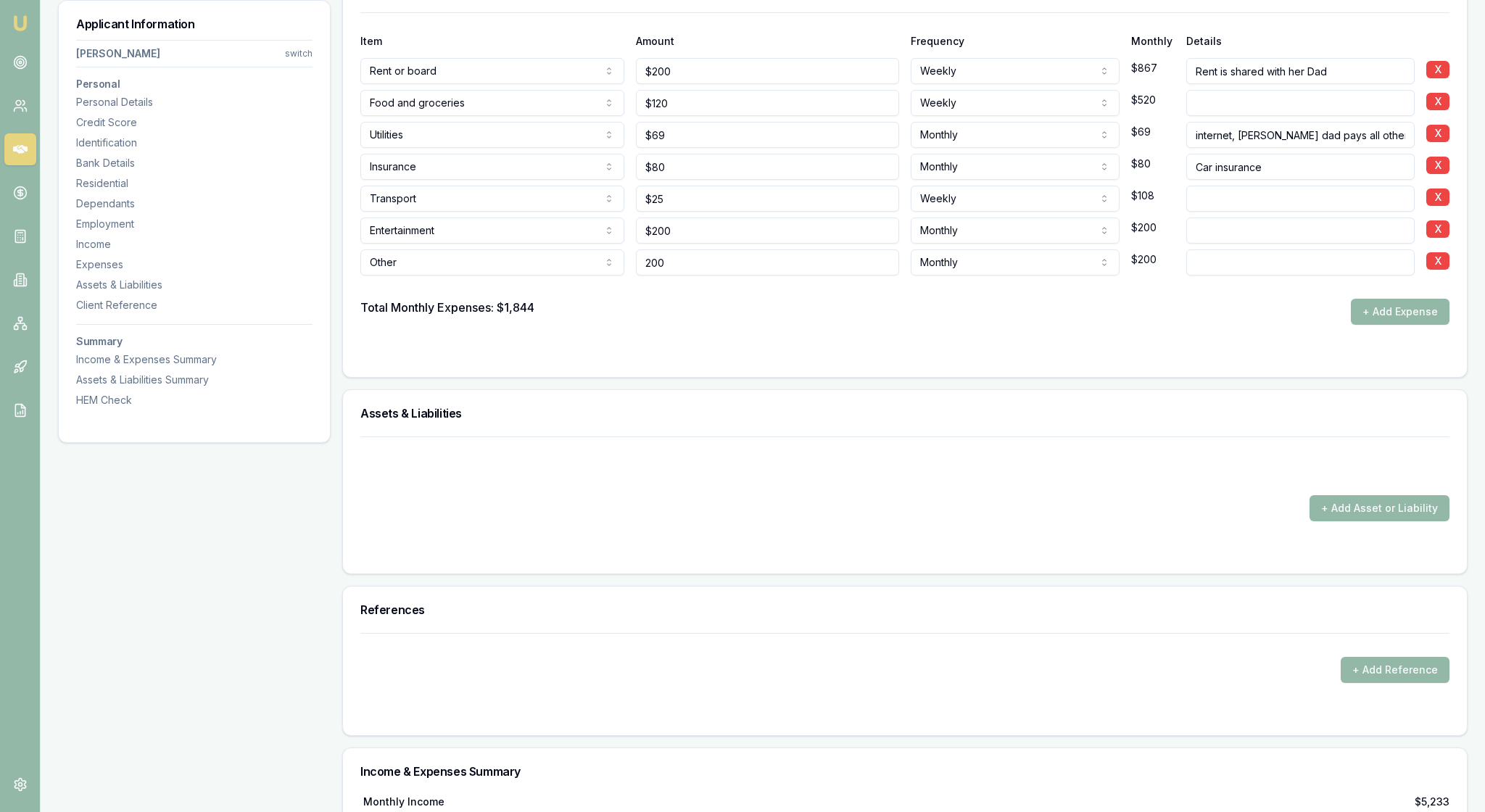
type input "$200"
click at [837, 325] on div "Total Monthly Expenses: $1,844 + Add Expense" at bounding box center [905, 312] width 1089 height 26
click at [1206, 359] on form "Item Amount Frequency Monthly Details Rent or board Rent or board Food and groc…" at bounding box center [905, 185] width 1089 height 347
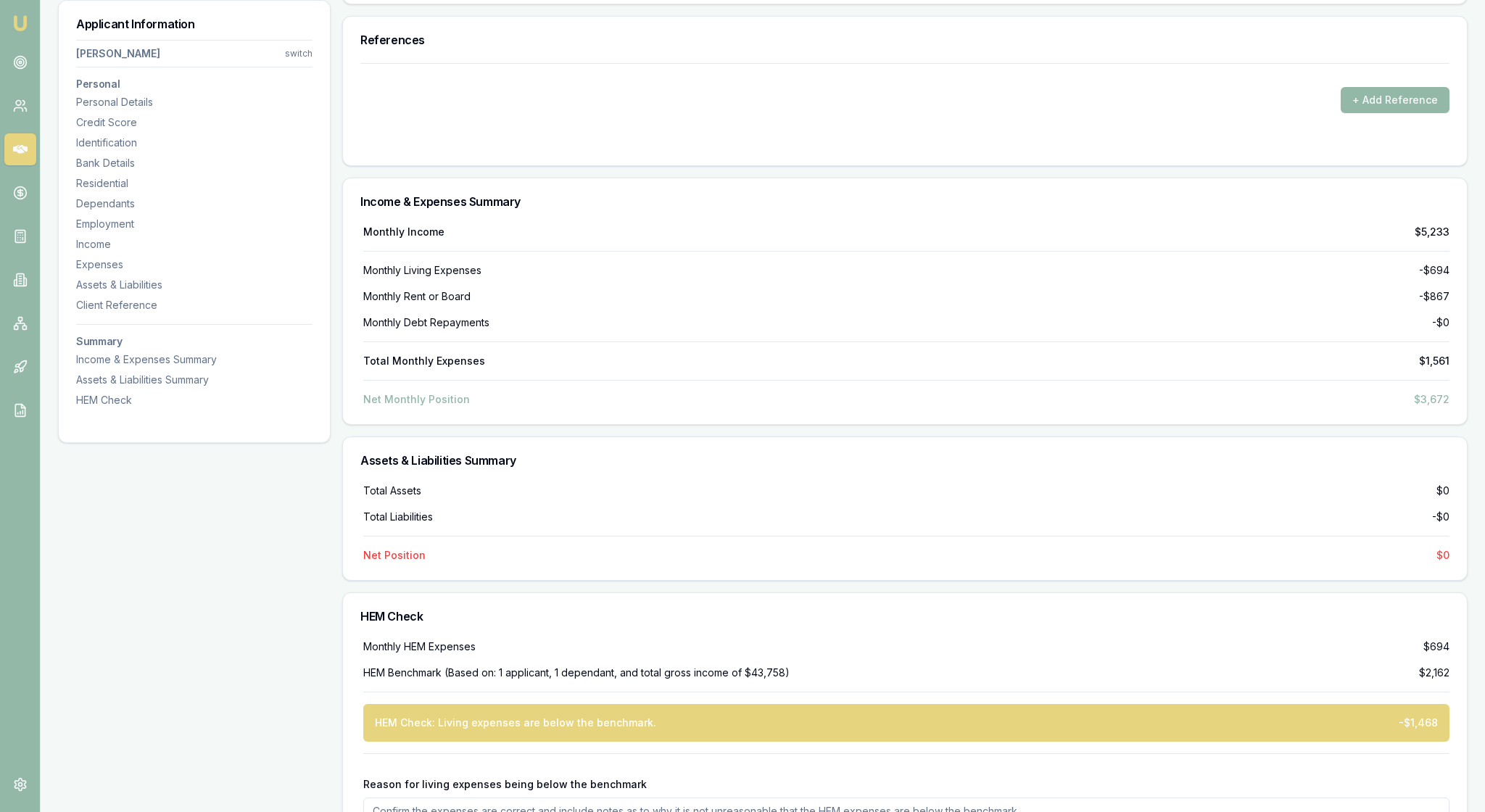
scroll to position [3788, 0]
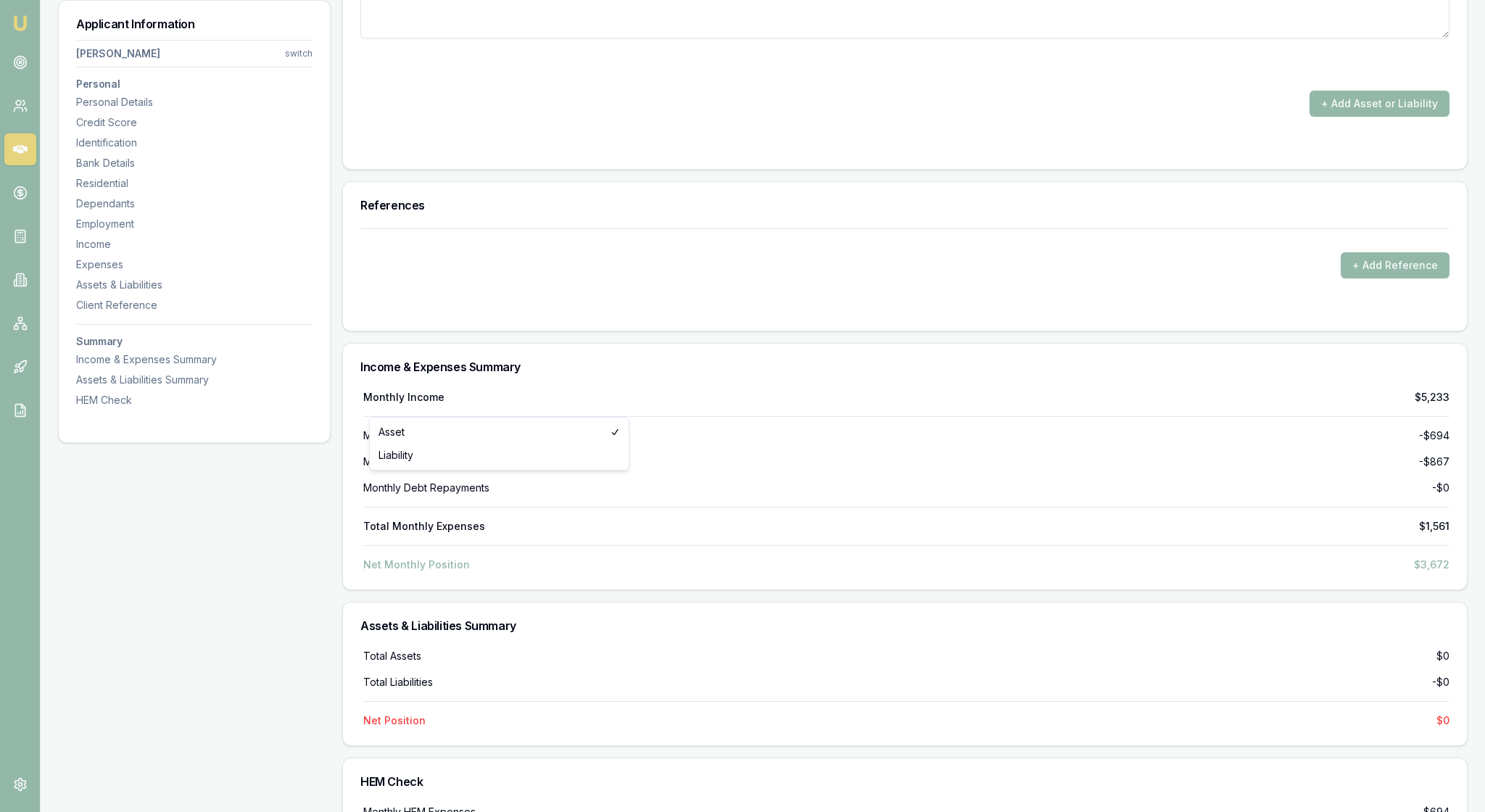
type input "$0"
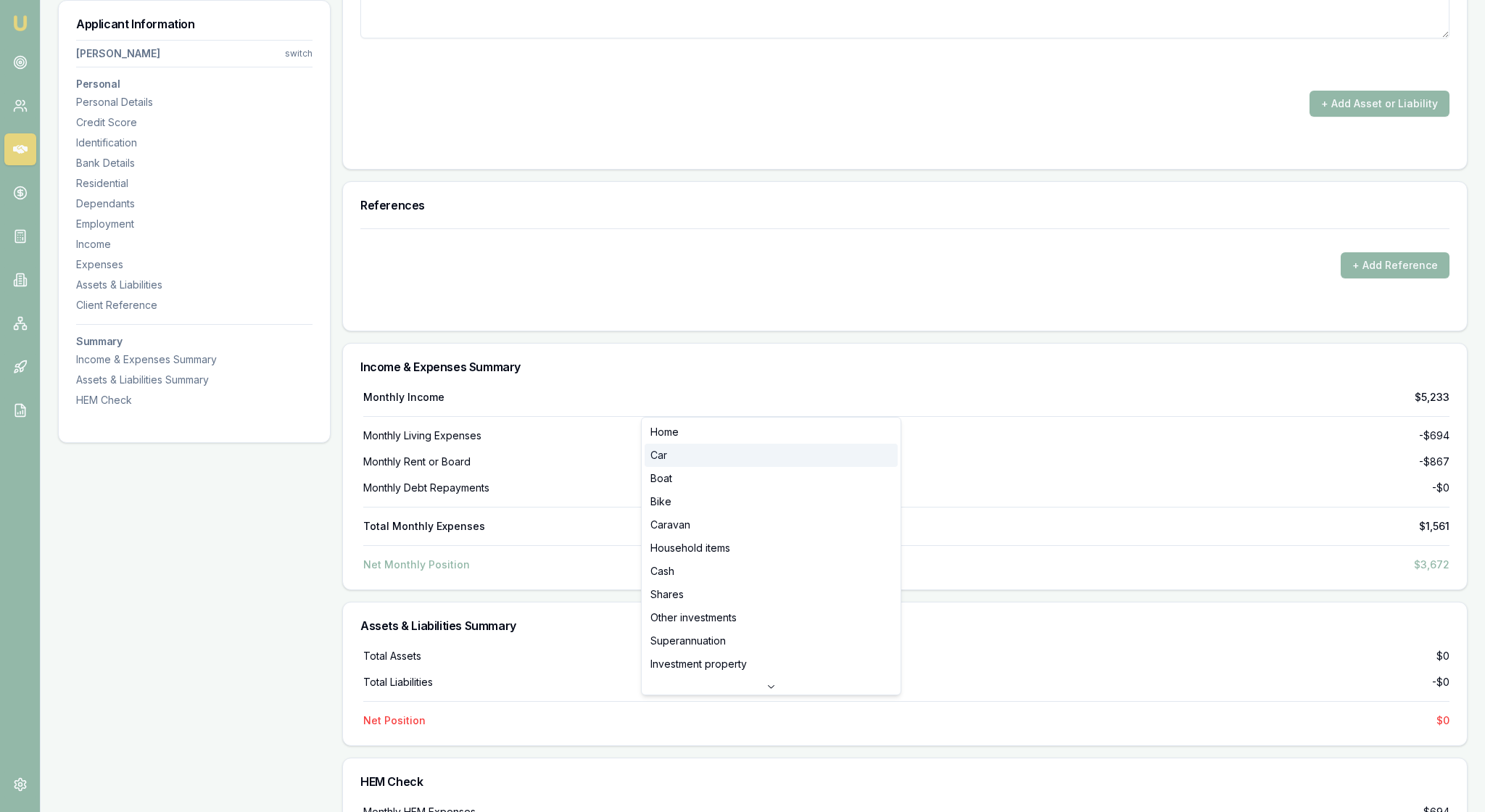
select select "CAR"
drag, startPoint x: 943, startPoint y: 400, endPoint x: 906, endPoint y: 400, distance: 37.0
type input "$22,000"
click at [910, 39] on textarea at bounding box center [905, 16] width 1089 height 43
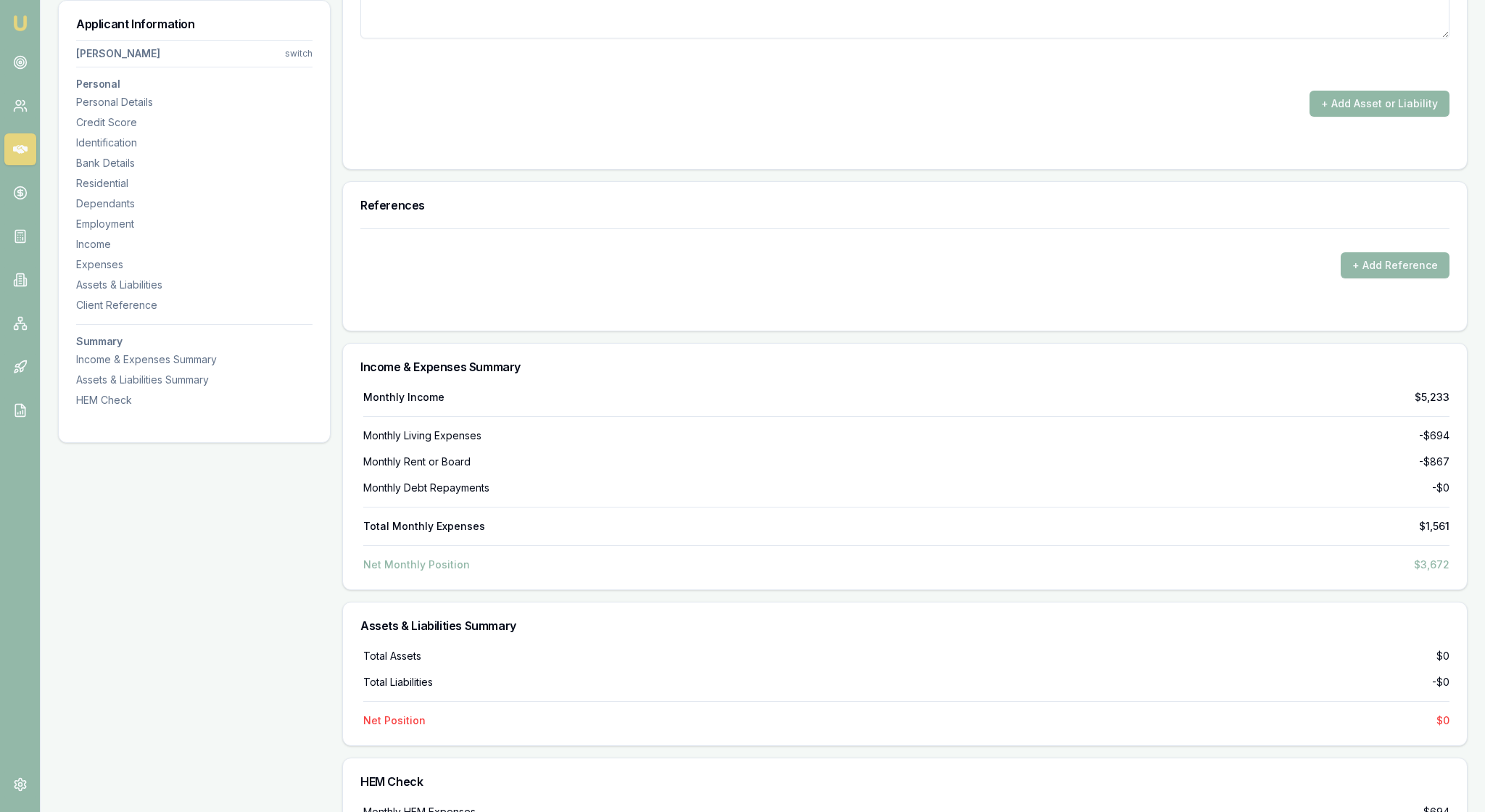
click at [1348, 116] on button "+ Add Asset or Liability" at bounding box center [1380, 103] width 140 height 26
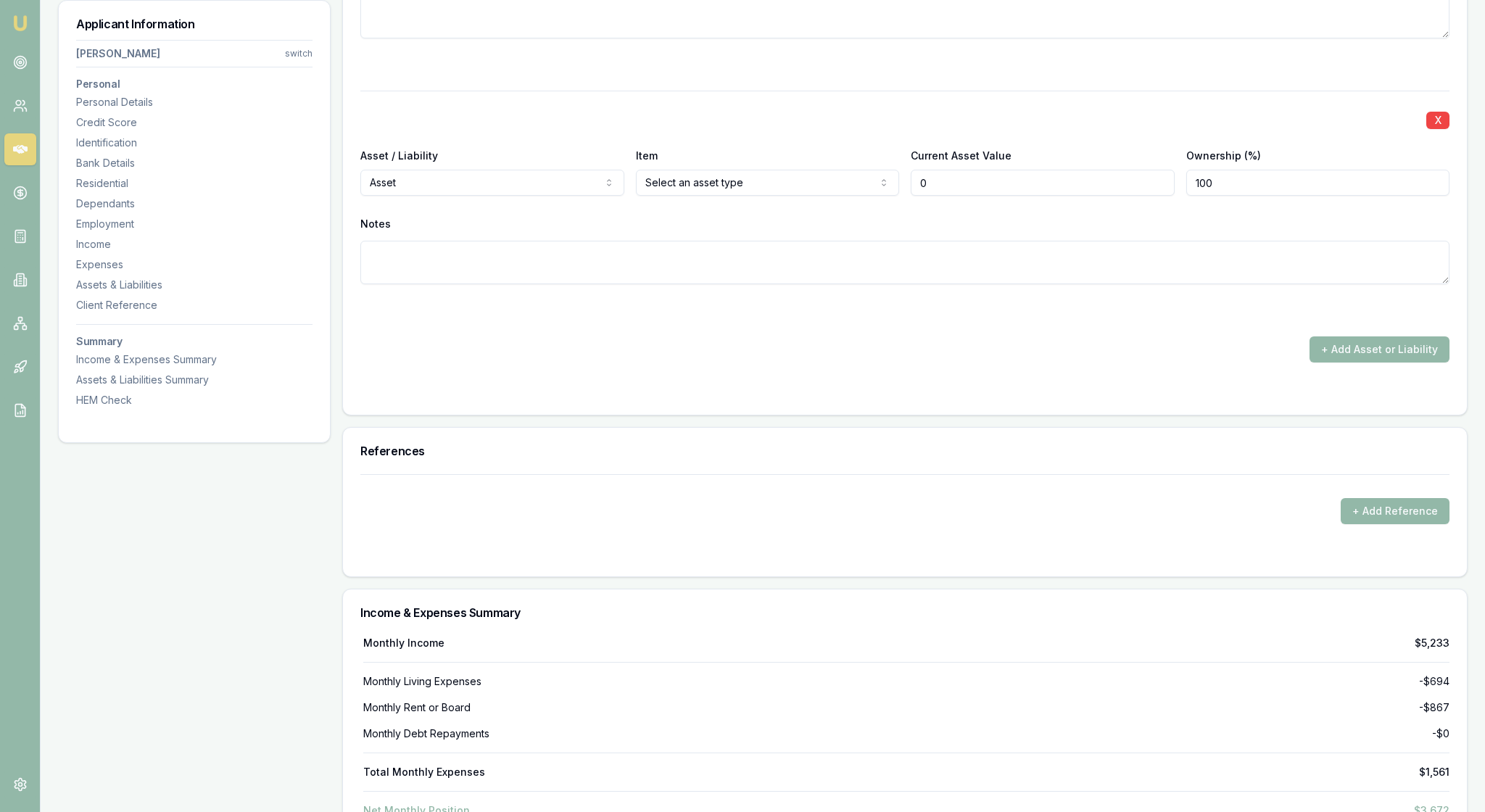
type input "$0"
click at [655, 363] on div "X Asset / Liability Asset Asset Liability Item Car Home Car Boat Bike Caravan H…" at bounding box center [905, 103] width 1089 height 518
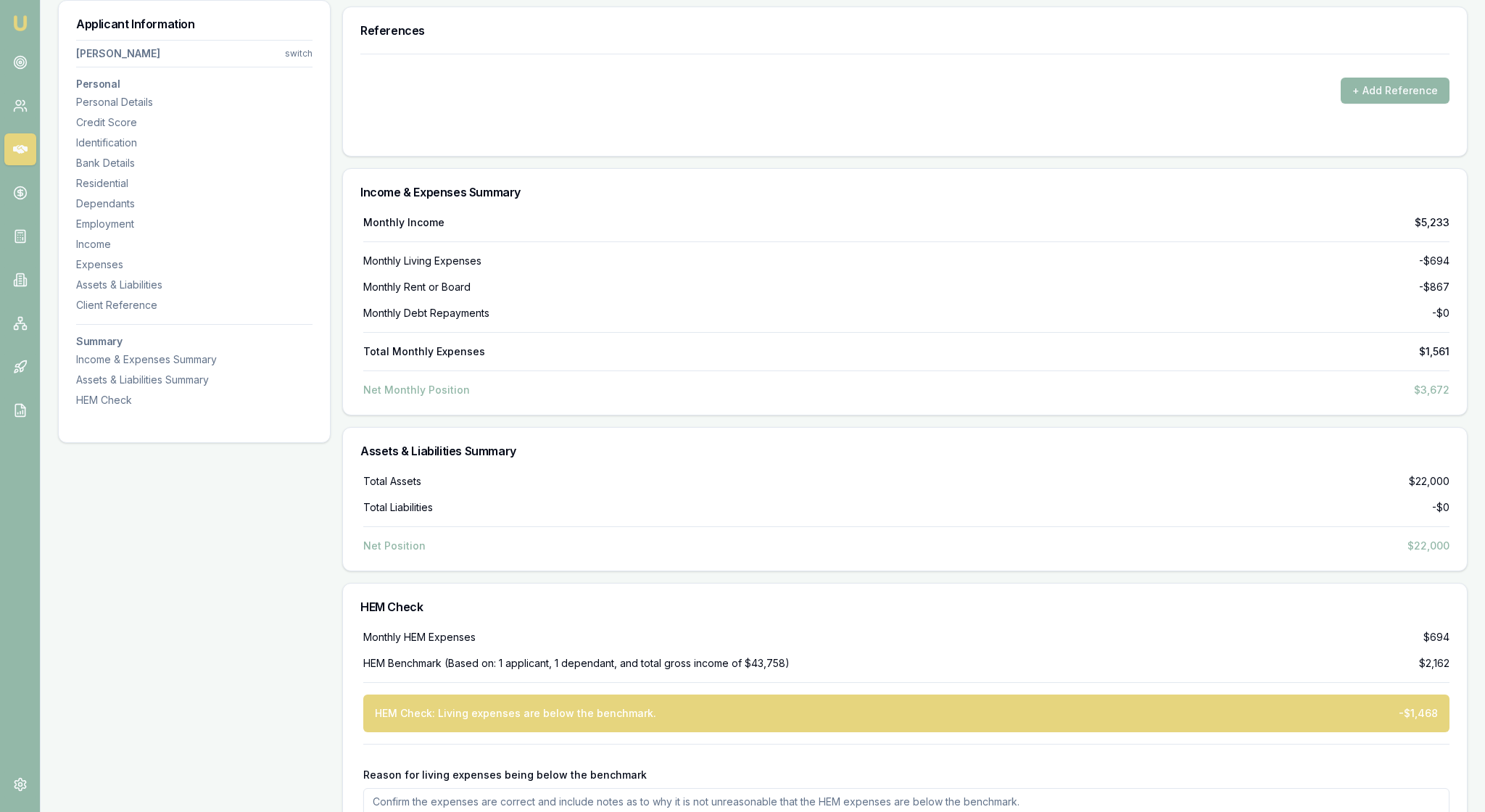
scroll to position [4162, 0]
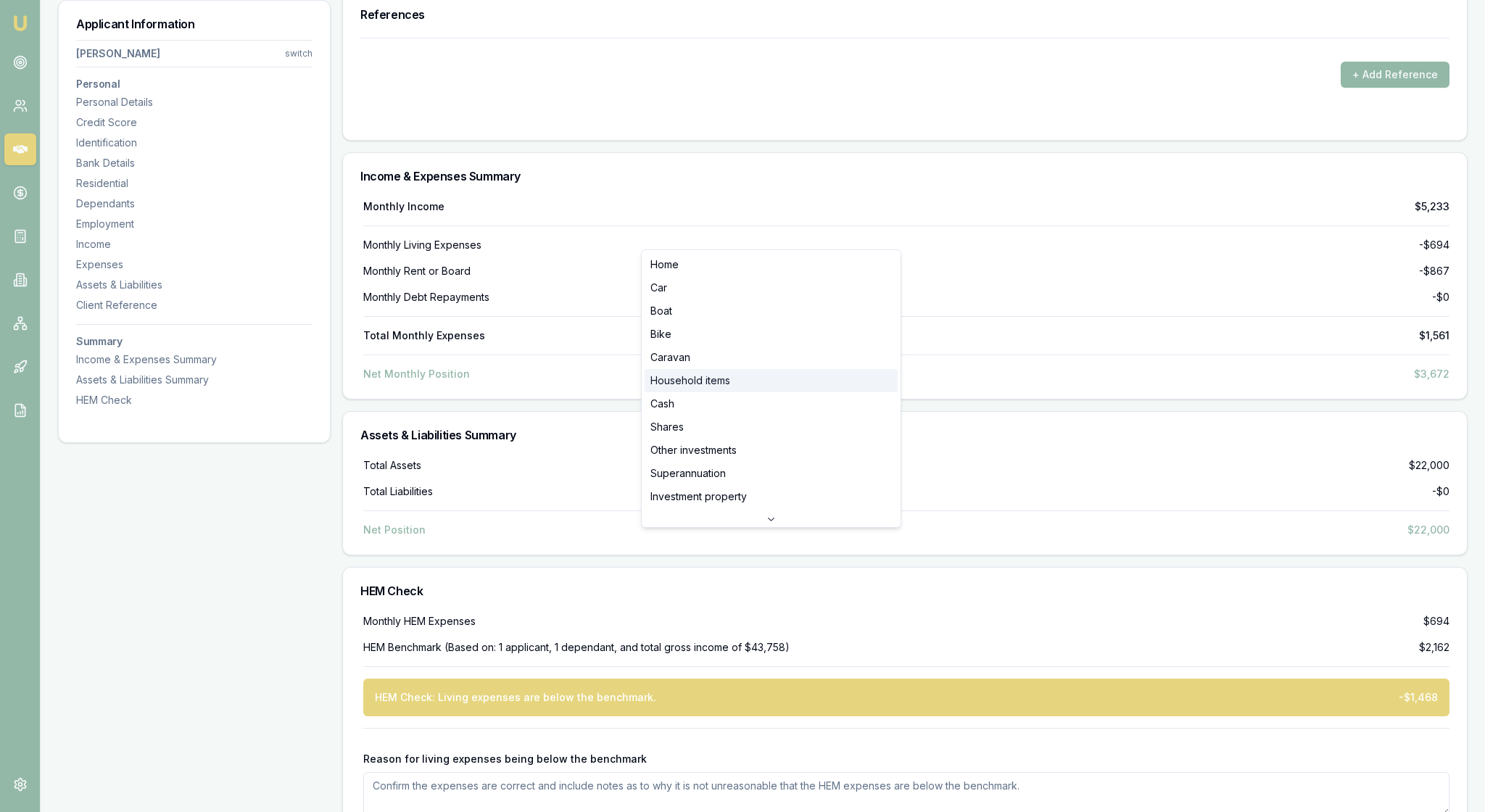
select select "HOUSEHOLD_ITEMS"
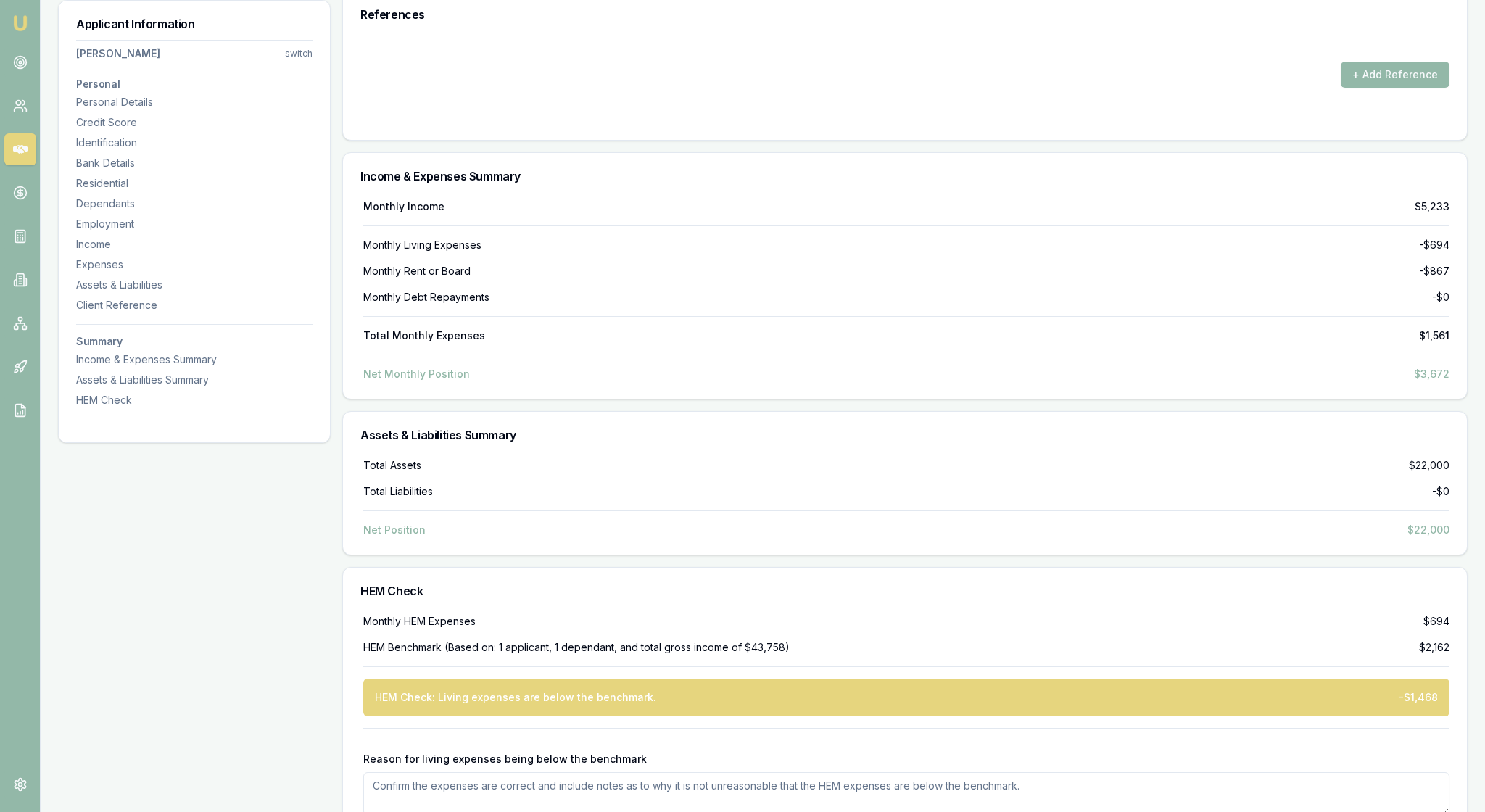
drag, startPoint x: 959, startPoint y: 232, endPoint x: 899, endPoint y: 230, distance: 60.0
type input "$150,000"
click at [1275, 38] on div "References" at bounding box center [905, 15] width 1125 height 47
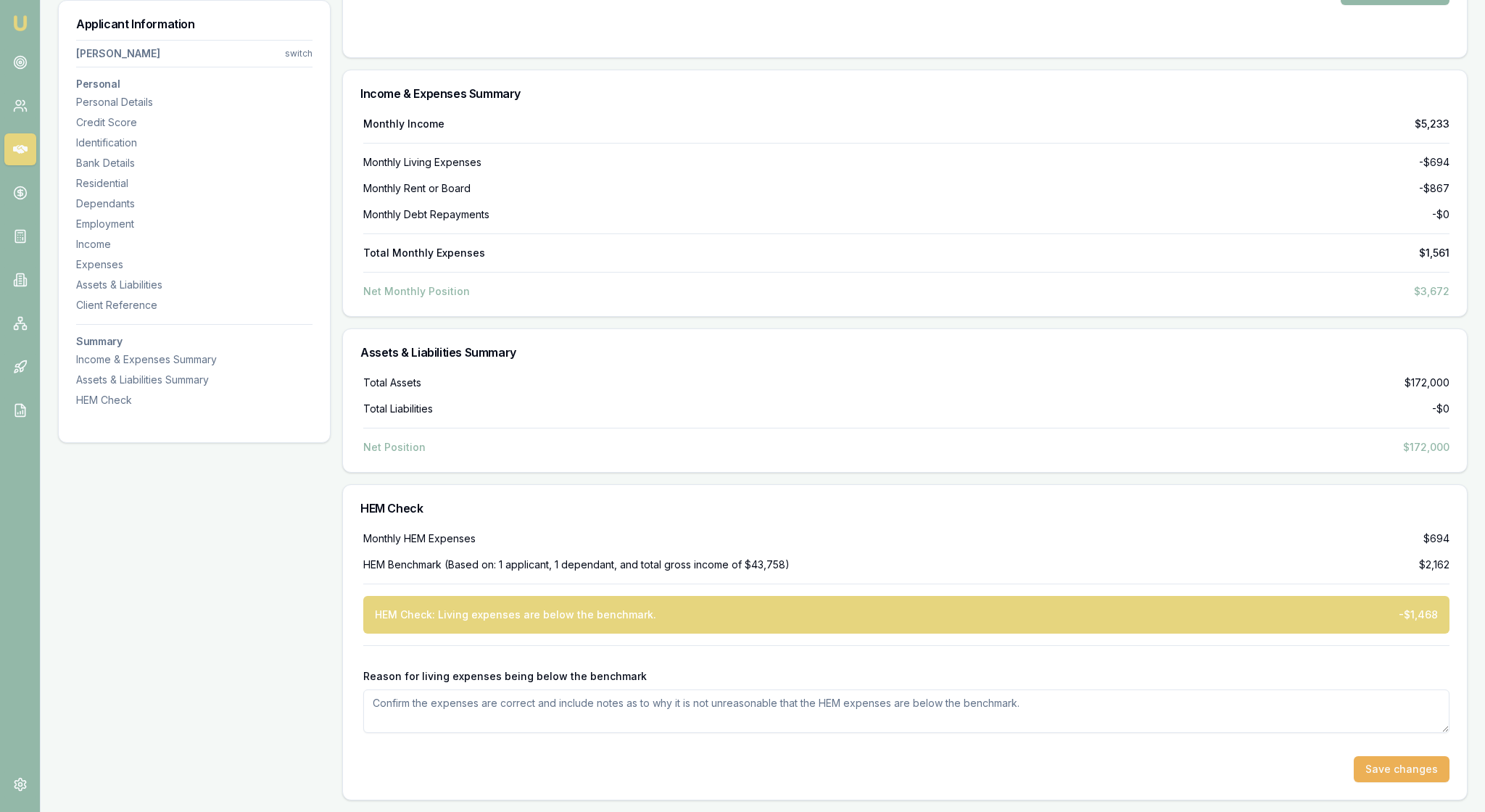
scroll to position [4318, 0]
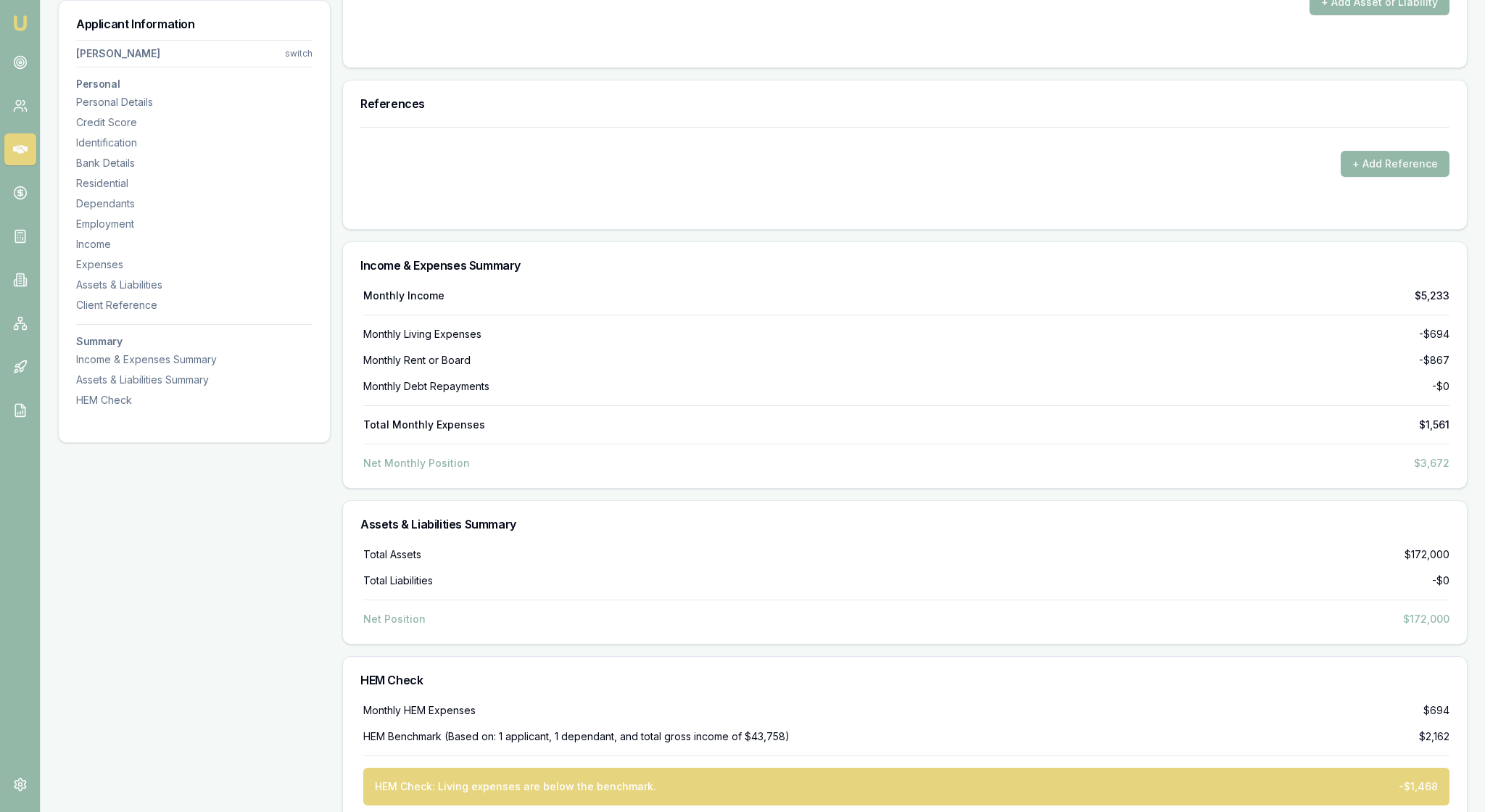
type input "$0"
select select "SUPERANNUATION"
drag, startPoint x: 946, startPoint y: 355, endPoint x: 921, endPoint y: 355, distance: 25.0
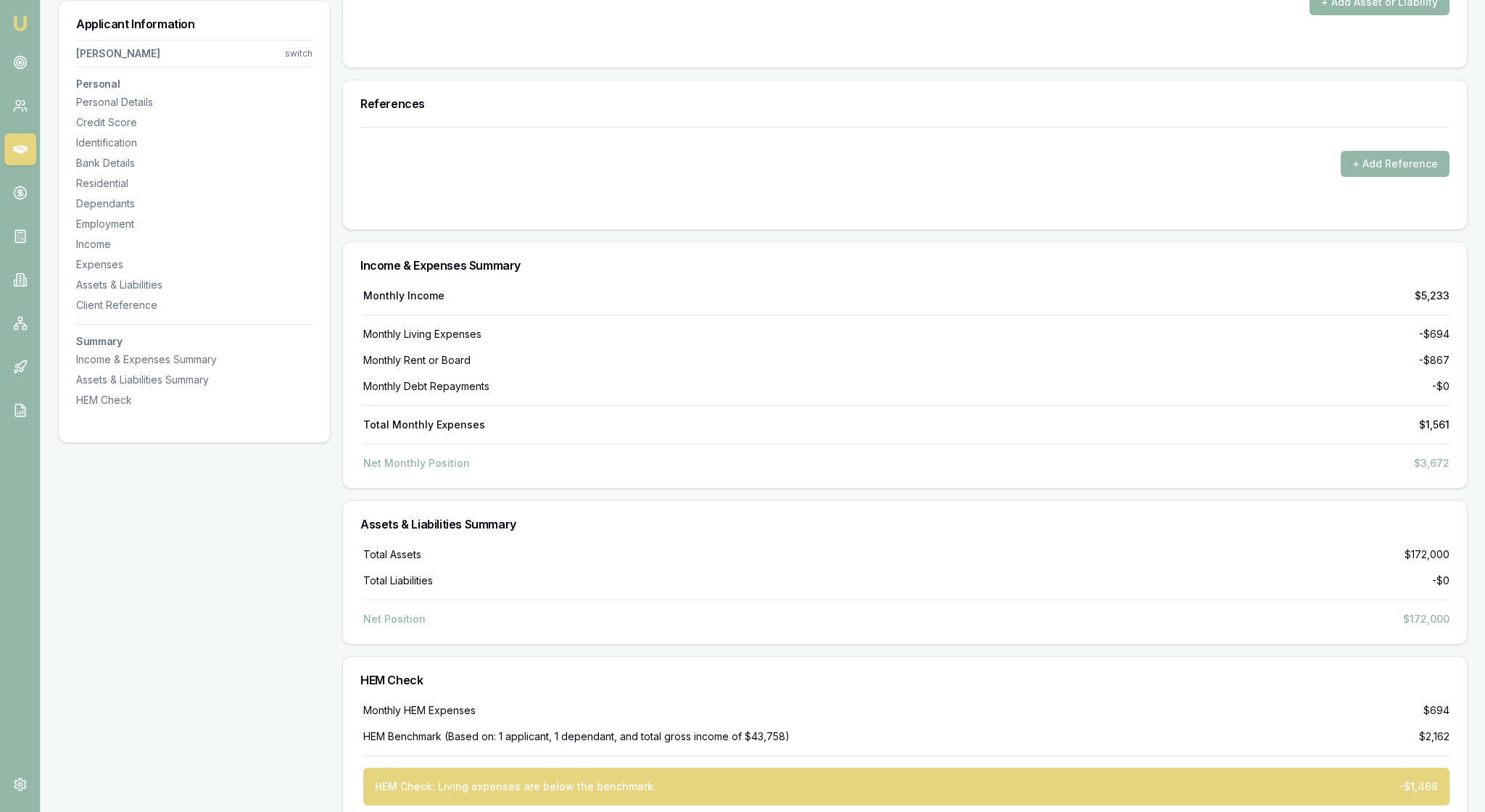
type input "$225,000"
click at [1362, 16] on button "+ Add Asset or Liability" at bounding box center [1380, 2] width 140 height 26
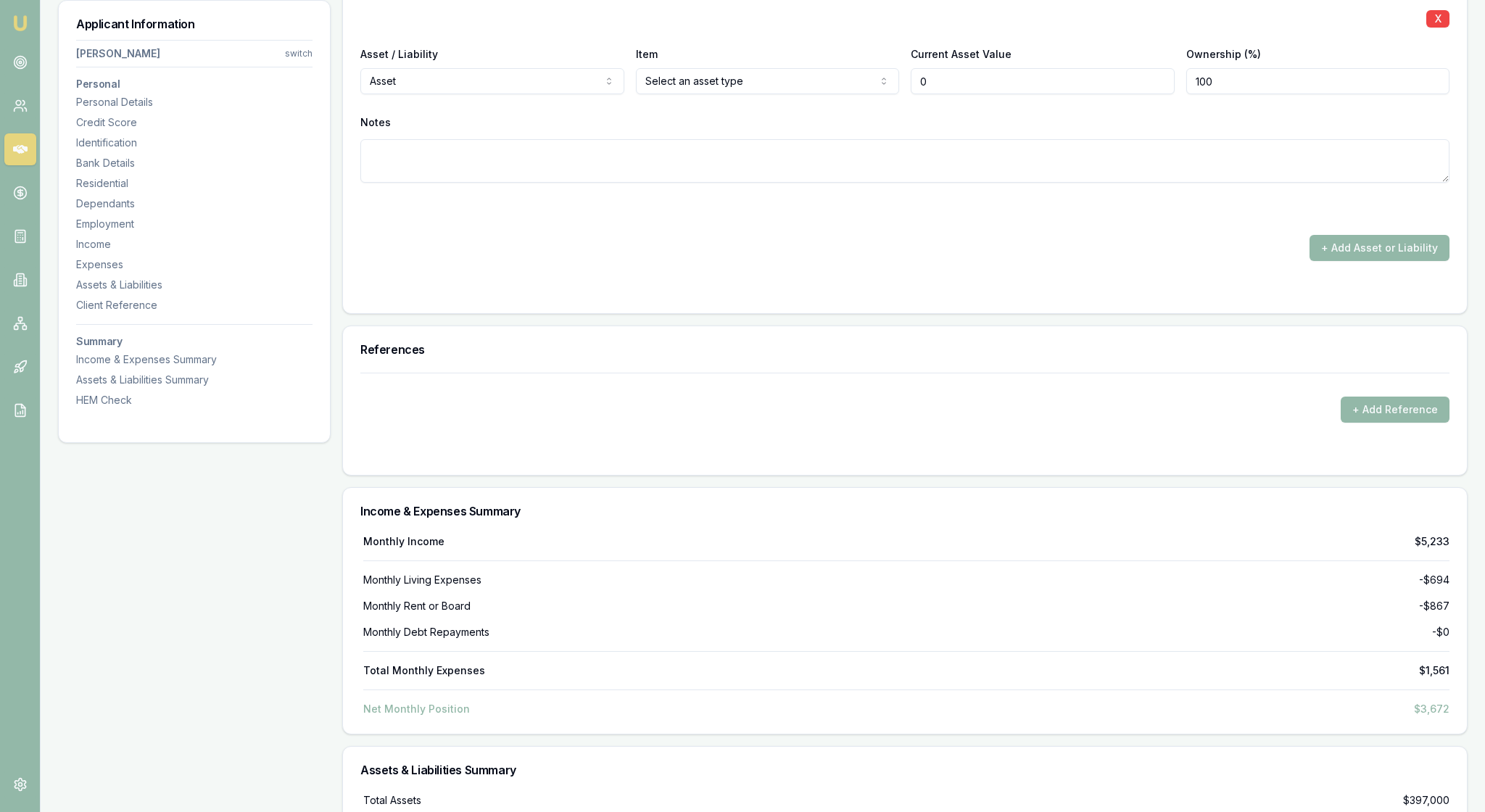
type input "$0"
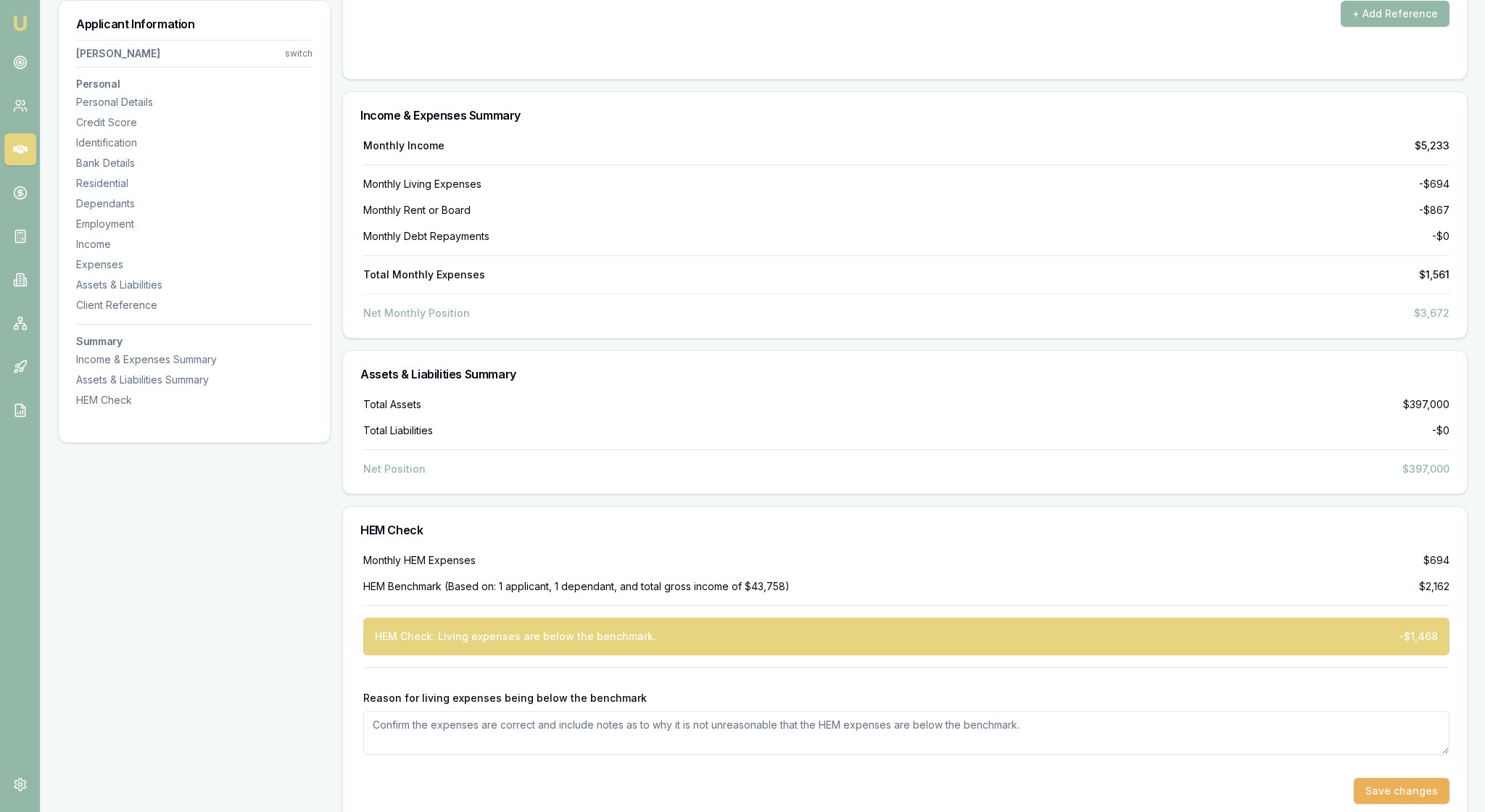
scroll to position [4717, 0]
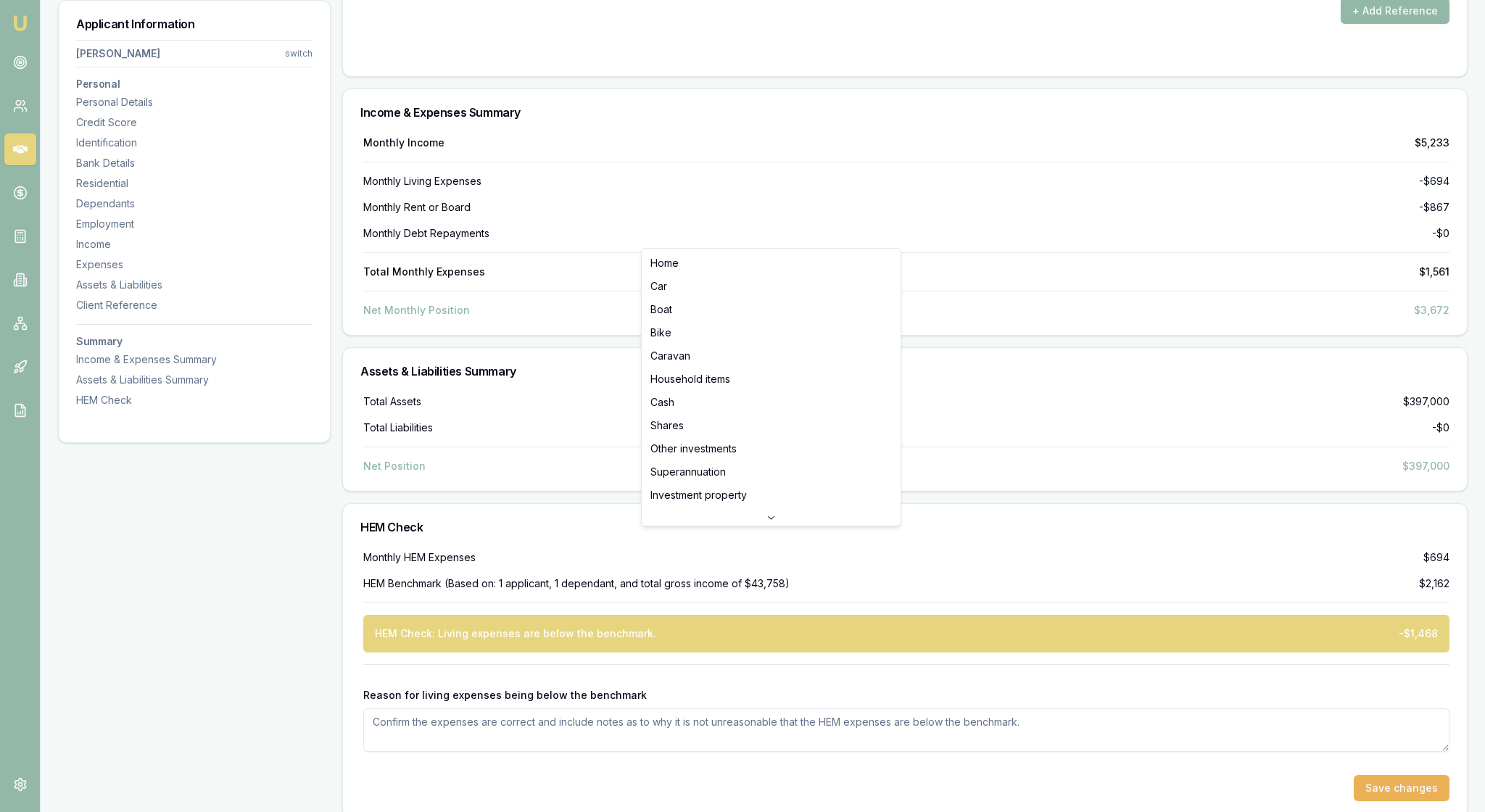
select select "PAYDAY_LOAN"
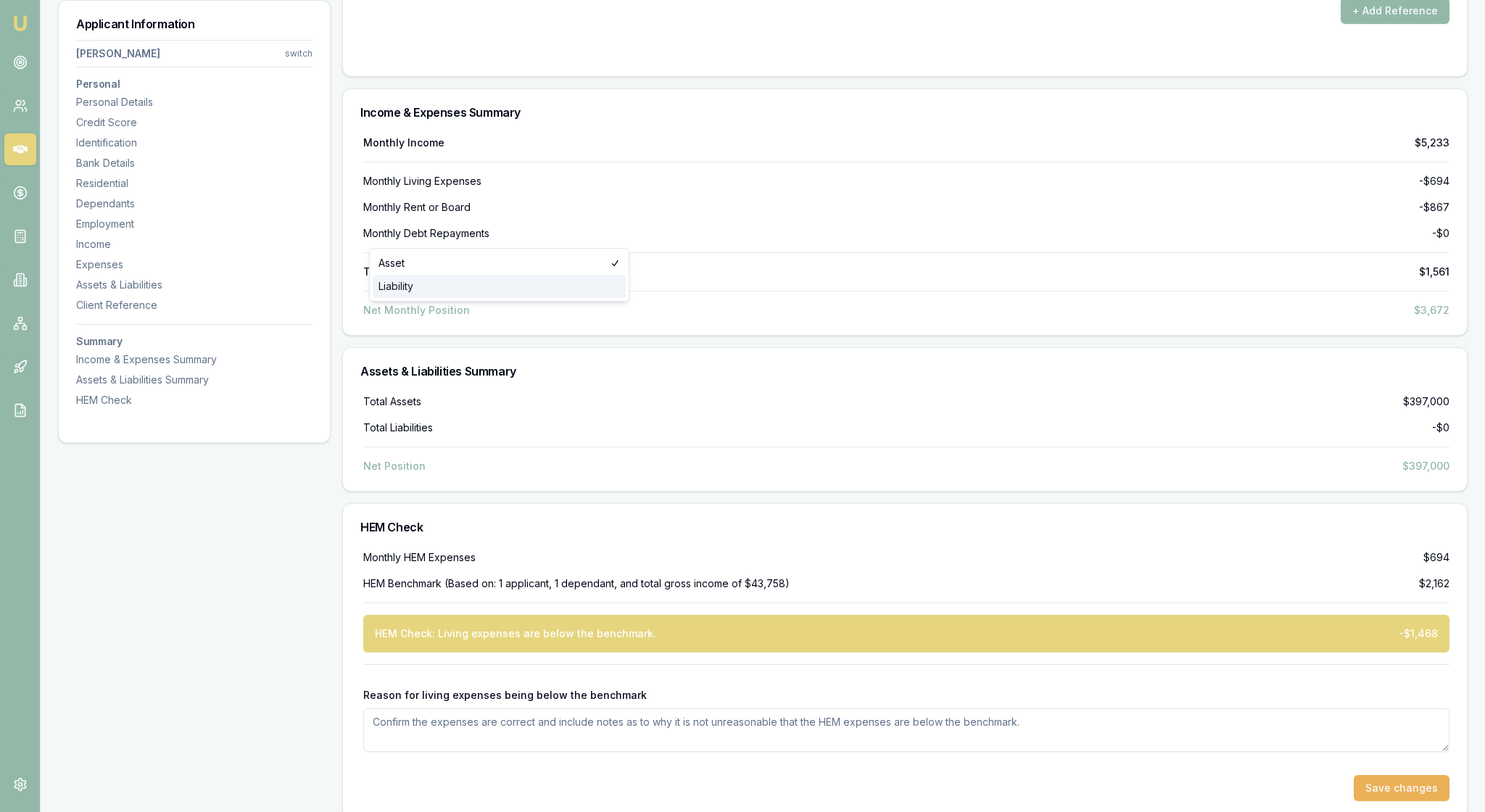
select select "LIABILITY"
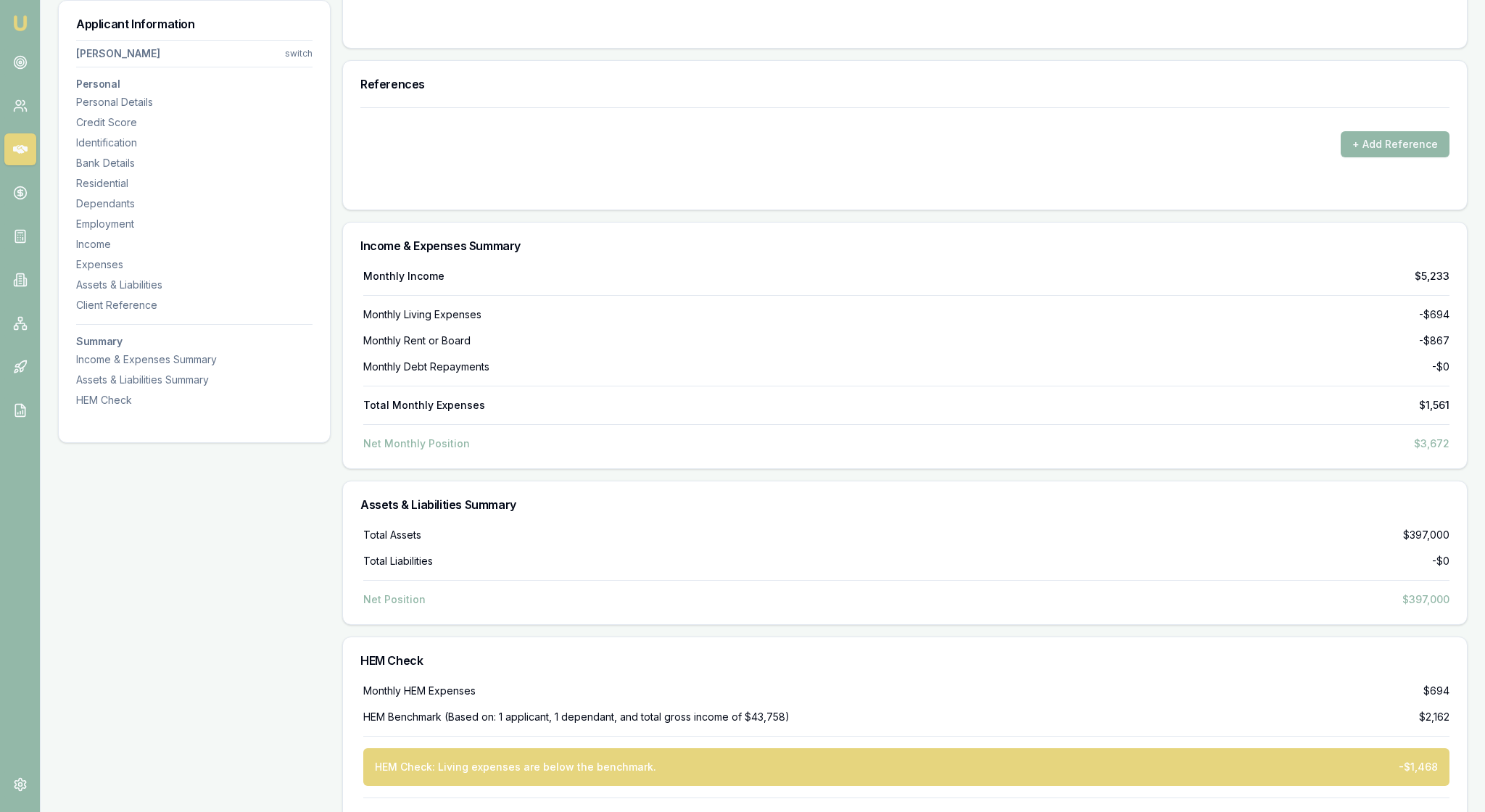
type input "Afterpay"
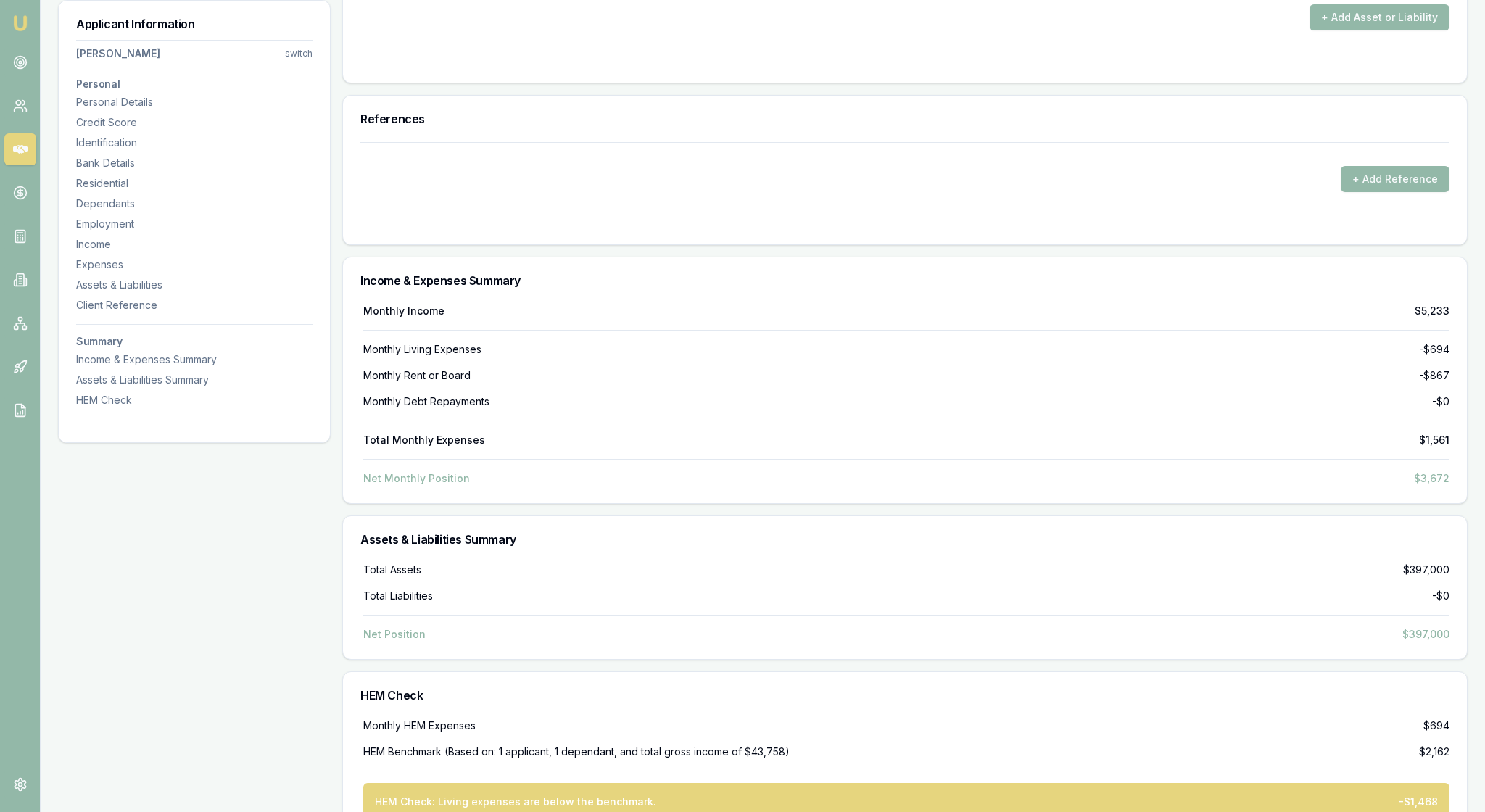
drag, startPoint x: 944, startPoint y: 345, endPoint x: 905, endPoint y: 344, distance: 39.0
type input "$500"
drag, startPoint x: 1217, startPoint y: 342, endPoint x: 1175, endPoint y: 340, distance: 42.0
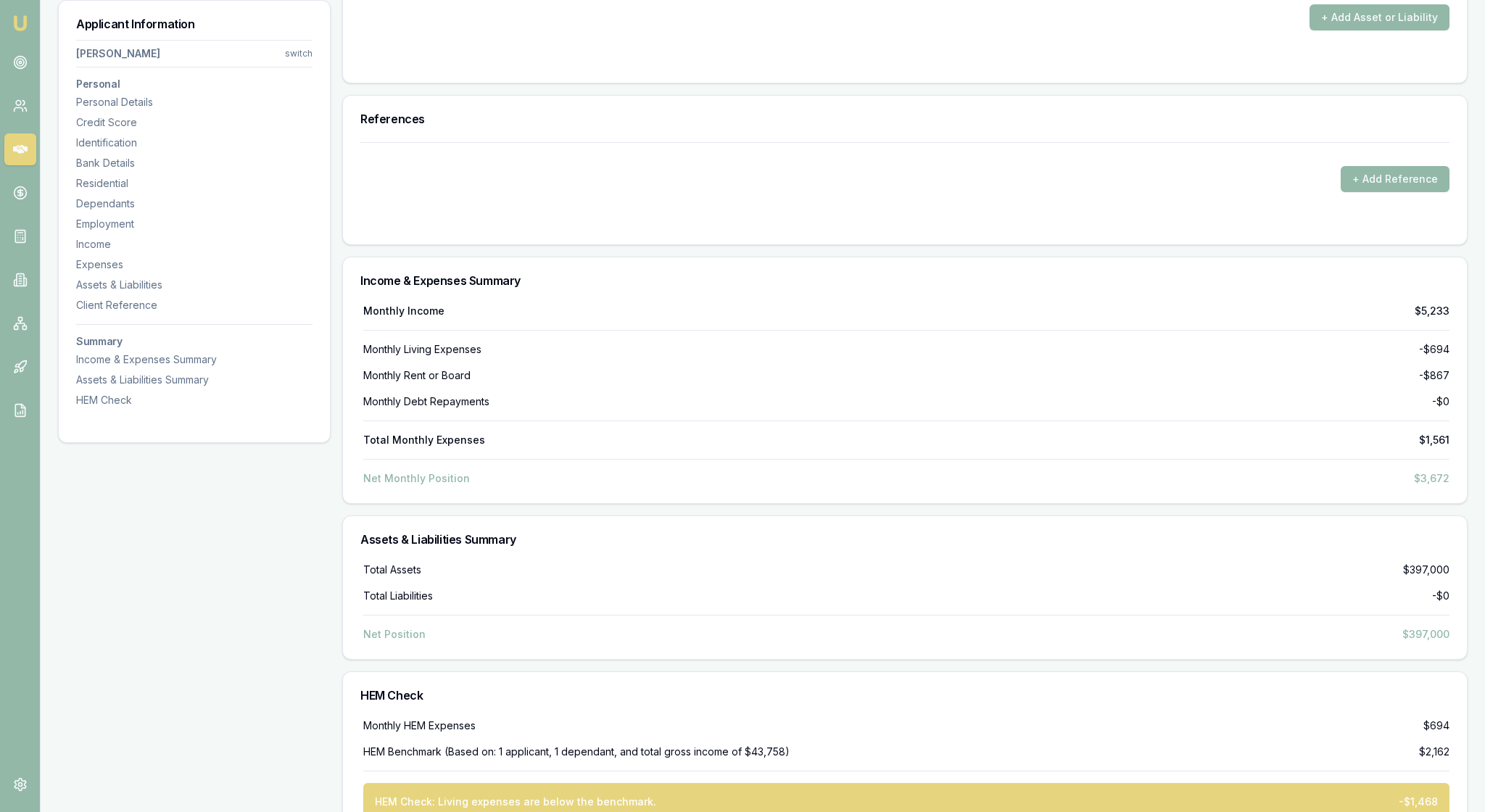
type input "$195"
drag, startPoint x: 402, startPoint y: 421, endPoint x: 368, endPoint y: 417, distance: 34.2
type input "$25"
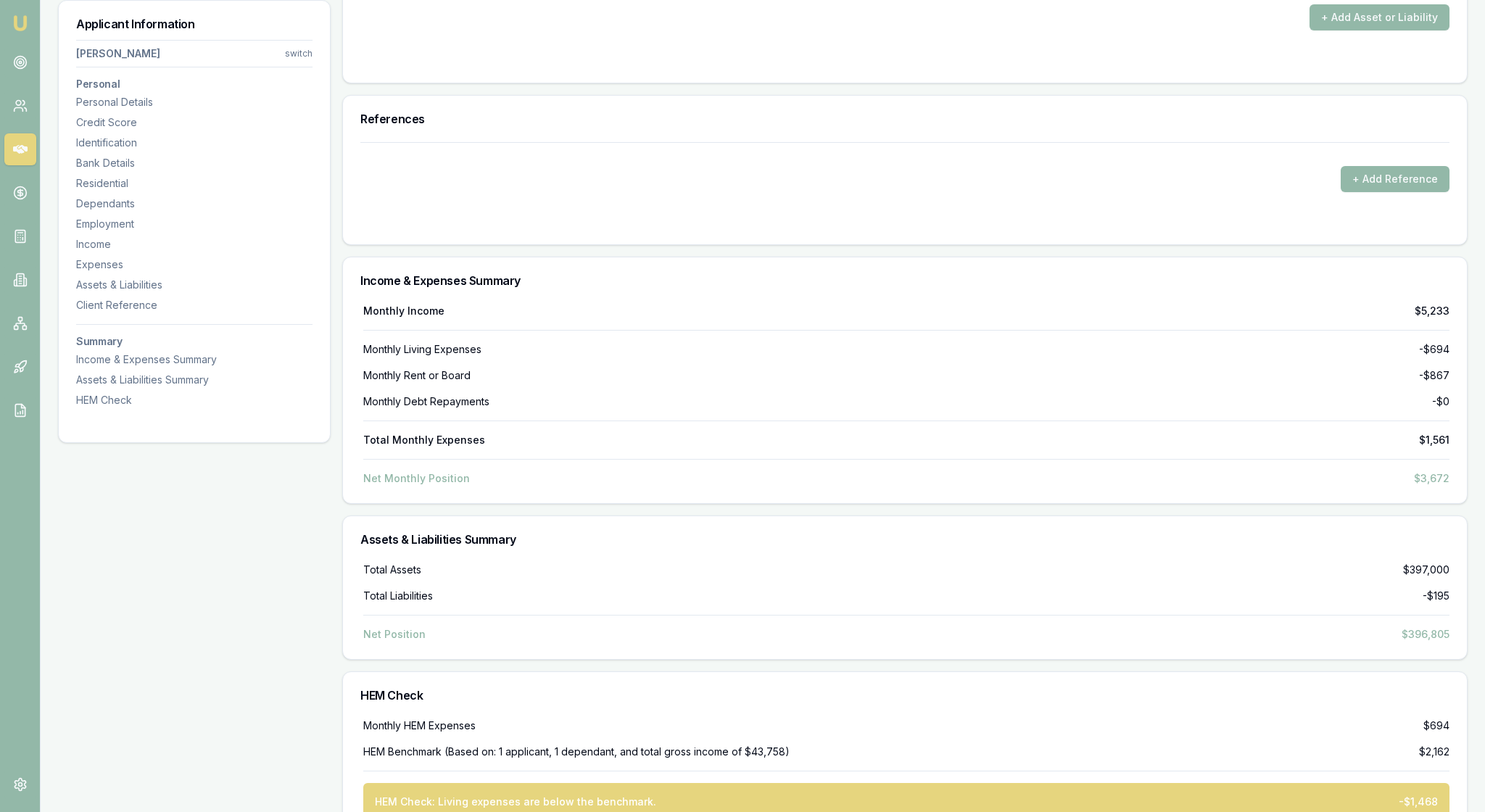
click at [1349, 30] on button "+ Add Asset or Liability" at bounding box center [1380, 17] width 140 height 26
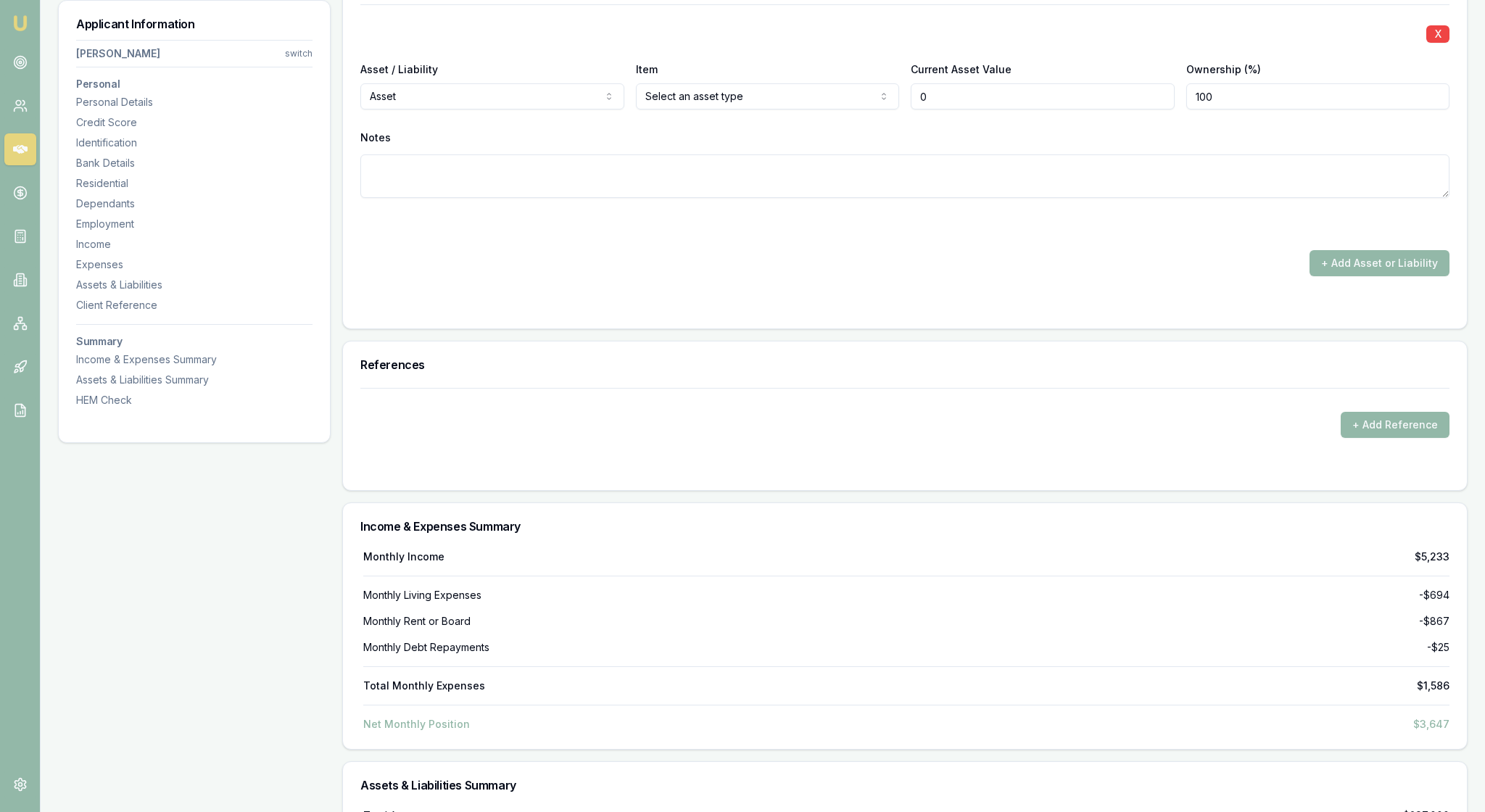
type input "$0"
click at [1037, 43] on div "X" at bounding box center [905, 33] width 1089 height 21
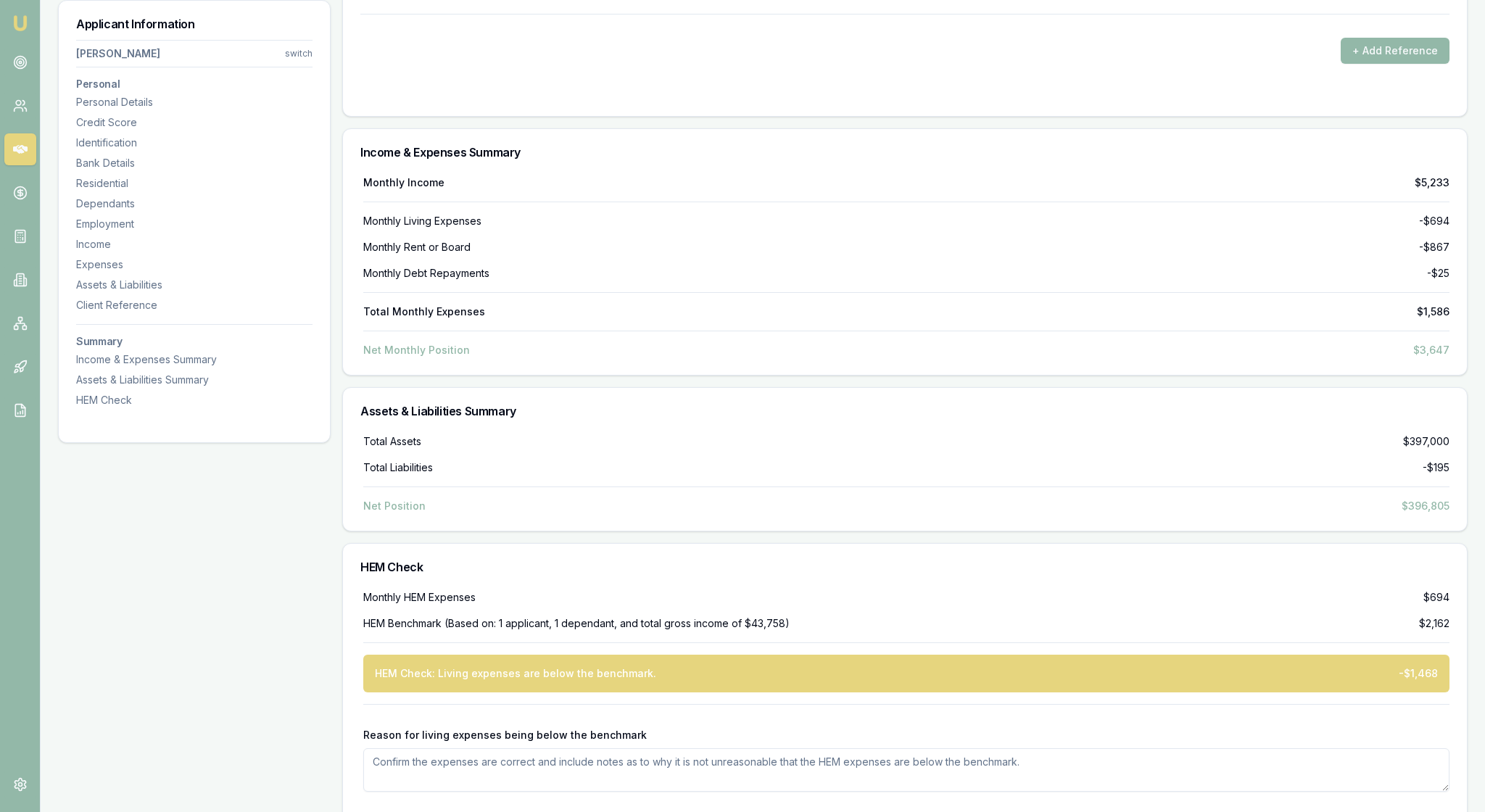
scroll to position [5106, 0]
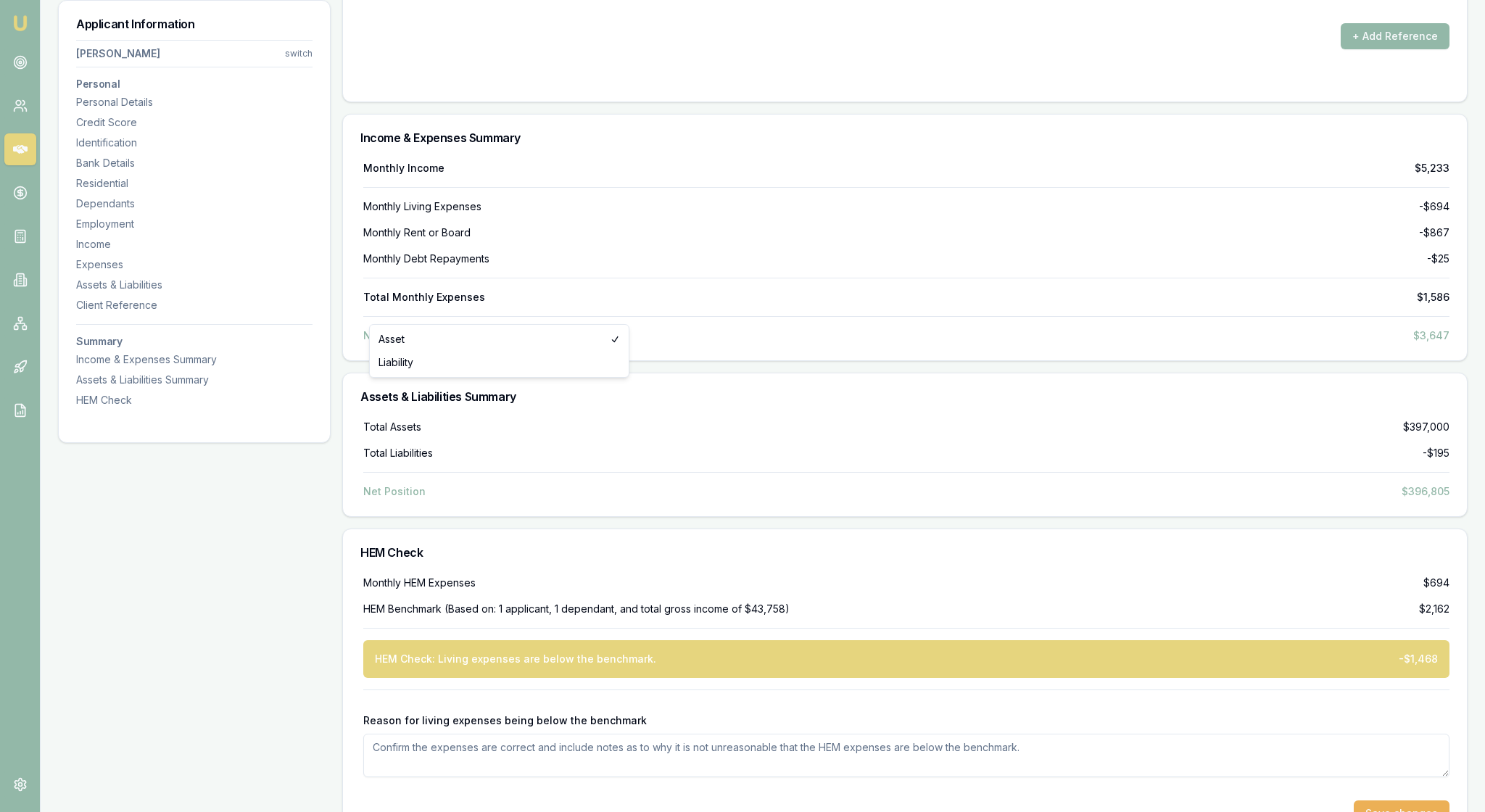
click at [604, 325] on div "Asset Liability" at bounding box center [499, 351] width 260 height 53
drag, startPoint x: 614, startPoint y: 325, endPoint x: 796, endPoint y: 303, distance: 183.3
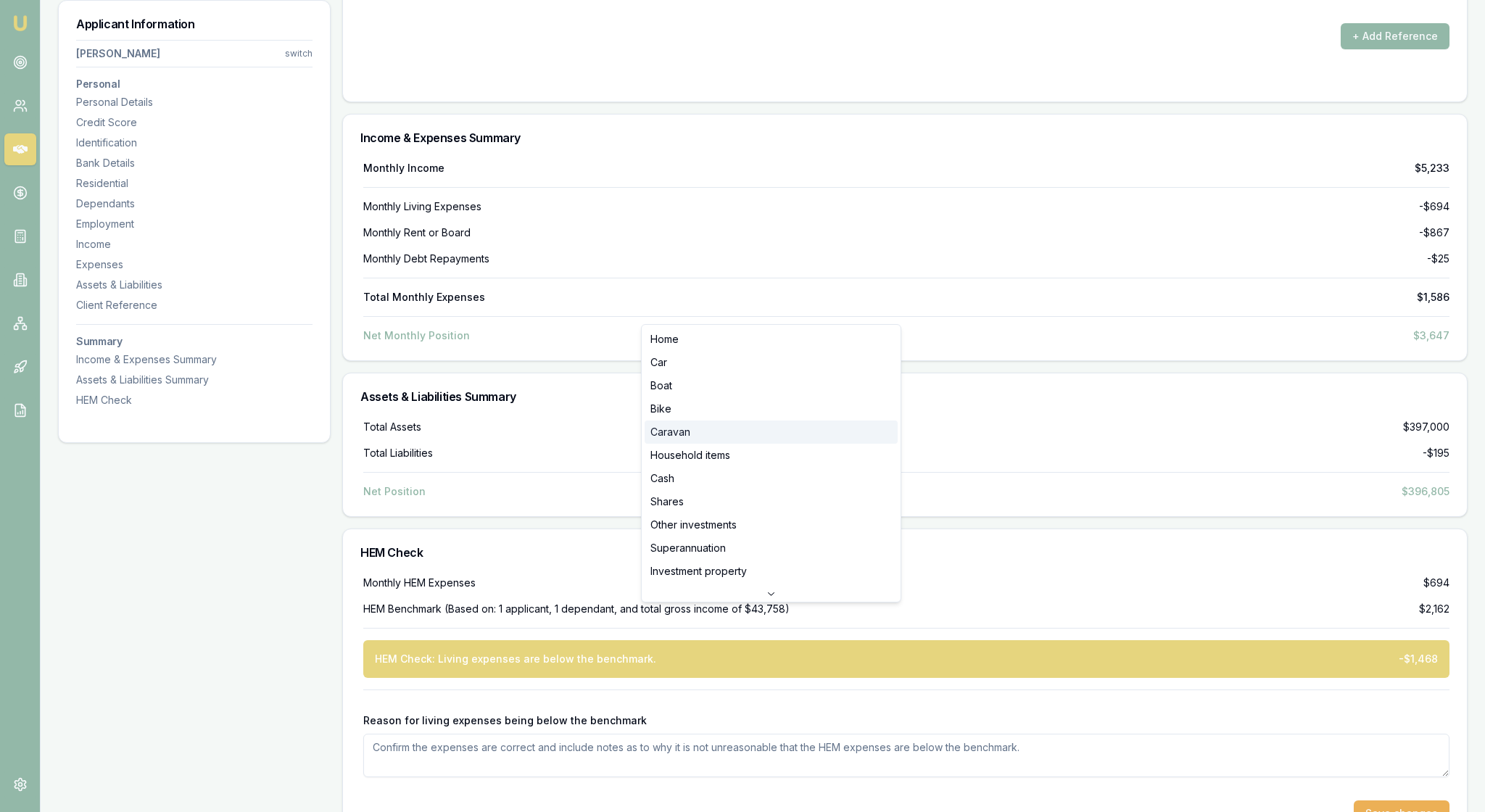
select select "CARAVAN"
drag, startPoint x: 955, startPoint y: 312, endPoint x: 911, endPoint y: 310, distance: 44.0
type input "$32,000"
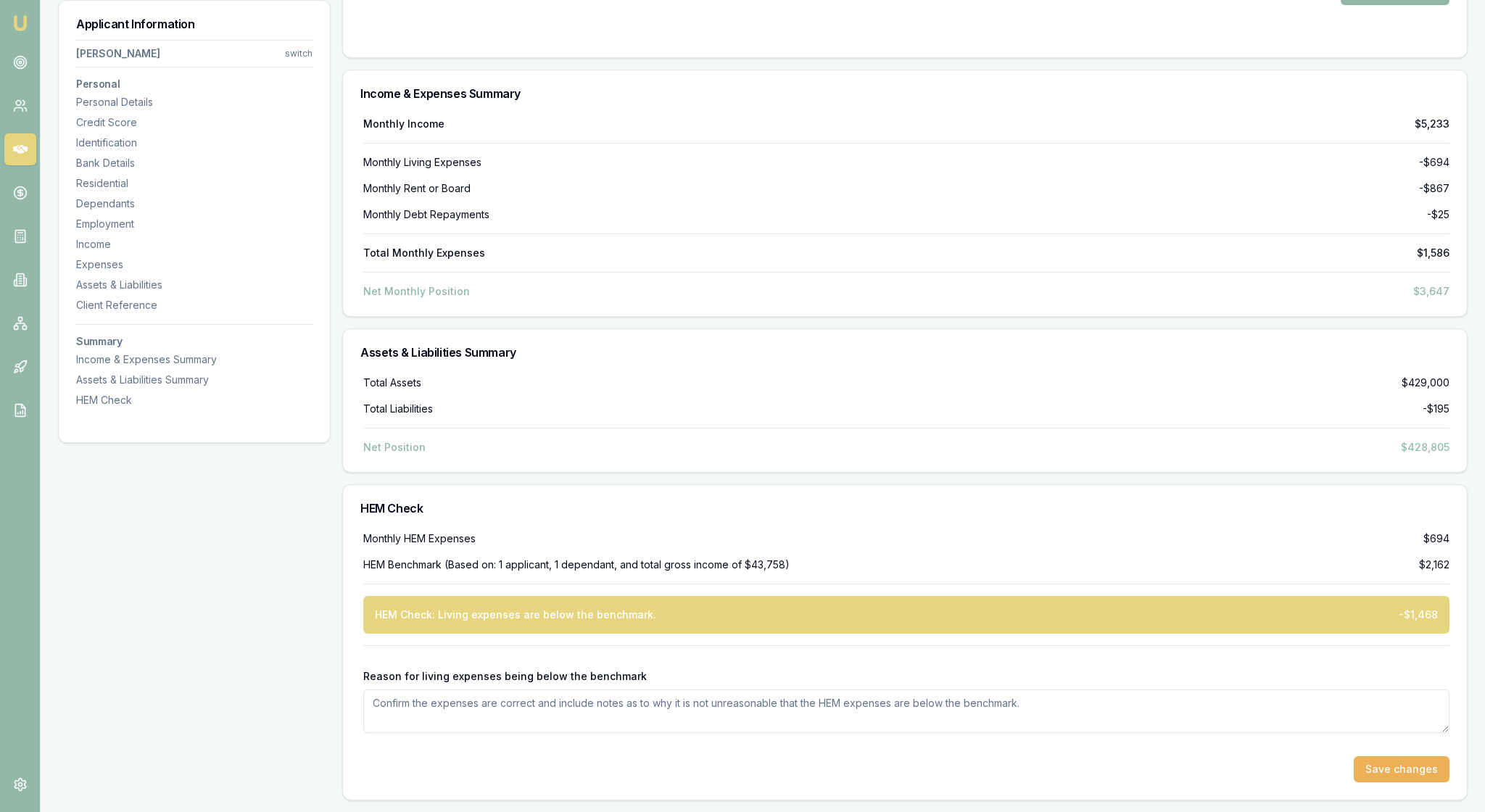
scroll to position [5893, 0]
click at [383, 697] on textarea "Reason for living expenses being below the benchmark" at bounding box center [906, 711] width 1087 height 43
type textarea "[PERSON_NAME] Dad lives with her and he pays all the utilities expenses and mos…"
click at [1363, 761] on button "Save changes" at bounding box center [1401, 769] width 96 height 26
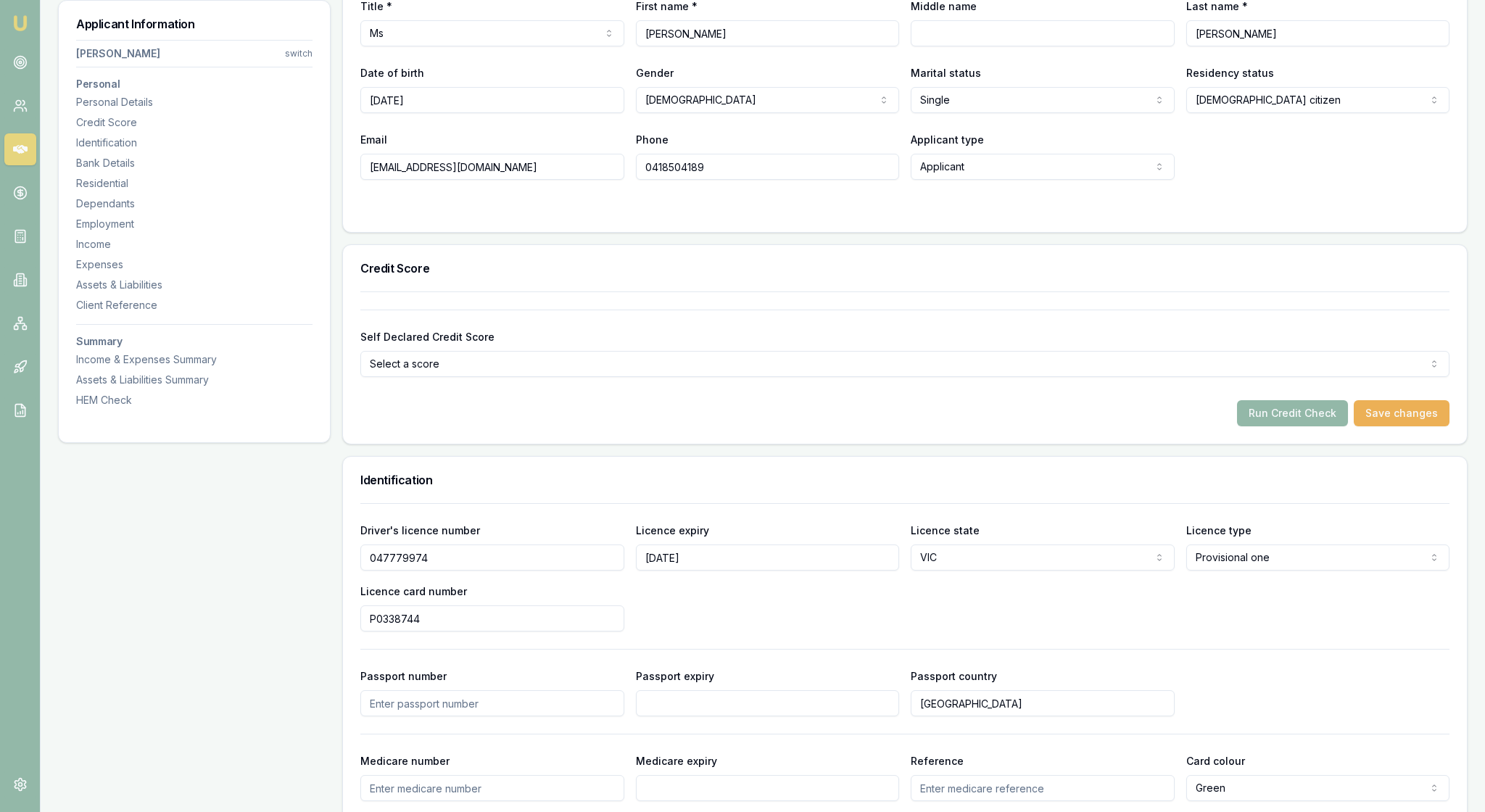
scroll to position [340, 0]
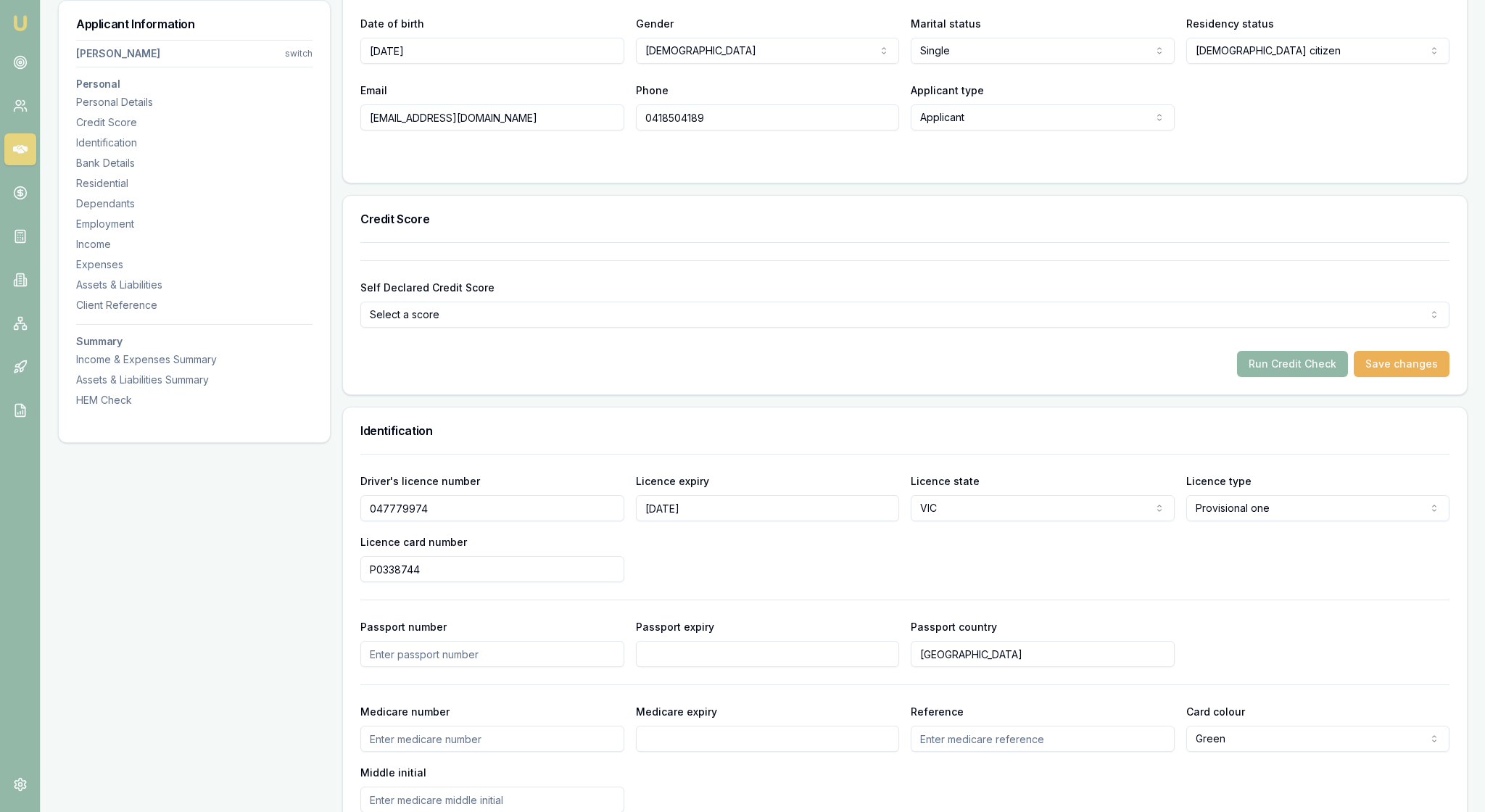
click at [1256, 377] on button "Run Credit Check" at bounding box center [1293, 364] width 111 height 26
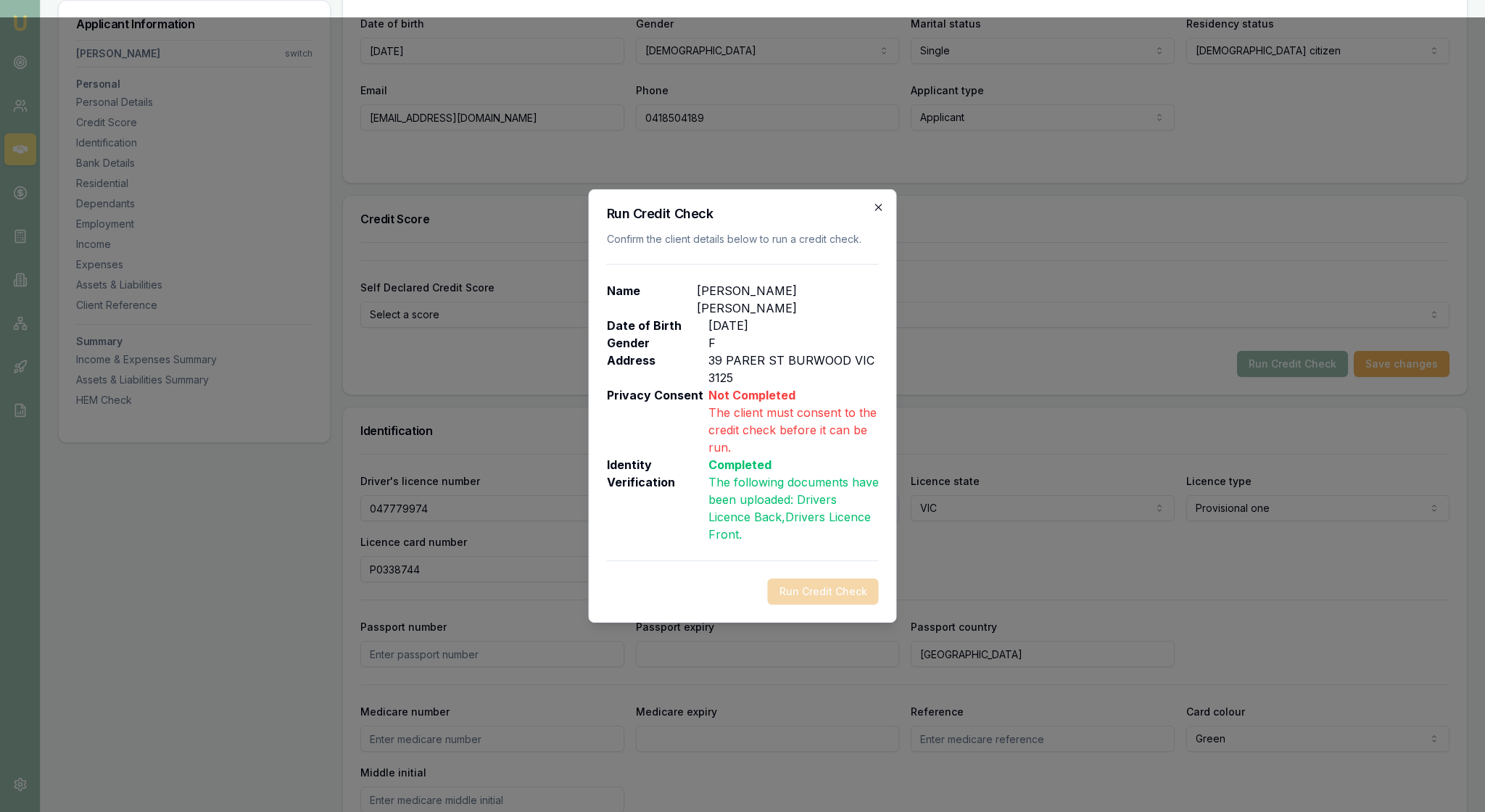
click at [879, 202] on icon "button" at bounding box center [879, 207] width 11 height 11
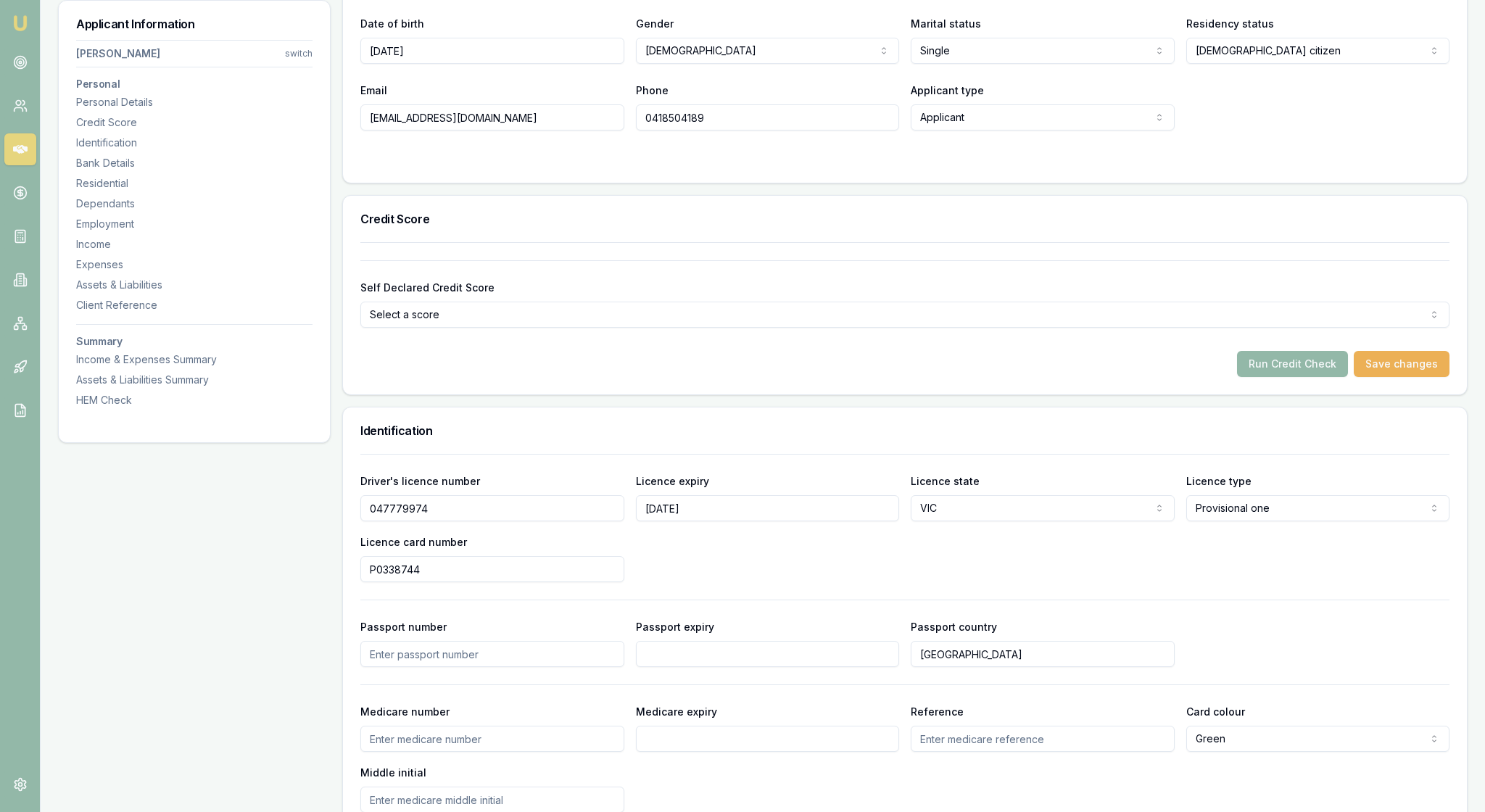
click at [887, 166] on div at bounding box center [905, 159] width 1089 height 11
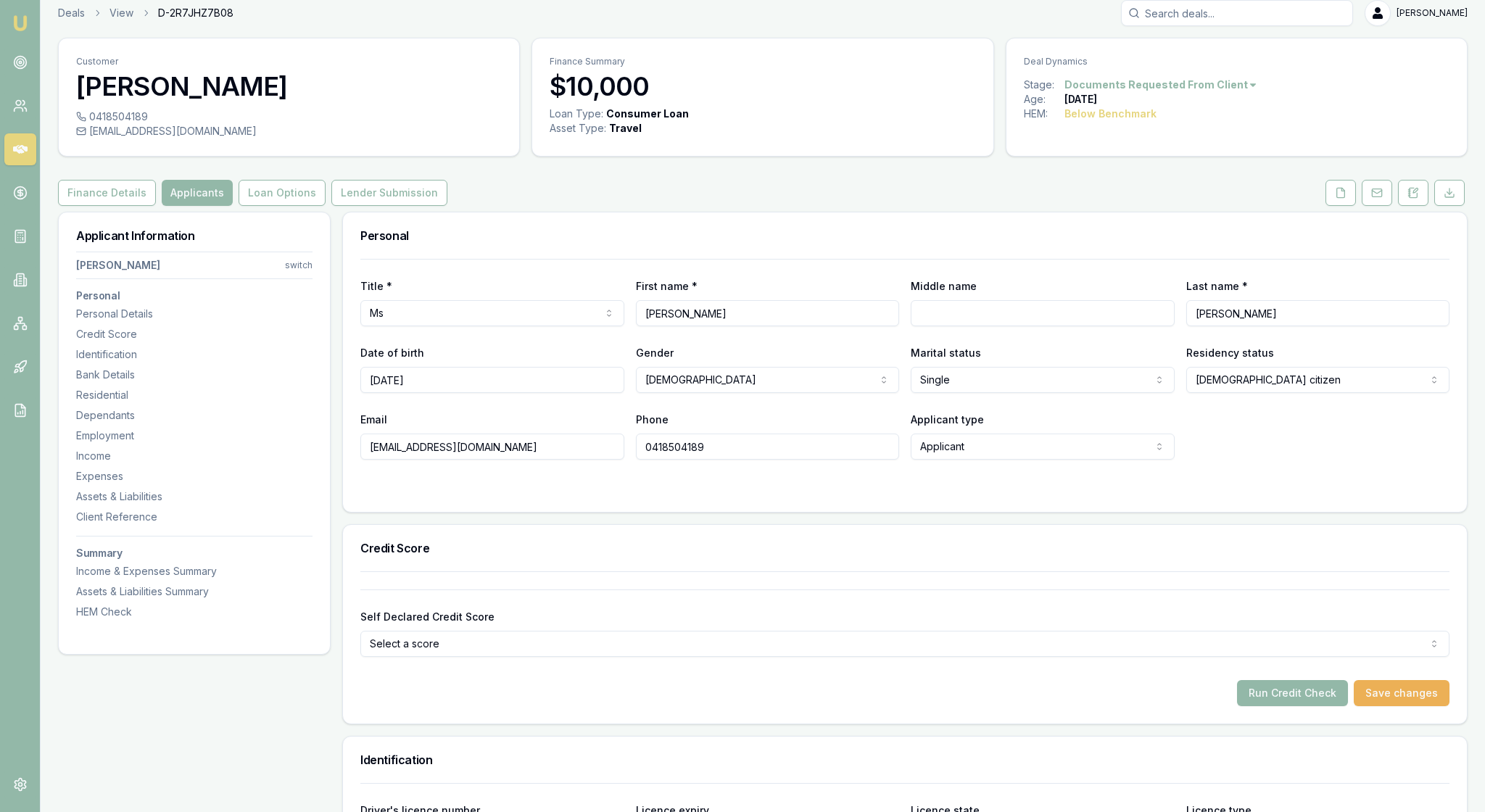
scroll to position [-2, 0]
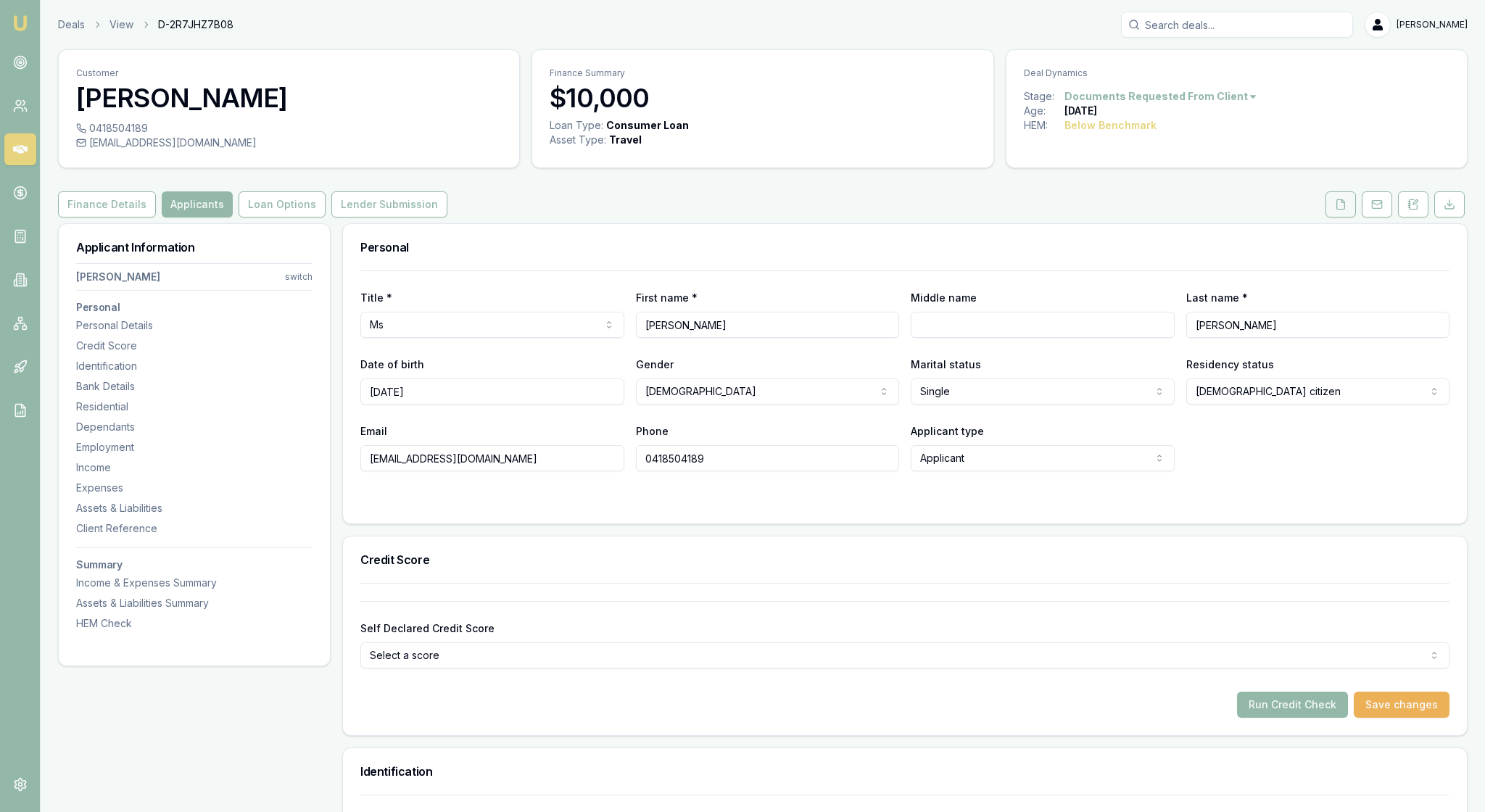
click at [1325, 217] on button at bounding box center [1340, 204] width 30 height 26
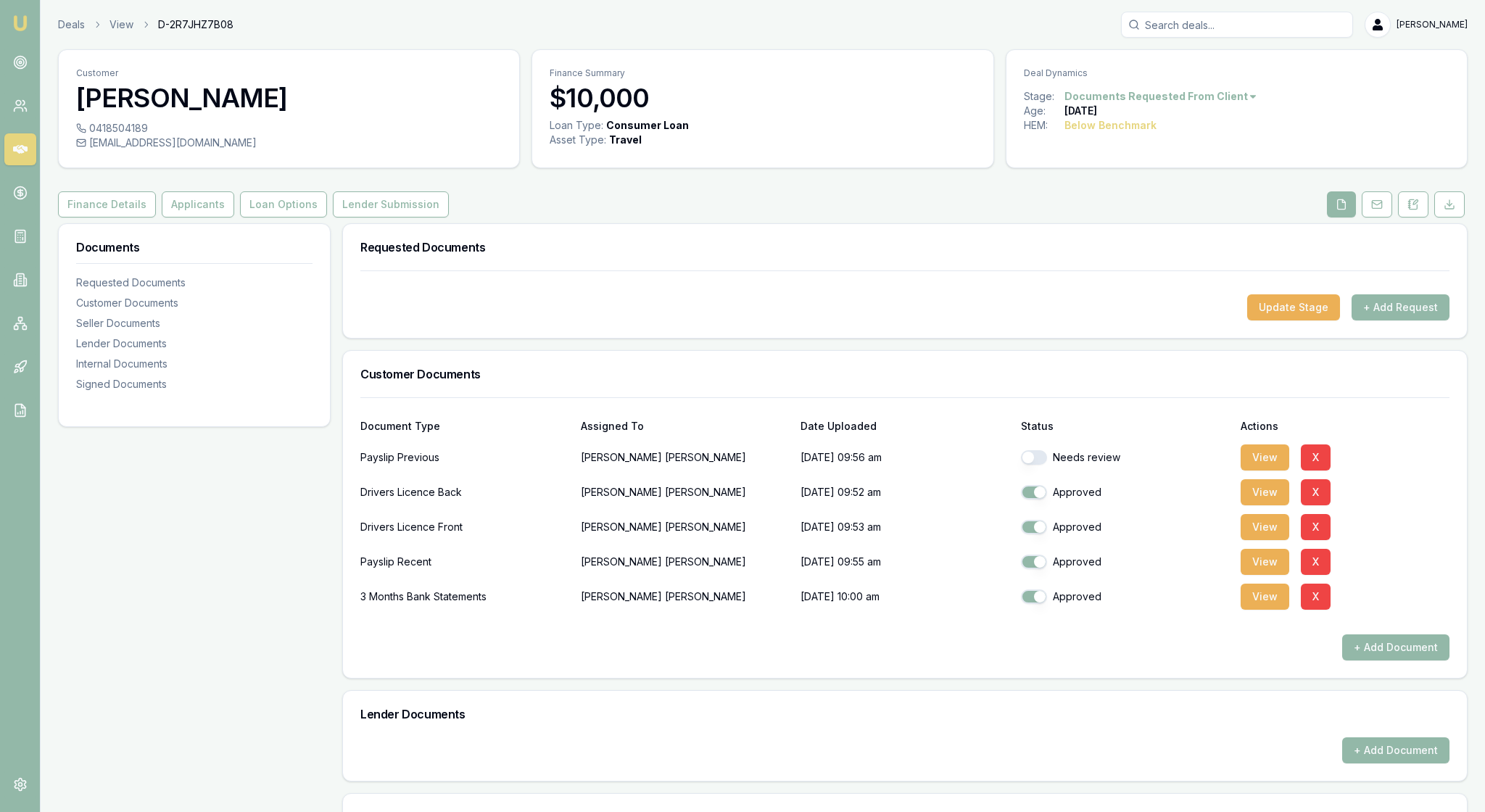
click at [1055, 397] on div "Customer Documents" at bounding box center [905, 374] width 1125 height 47
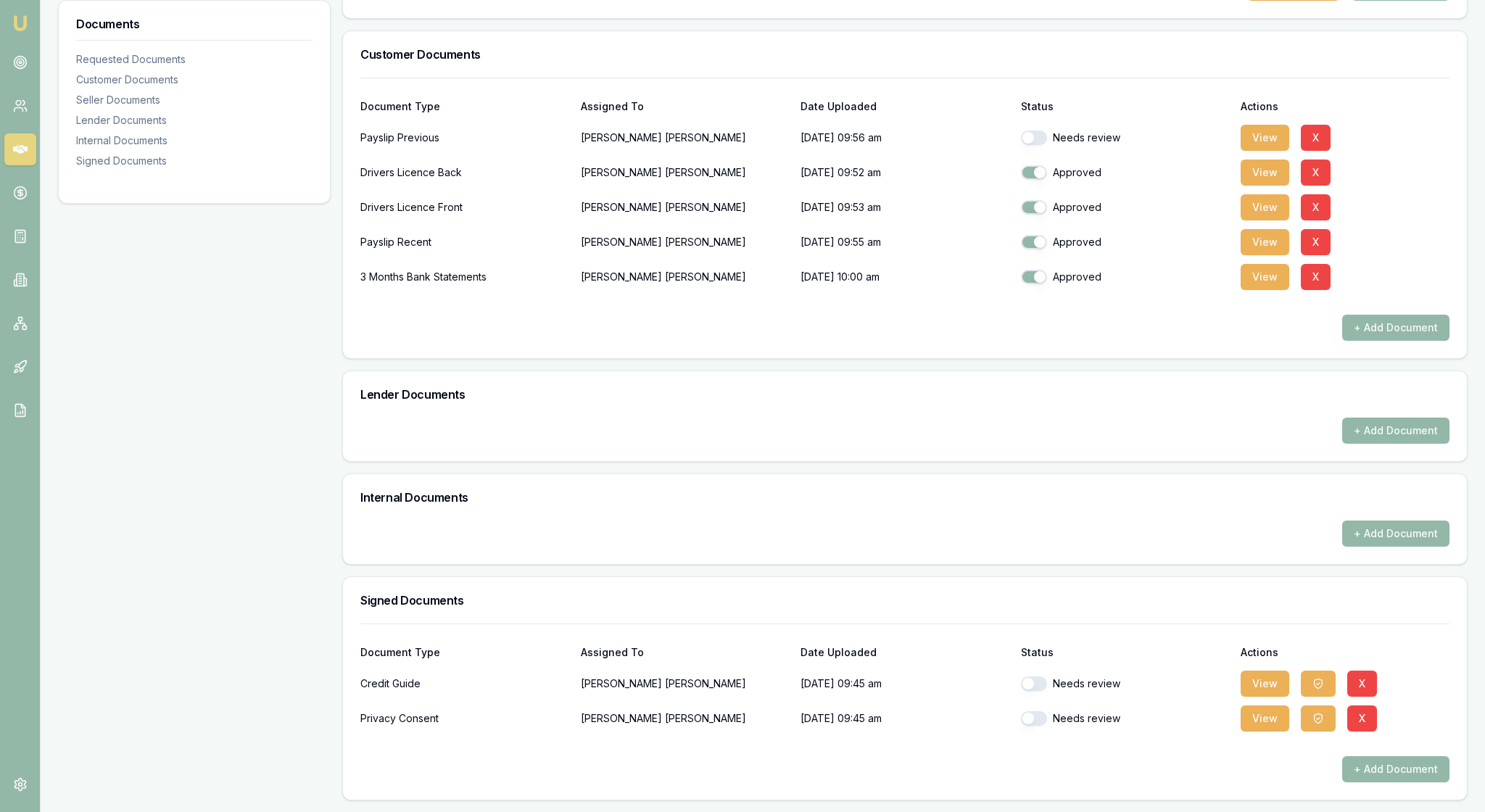
scroll to position [470, 0]
click at [1040, 711] on button "button" at bounding box center [1034, 718] width 26 height 15
checkbox input "true"
click at [1037, 677] on button "button" at bounding box center [1034, 684] width 26 height 15
checkbox input "true"
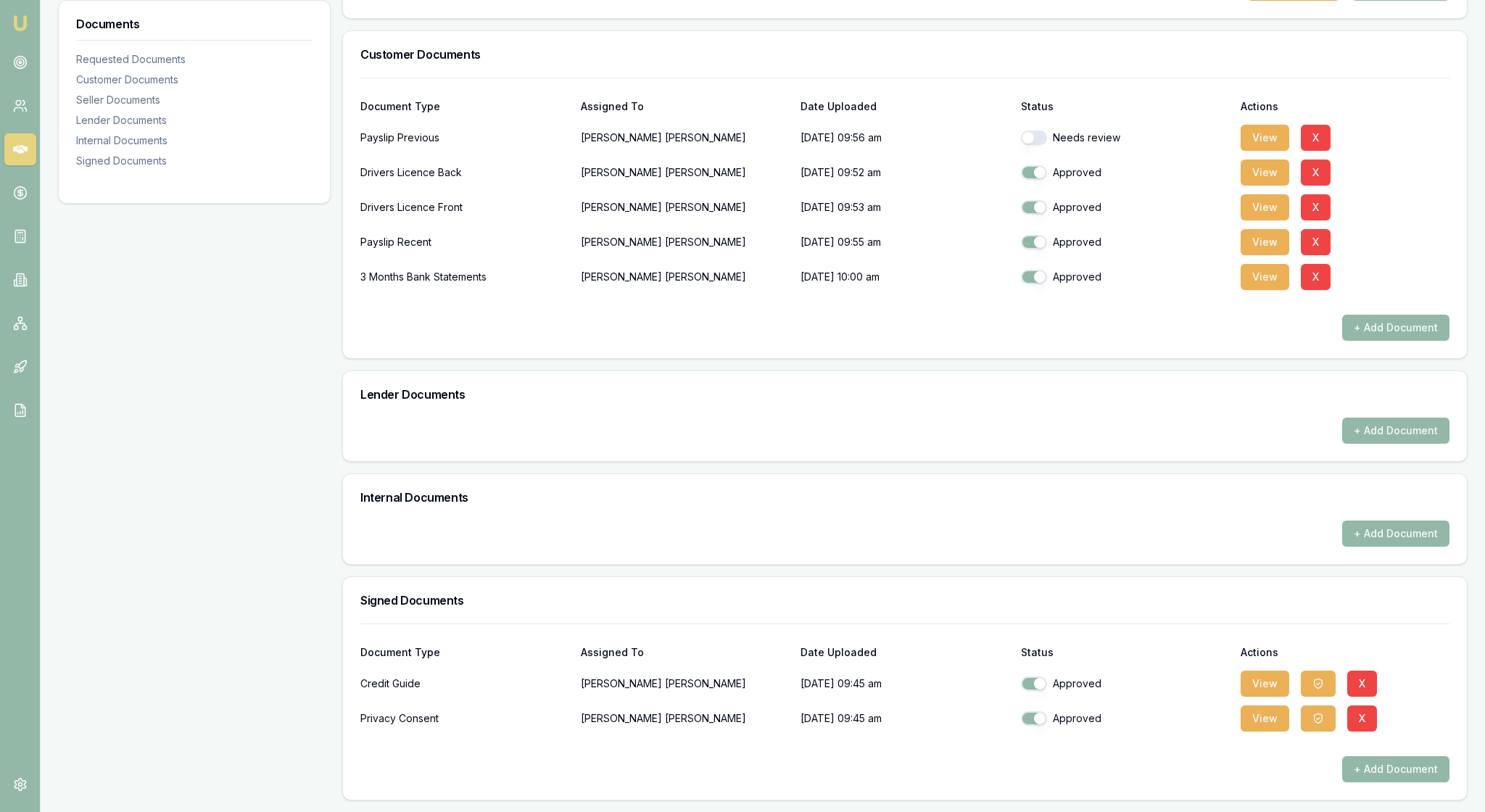
click at [1112, 540] on div "Requested Documents Update Stage + Add Request Customer Documents Document Type…" at bounding box center [905, 352] width 1125 height 896
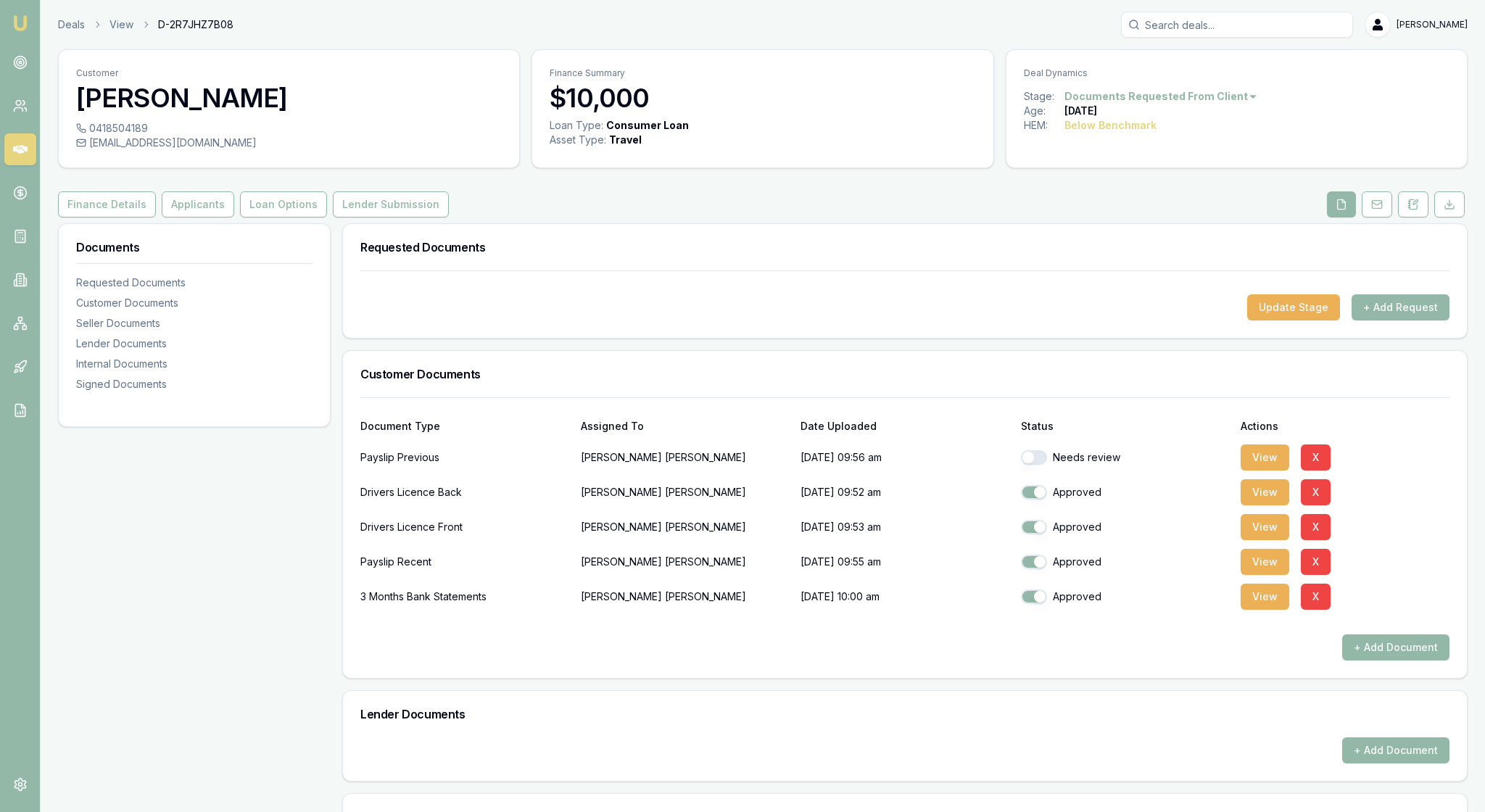
scroll to position [0, 0]
click at [235, 217] on button "Applicants" at bounding box center [198, 204] width 72 height 26
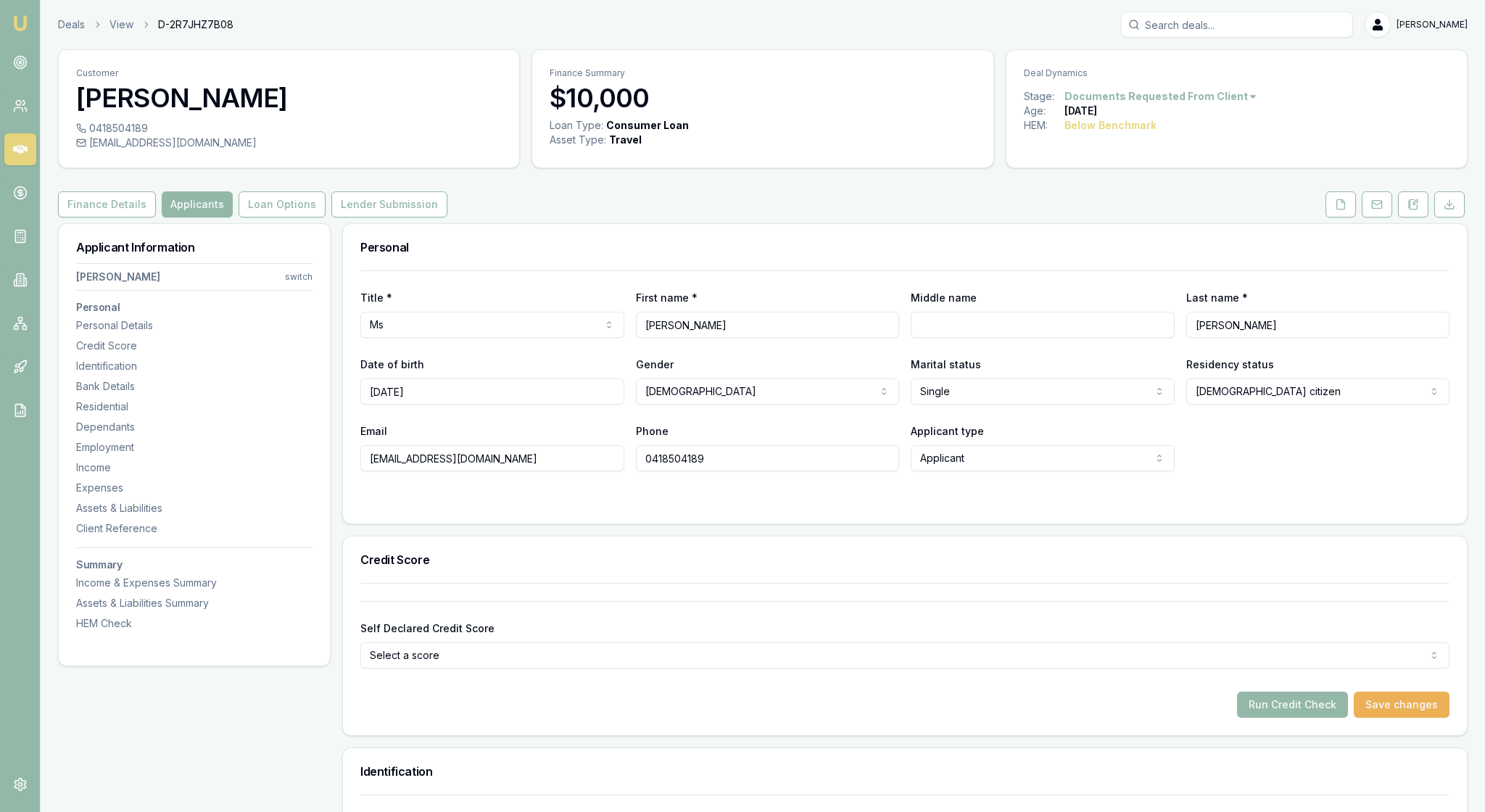
click at [891, 671] on div "Self Declared Credit Score Select a score Excellent Very good Average Fair Low …" at bounding box center [905, 650] width 1089 height 134
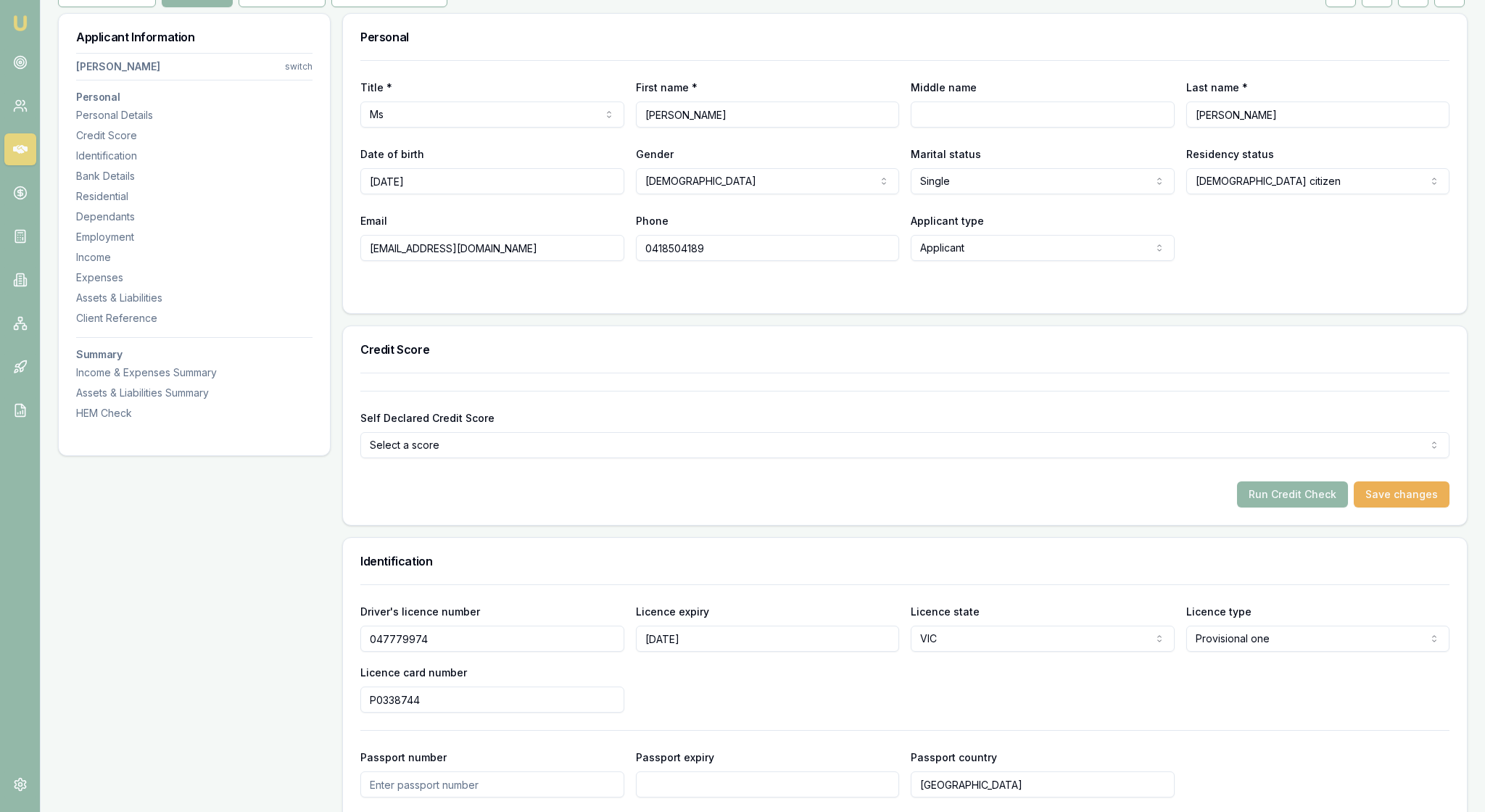
scroll to position [372, 0]
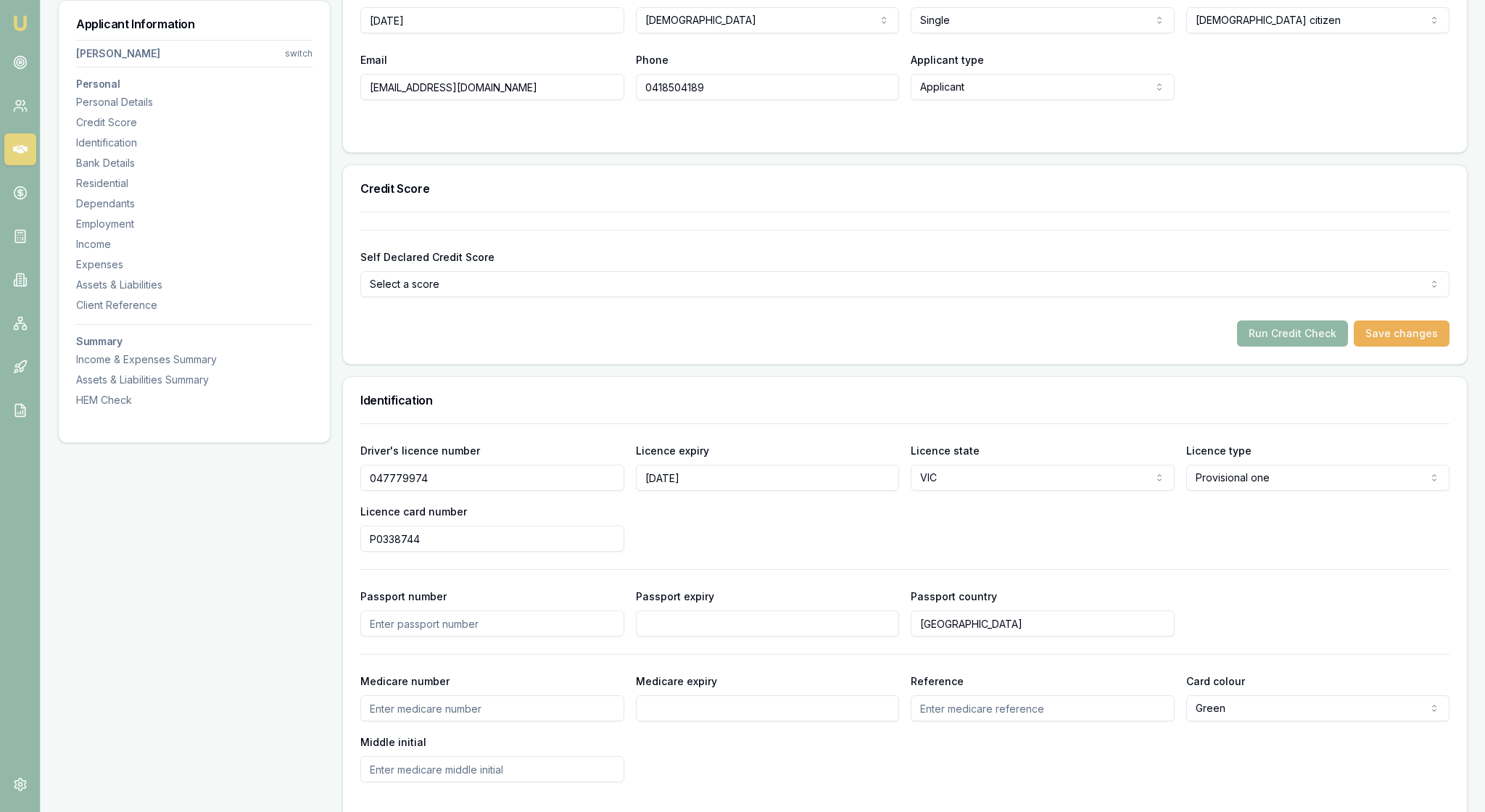
click at [1268, 347] on button "Run Credit Check" at bounding box center [1293, 334] width 111 height 26
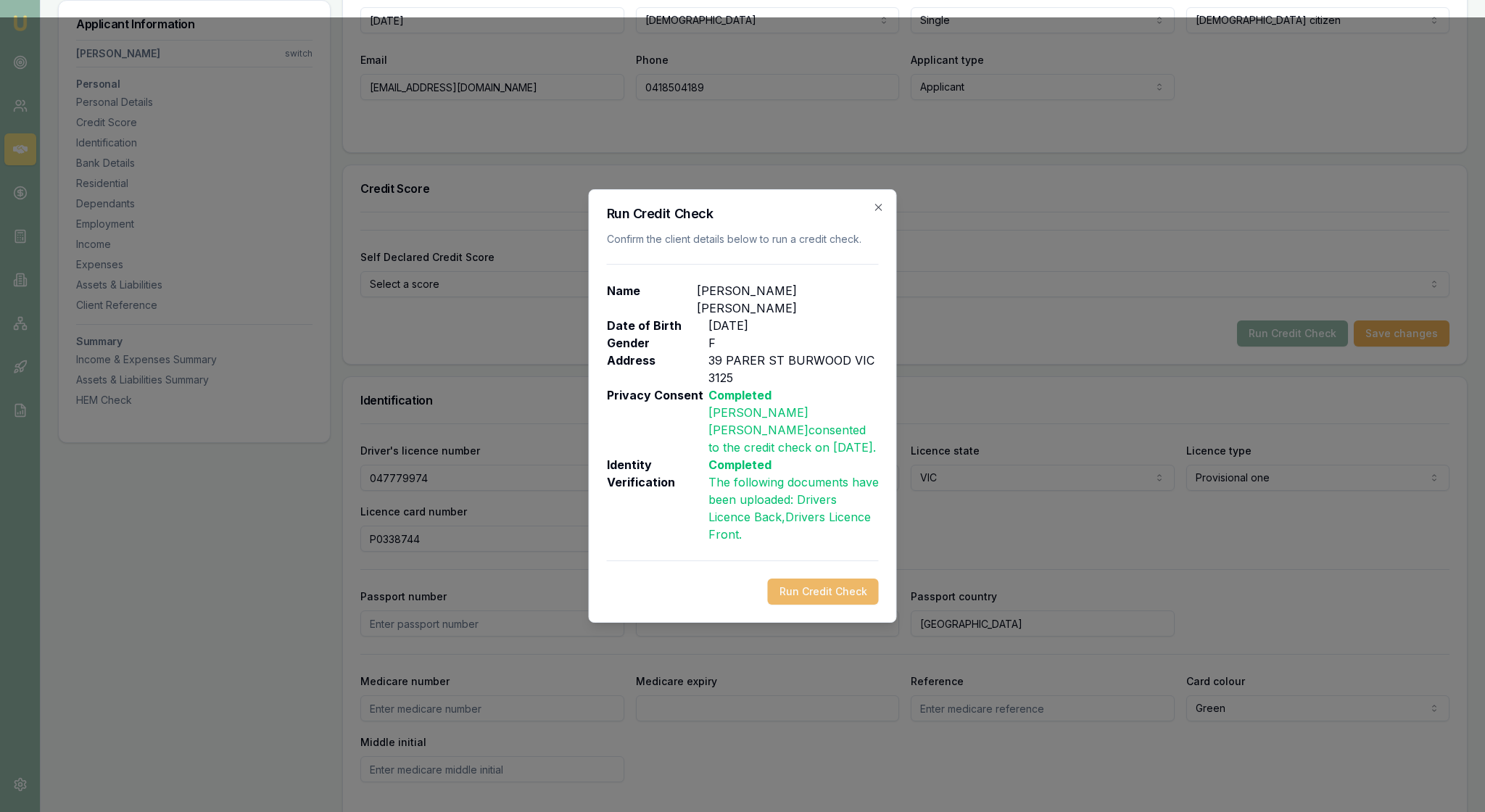
click at [831, 604] on button "Run Credit Check" at bounding box center [824, 591] width 111 height 26
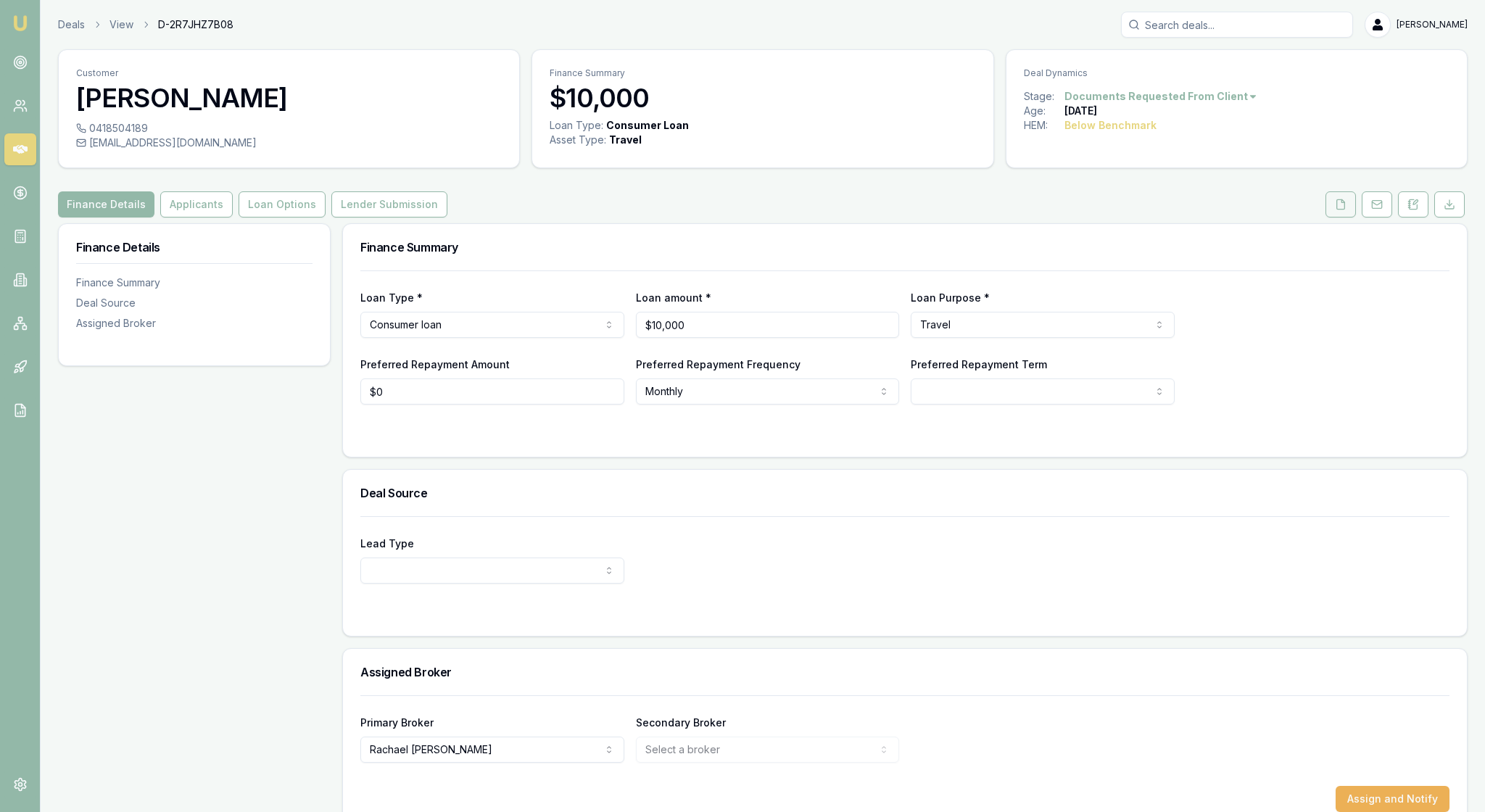
click at [1325, 217] on button at bounding box center [1340, 204] width 30 height 26
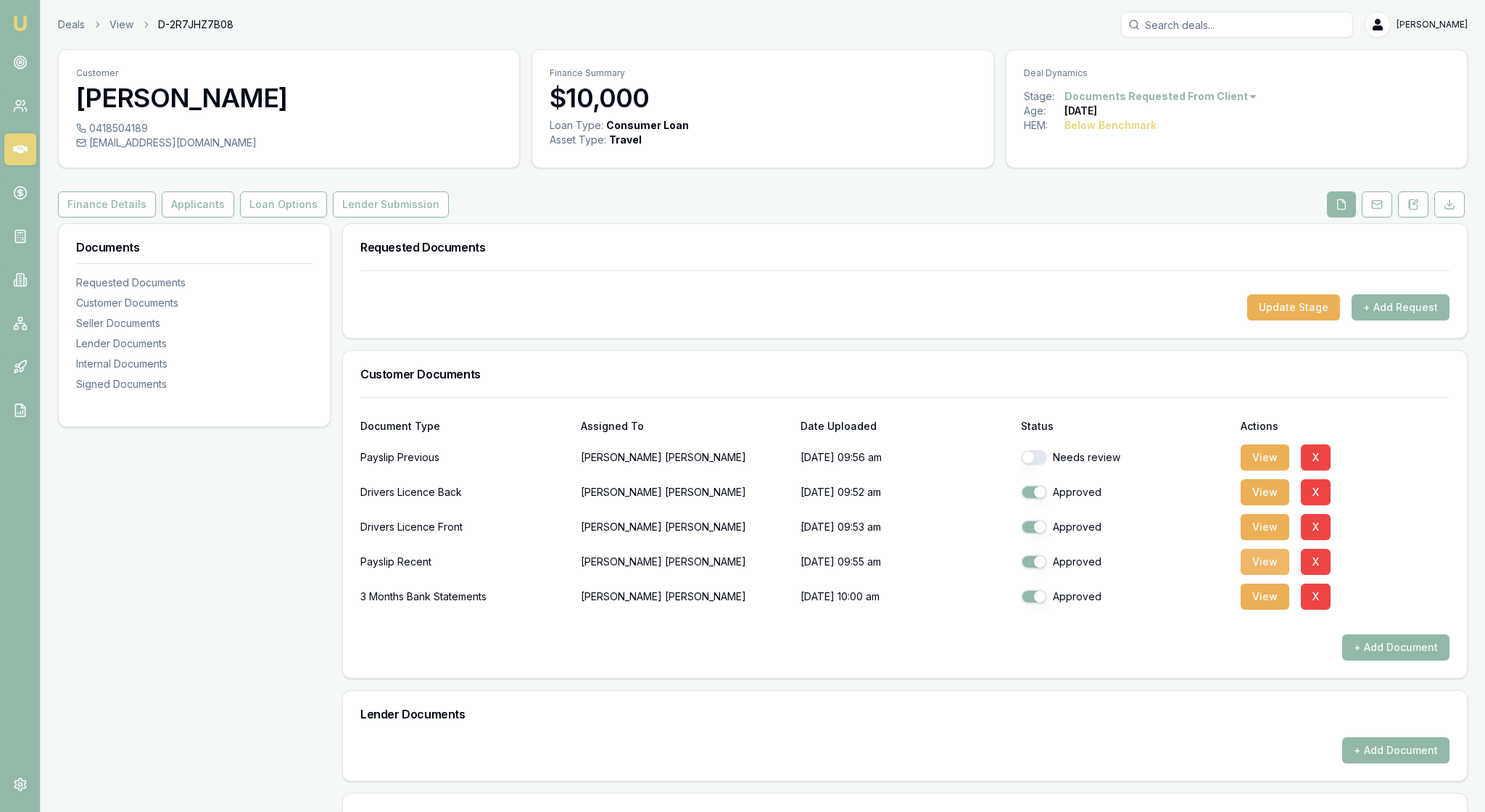
click at [1271, 575] on button "View" at bounding box center [1265, 562] width 48 height 26
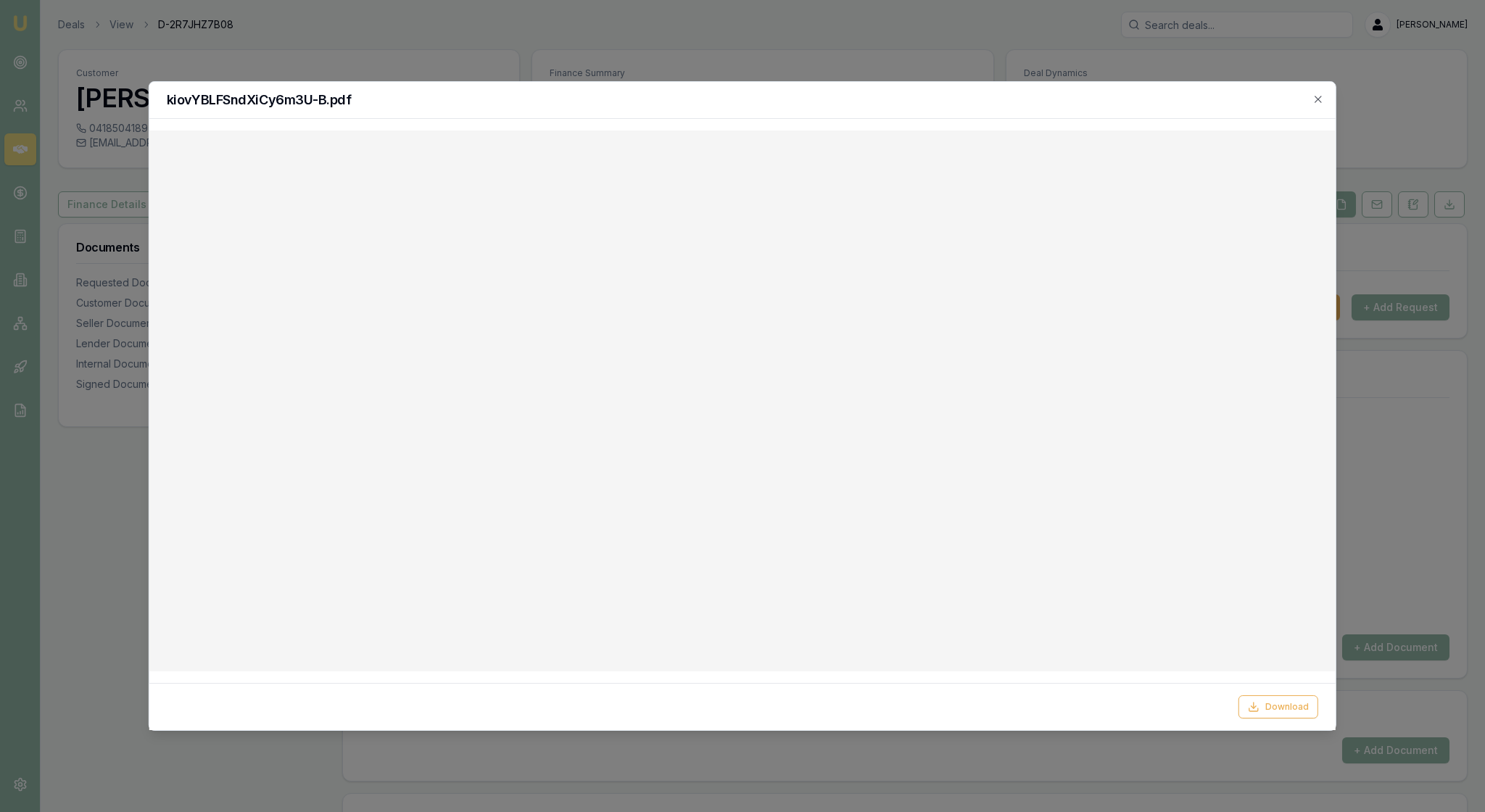
click at [1313, 94] on div "kiovYBLFSndXiCy6m3U-B.pdf" at bounding box center [742, 100] width 1187 height 37
click at [1314, 97] on icon "button" at bounding box center [1318, 98] width 11 height 11
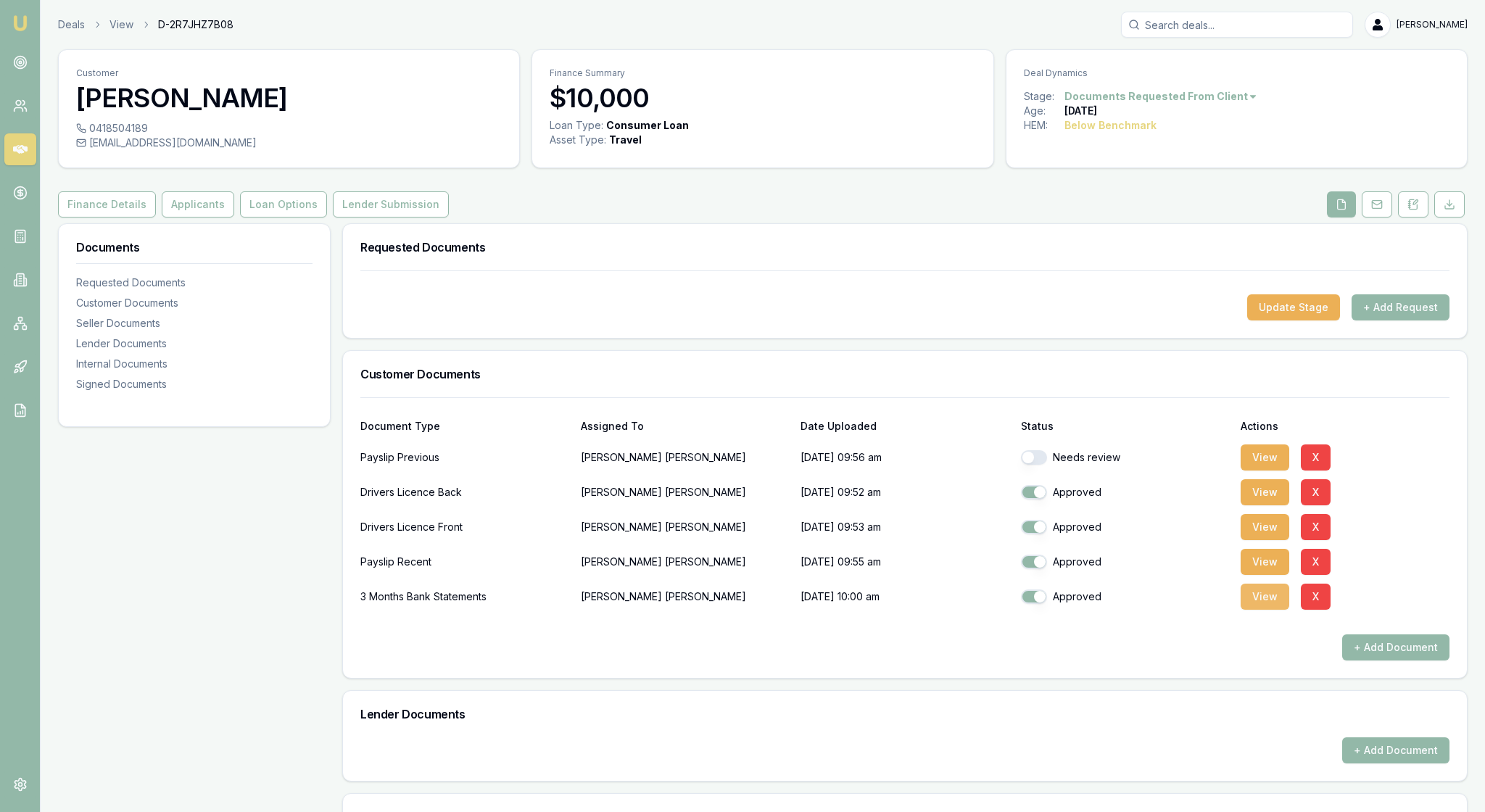
click at [1262, 609] on button "View" at bounding box center [1265, 597] width 48 height 26
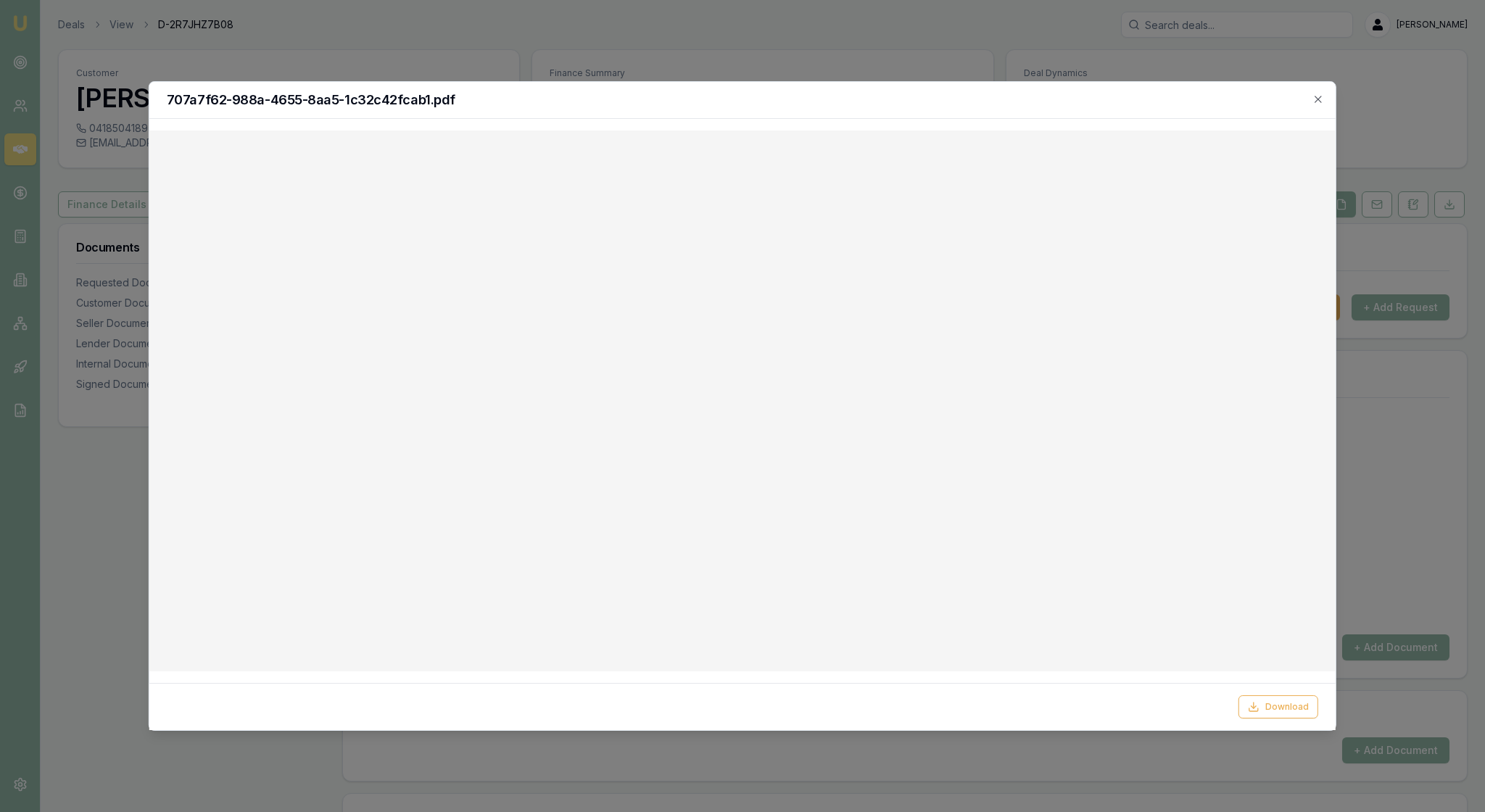
click at [1417, 142] on div at bounding box center [742, 406] width 1485 height 812
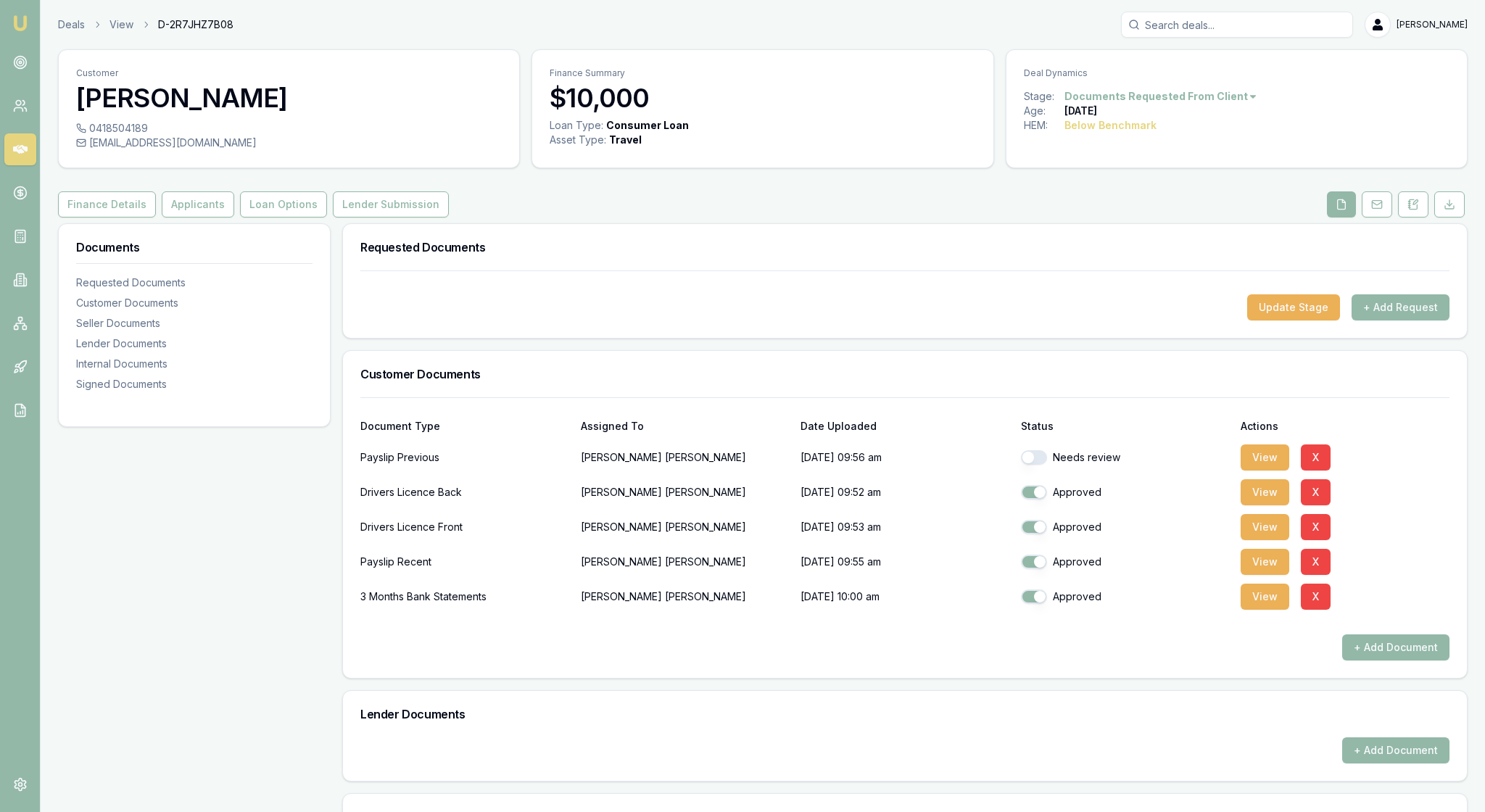
checkbox input "true"
